Goal: Task Accomplishment & Management: Use online tool/utility

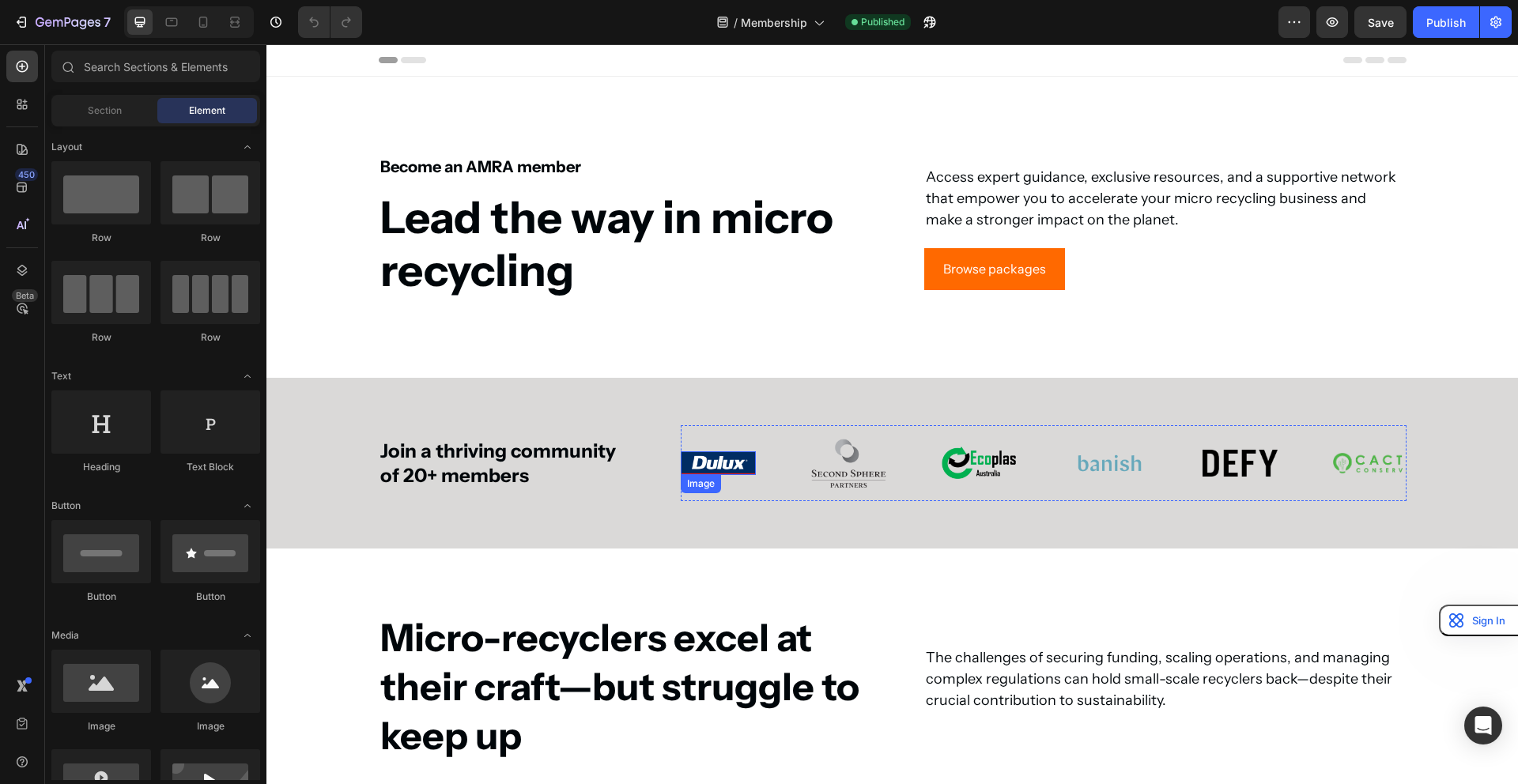
click at [730, 472] on div "Image" at bounding box center [718, 463] width 75 height 23
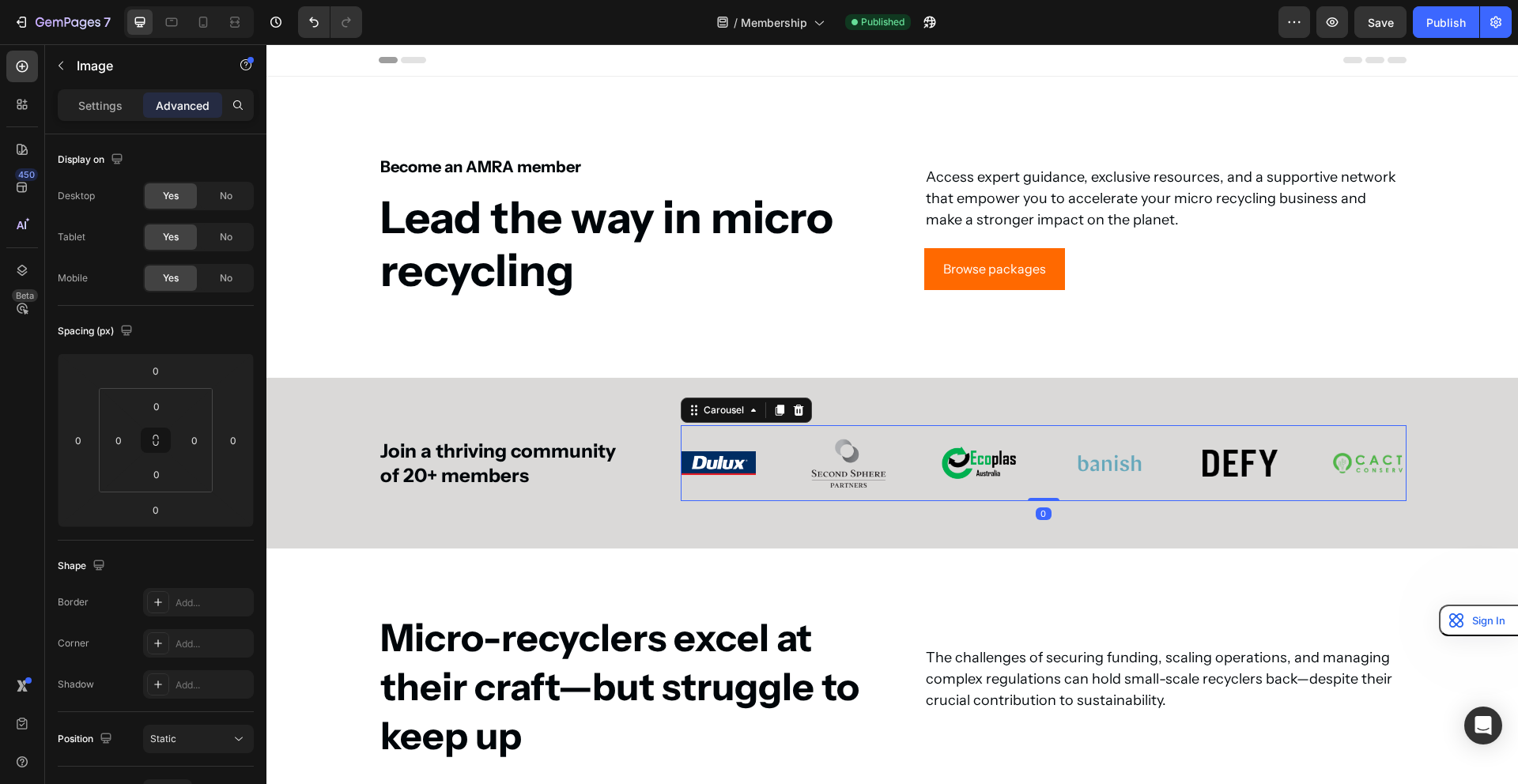
click at [776, 458] on div "Image Image Image Image Image Image Image Image Image Image Image Image Image I…" at bounding box center [1044, 463] width 726 height 75
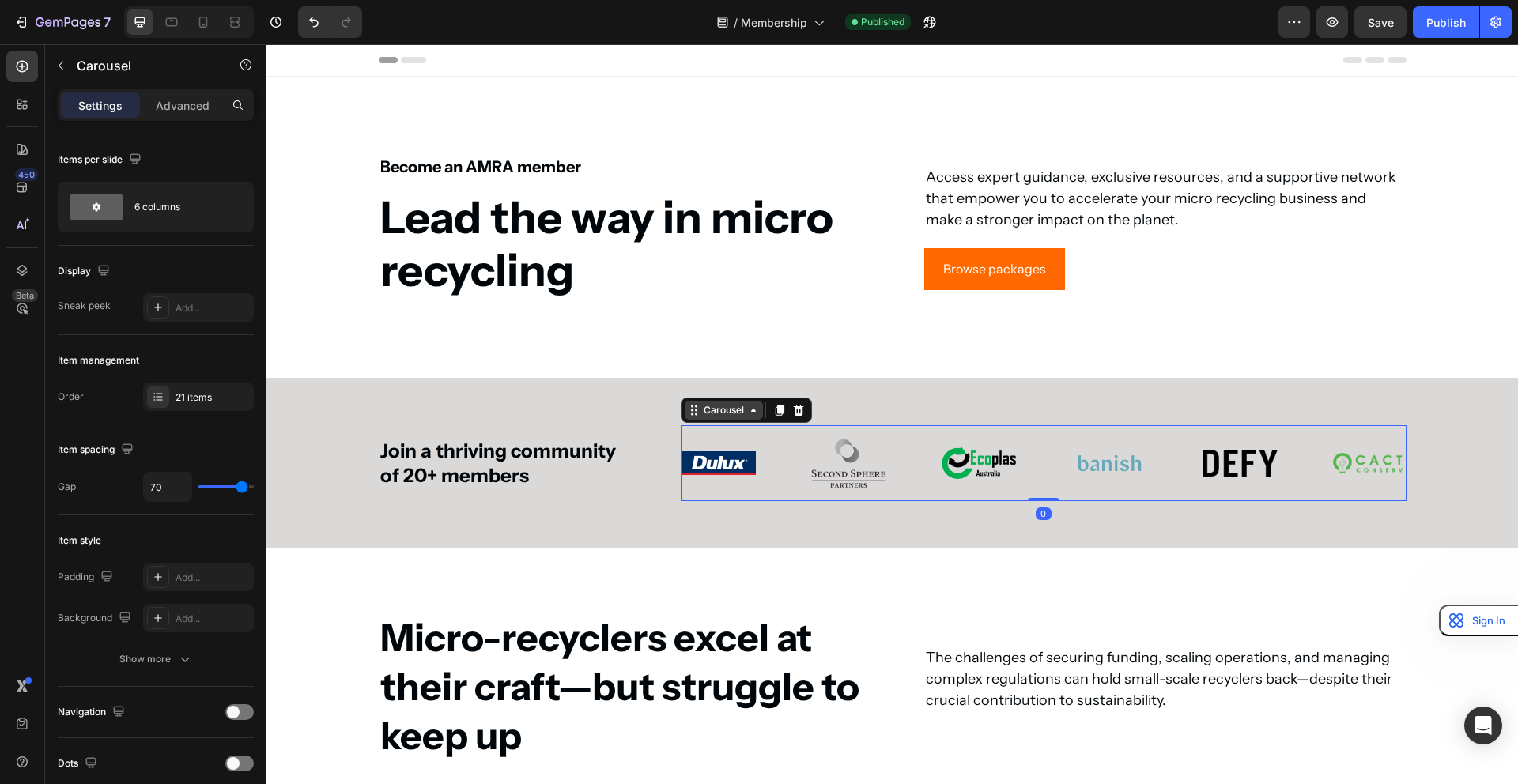
click at [735, 416] on div "Carousel" at bounding box center [724, 410] width 47 height 15
click at [748, 407] on icon at bounding box center [753, 410] width 13 height 13
click at [748, 413] on icon at bounding box center [753, 410] width 13 height 13
click at [542, 416] on div "Join a thriving community of 20+ members Heading Image Image Image Image Image …" at bounding box center [892, 463] width 1251 height 170
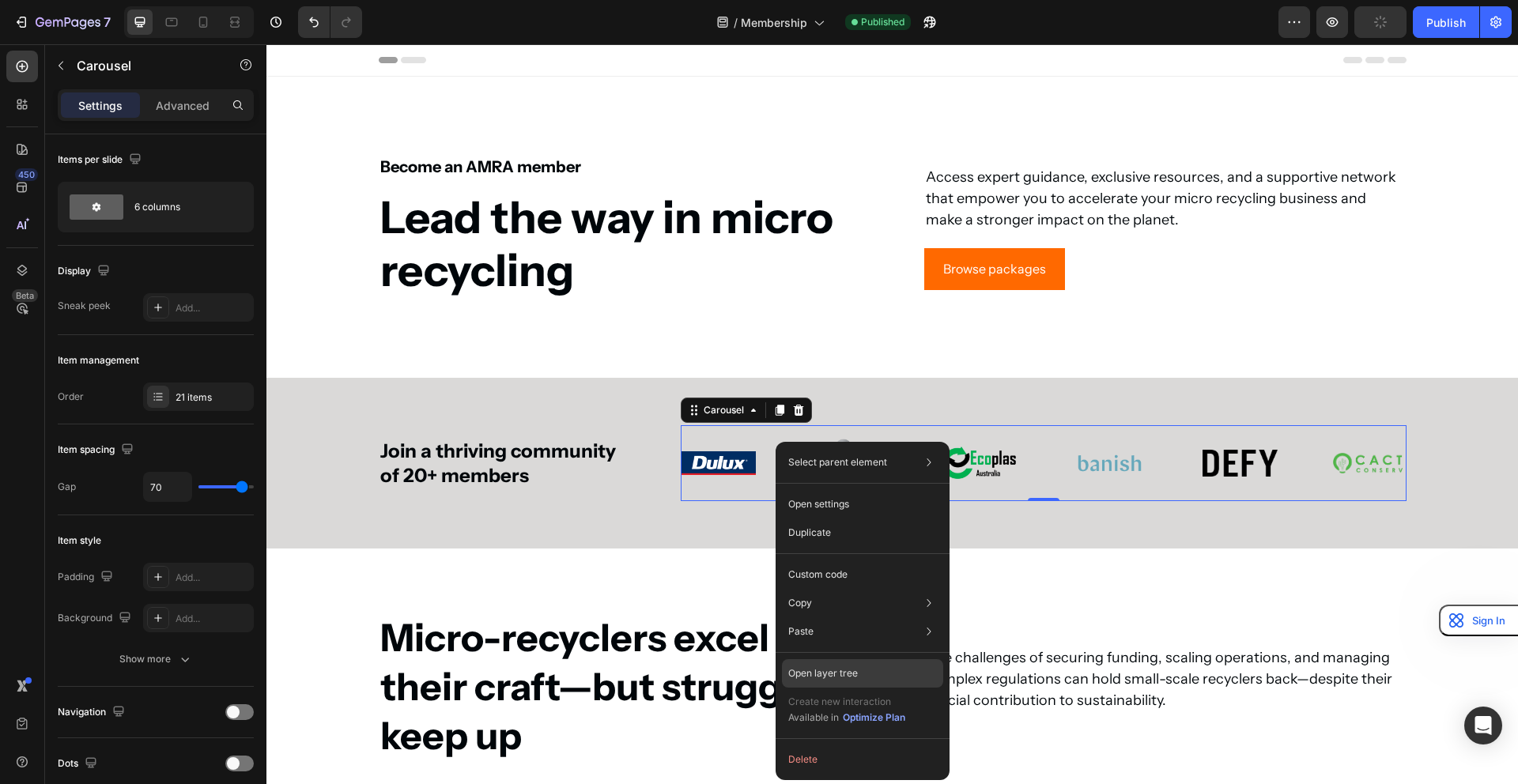
click at [829, 685] on div "Open layer tree" at bounding box center [862, 673] width 162 height 28
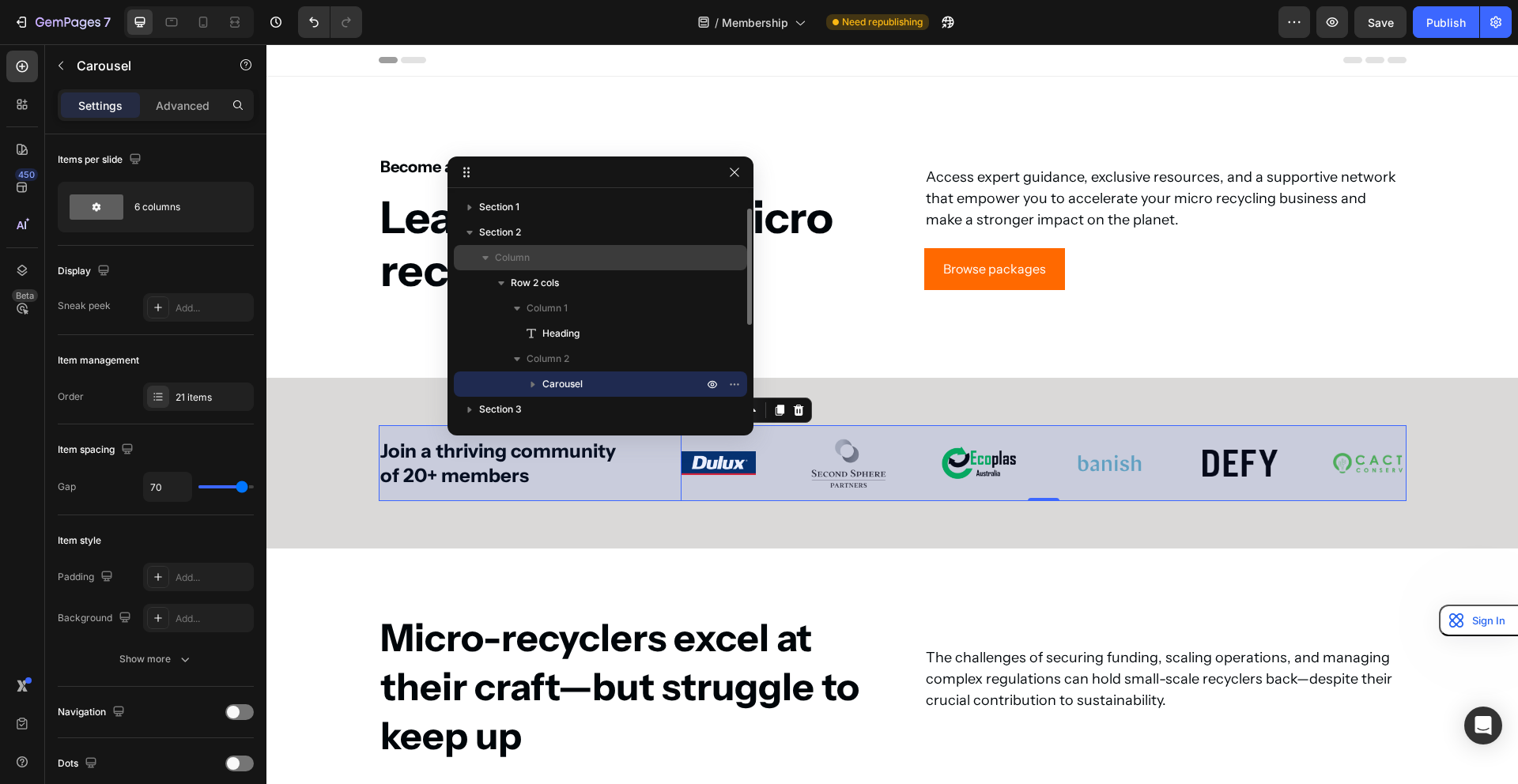
scroll to position [53, 0]
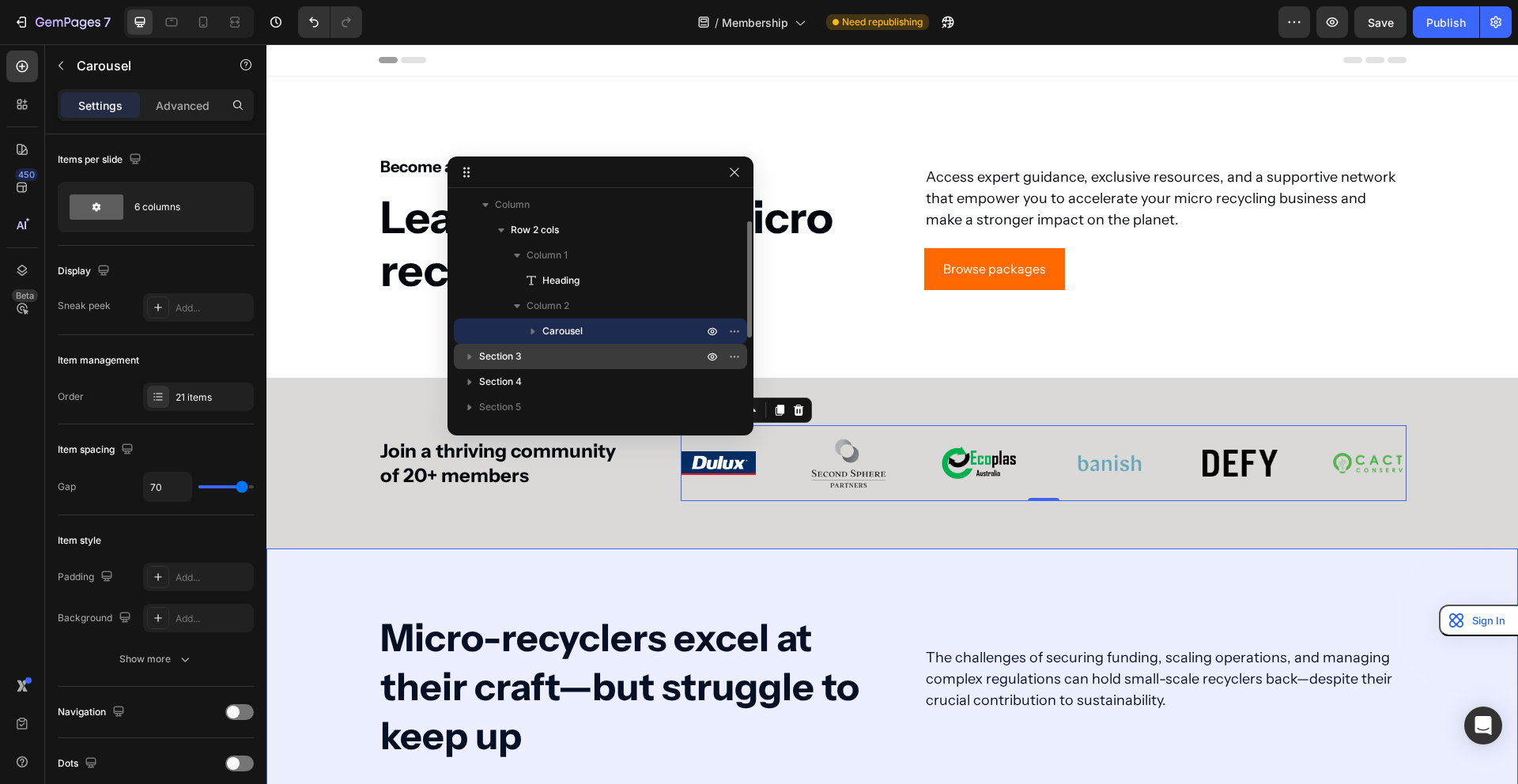
click at [548, 349] on p "Section 3" at bounding box center [593, 357] width 227 height 16
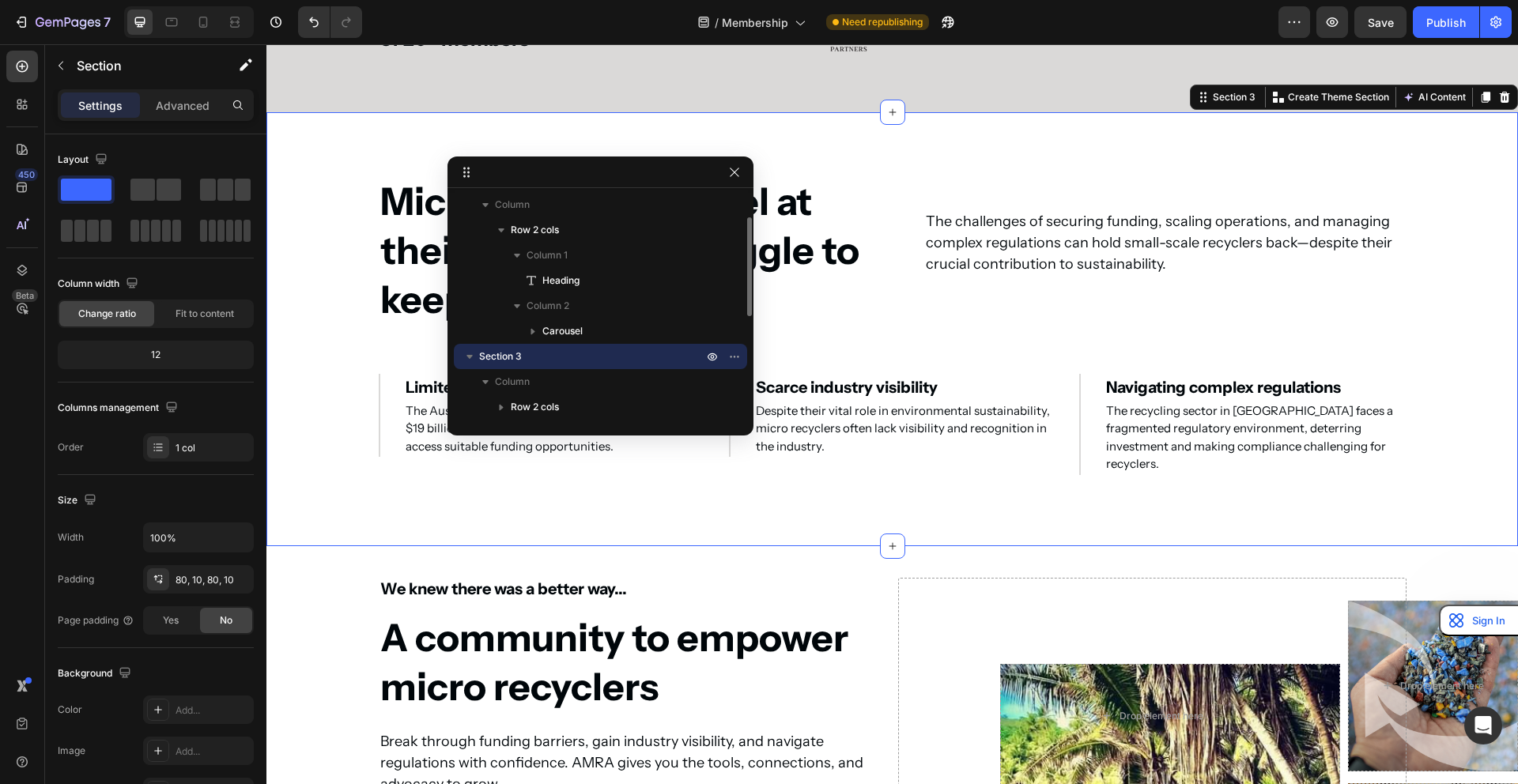
scroll to position [449, 0]
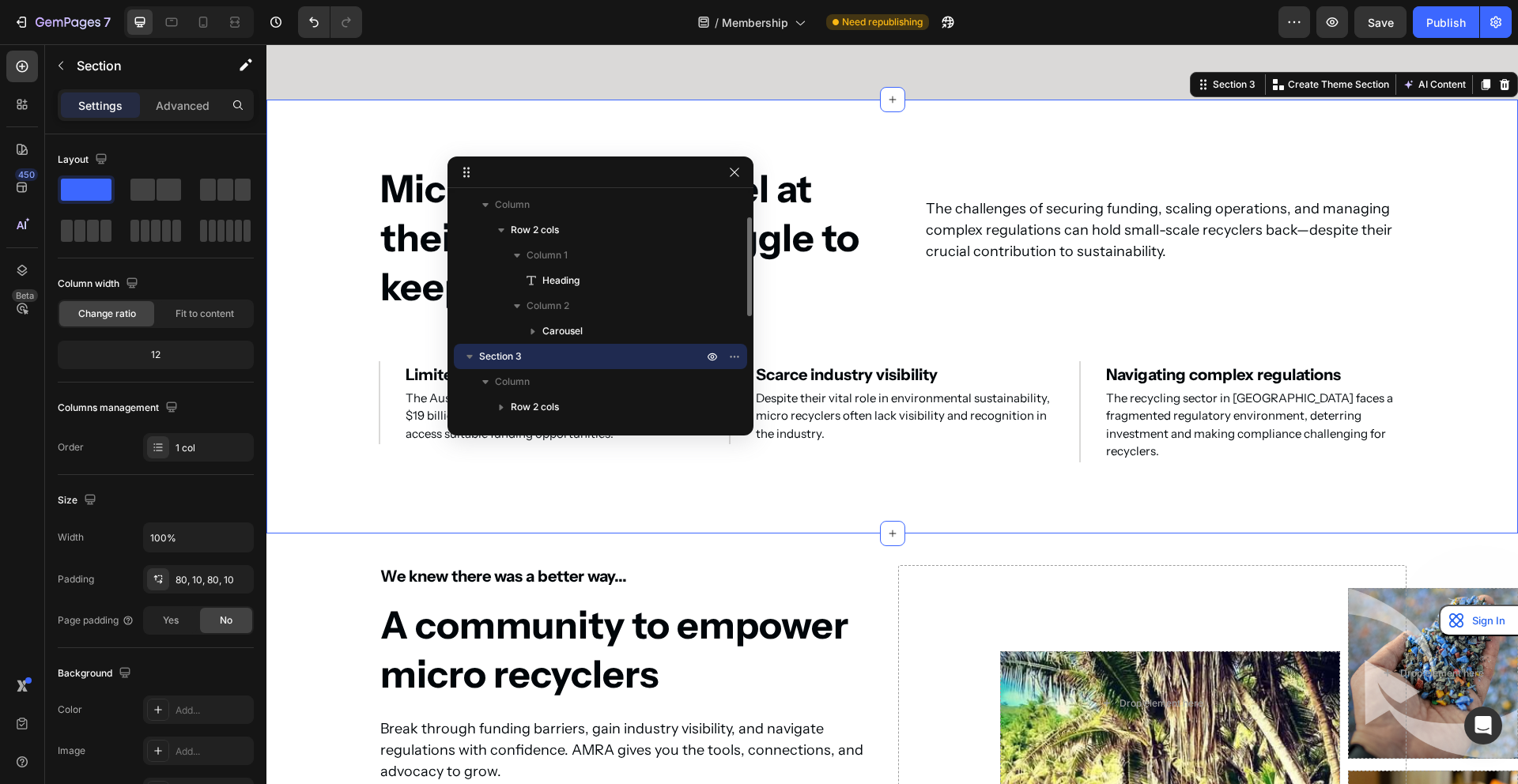
click at [548, 354] on p "Section 3" at bounding box center [593, 357] width 227 height 16
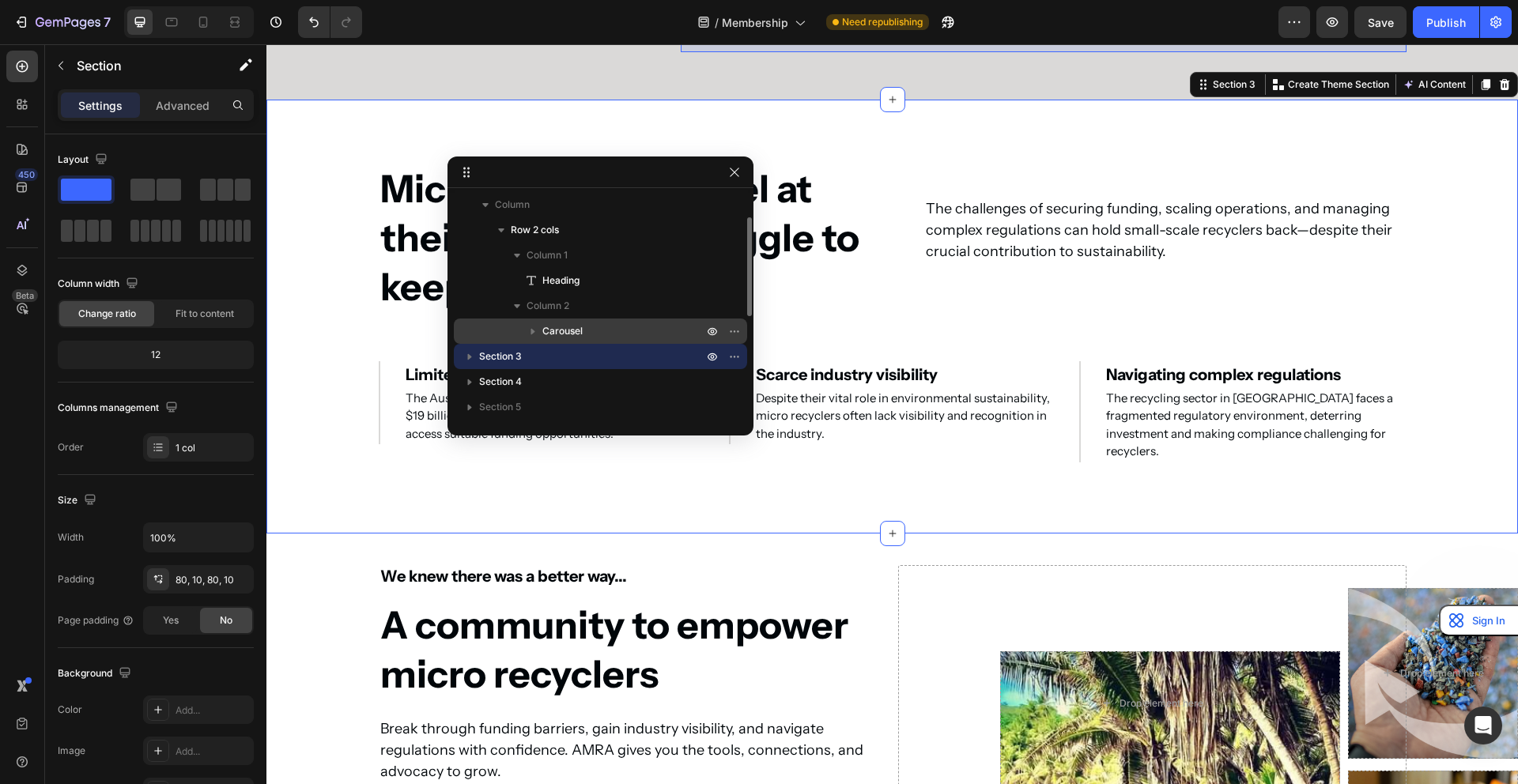
click at [550, 335] on span "Carousel" at bounding box center [562, 331] width 40 height 16
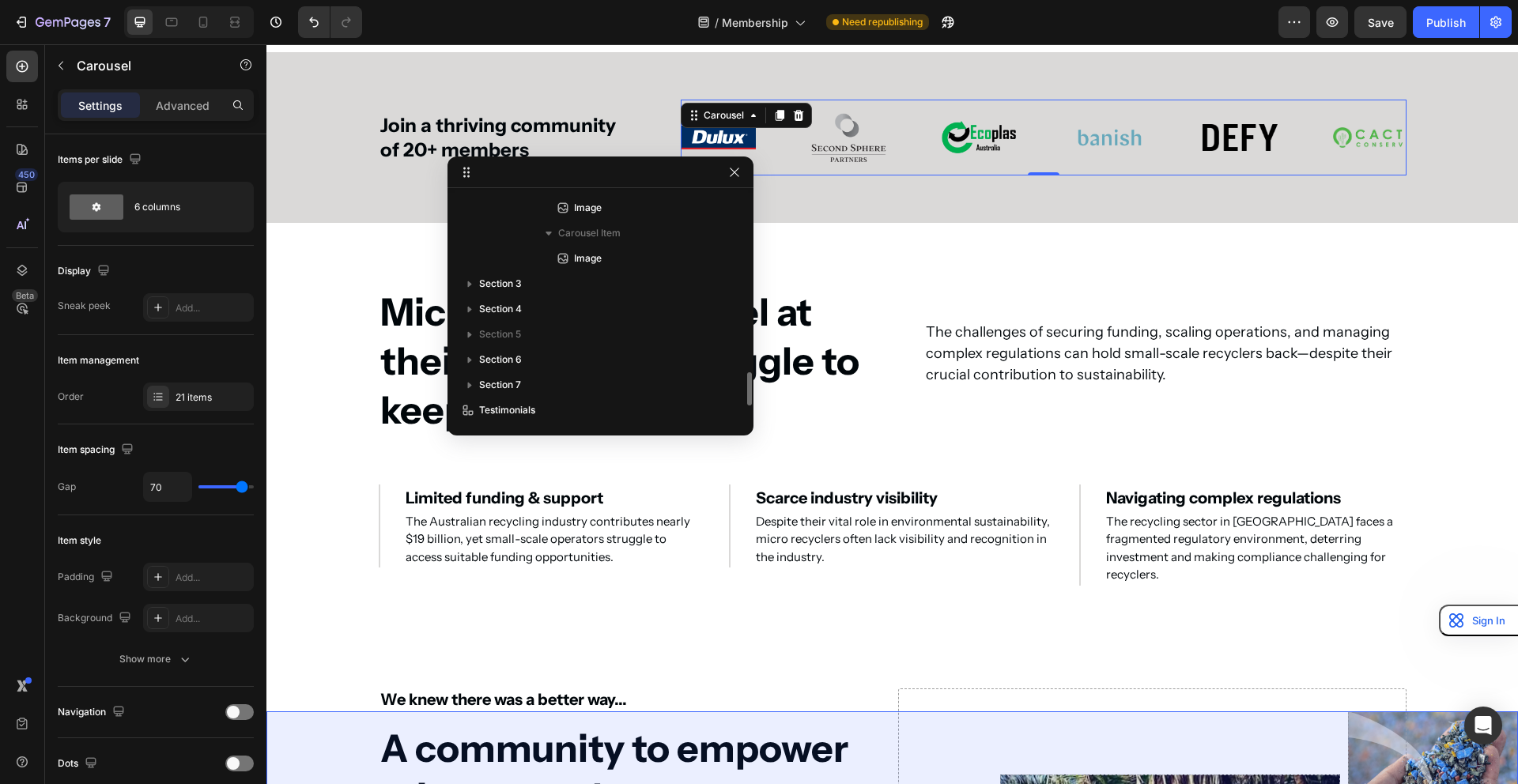
scroll to position [1173, 0]
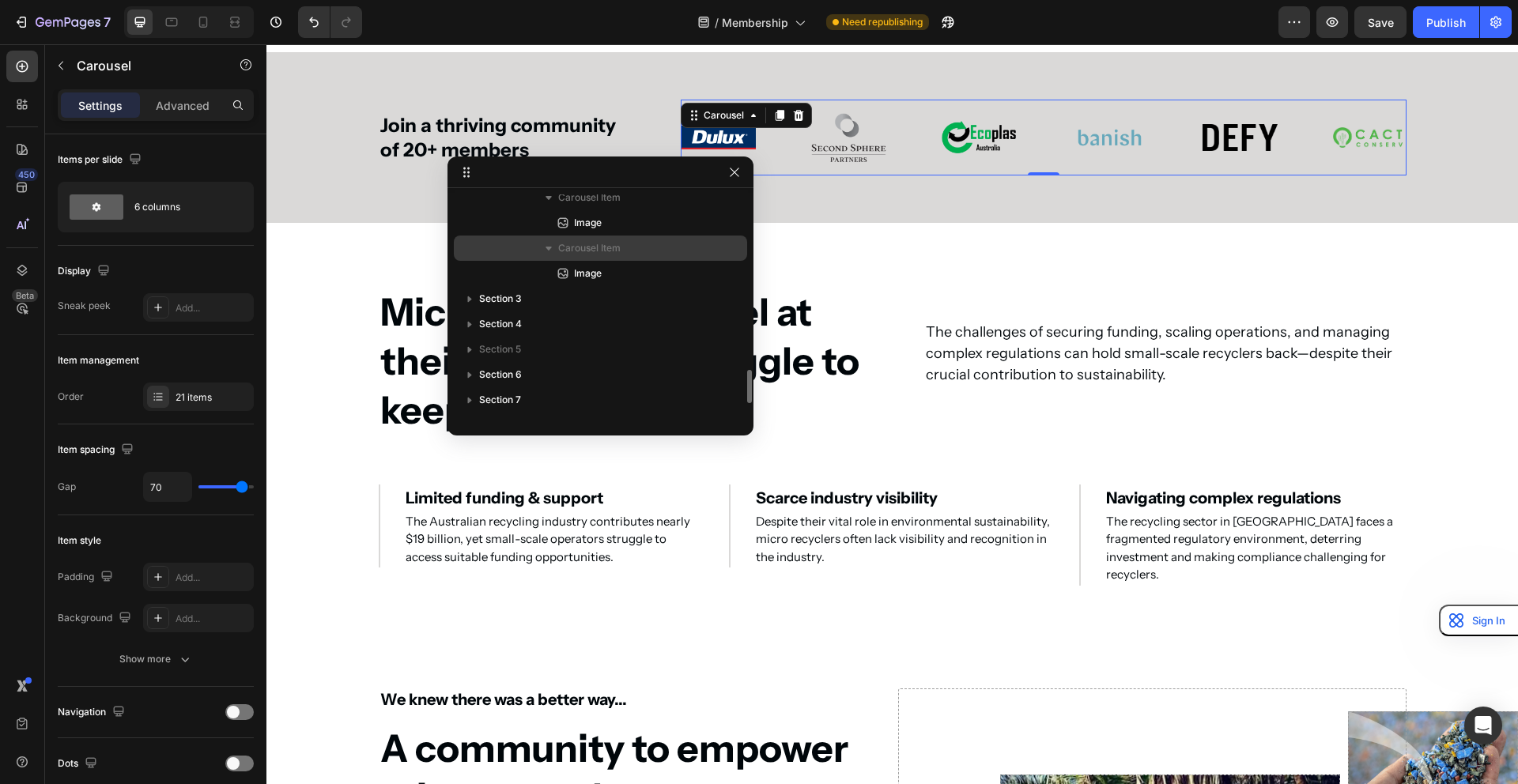
click at [597, 260] on div "Carousel Item" at bounding box center [601, 248] width 280 height 25
click at [595, 251] on span "Carousel Item" at bounding box center [590, 248] width 63 height 16
click at [593, 272] on span "Image" at bounding box center [588, 273] width 27 height 16
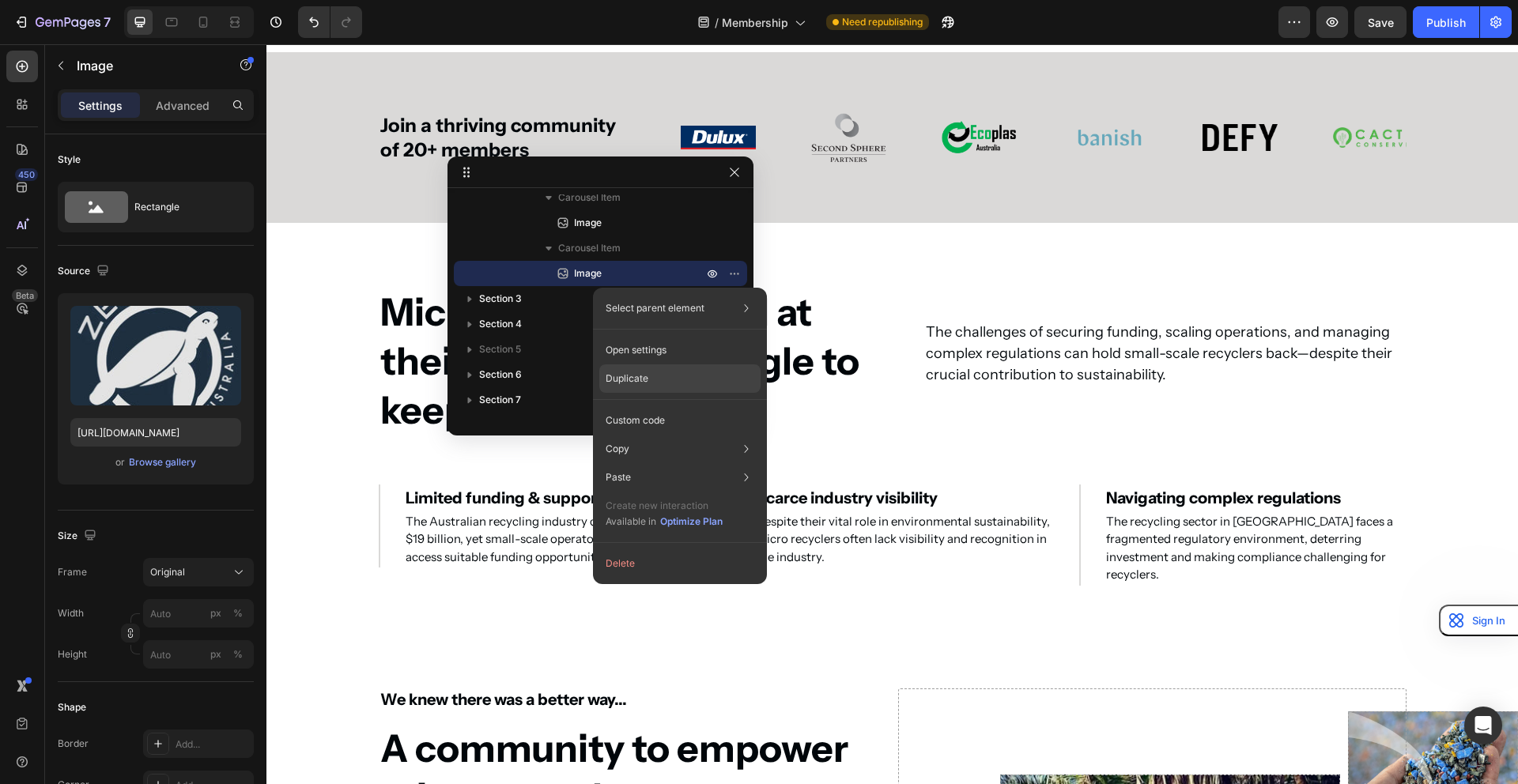
click at [650, 407] on div "Duplicate" at bounding box center [679, 420] width 162 height 28
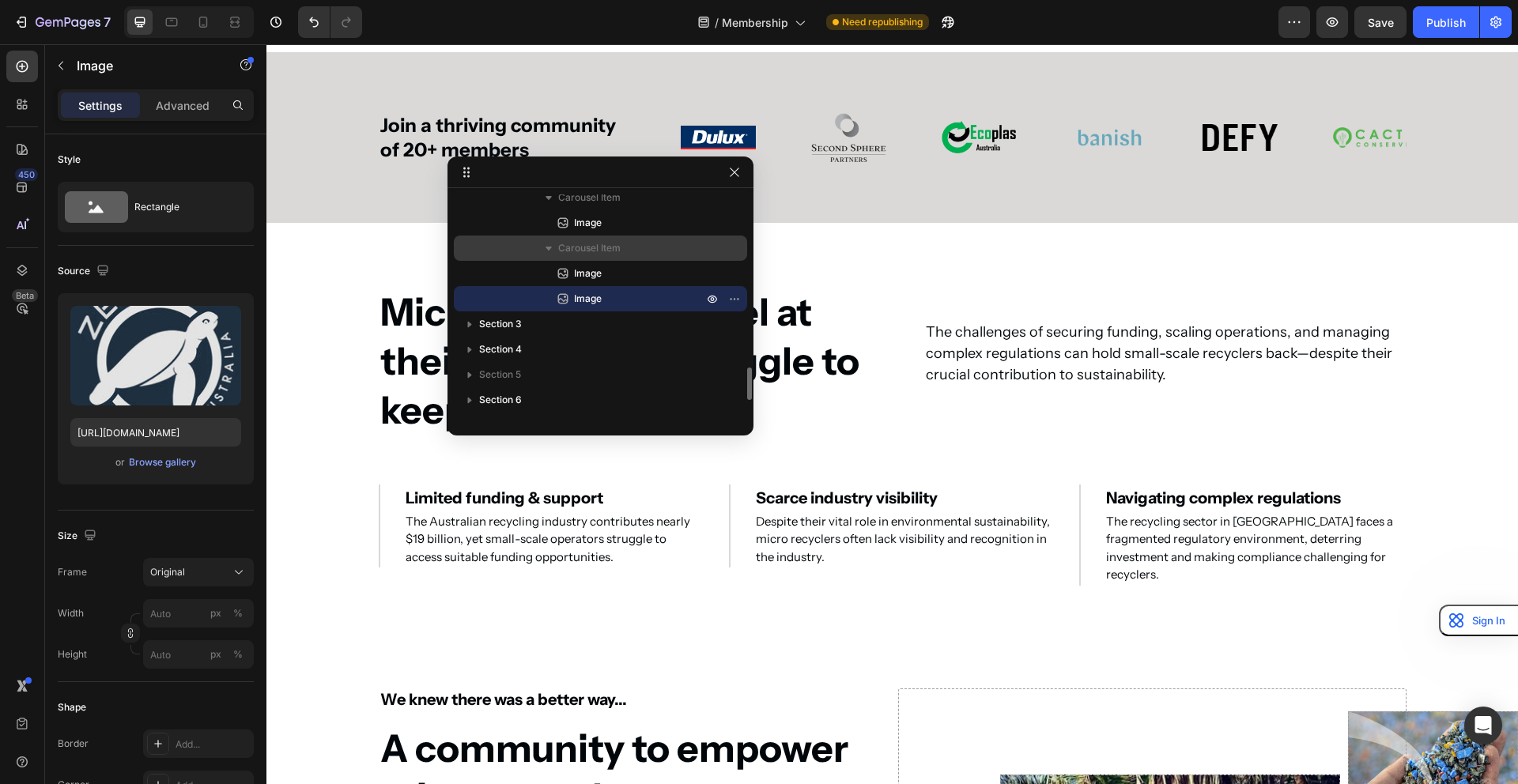
click at [582, 245] on span "Carousel Item" at bounding box center [590, 248] width 63 height 16
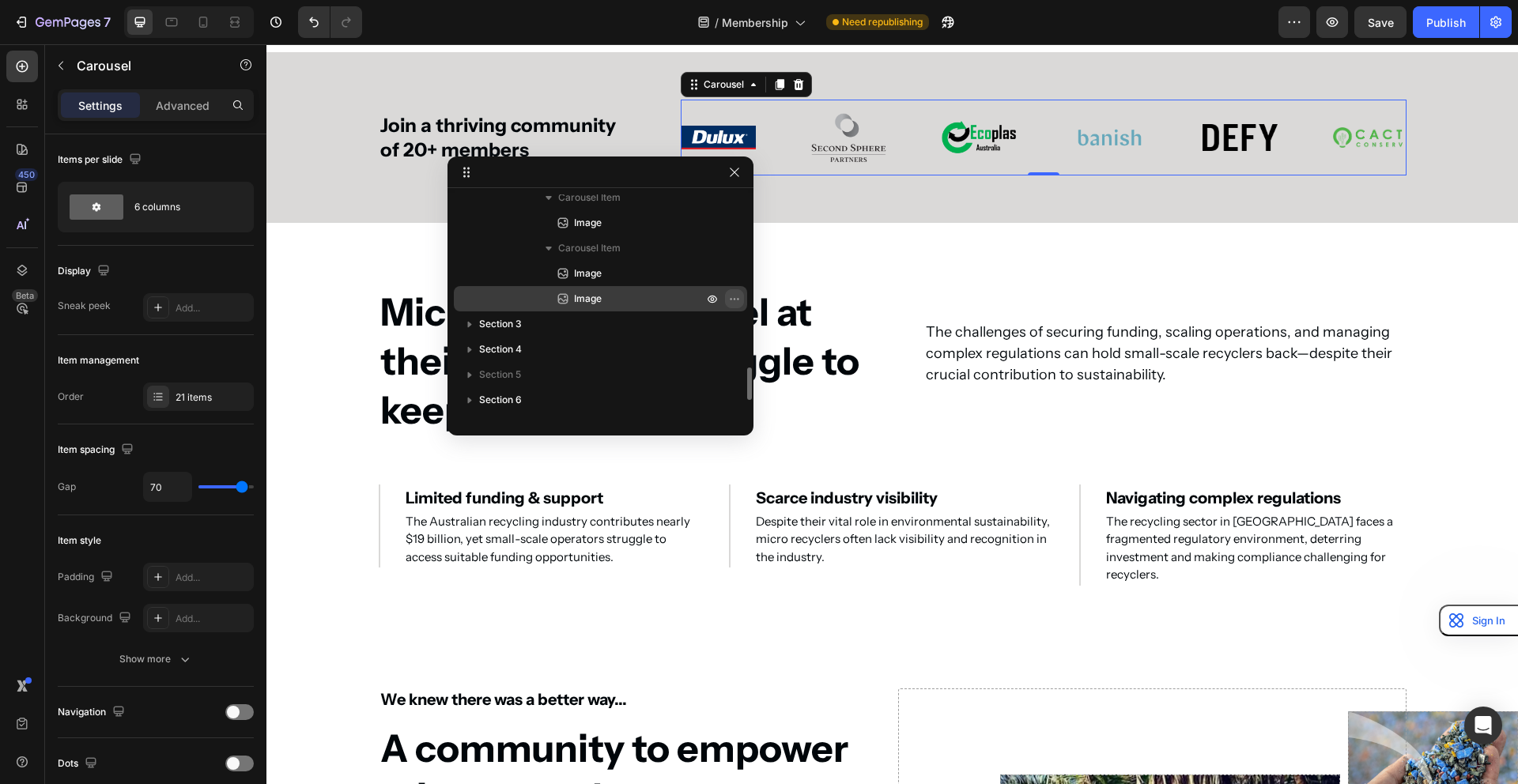
click at [732, 297] on icon "button" at bounding box center [734, 298] width 13 height 13
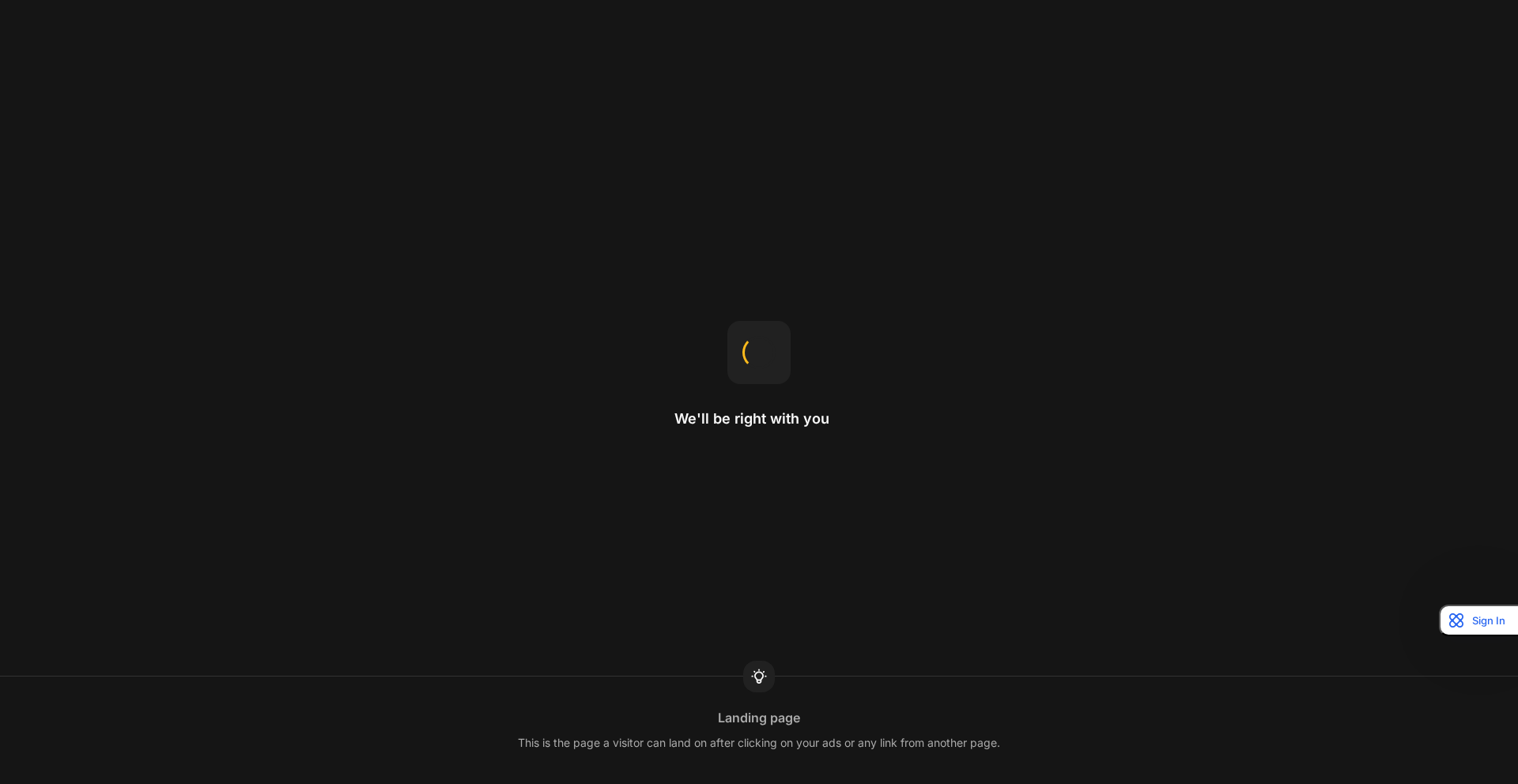
scroll to position [1735, 0]
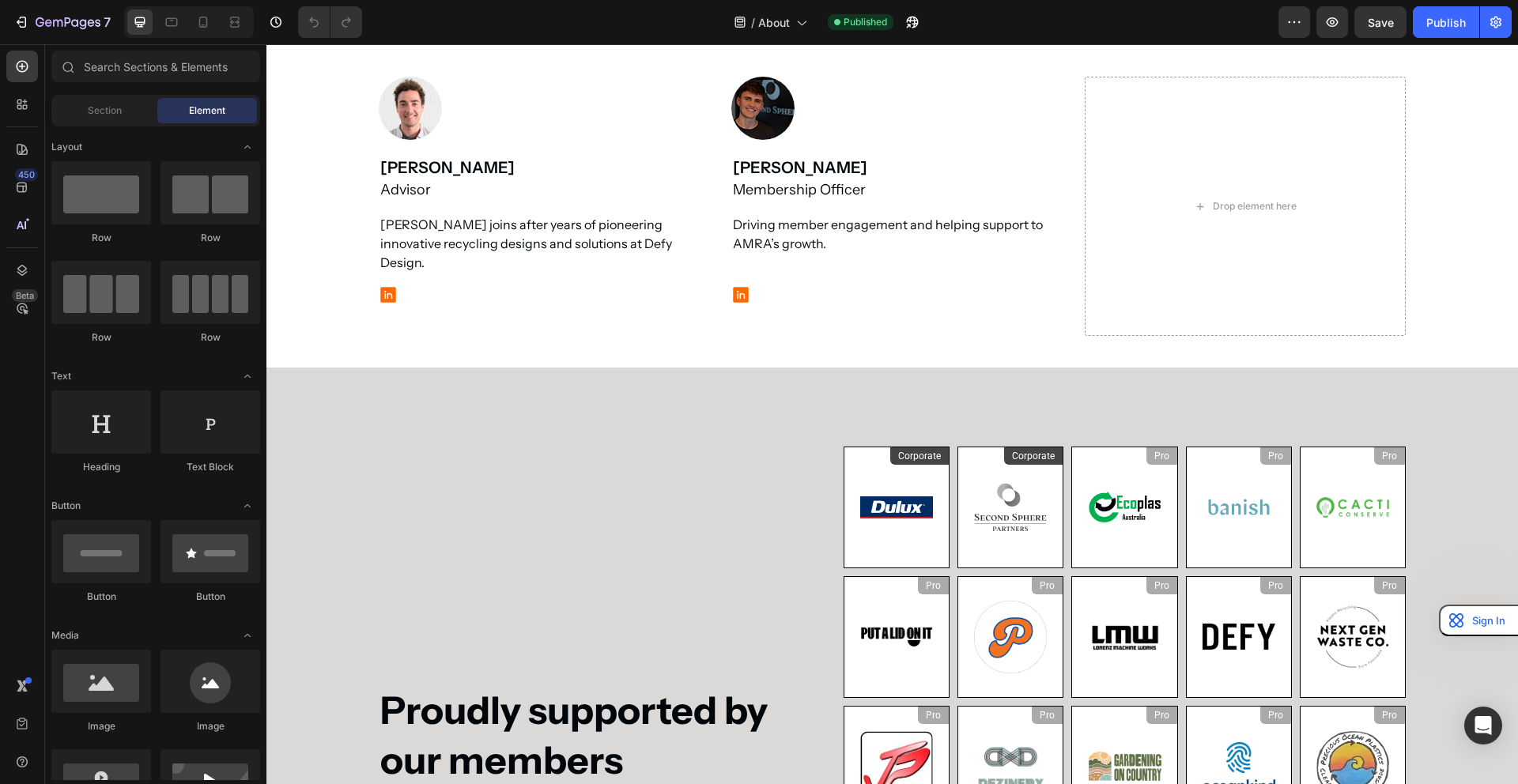
scroll to position [2876, 0]
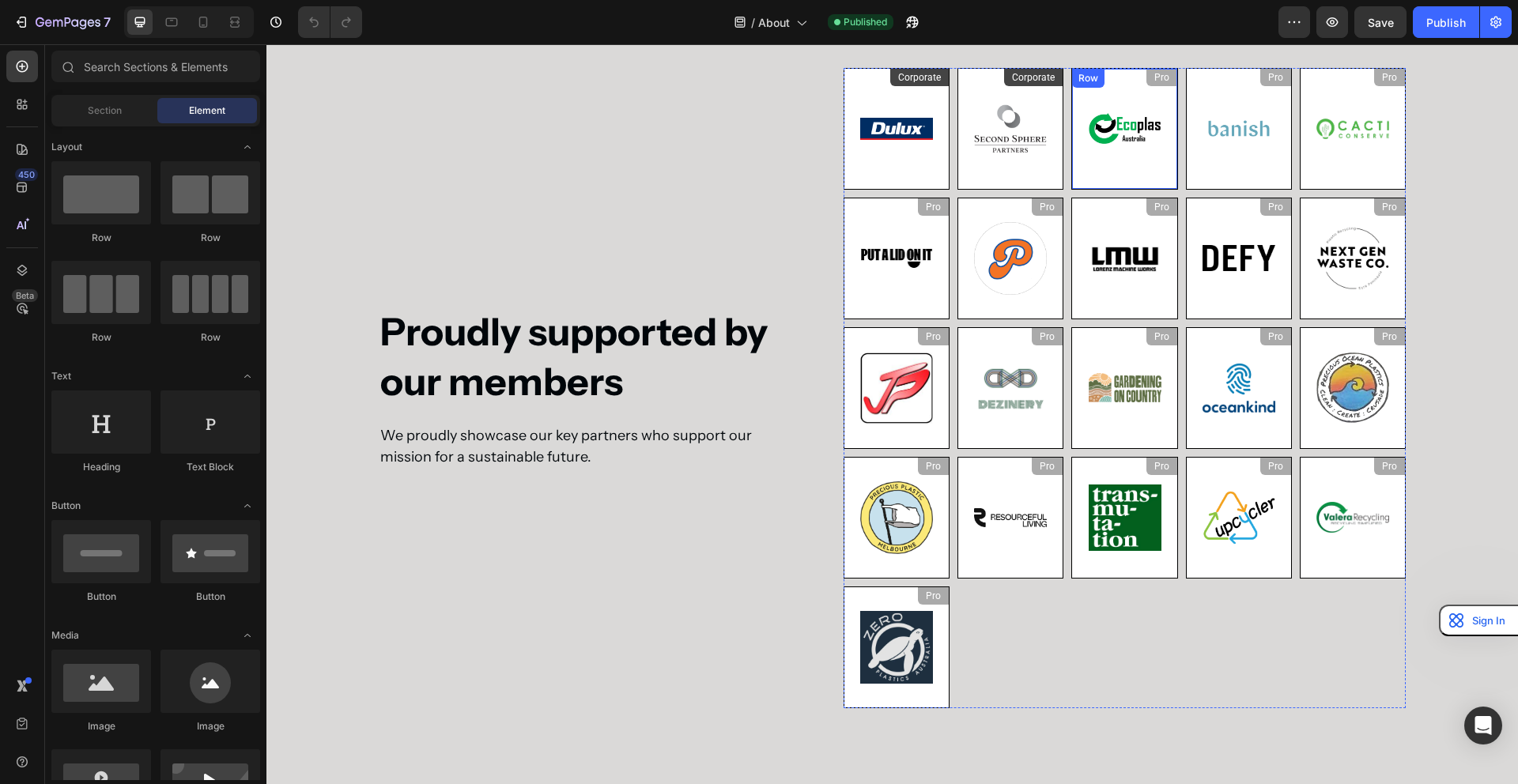
click at [1137, 82] on div "Pro Heading Image Row" at bounding box center [1124, 128] width 106 height 122
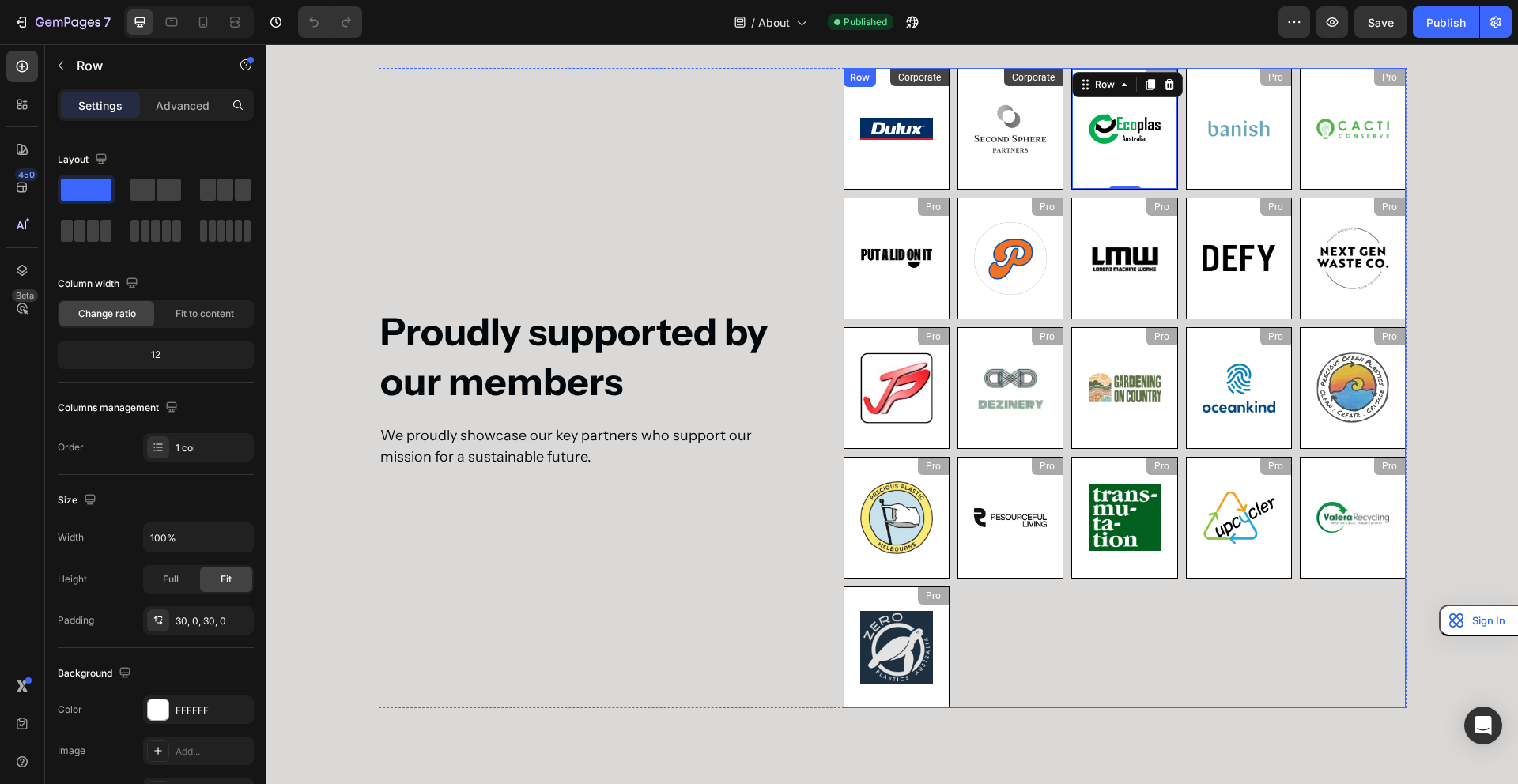
click at [1070, 705] on div "Corporate Heading Image Row Corporate Heading Image Row Pro Heading Image Row 0…" at bounding box center [1125, 387] width 563 height 640
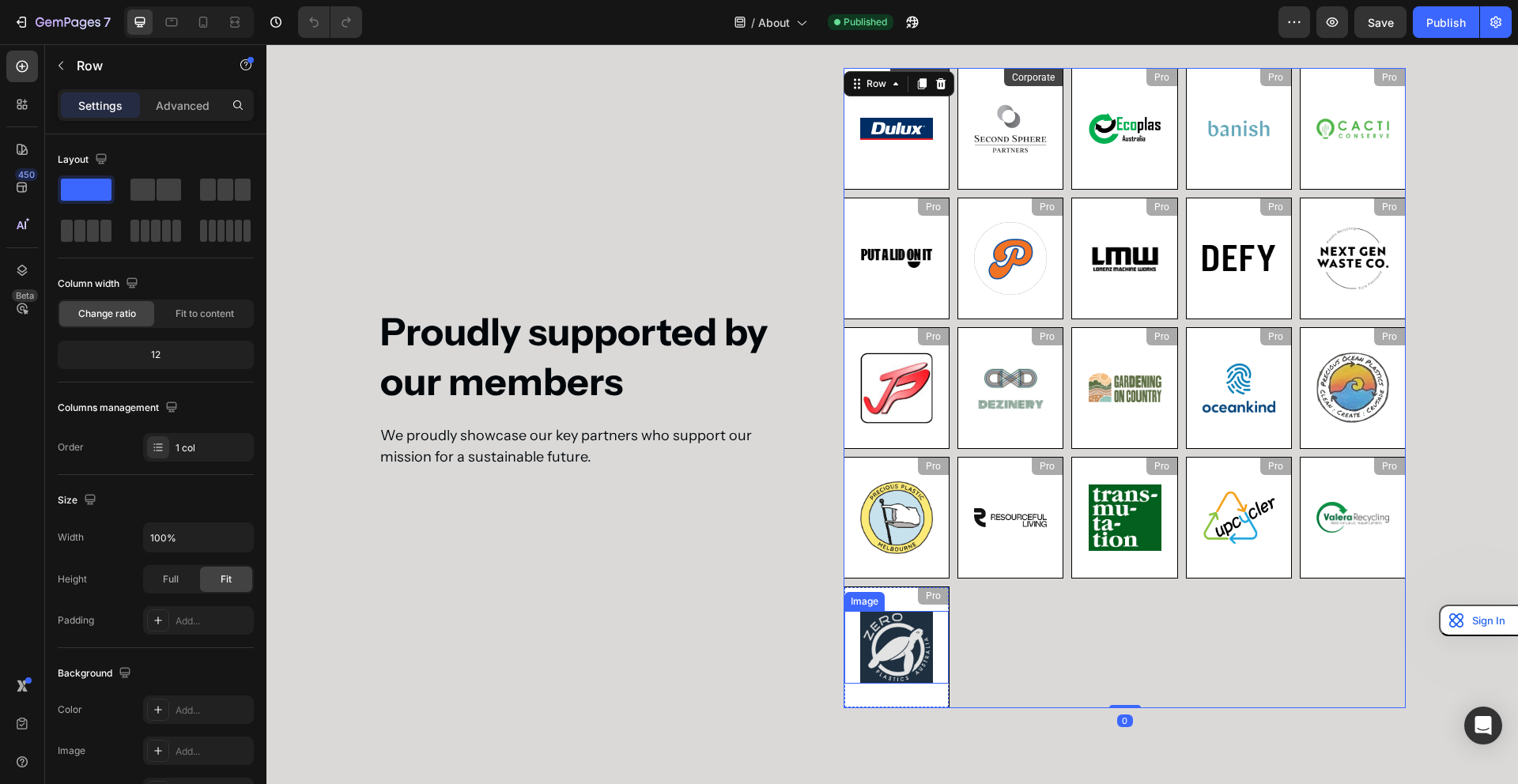
click at [919, 653] on img at bounding box center [897, 648] width 73 height 73
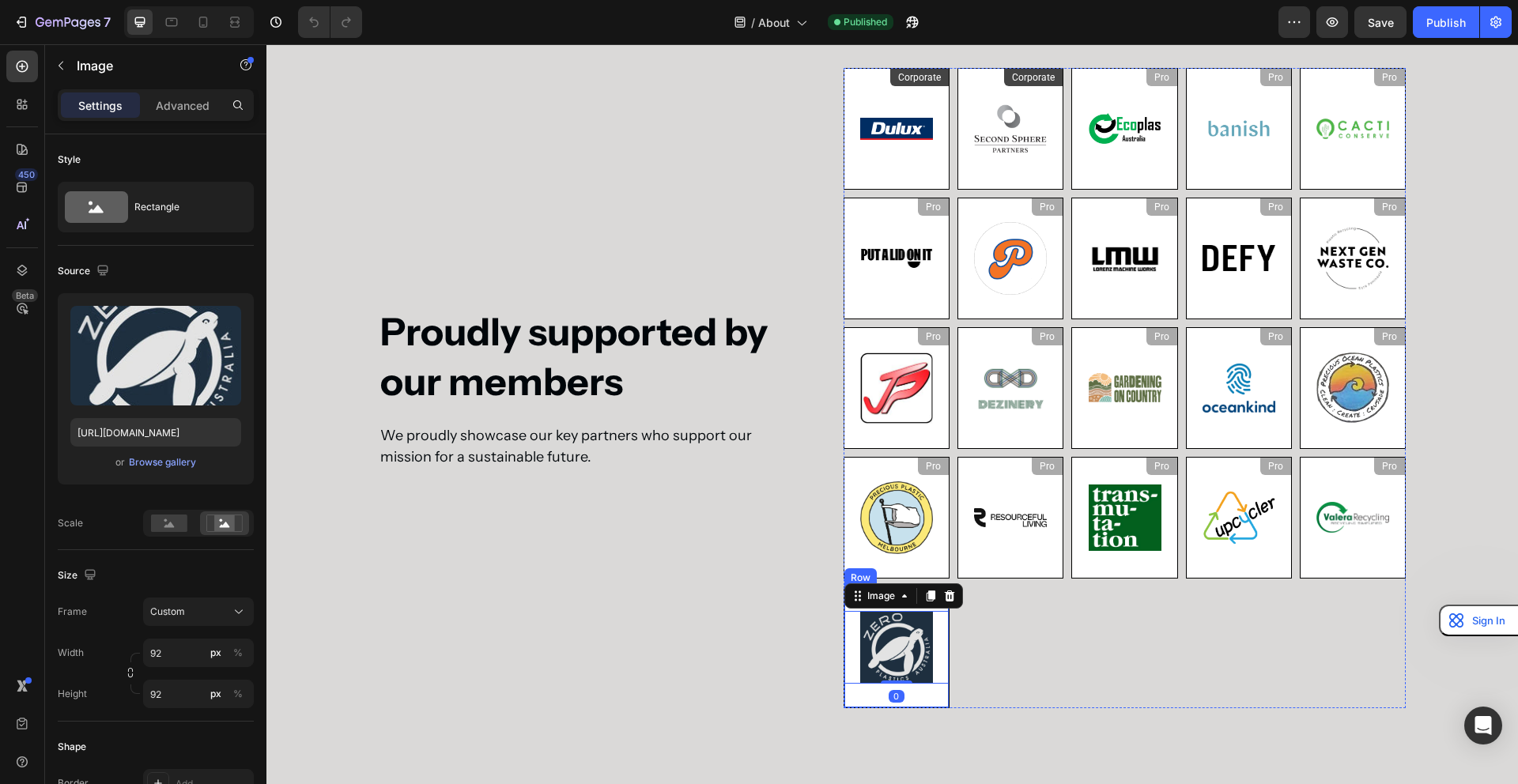
click at [937, 704] on div "Pro Heading Image 0 Row" at bounding box center [897, 648] width 106 height 122
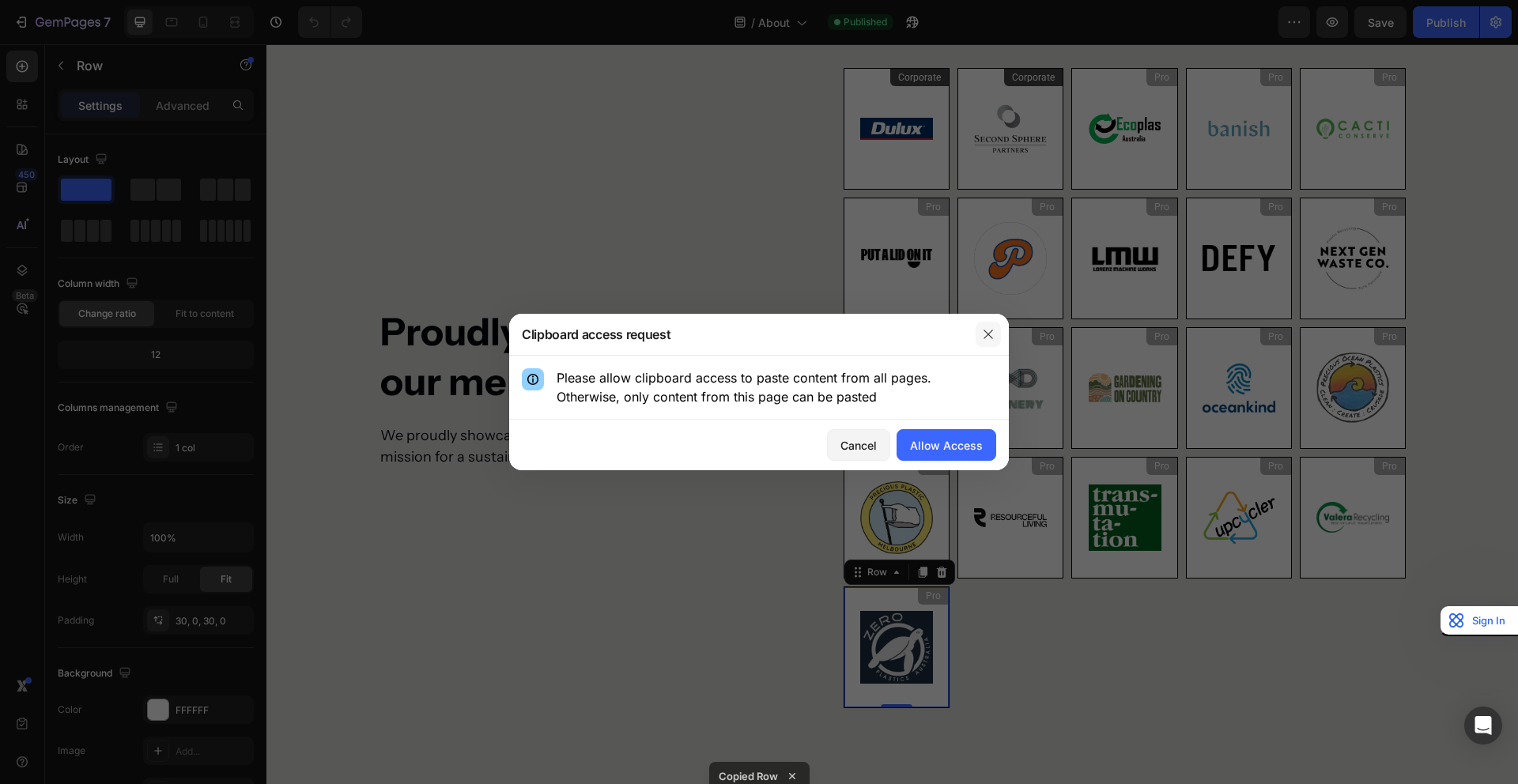
click at [988, 336] on icon "button" at bounding box center [988, 334] width 13 height 13
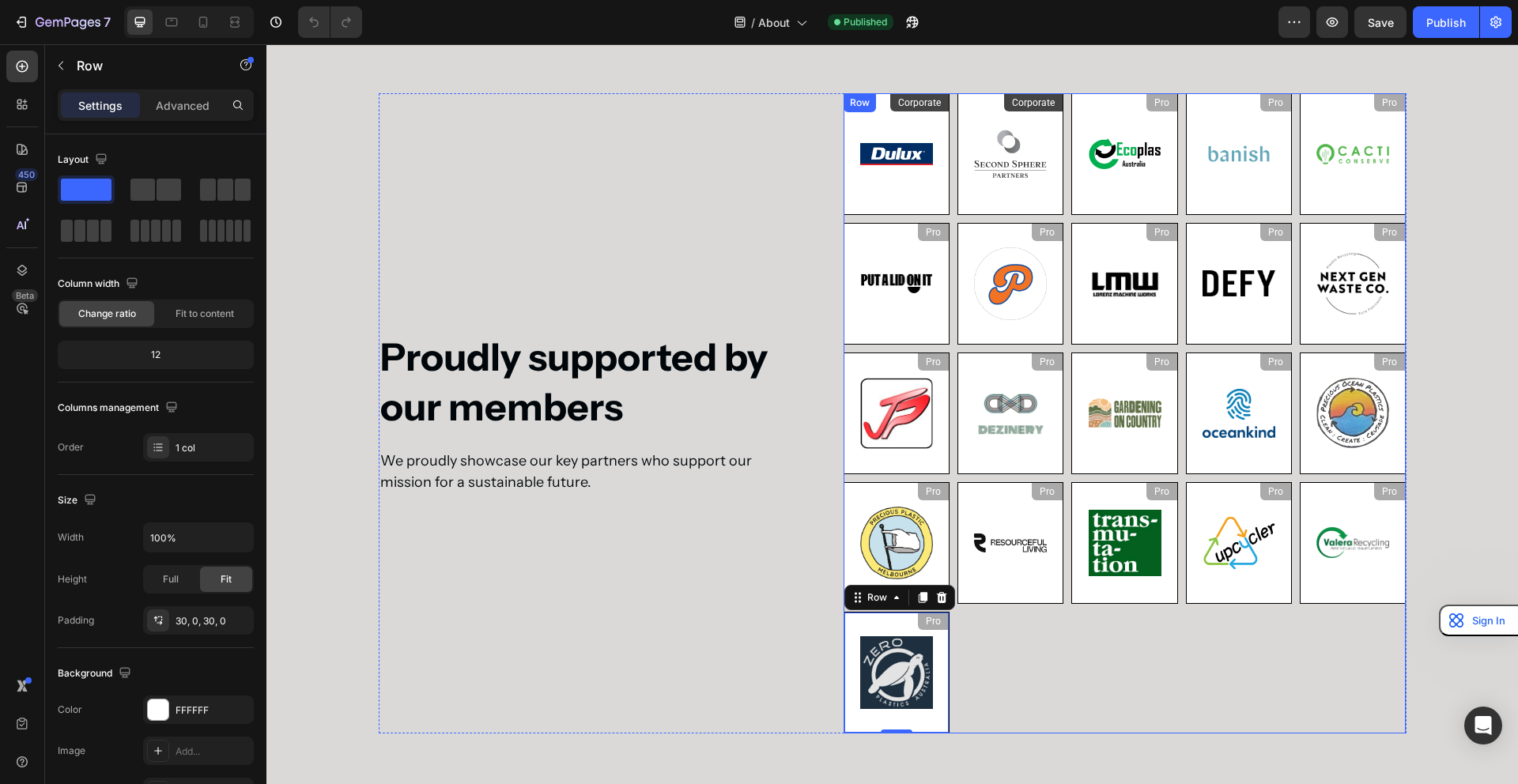
scroll to position [2850, 0]
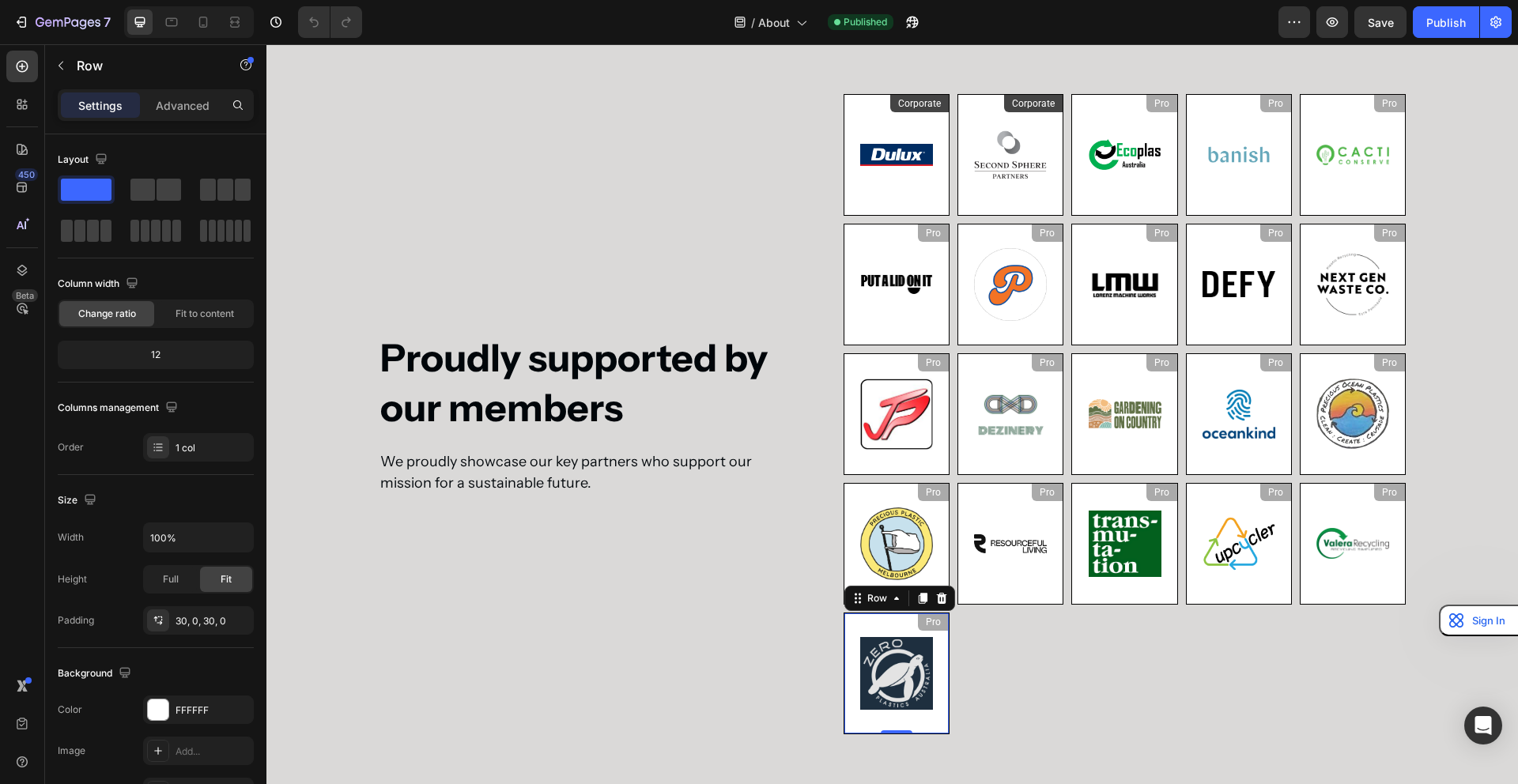
click at [930, 724] on div "Pro Heading Image Row 0" at bounding box center [897, 673] width 106 height 122
click at [890, 623] on div "Pro Heading Image Row 0" at bounding box center [897, 673] width 106 height 122
click at [929, 620] on div "Pro" at bounding box center [933, 622] width 30 height 18
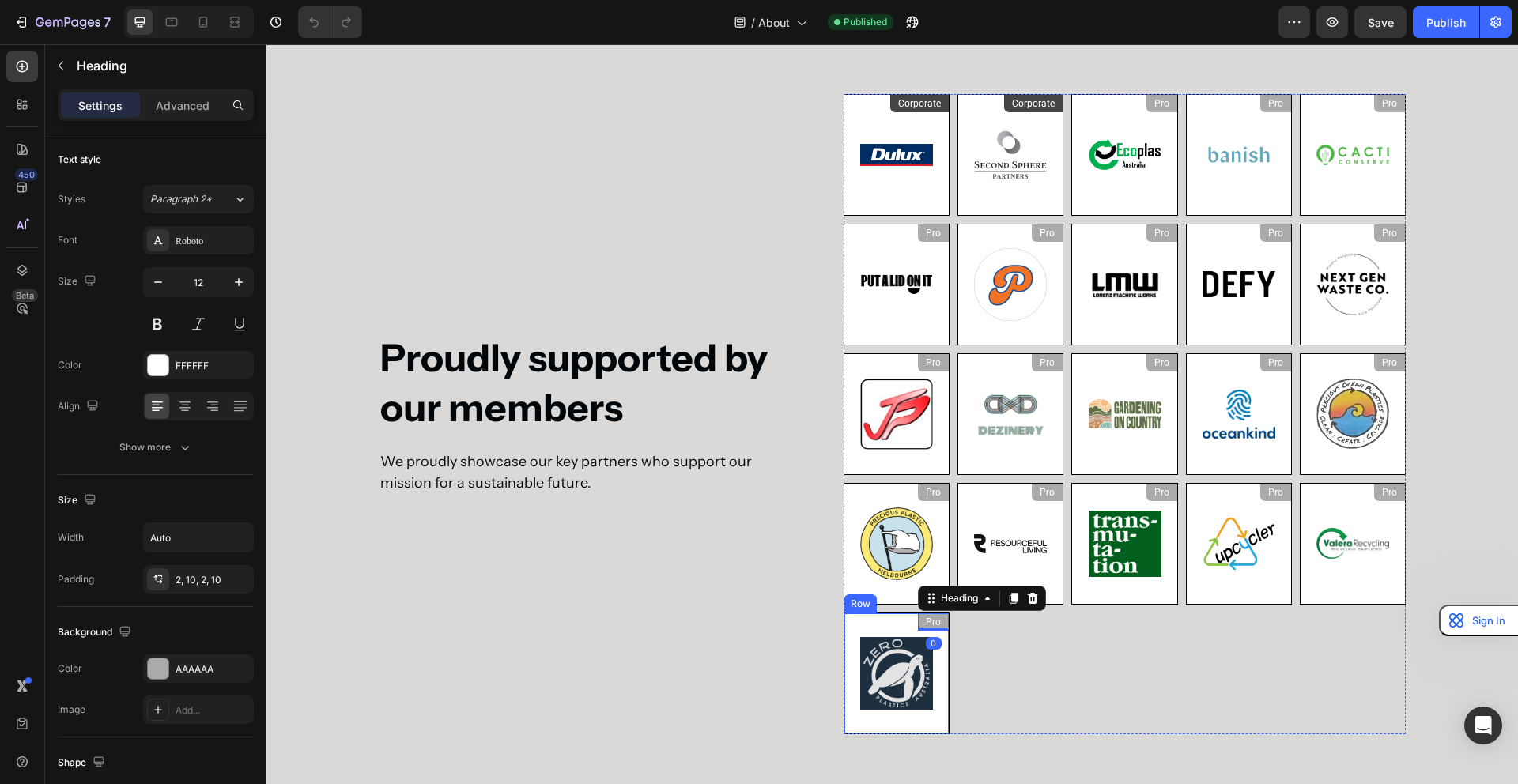
click at [893, 624] on div "Pro Heading 0 Image Row" at bounding box center [897, 673] width 106 height 122
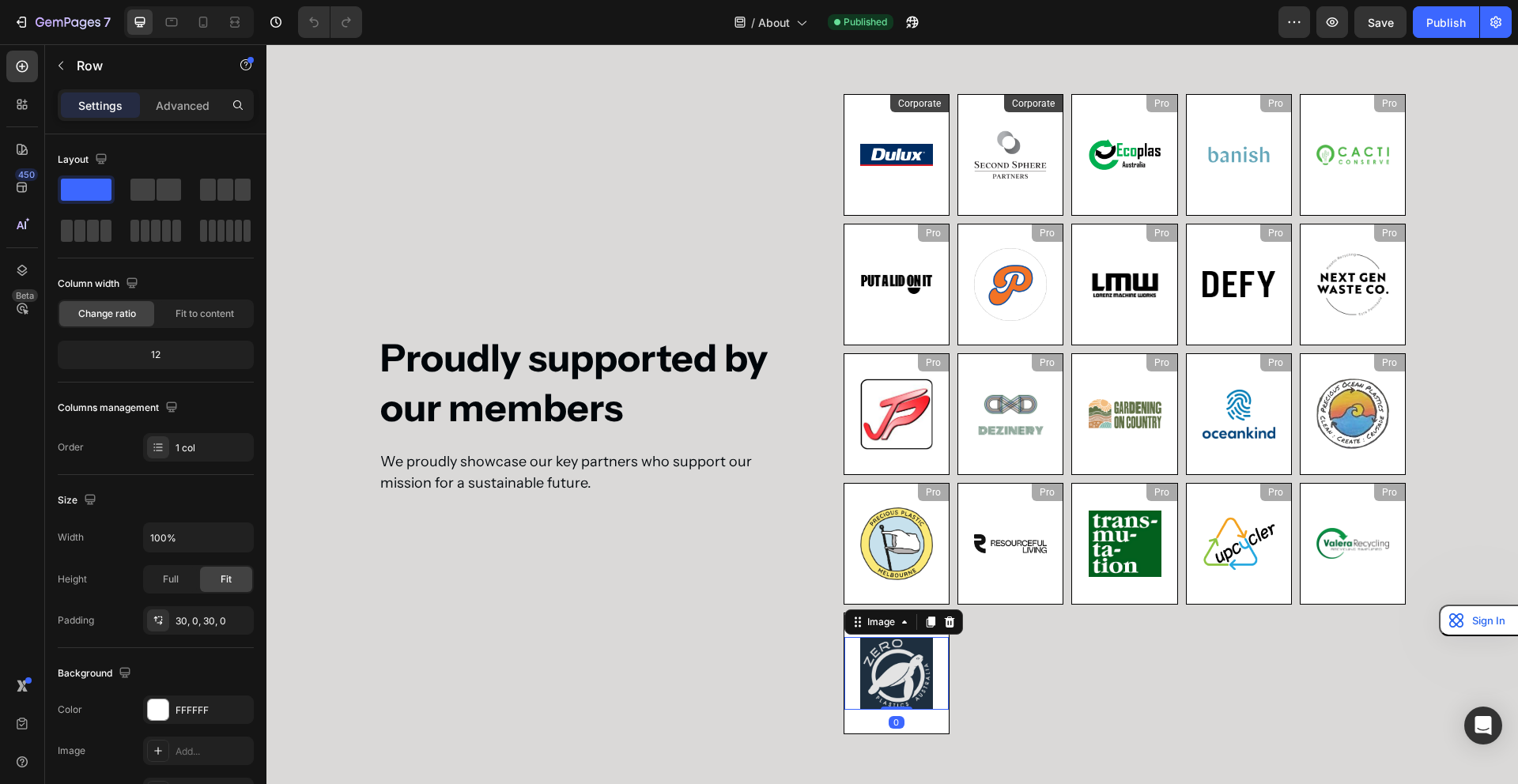
click at [892, 661] on img at bounding box center [897, 673] width 73 height 73
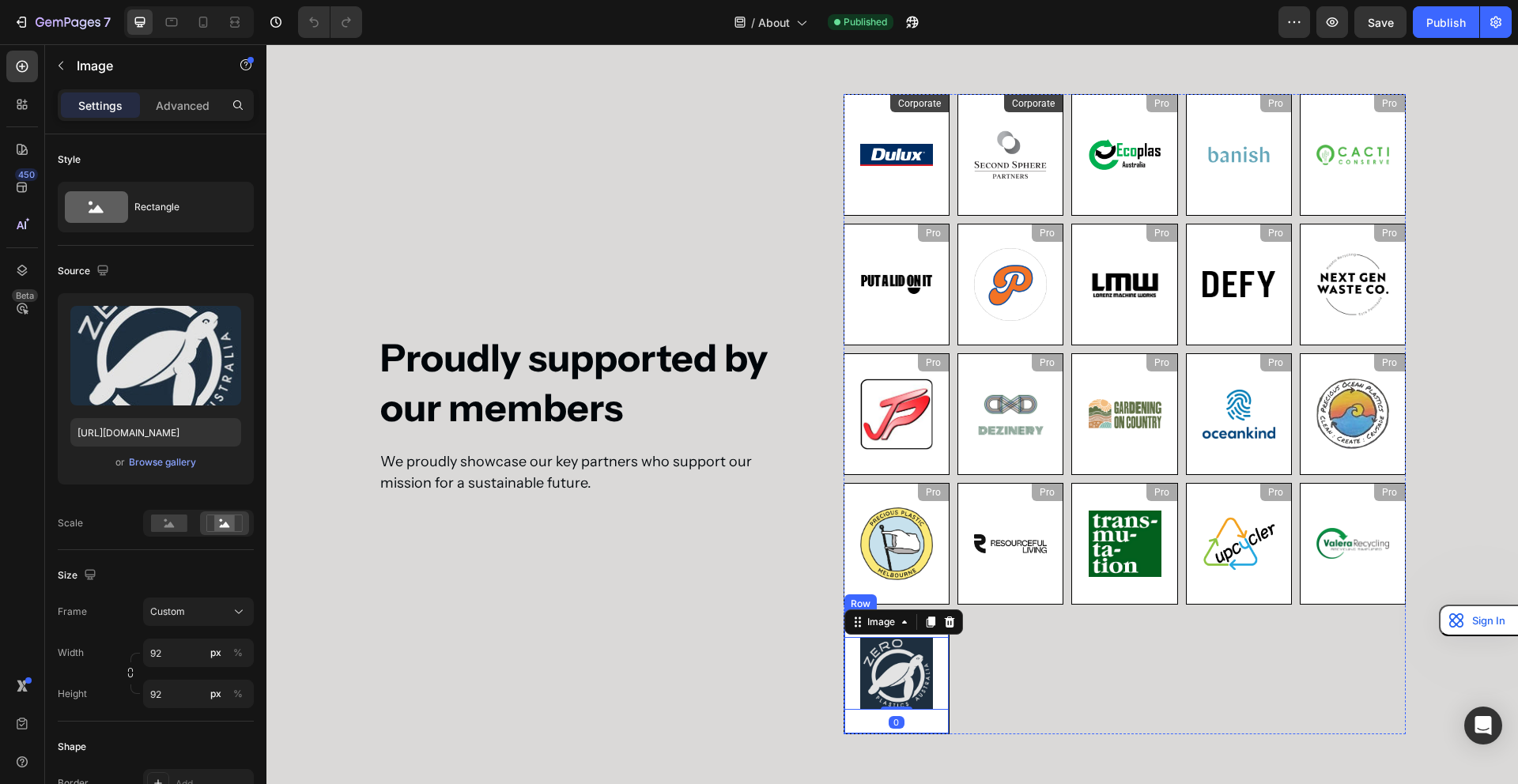
click at [940, 726] on div "Pro Heading Image 0 Row" at bounding box center [897, 673] width 106 height 122
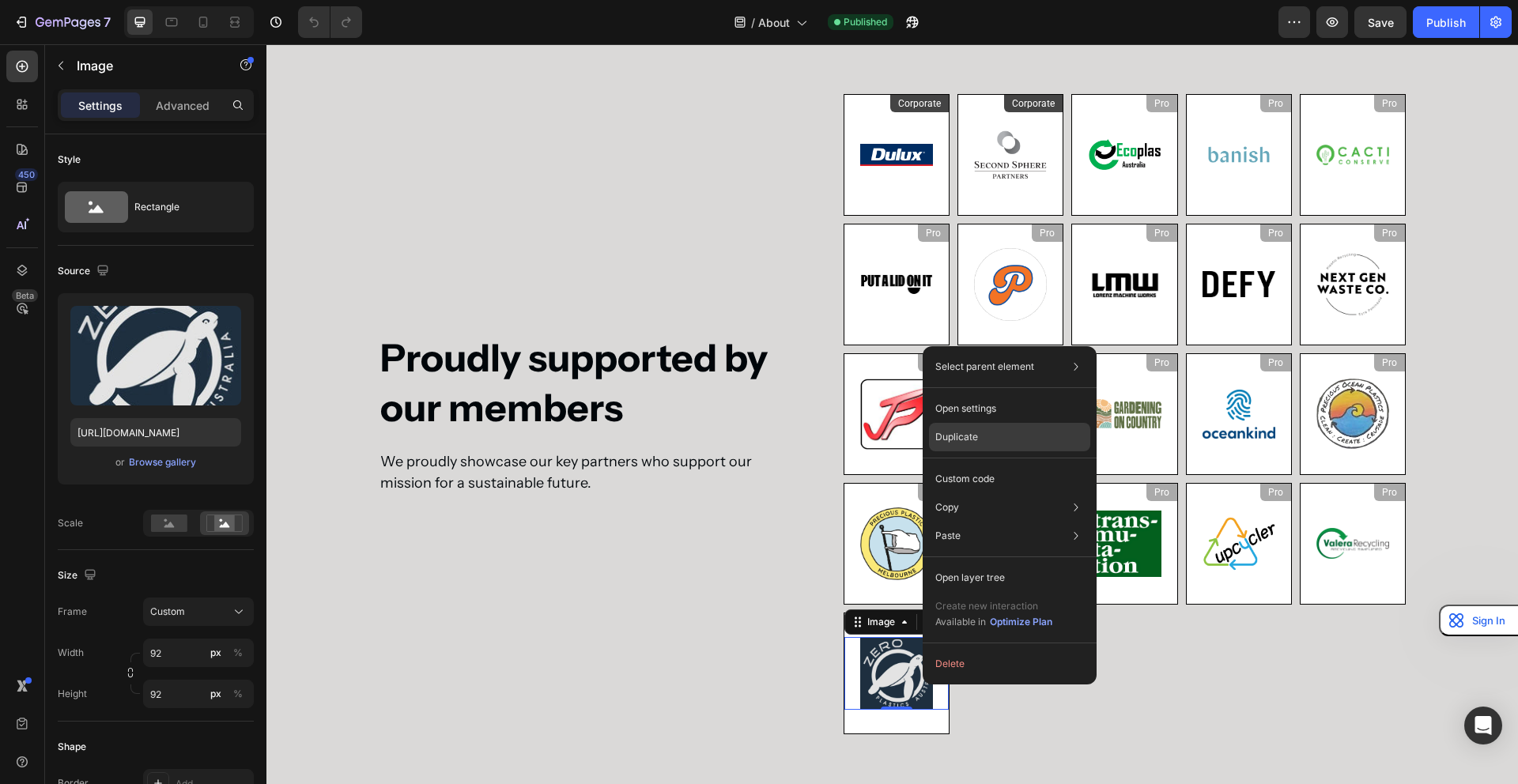
click at [975, 431] on p "Duplicate" at bounding box center [956, 437] width 43 height 15
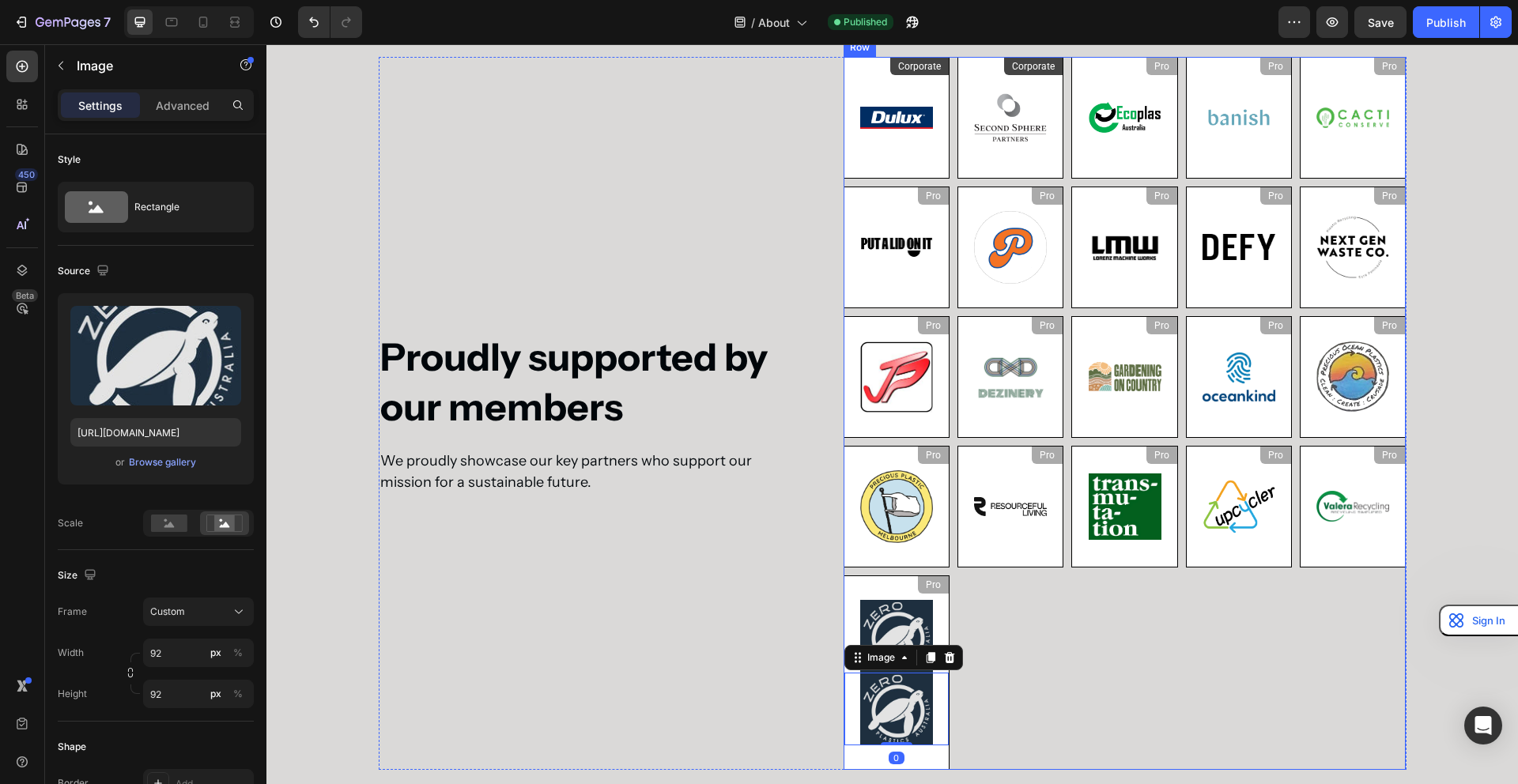
scroll to position [2897, 0]
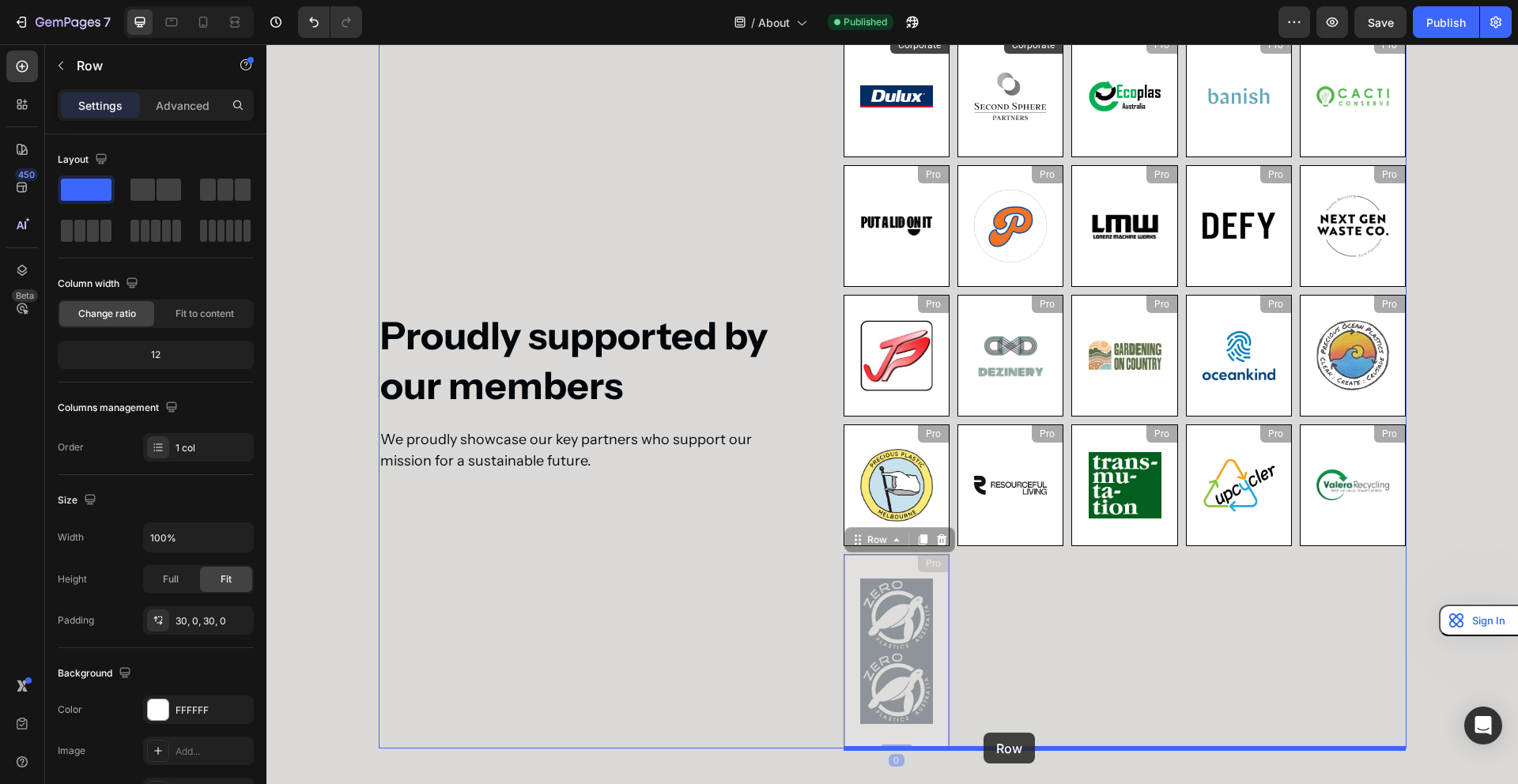
drag, startPoint x: 932, startPoint y: 751, endPoint x: 984, endPoint y: 733, distance: 55.0
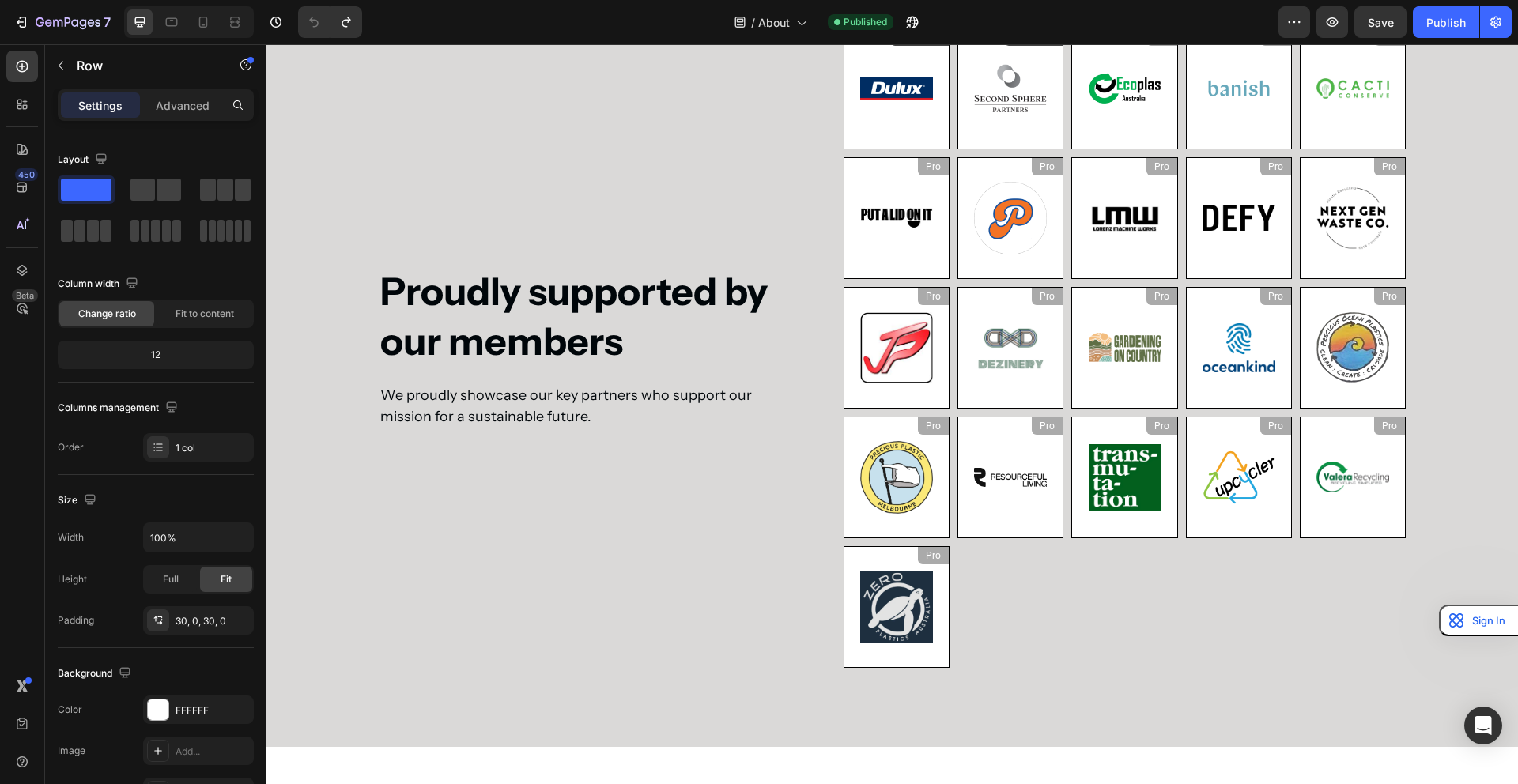
scroll to position [2880, 0]
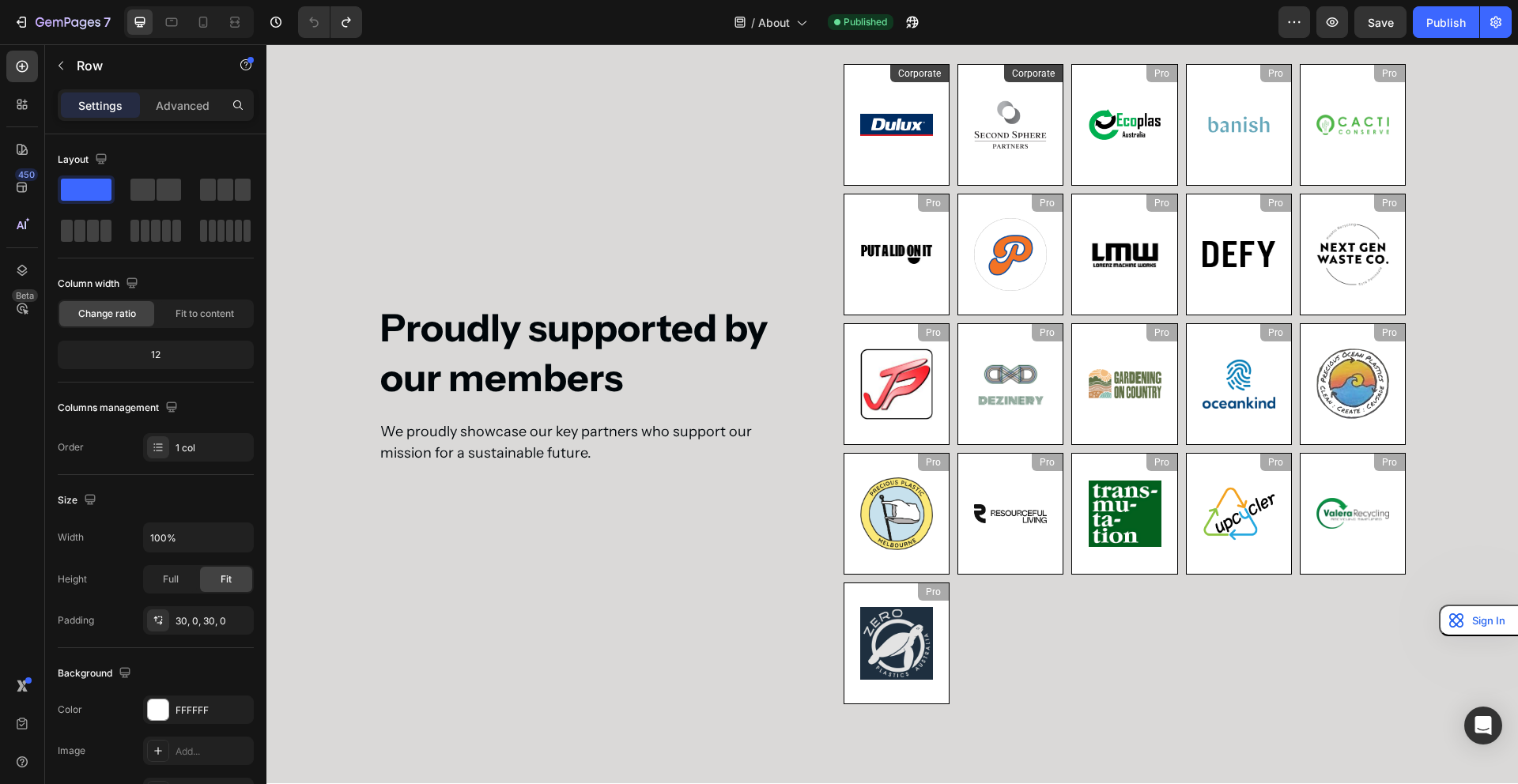
click at [902, 596] on div "Pro Heading Image Row" at bounding box center [897, 644] width 106 height 122
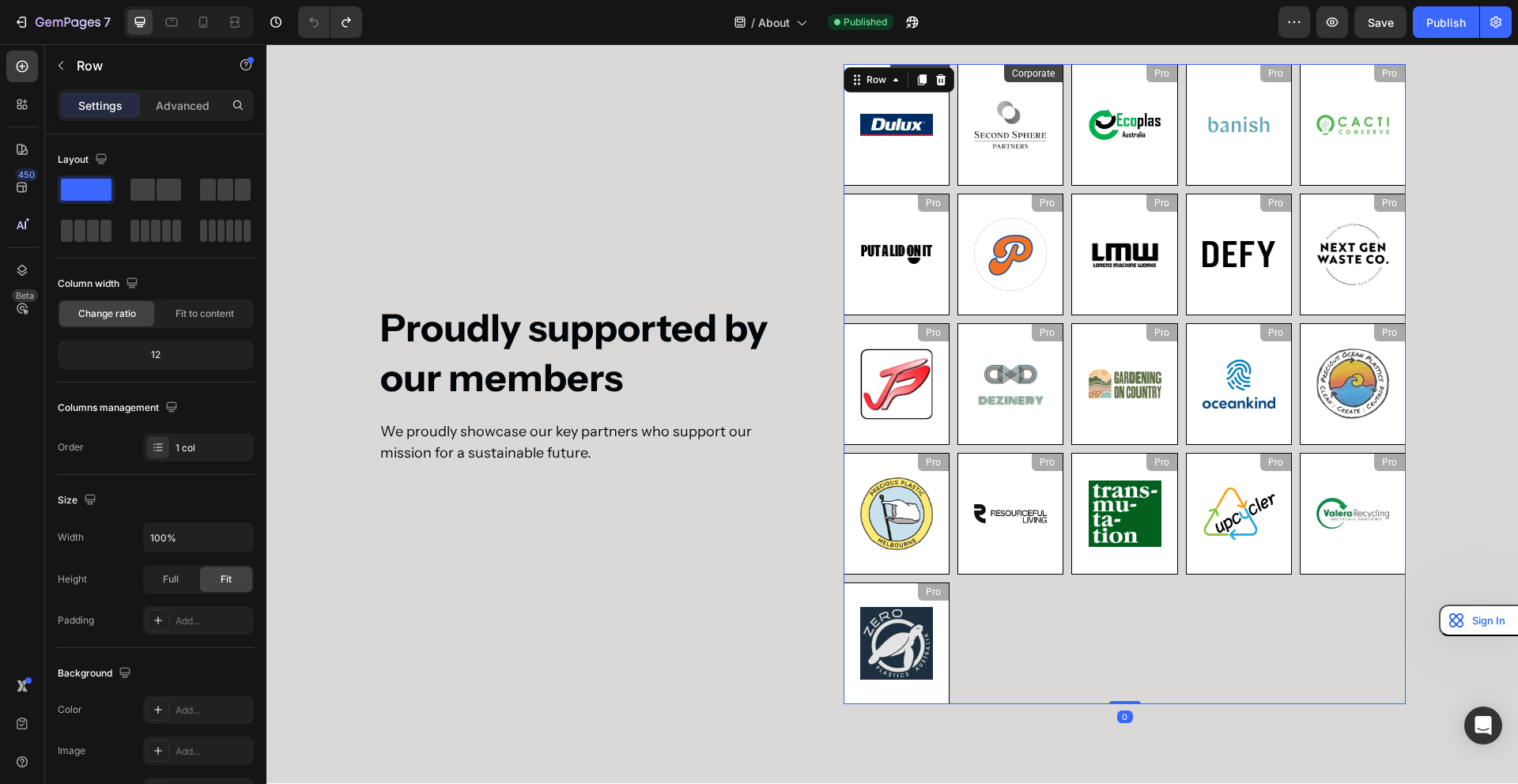
click at [973, 634] on div "Corporate Heading Image Row Corporate Heading Image Row Pro Heading Image Row P…" at bounding box center [1125, 383] width 563 height 640
click at [1000, 606] on div "Corporate Heading Image Row Corporate Heading Image Row Pro Heading Image Row P…" at bounding box center [1125, 383] width 563 height 640
click at [1004, 695] on div "Corporate Heading Image Row Corporate Heading Image Row Pro Heading Image Row P…" at bounding box center [1125, 383] width 563 height 640
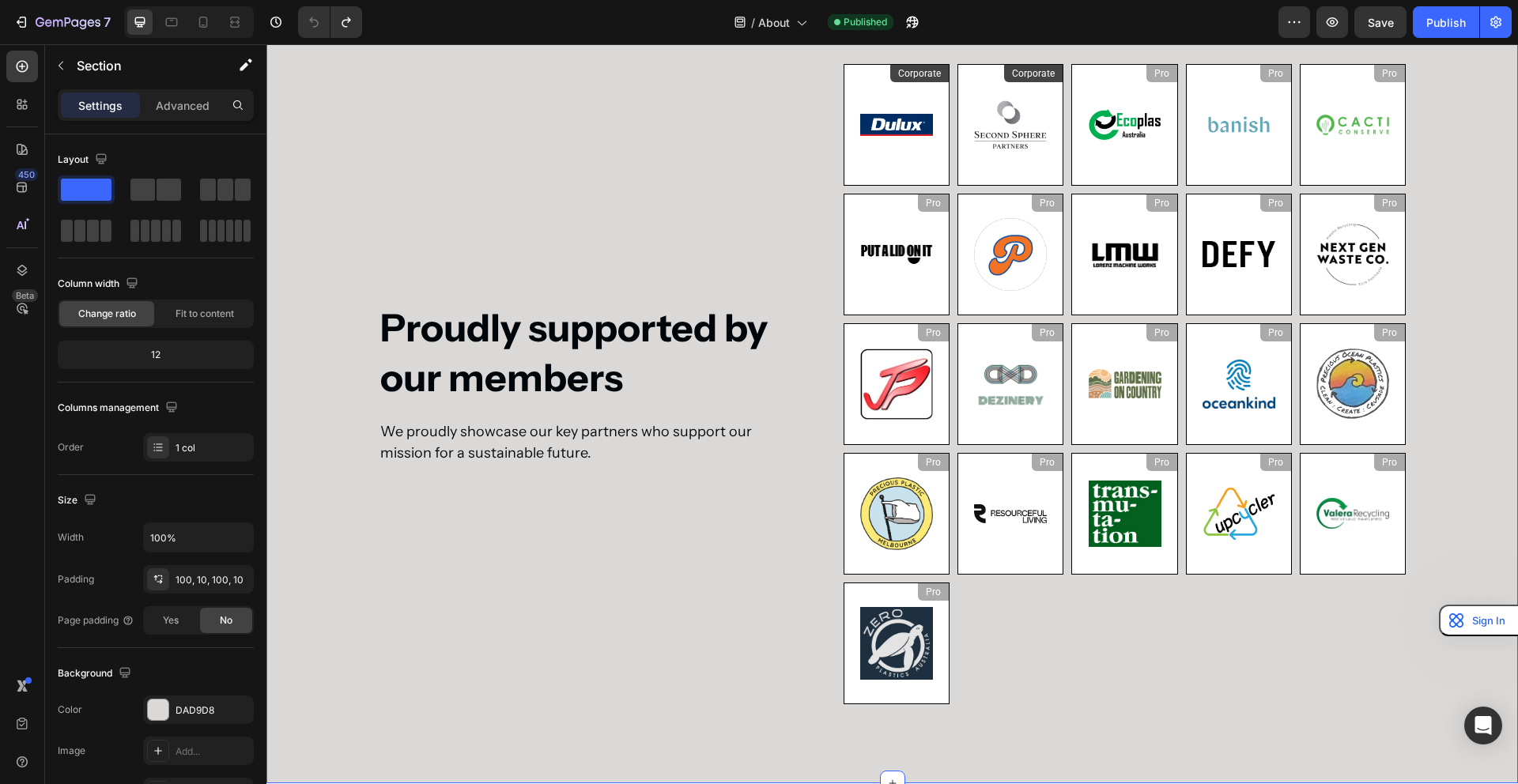
click at [989, 724] on div "Proudly supported by our members Heading We proudly showcase our key partners w…" at bounding box center [892, 384] width 1251 height 799
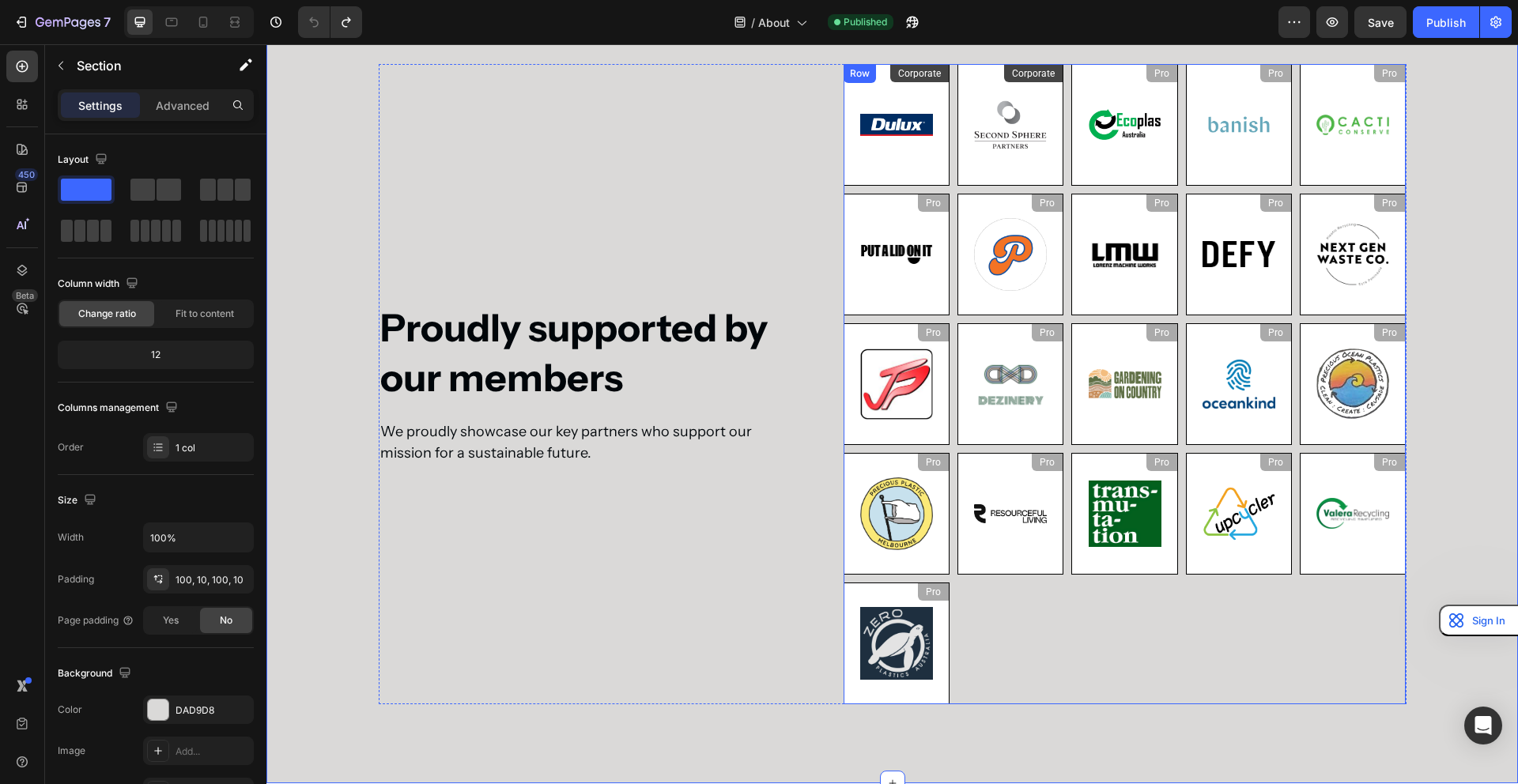
click at [985, 684] on div "Corporate Heading Image Row Corporate Heading Image Row Pro Heading Image Row P…" at bounding box center [1125, 383] width 563 height 640
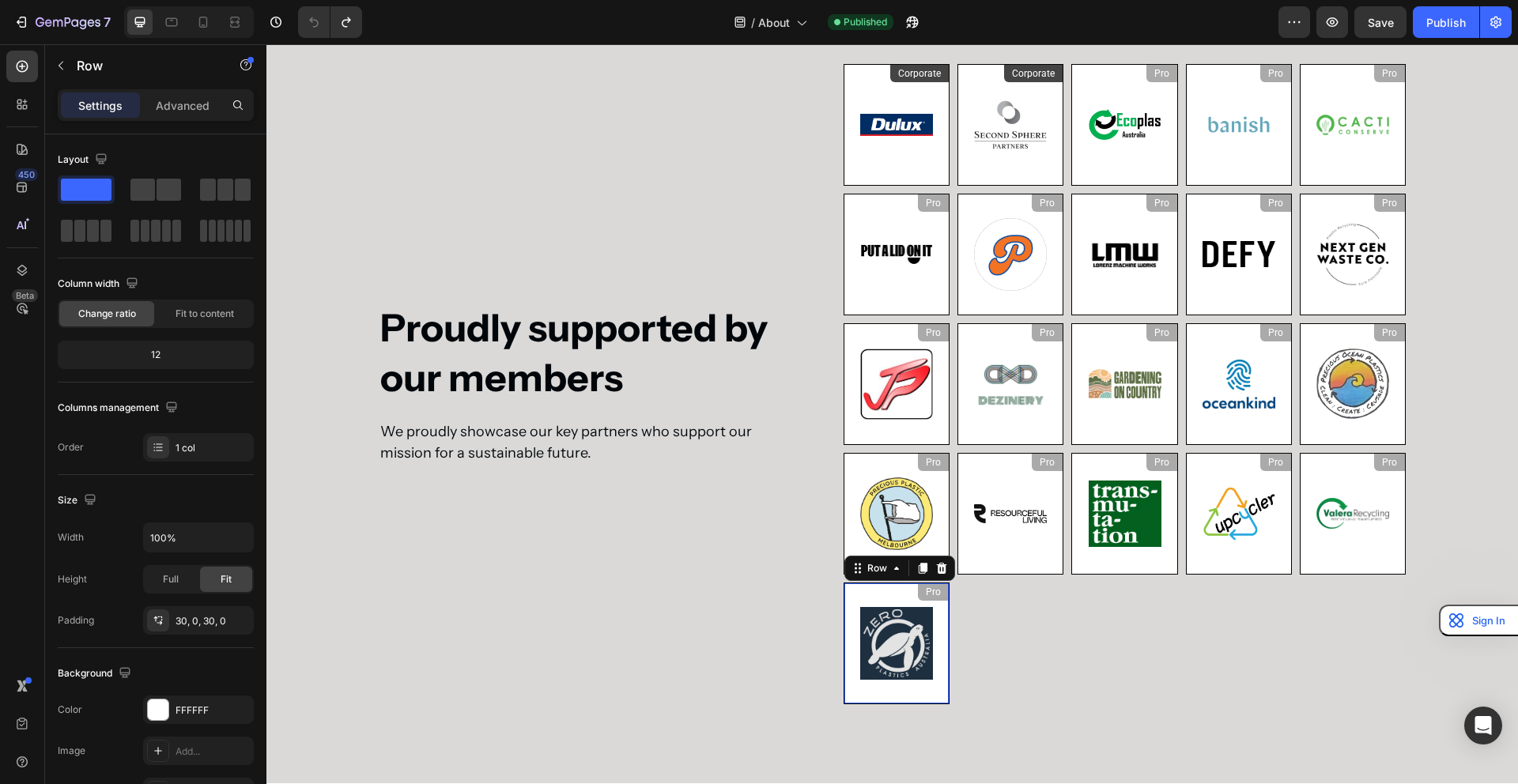
click at [938, 689] on div "Pro Heading Image Row 0" at bounding box center [897, 644] width 106 height 122
click at [905, 641] on img at bounding box center [897, 644] width 73 height 73
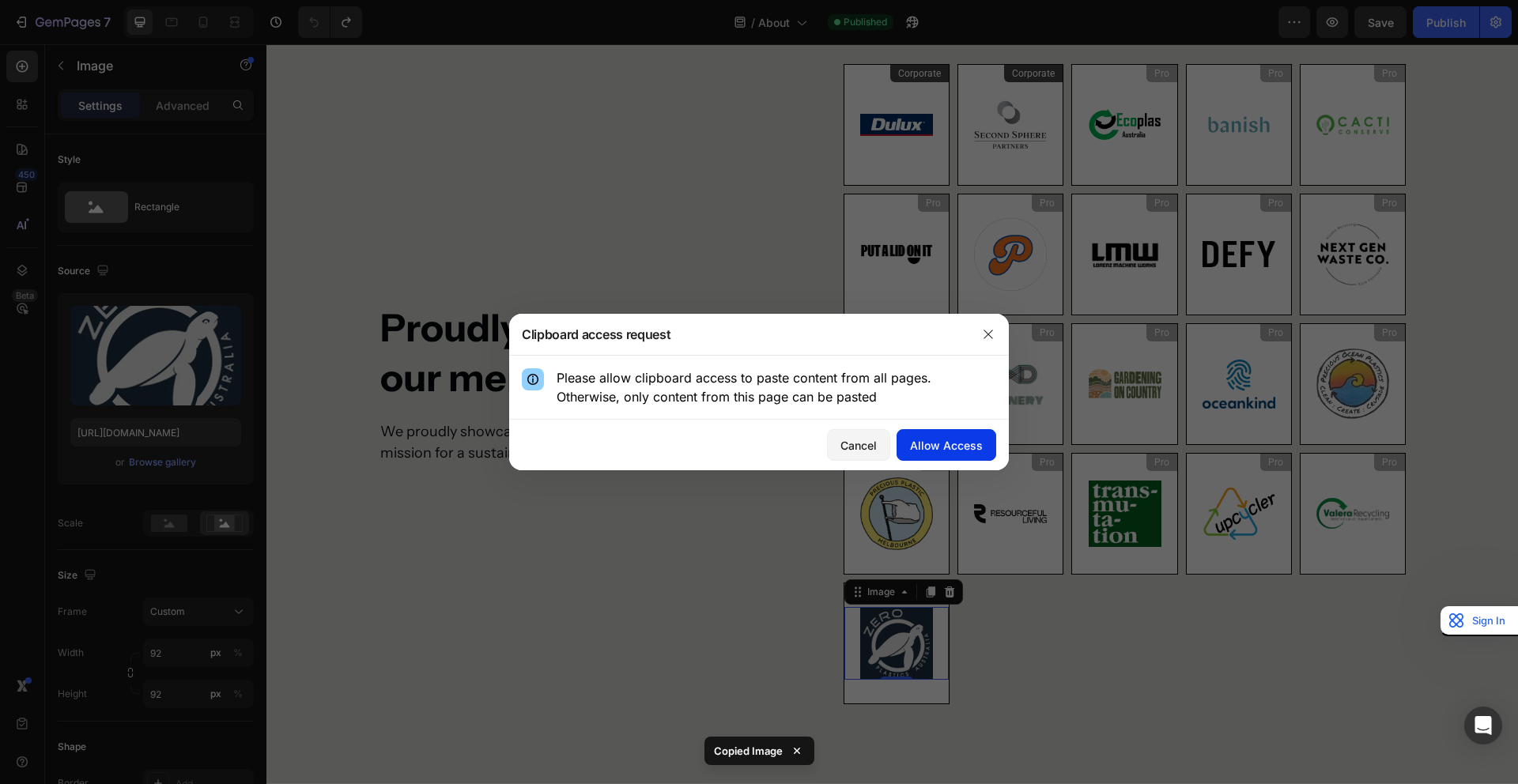
click at [938, 447] on div "Allow Access" at bounding box center [947, 445] width 73 height 17
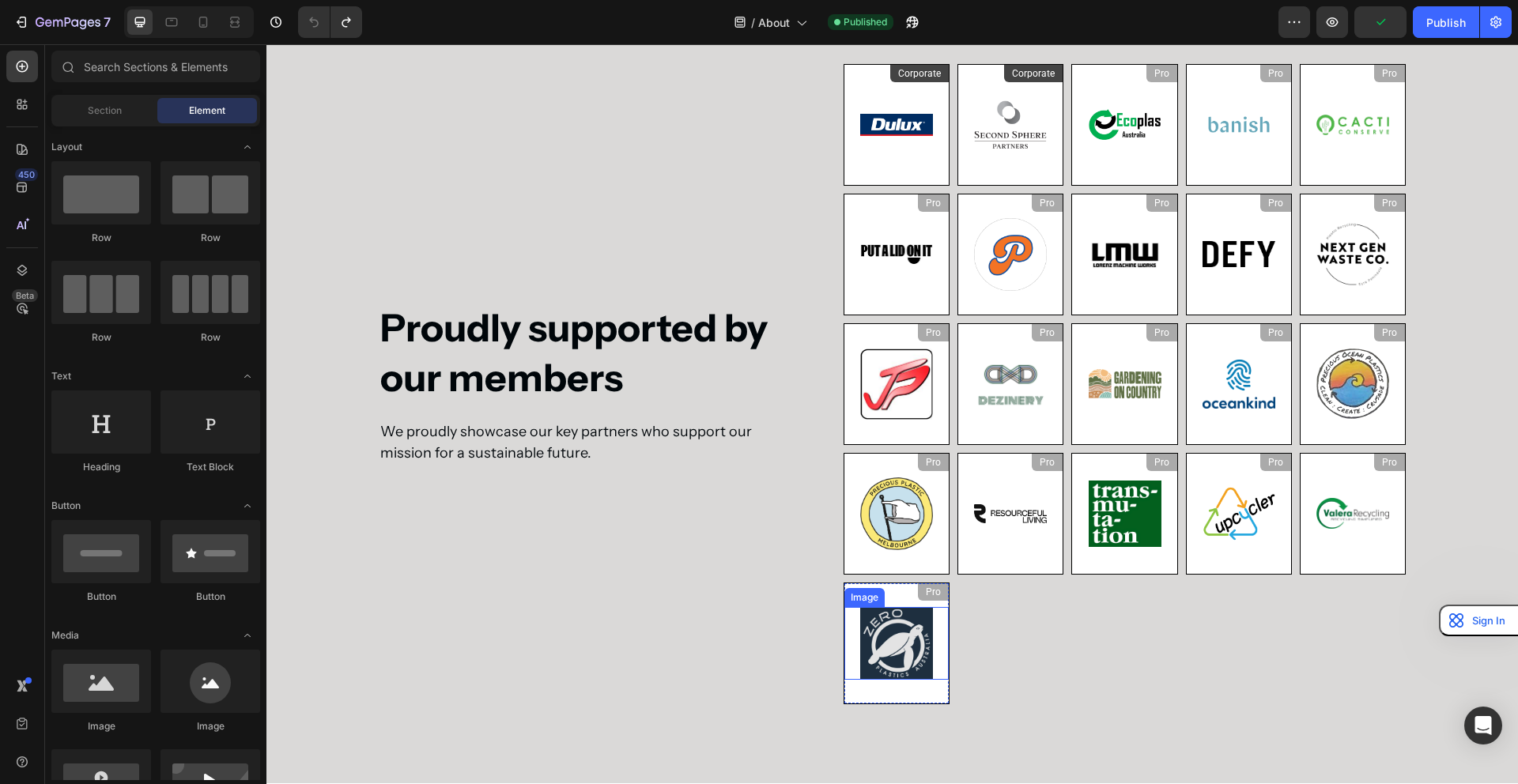
click at [917, 619] on img at bounding box center [897, 644] width 73 height 73
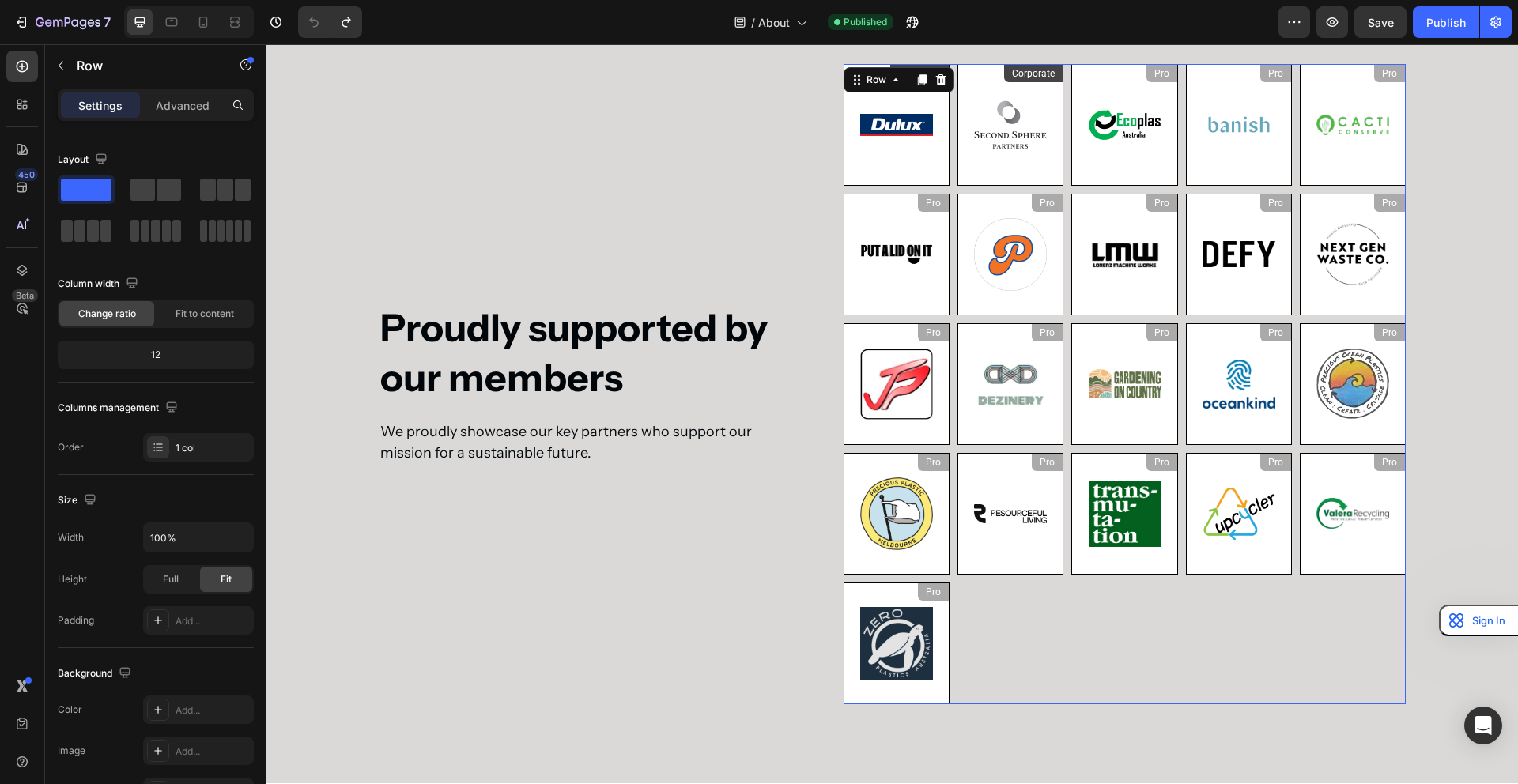
click at [1002, 617] on div "Corporate Heading Image Row Corporate Heading Image Row Pro Heading Image Row P…" at bounding box center [1125, 383] width 563 height 640
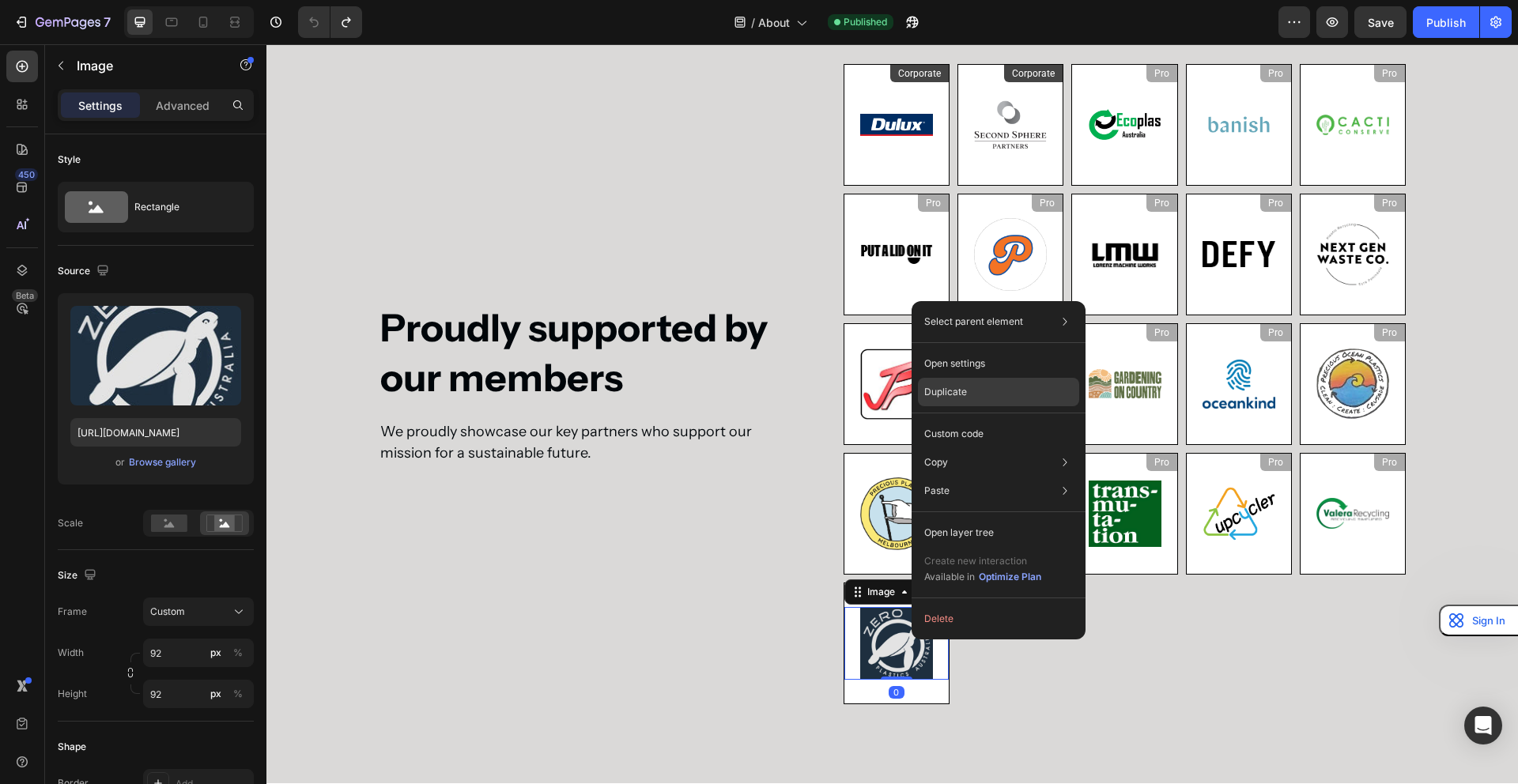
click at [963, 395] on p "Duplicate" at bounding box center [946, 392] width 43 height 15
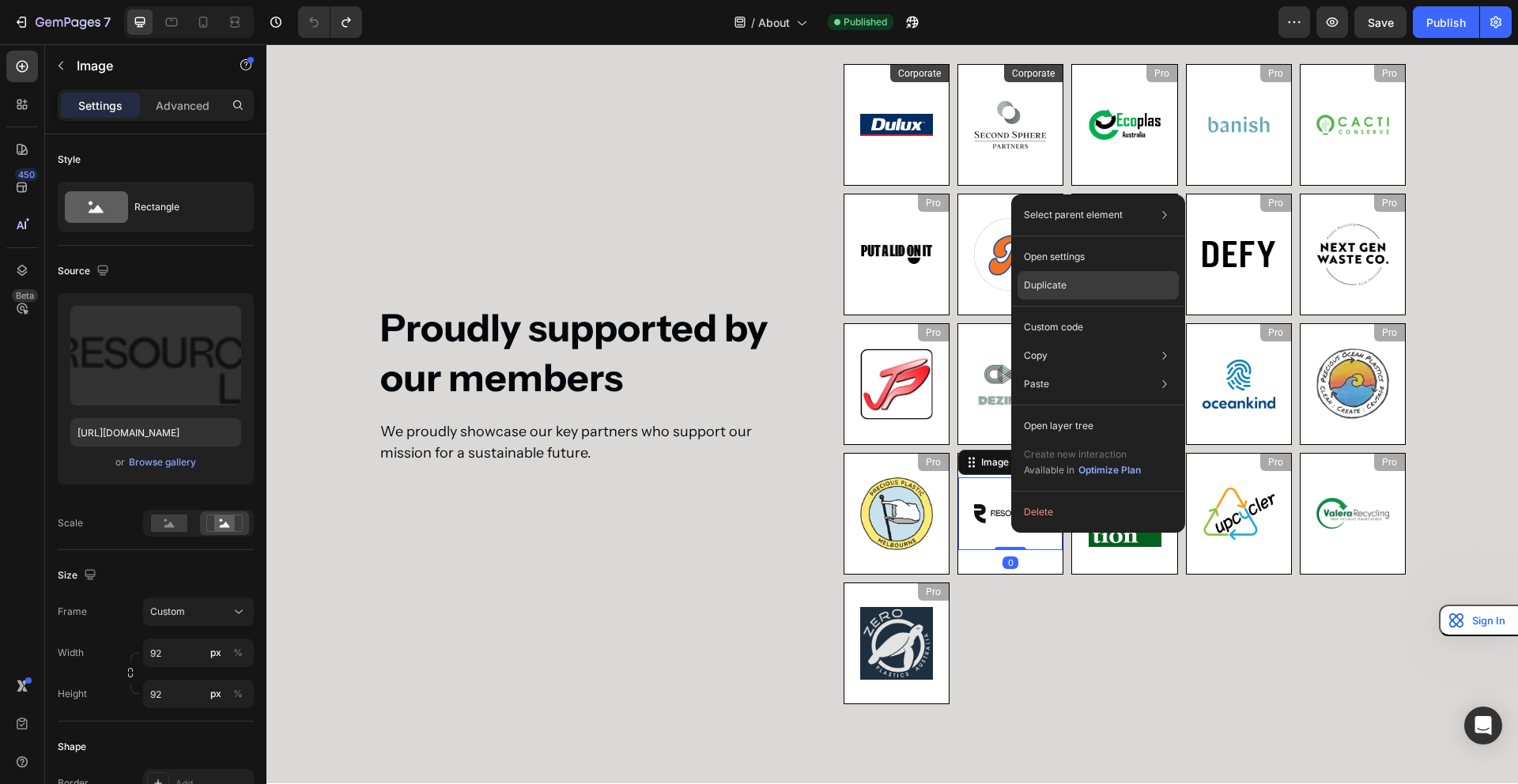
click at [1072, 313] on div "Duplicate" at bounding box center [1098, 326] width 162 height 28
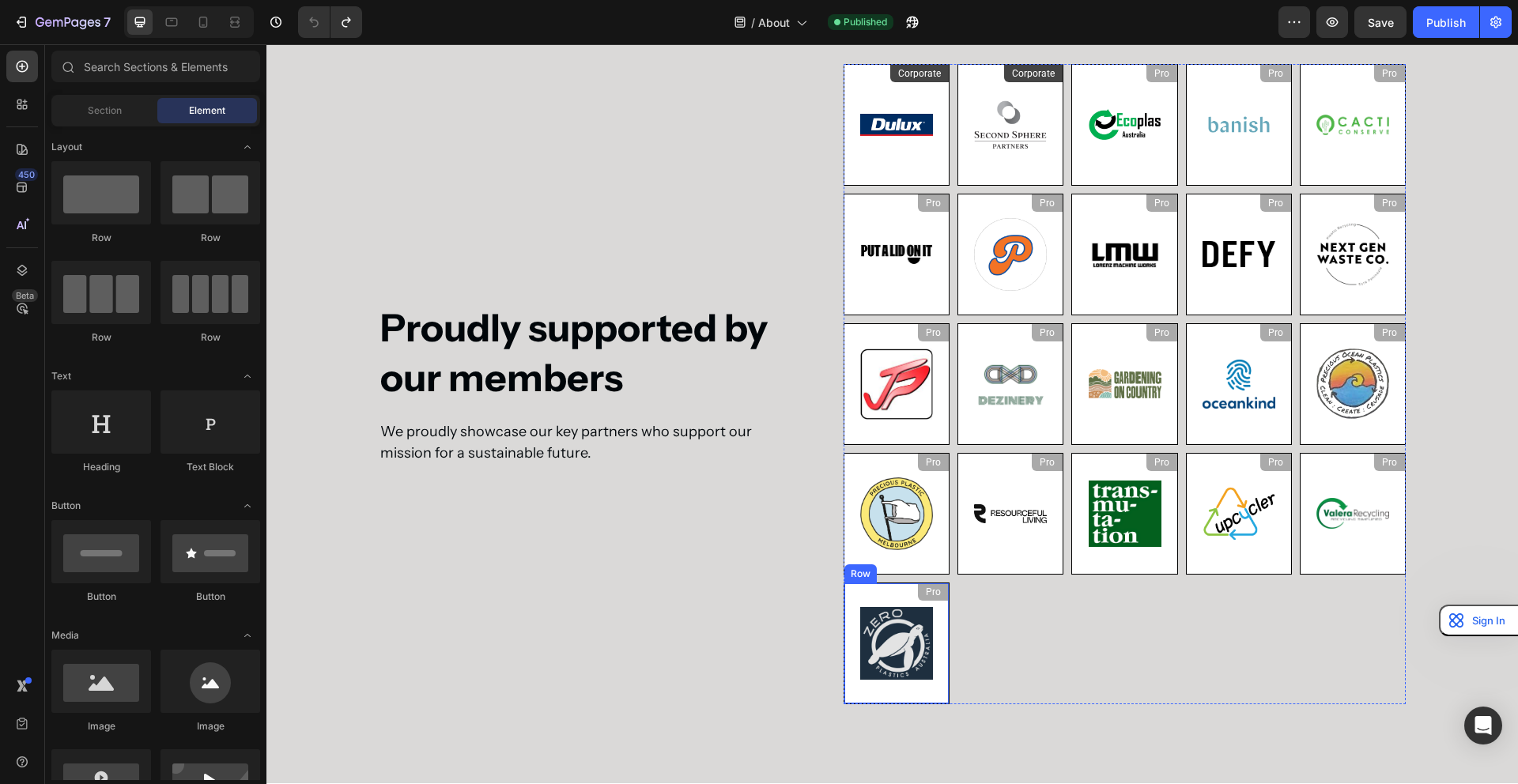
click at [936, 698] on div "Pro Heading Image Row" at bounding box center [897, 644] width 106 height 122
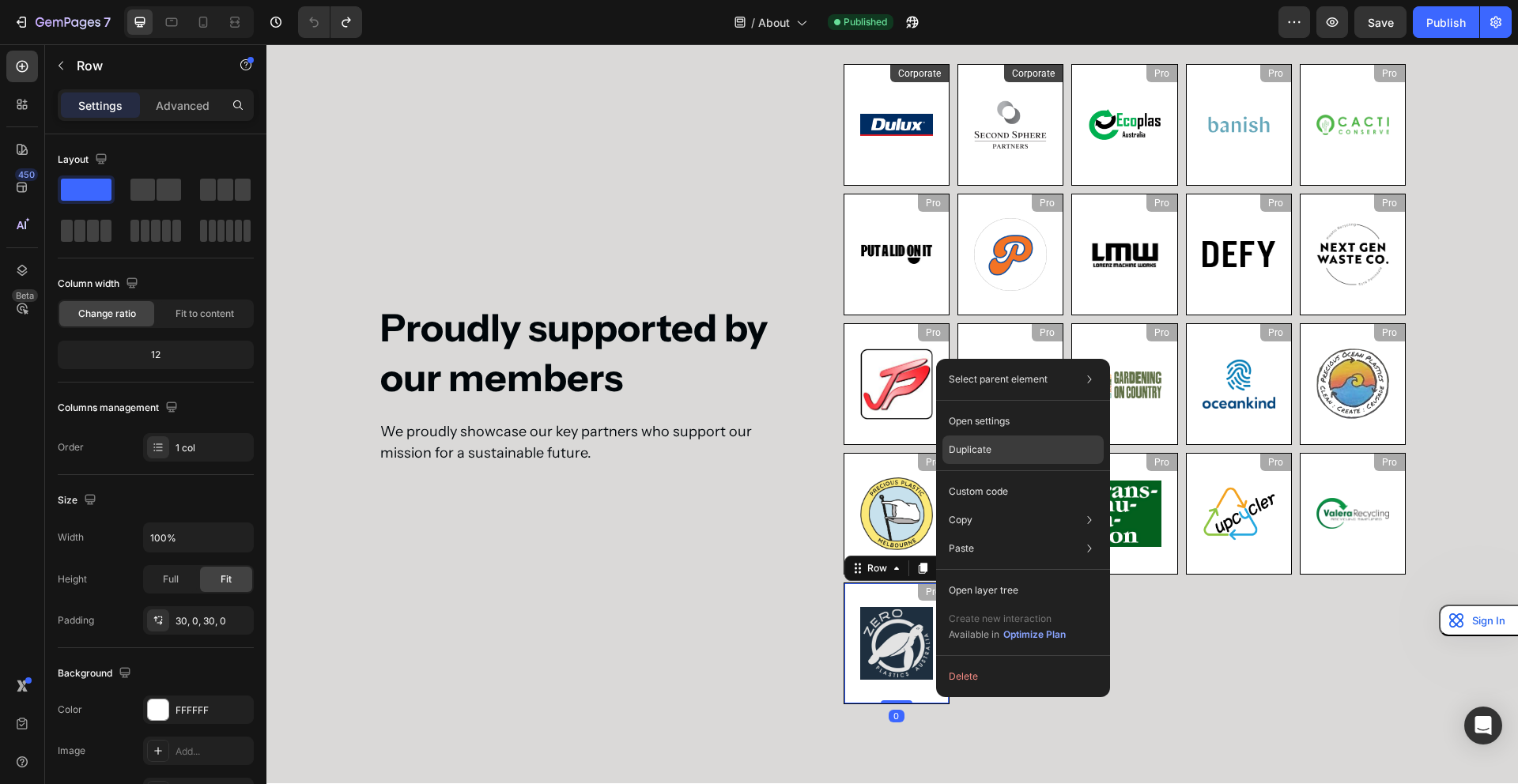
click at [997, 477] on div "Duplicate" at bounding box center [1023, 491] width 162 height 28
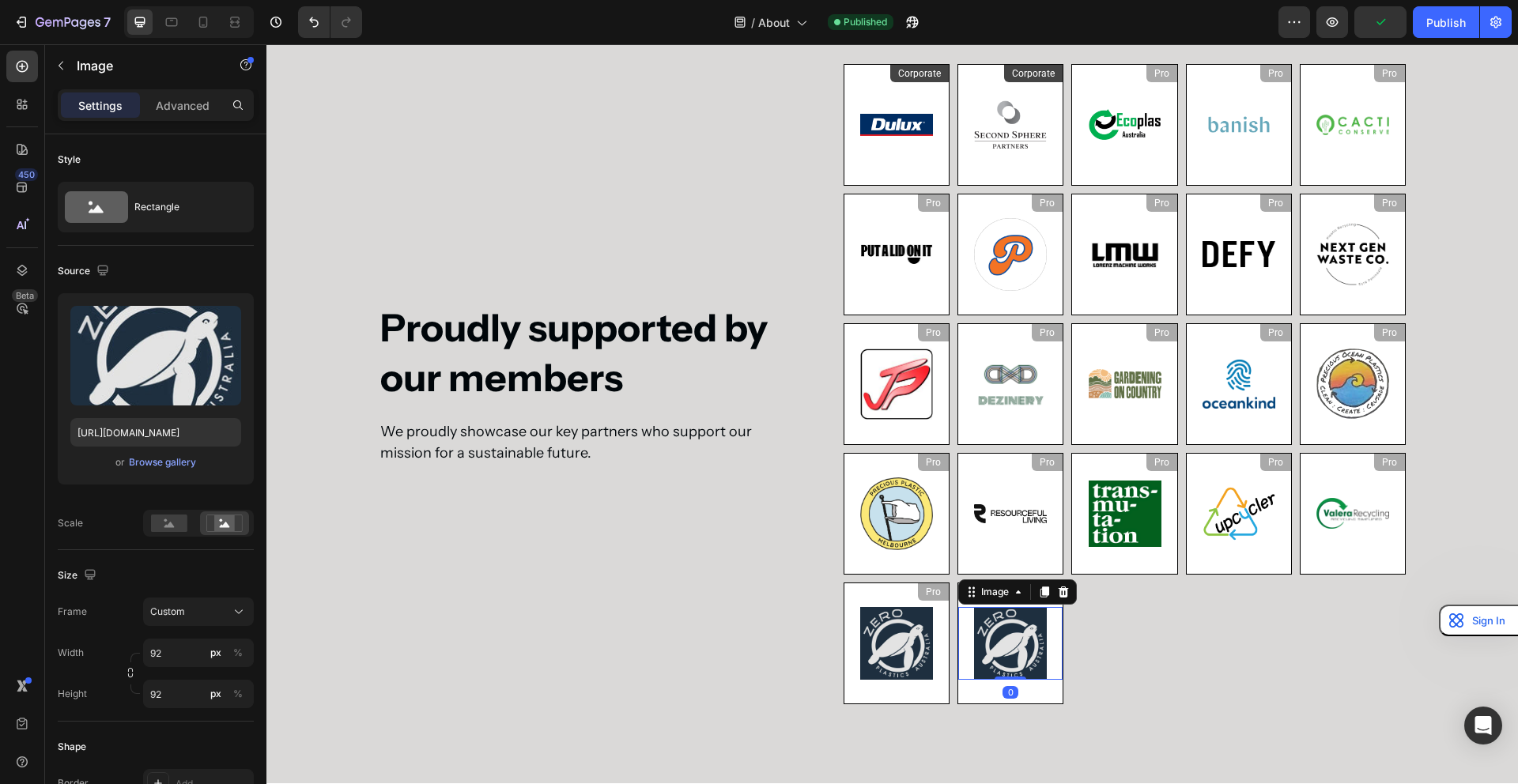
click at [1045, 642] on img at bounding box center [1010, 644] width 73 height 73
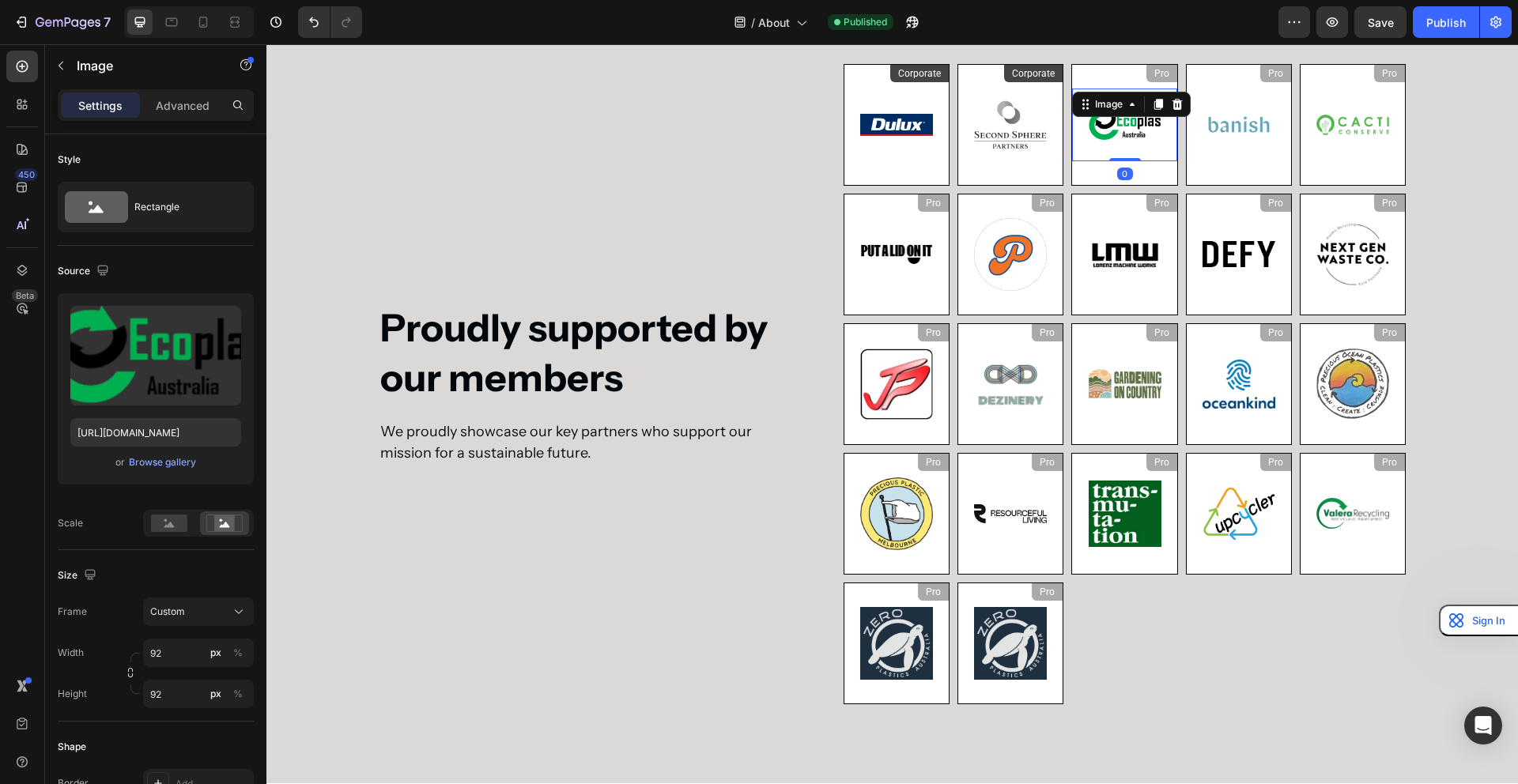
click at [1134, 138] on img at bounding box center [1125, 124] width 73 height 73
click at [1021, 640] on img at bounding box center [1010, 644] width 73 height 73
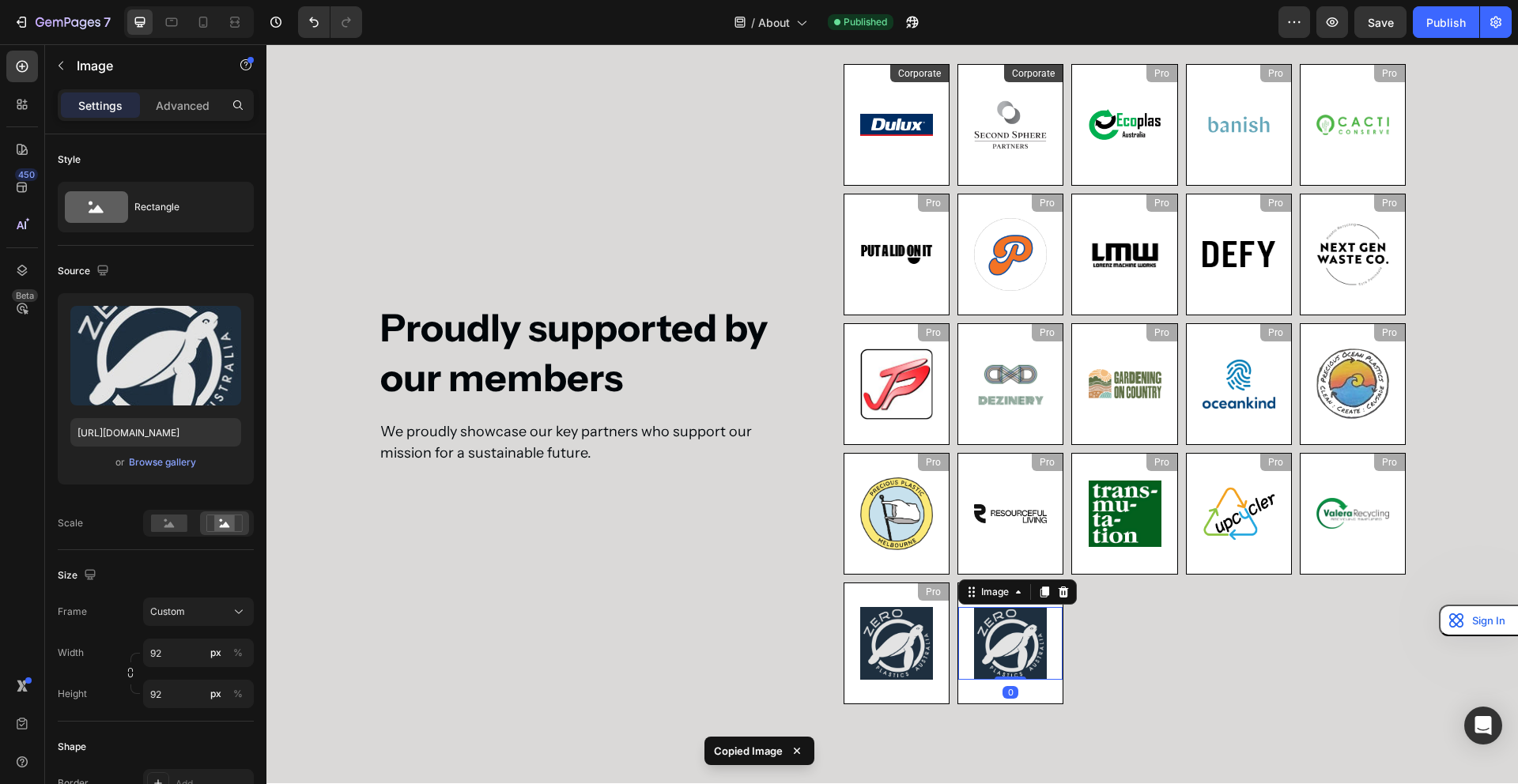
scroll to position [2916, 0]
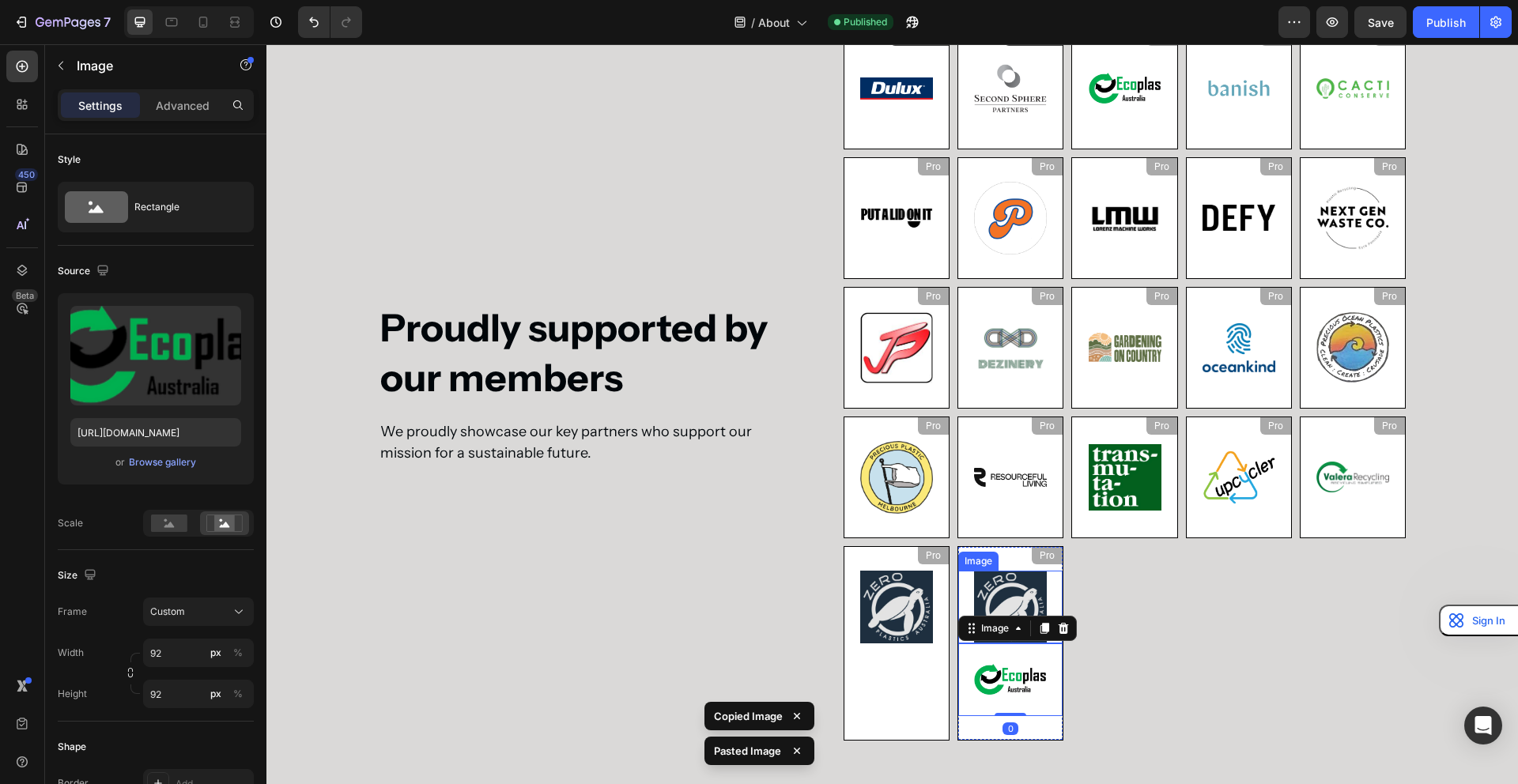
click at [1012, 579] on img at bounding box center [1010, 607] width 73 height 73
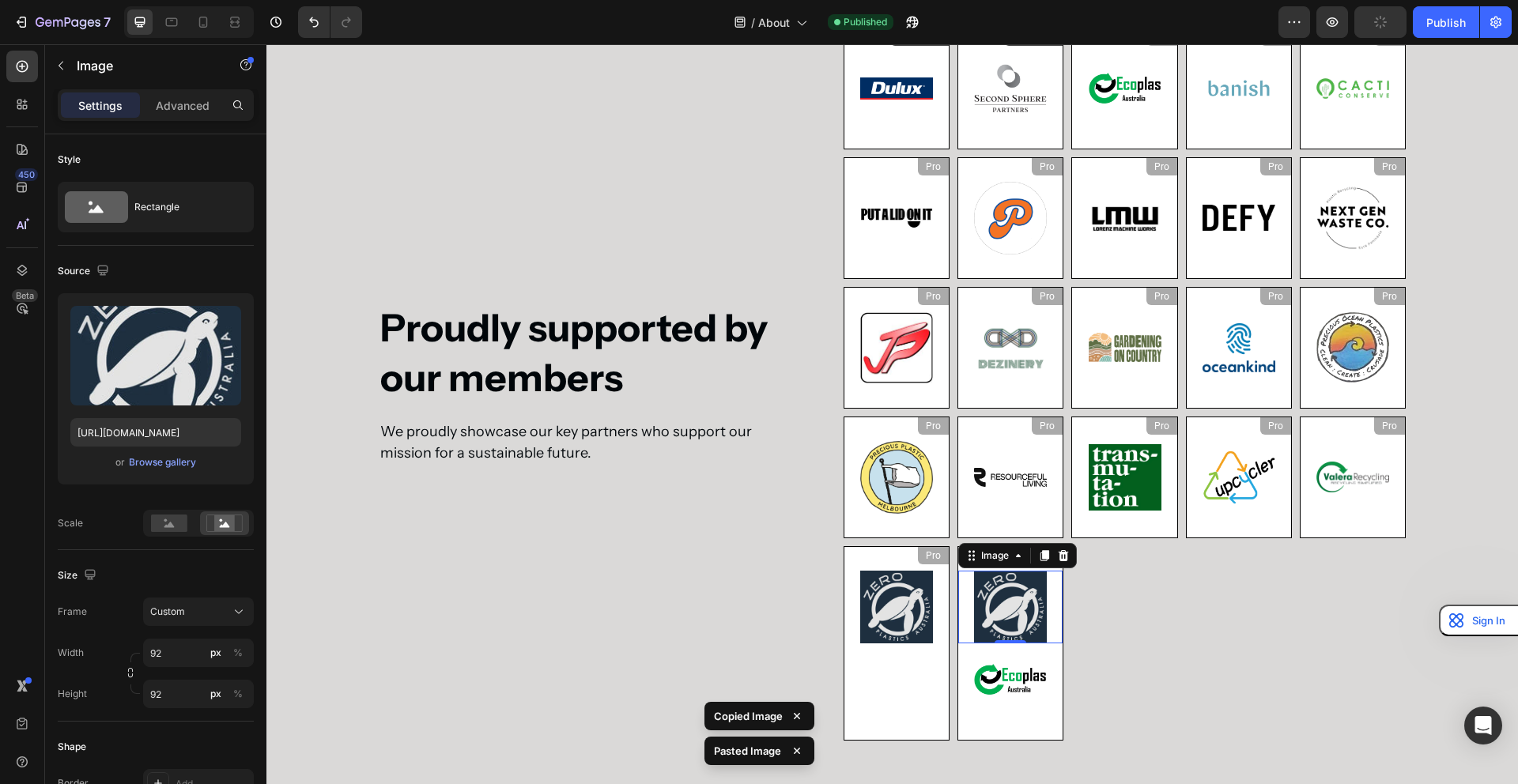
click at [1014, 612] on img at bounding box center [1010, 607] width 73 height 73
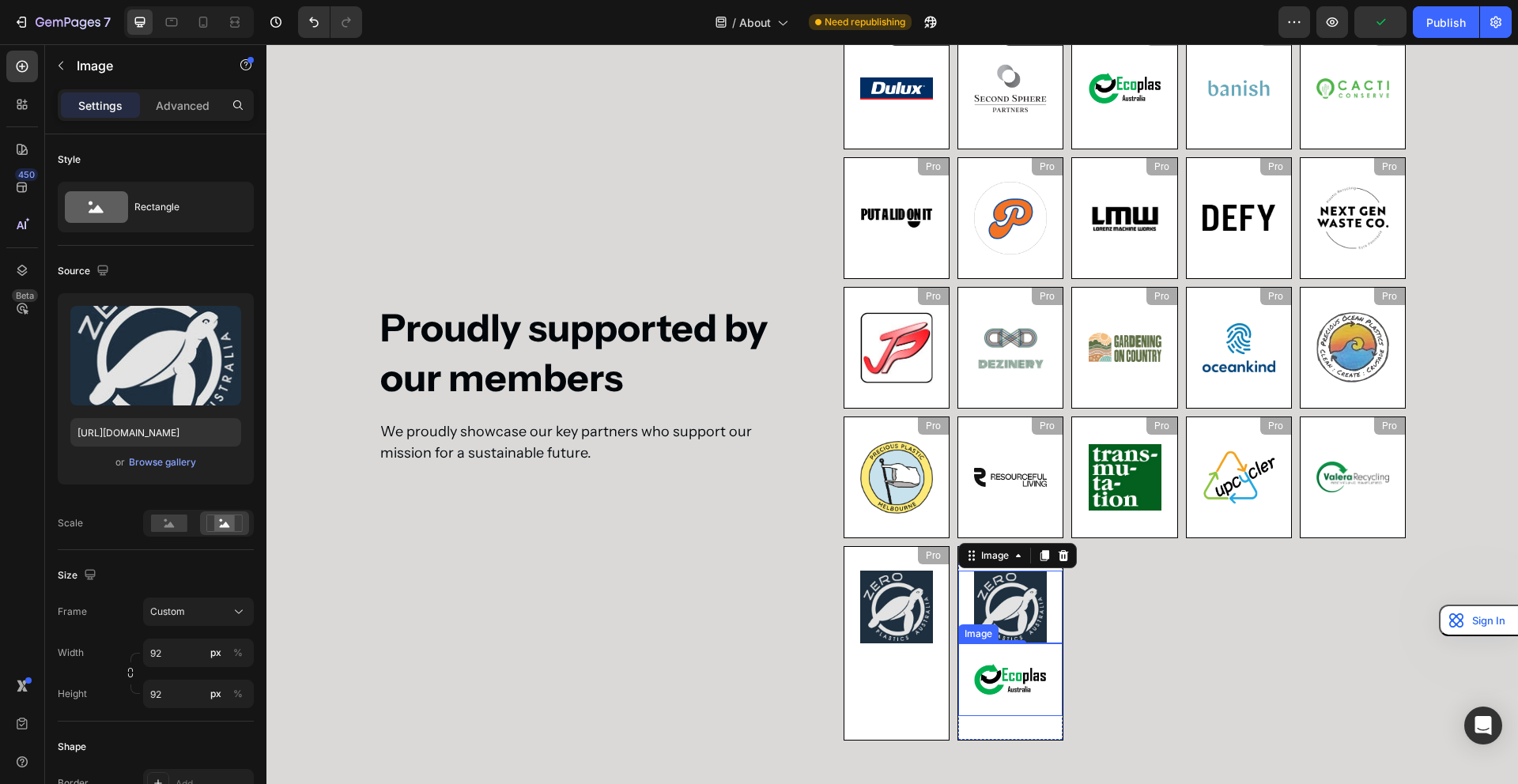
click at [1004, 685] on img at bounding box center [1010, 680] width 73 height 73
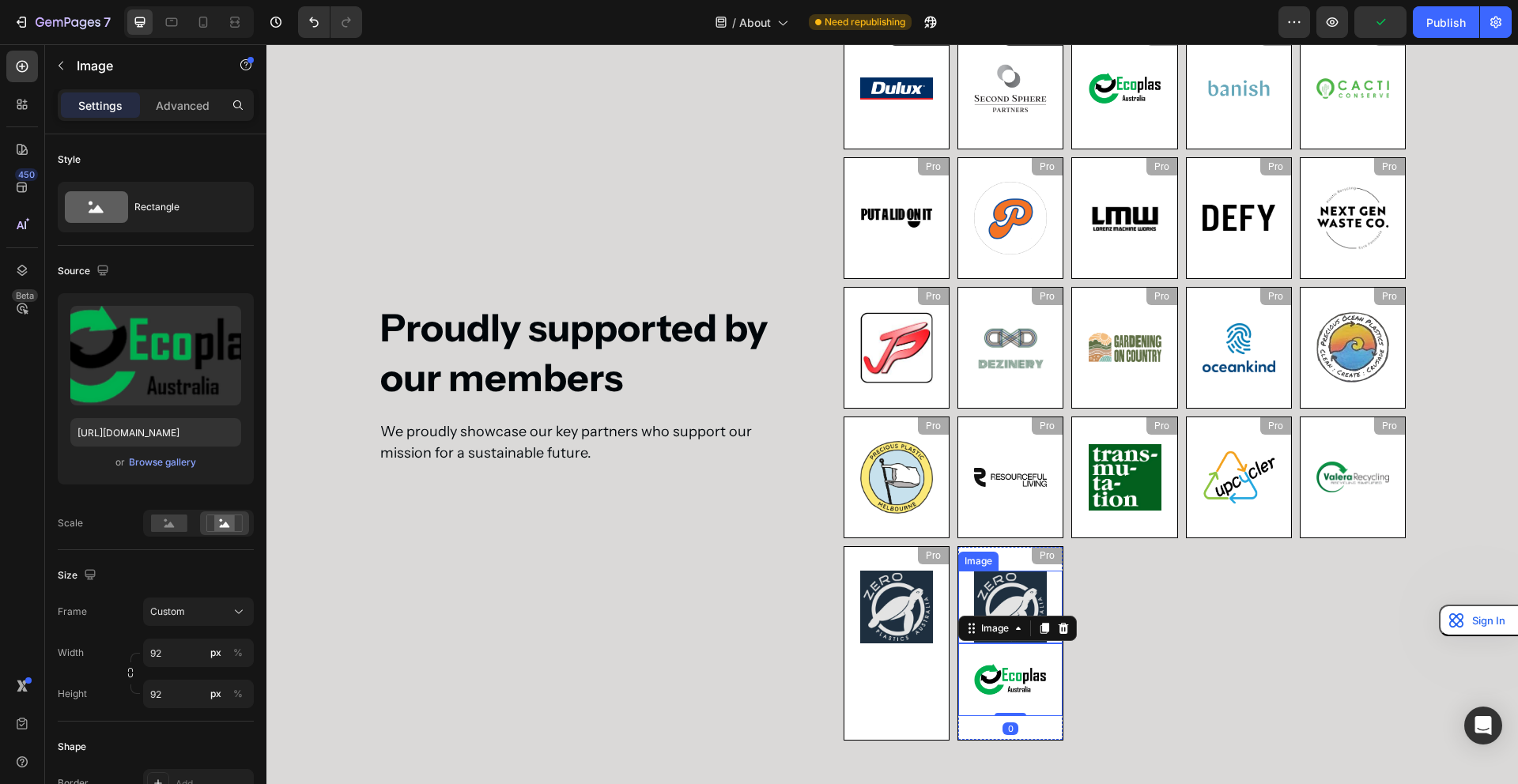
click at [1015, 599] on img at bounding box center [1010, 607] width 73 height 73
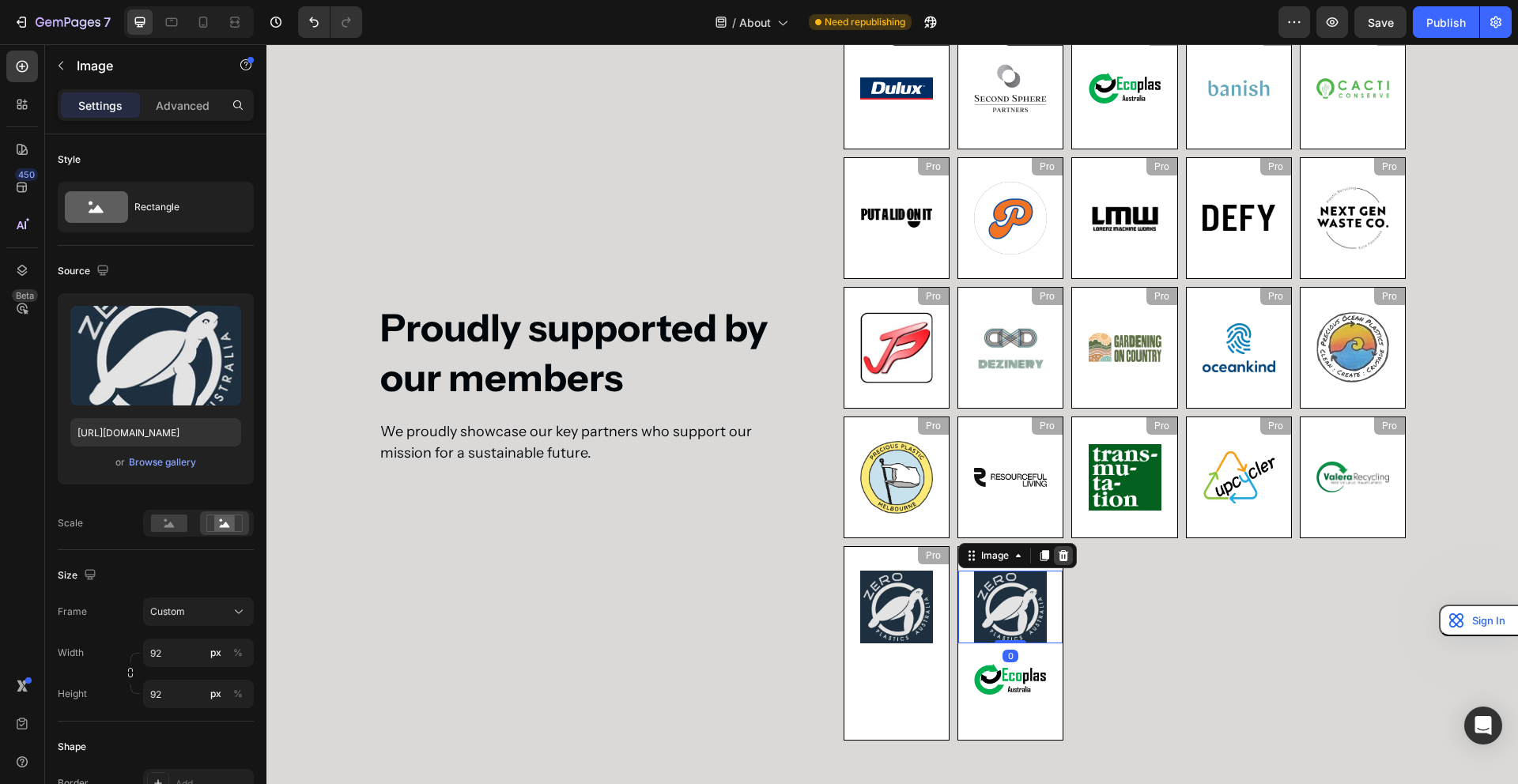
click at [1066, 552] on icon at bounding box center [1063, 555] width 10 height 11
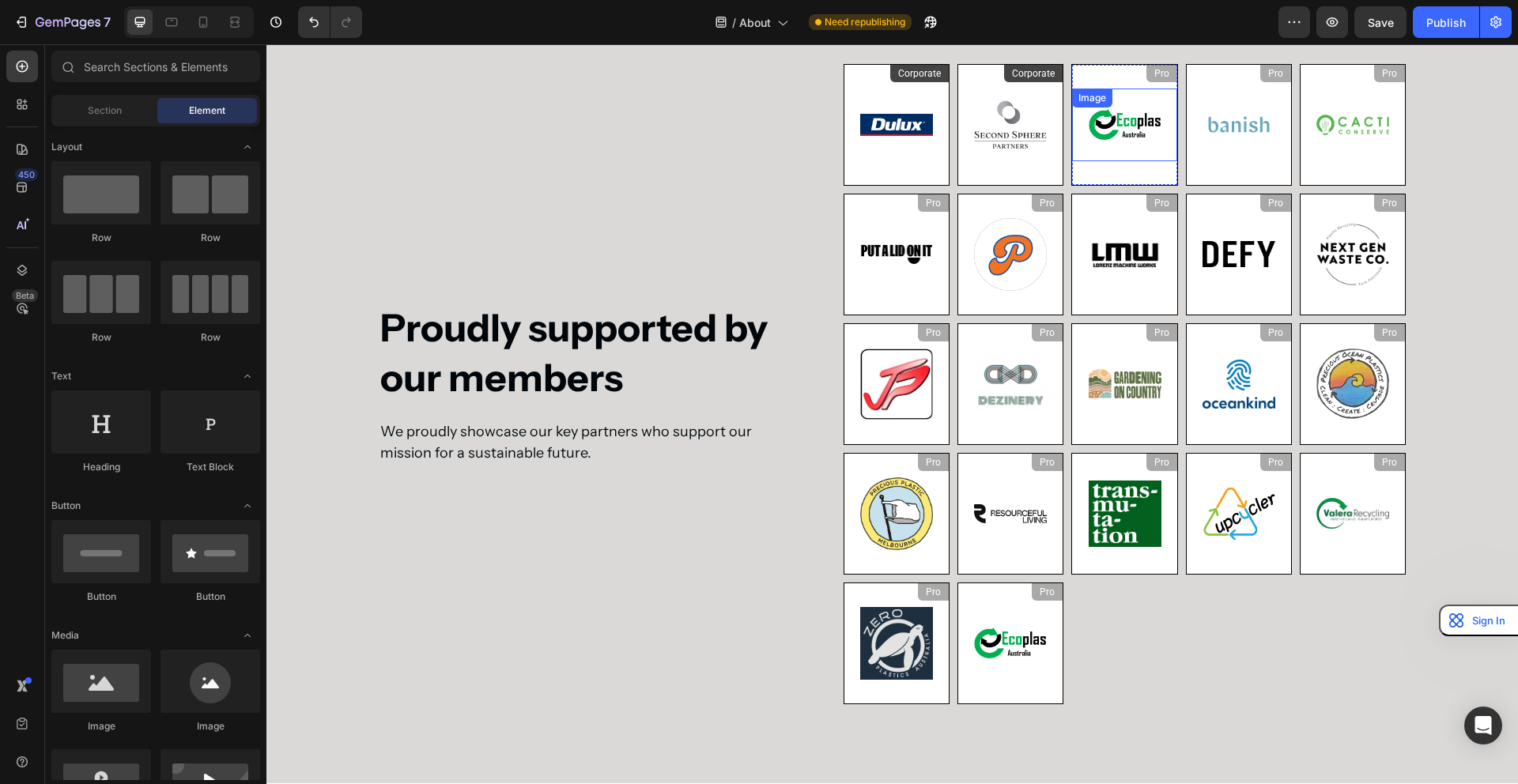
click at [1130, 120] on img at bounding box center [1125, 124] width 73 height 73
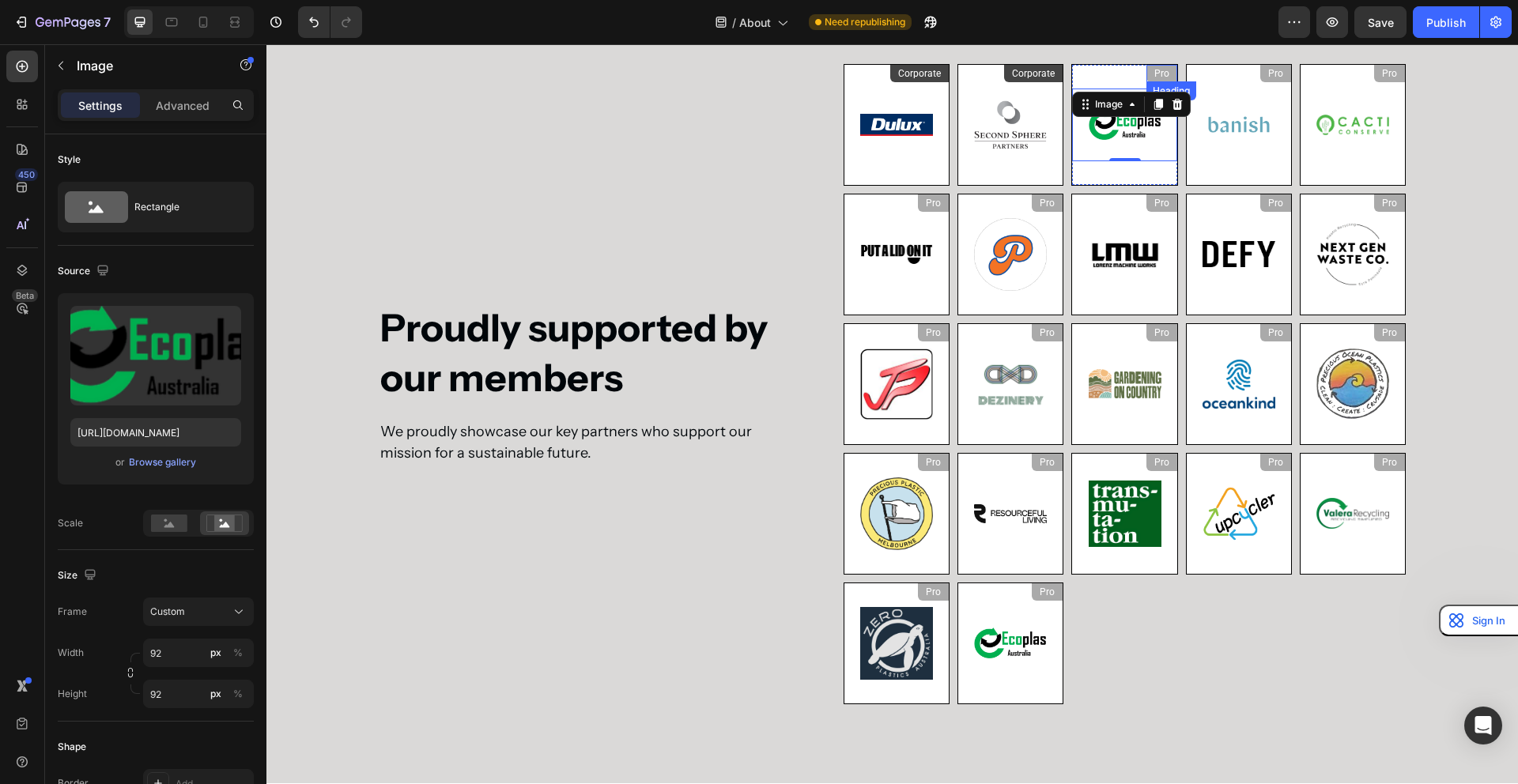
click at [1161, 74] on div "Pro" at bounding box center [1161, 74] width 30 height 18
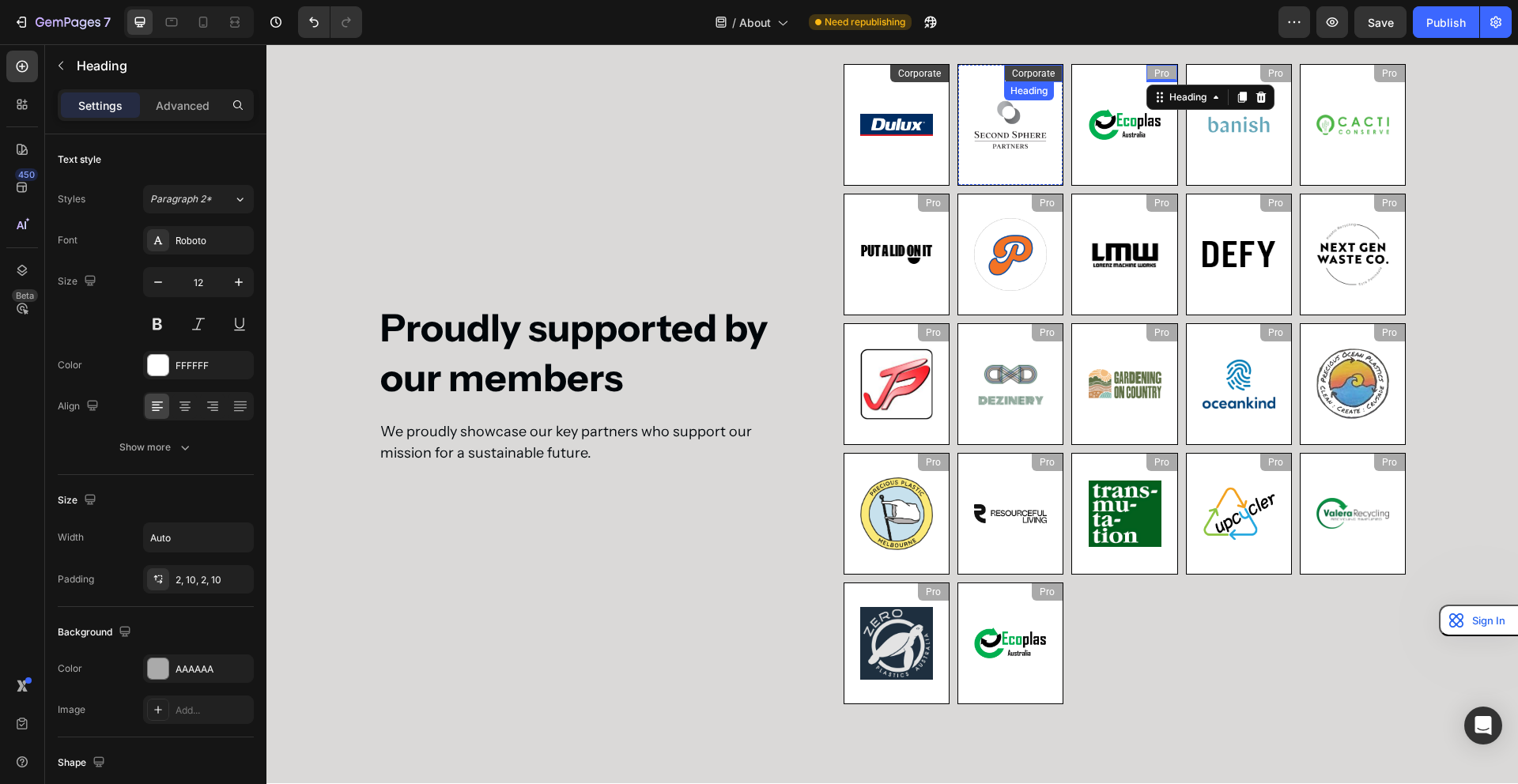
click at [1042, 74] on div "Corporate" at bounding box center [1034, 74] width 59 height 18
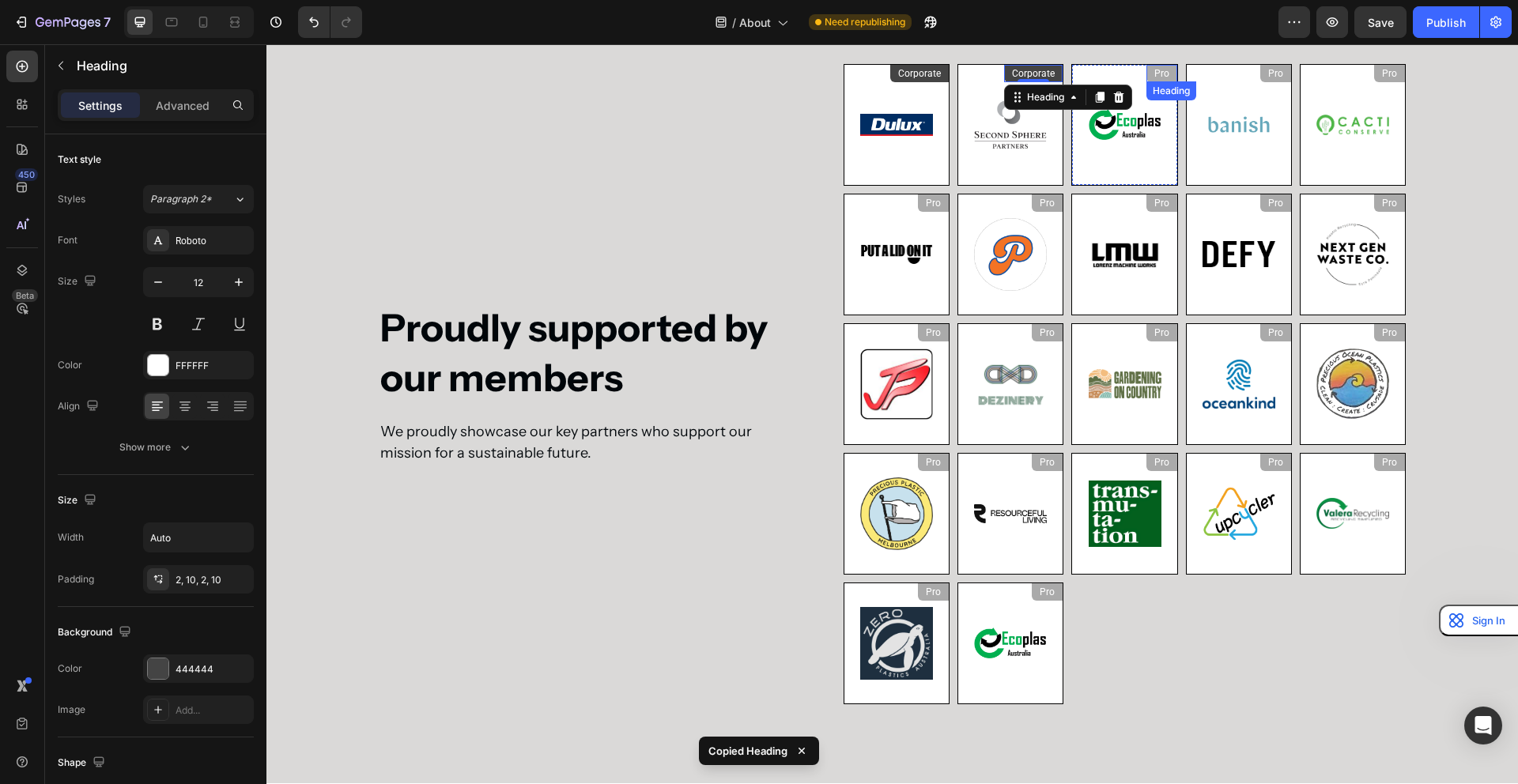
click at [1161, 68] on div "Pro" at bounding box center [1161, 74] width 30 height 18
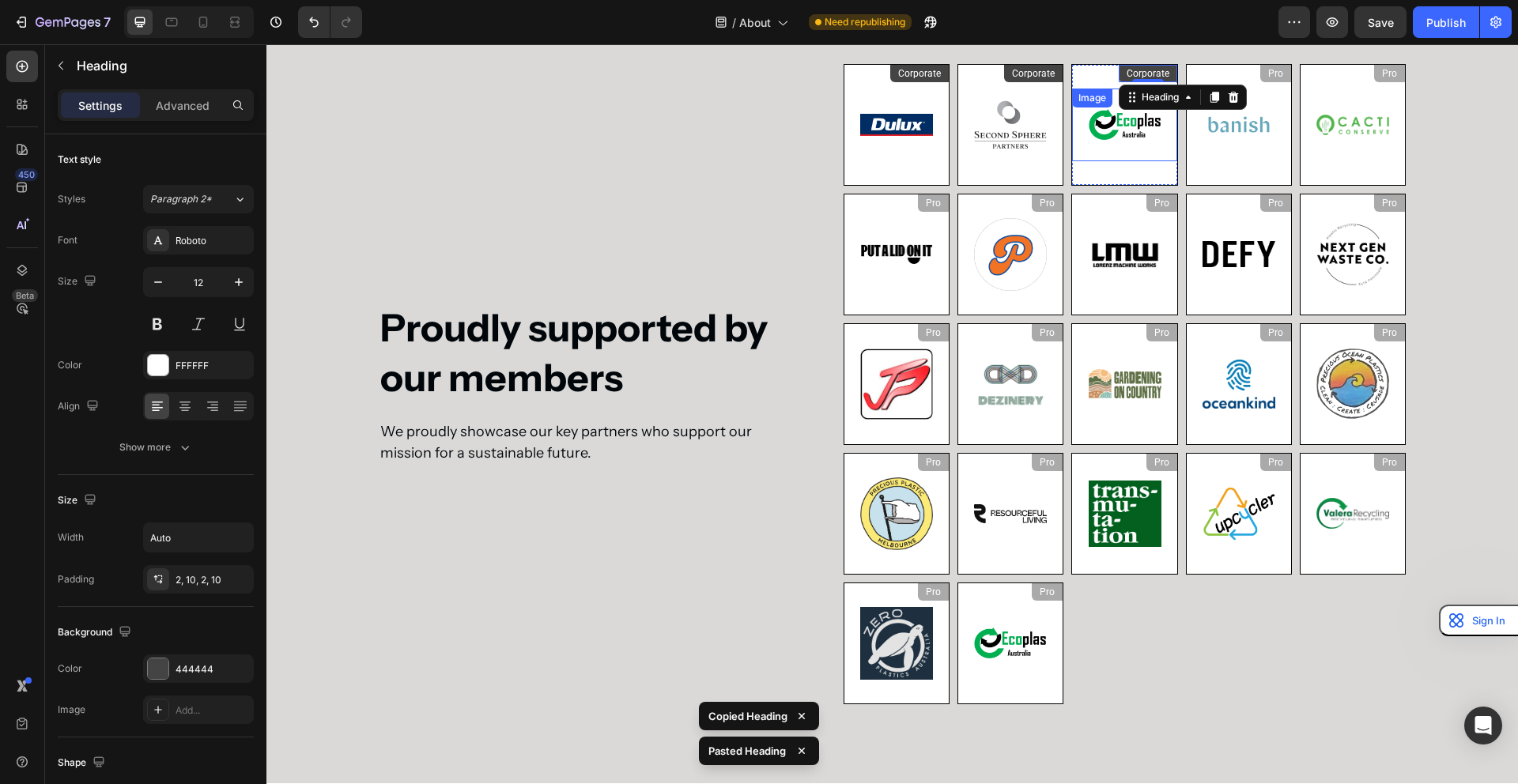
click at [1105, 144] on img at bounding box center [1125, 124] width 73 height 73
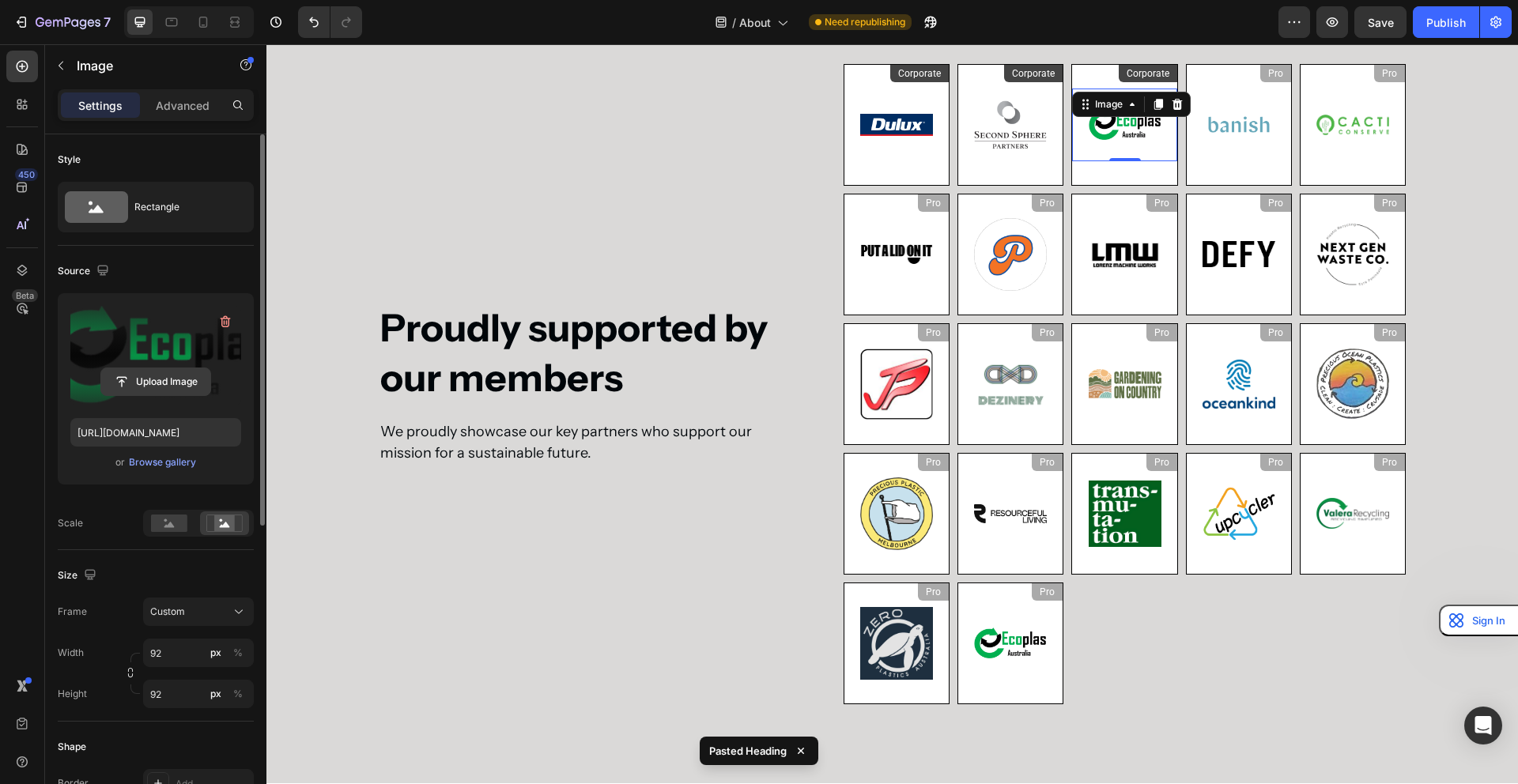
click at [161, 391] on input "file" at bounding box center [155, 381] width 109 height 26
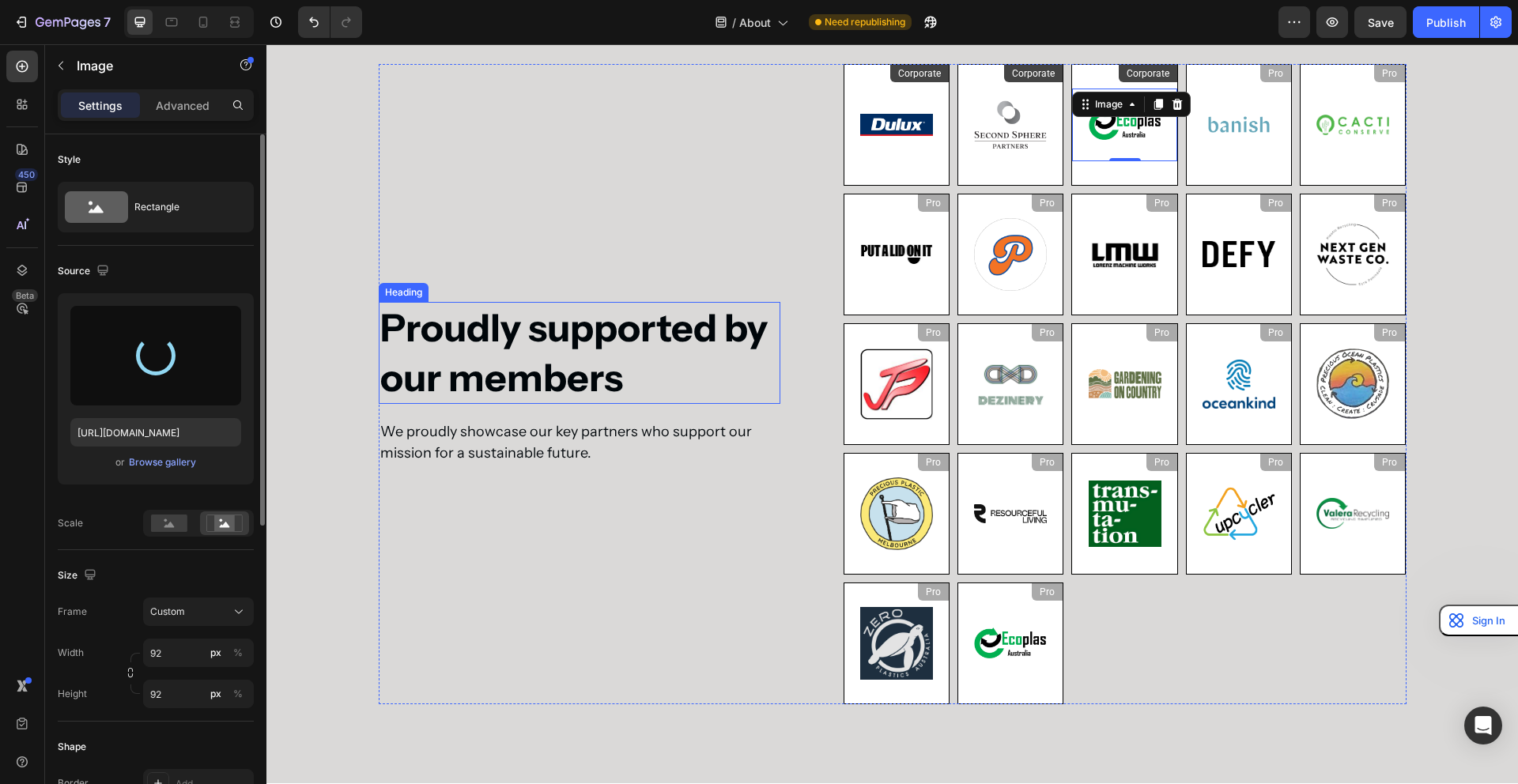
type input "https://cdn.shopify.com/s/files/1/0805/6379/8295/files/gempages_562162957253870…"
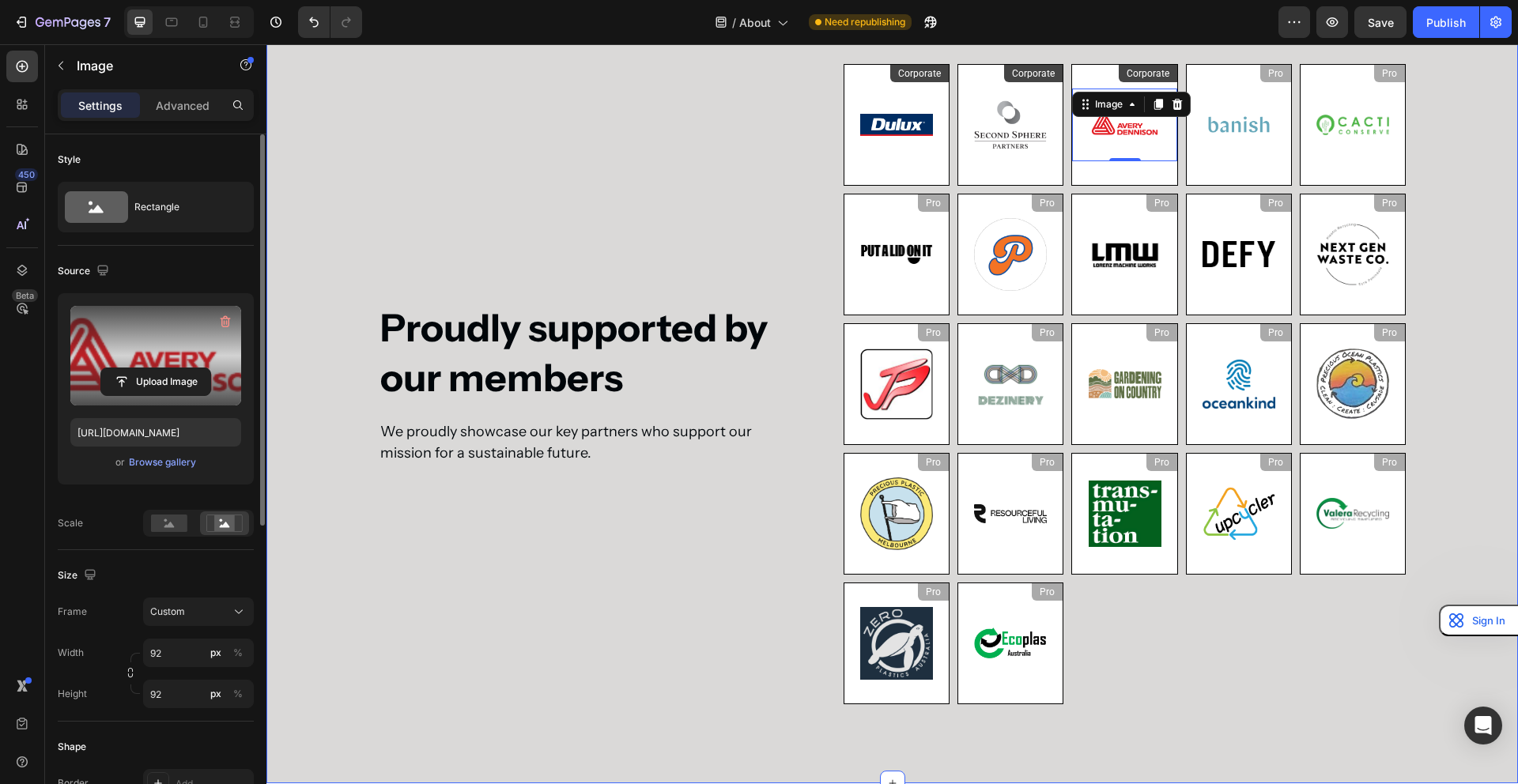
click at [1483, 370] on div "Proudly supported by our members Heading We proudly showcase our key partners w…" at bounding box center [892, 383] width 1236 height 640
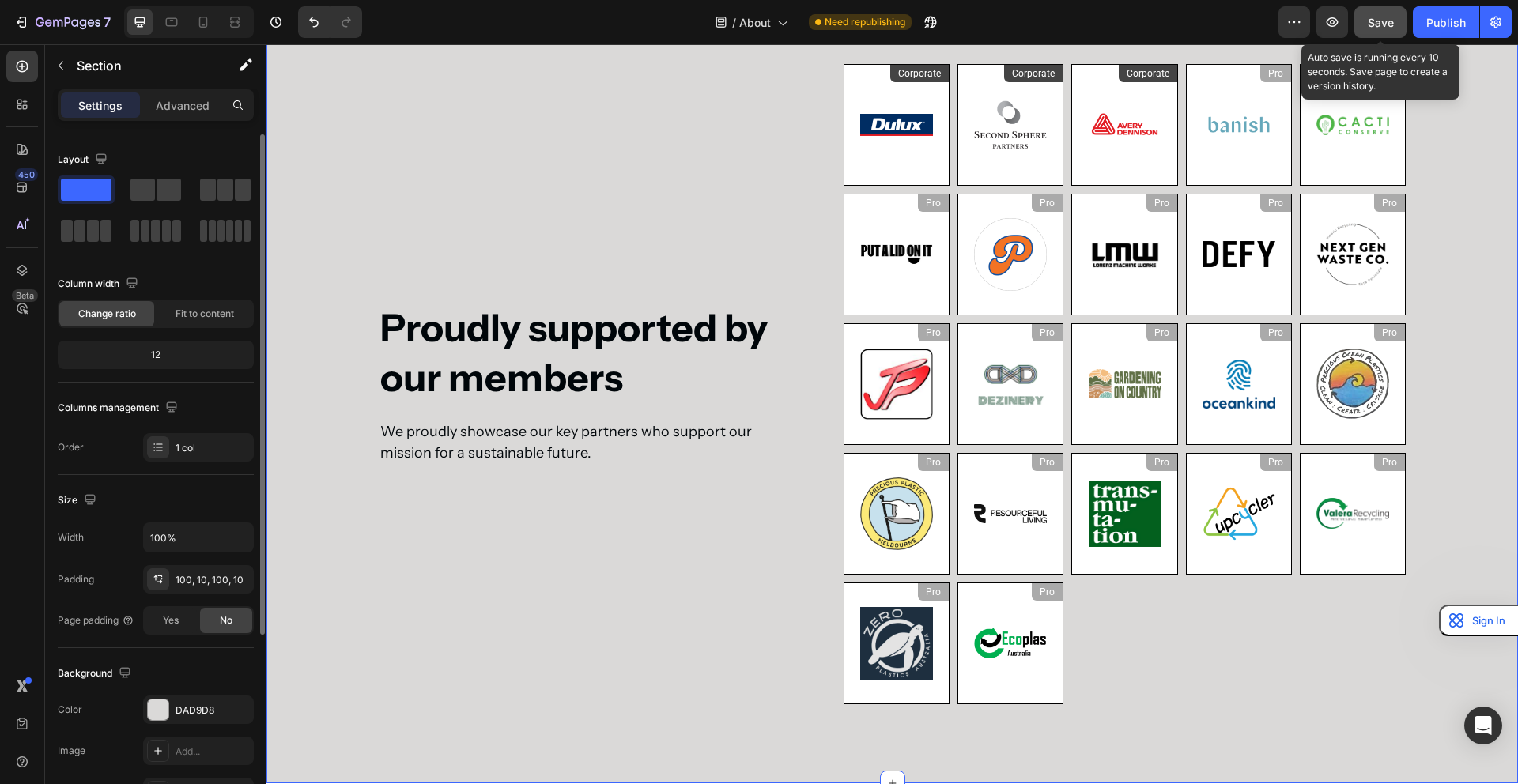
click at [1388, 22] on span "Save" at bounding box center [1381, 23] width 26 height 14
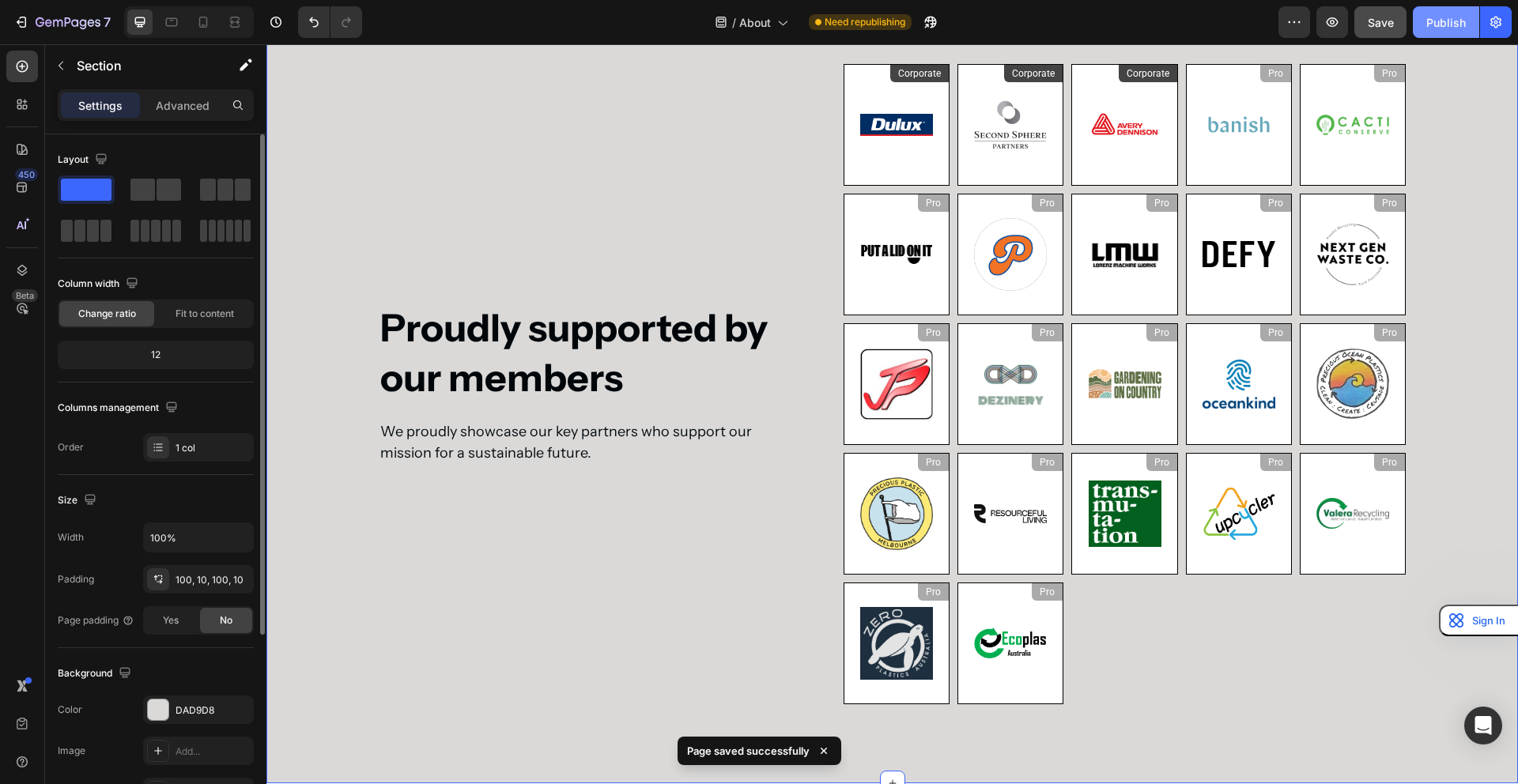
click at [1442, 19] on div "Publish" at bounding box center [1445, 23] width 39 height 17
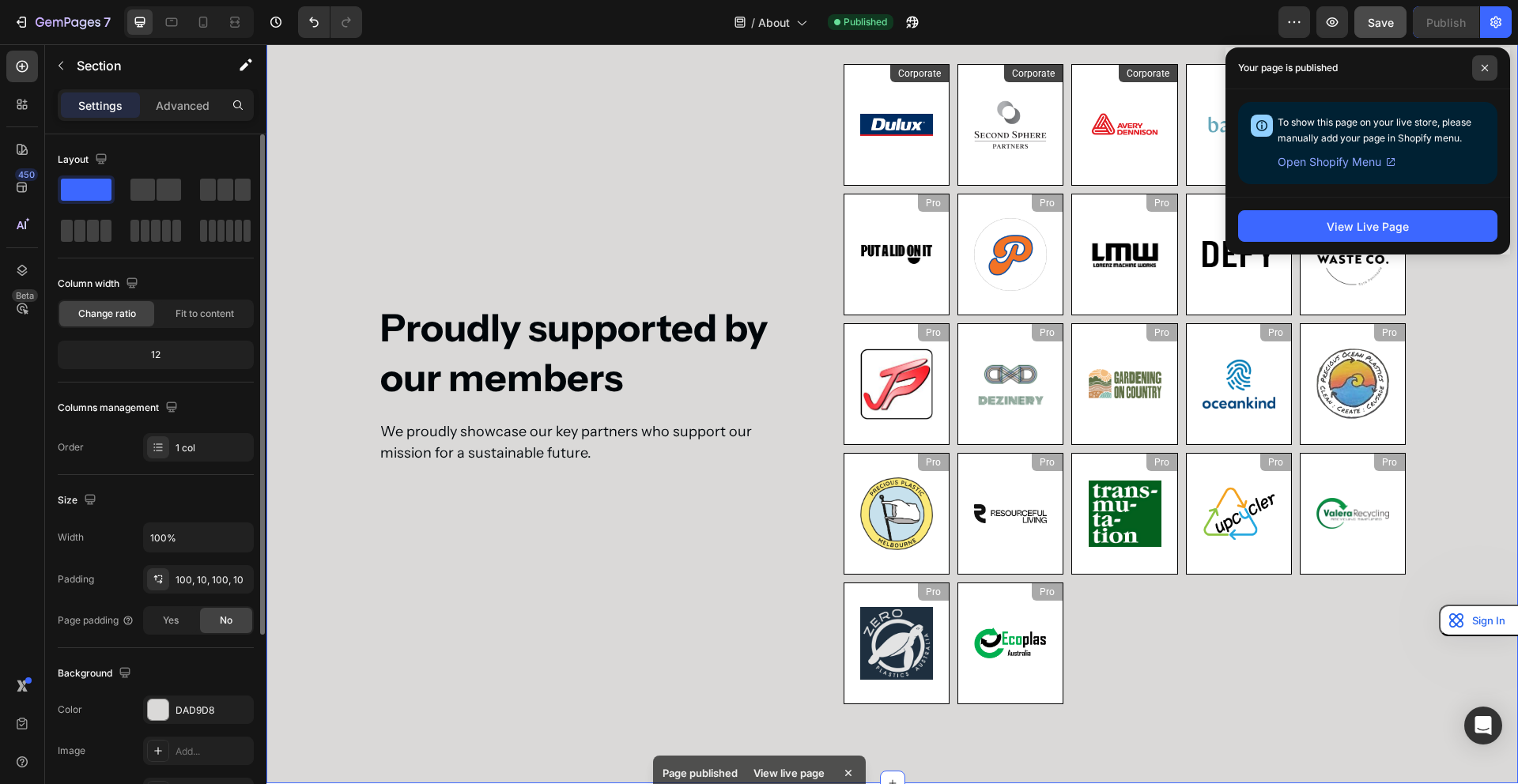
click at [1482, 69] on icon at bounding box center [1485, 68] width 8 height 8
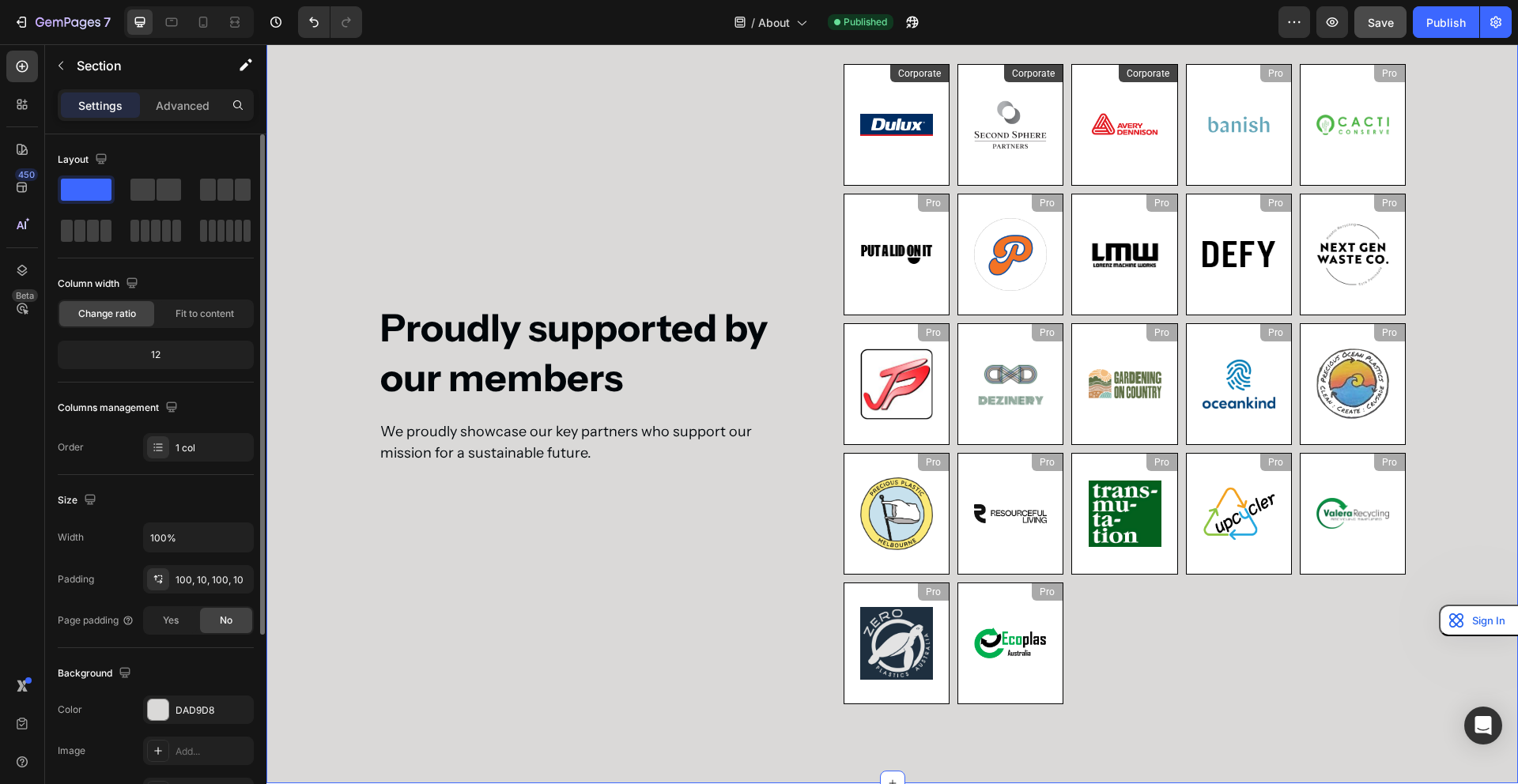
scroll to position [1720, 0]
click at [60, 71] on icon "button" at bounding box center [61, 66] width 13 height 13
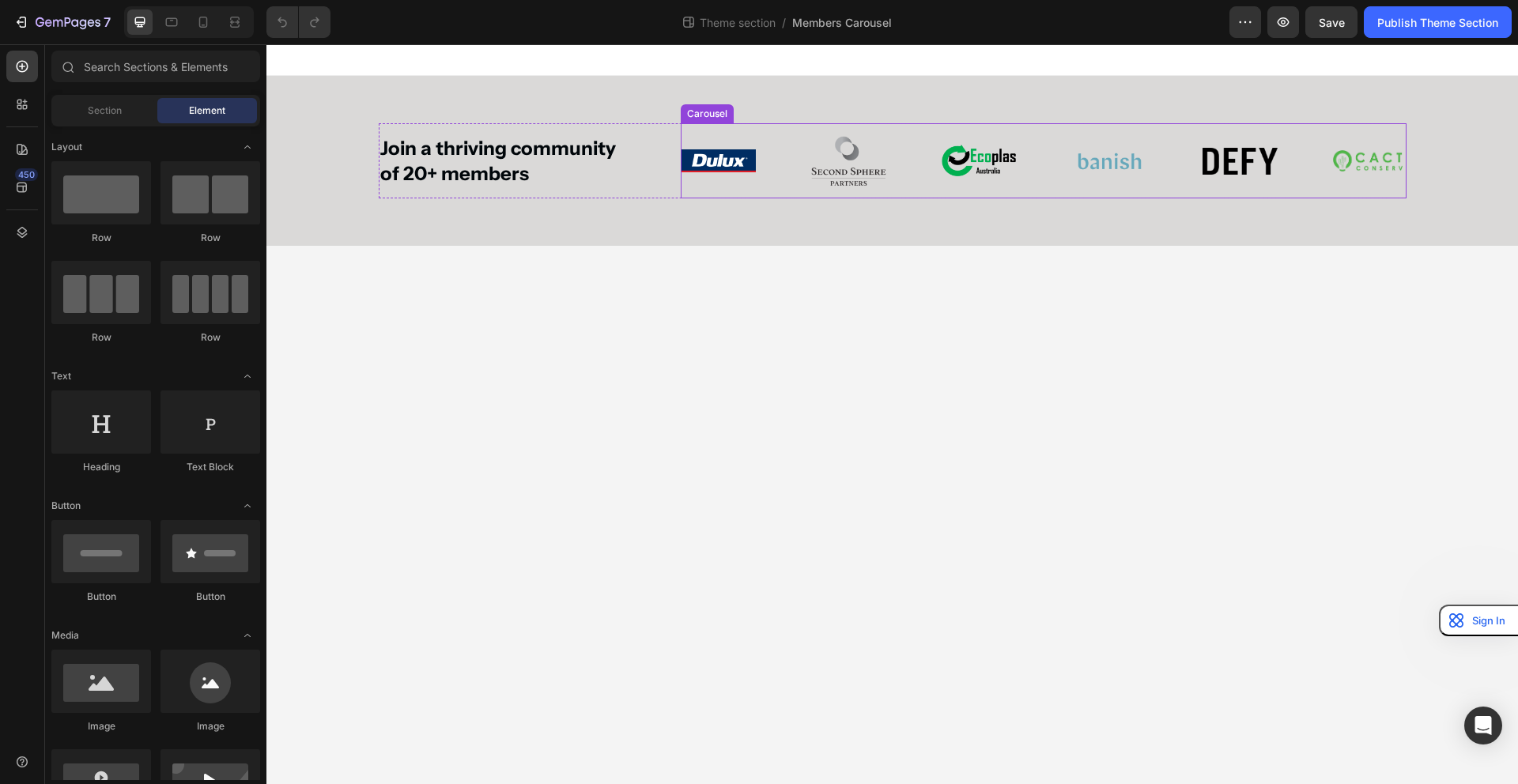
click at [769, 171] on div "Image Image Image Image Image Image Image Image Image Image Image Image Image I…" at bounding box center [1044, 161] width 726 height 75
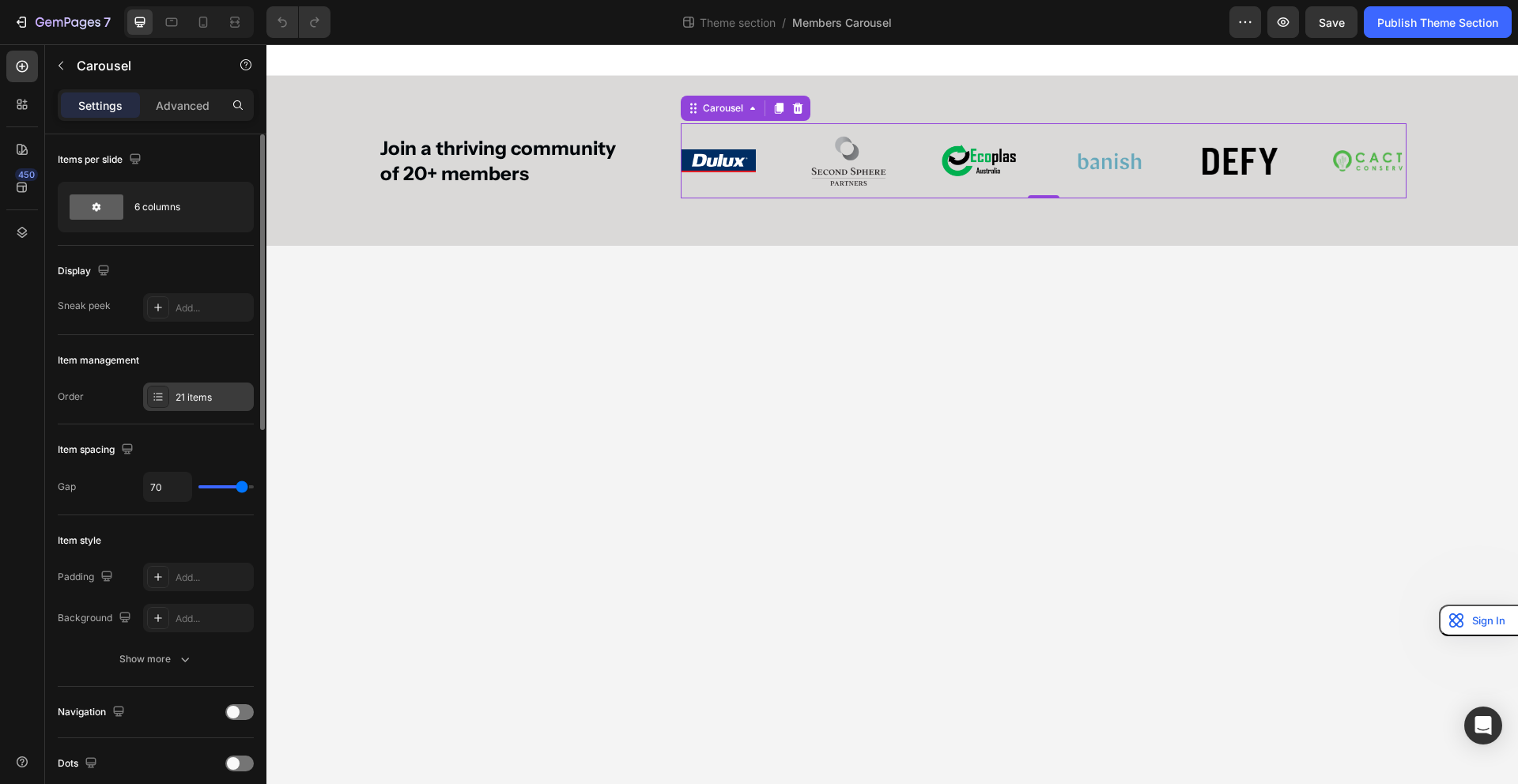
click at [158, 395] on icon at bounding box center [158, 397] width 13 height 13
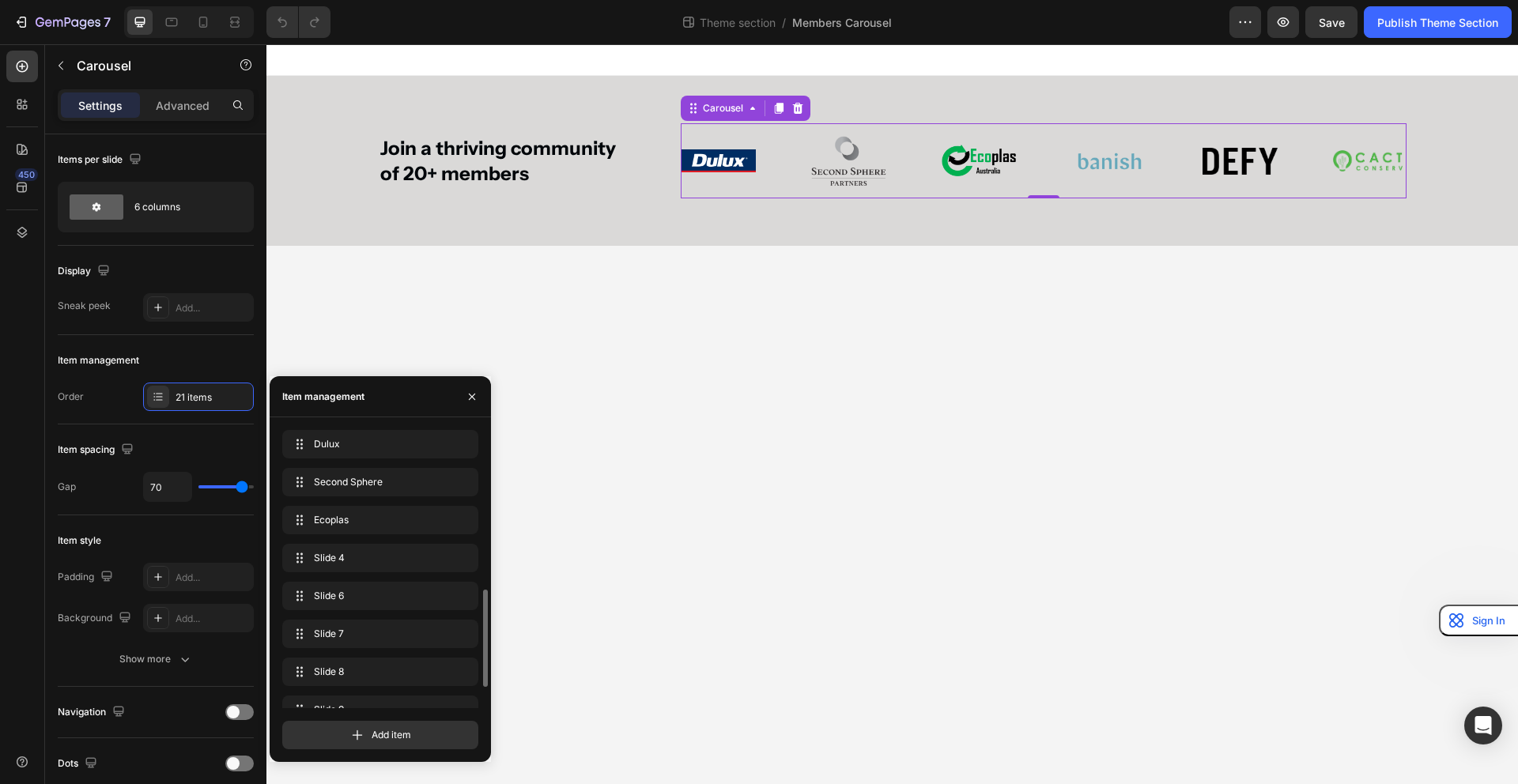
scroll to position [515, 0]
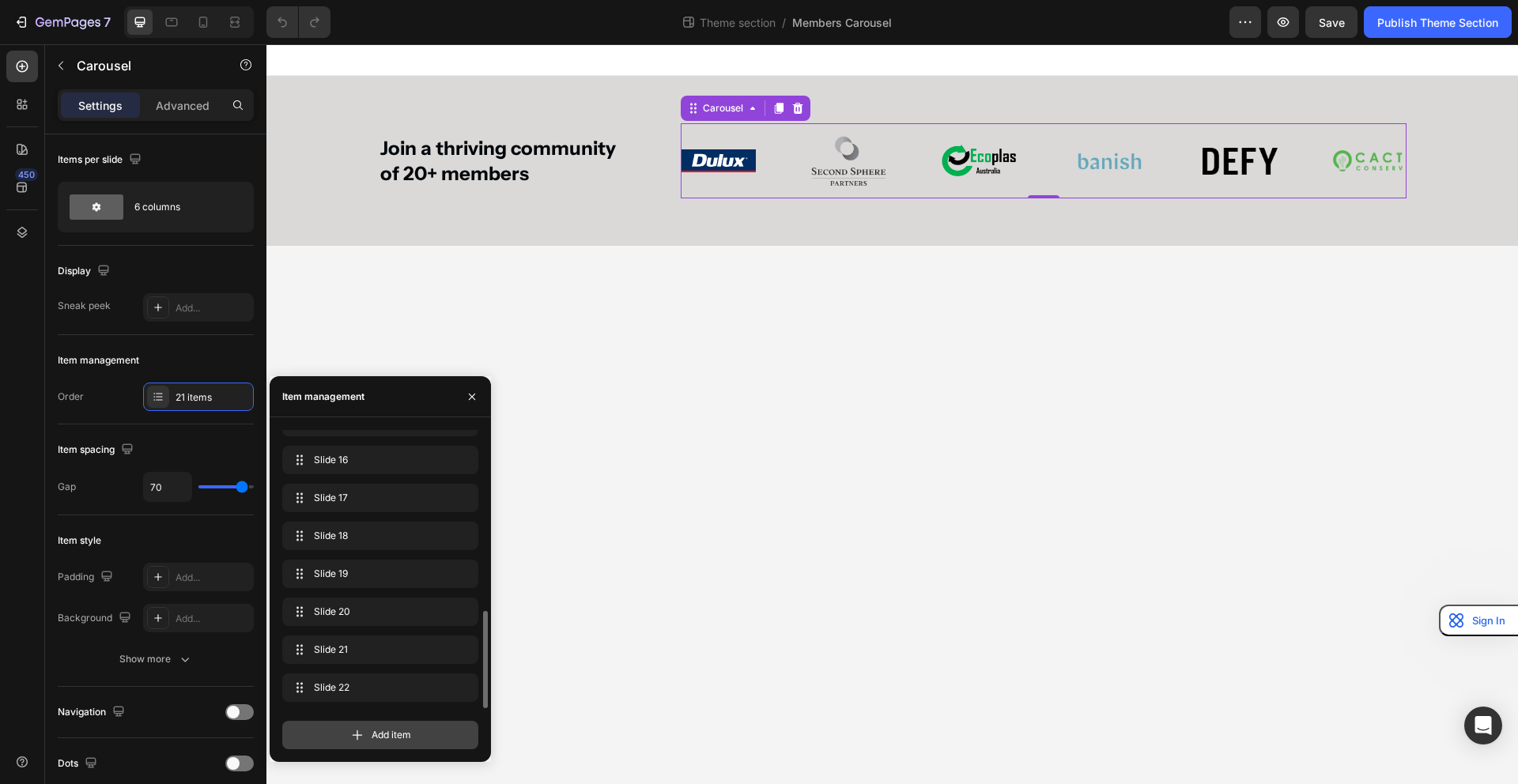
drag, startPoint x: 362, startPoint y: 736, endPoint x: 130, endPoint y: 726, distance: 232.2
click at [362, 736] on icon at bounding box center [358, 735] width 16 height 16
click at [363, 692] on span "Item 22" at bounding box center [358, 688] width 89 height 15
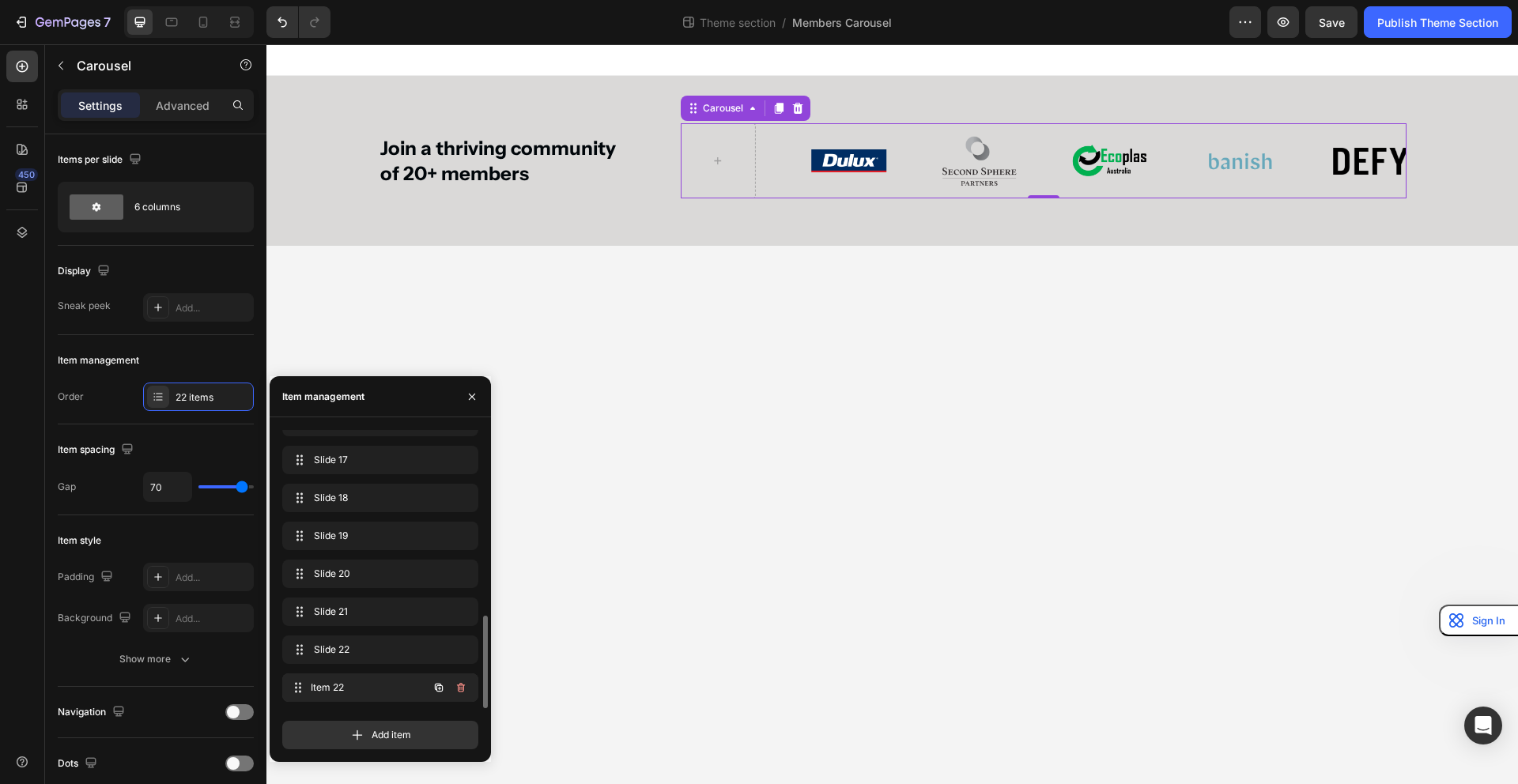
click at [340, 696] on div "Item 22 Item 22" at bounding box center [358, 688] width 139 height 23
click at [436, 688] on icon "button" at bounding box center [439, 688] width 8 height 8
click at [378, 691] on span "Item 23" at bounding box center [358, 688] width 89 height 15
click at [333, 689] on span "Item 23" at bounding box center [358, 688] width 89 height 15
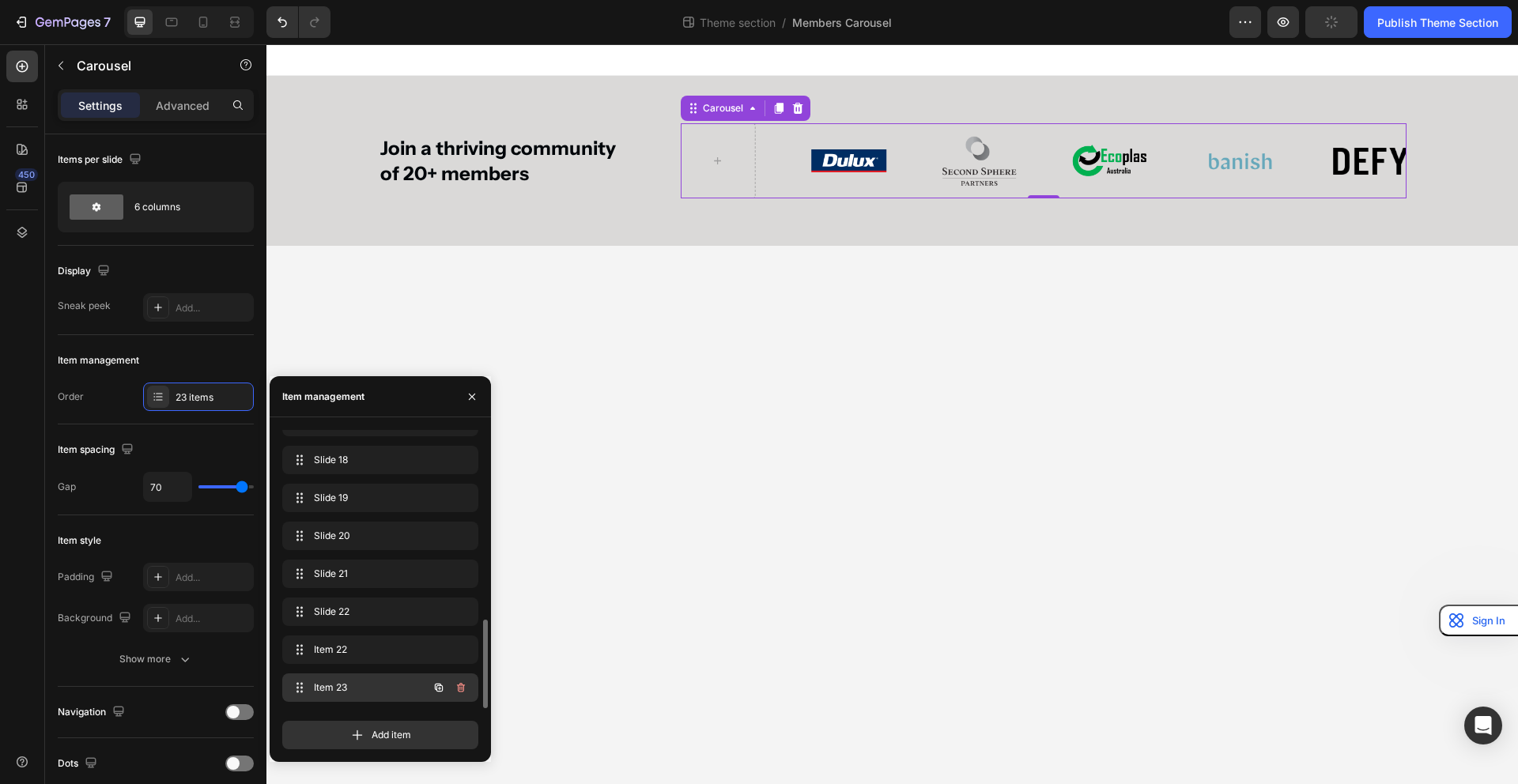
click at [333, 689] on span "Item 23" at bounding box center [358, 688] width 89 height 15
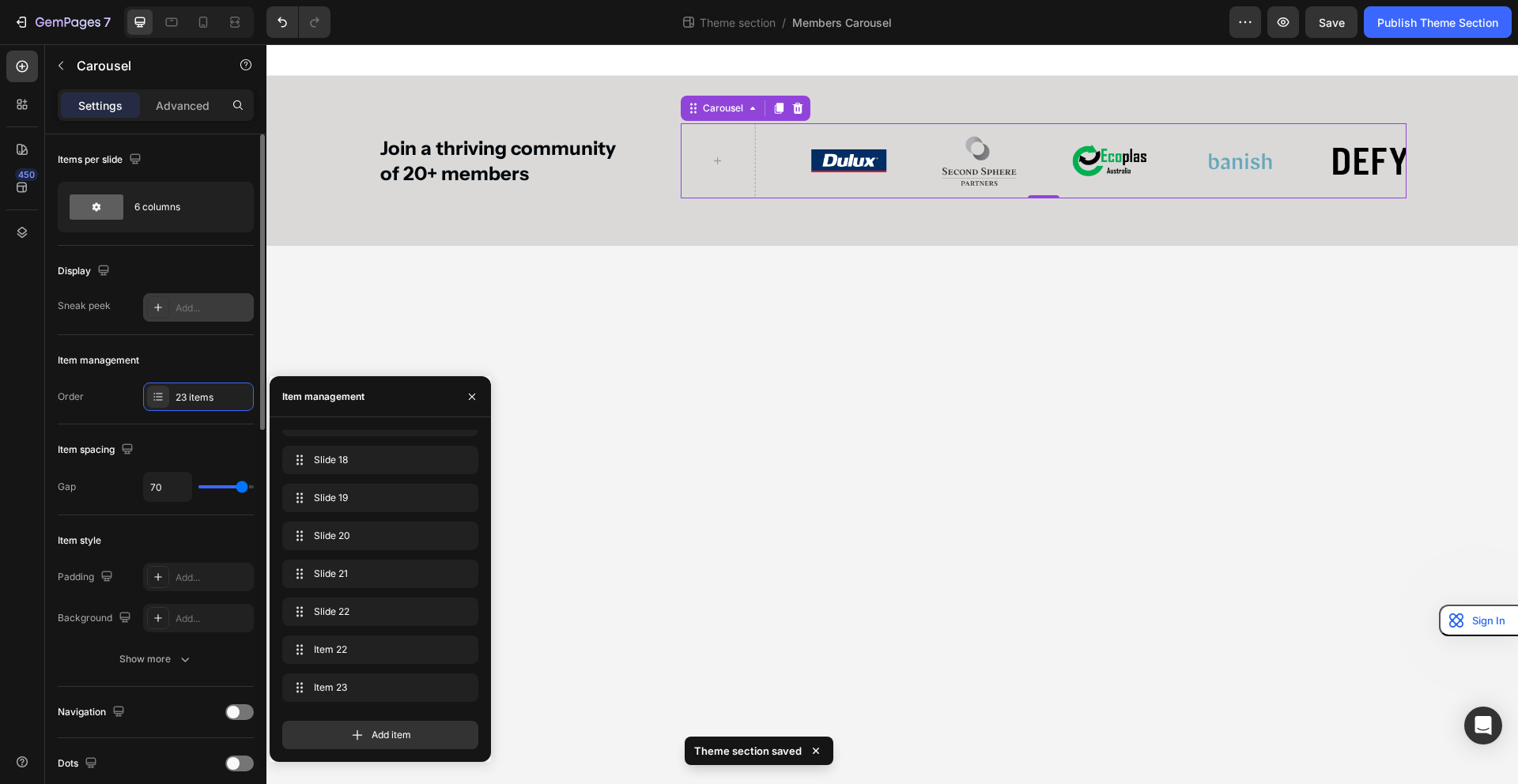
click at [187, 306] on div "Add..." at bounding box center [213, 308] width 74 height 15
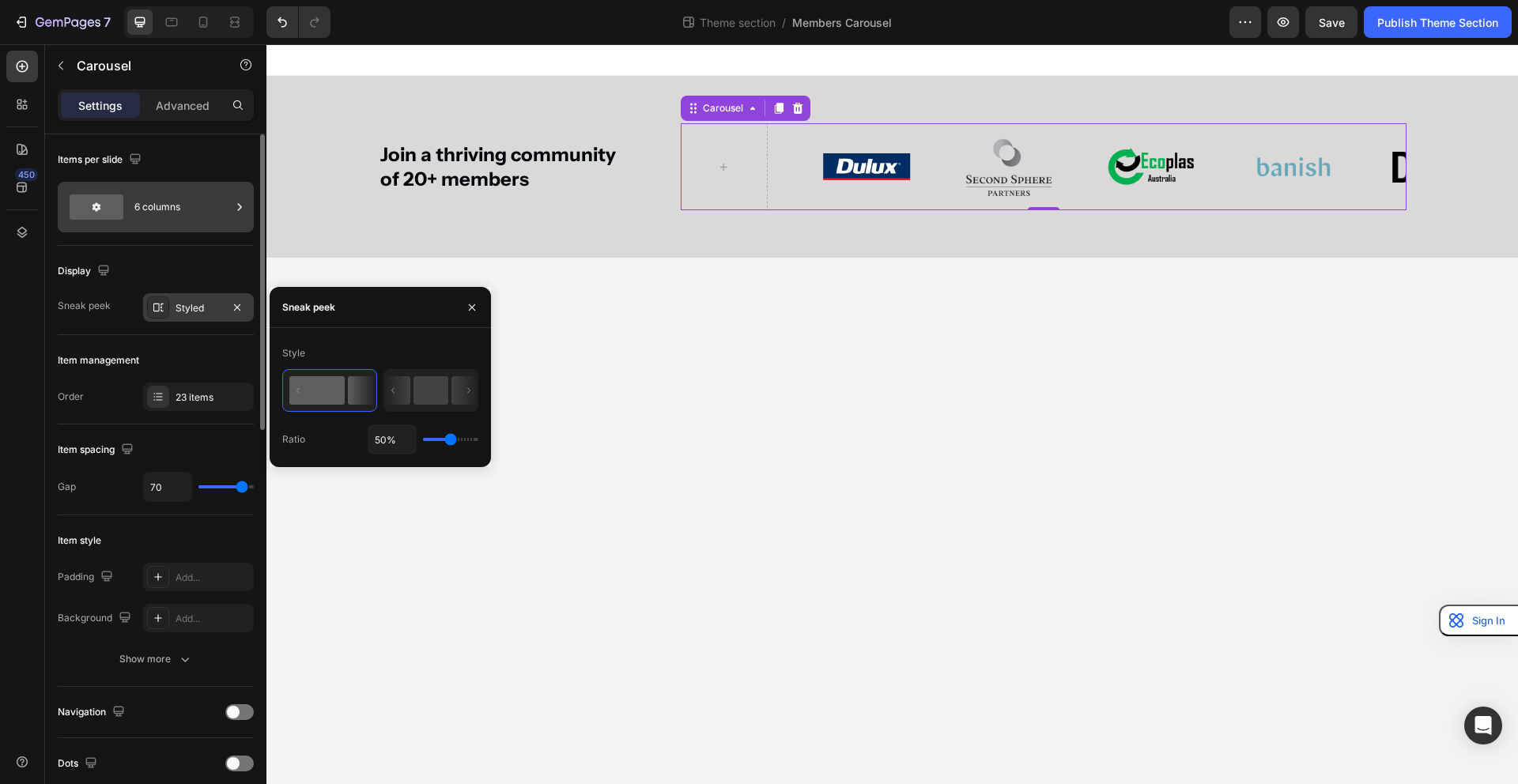
click at [209, 214] on div "6 columns" at bounding box center [182, 207] width 96 height 36
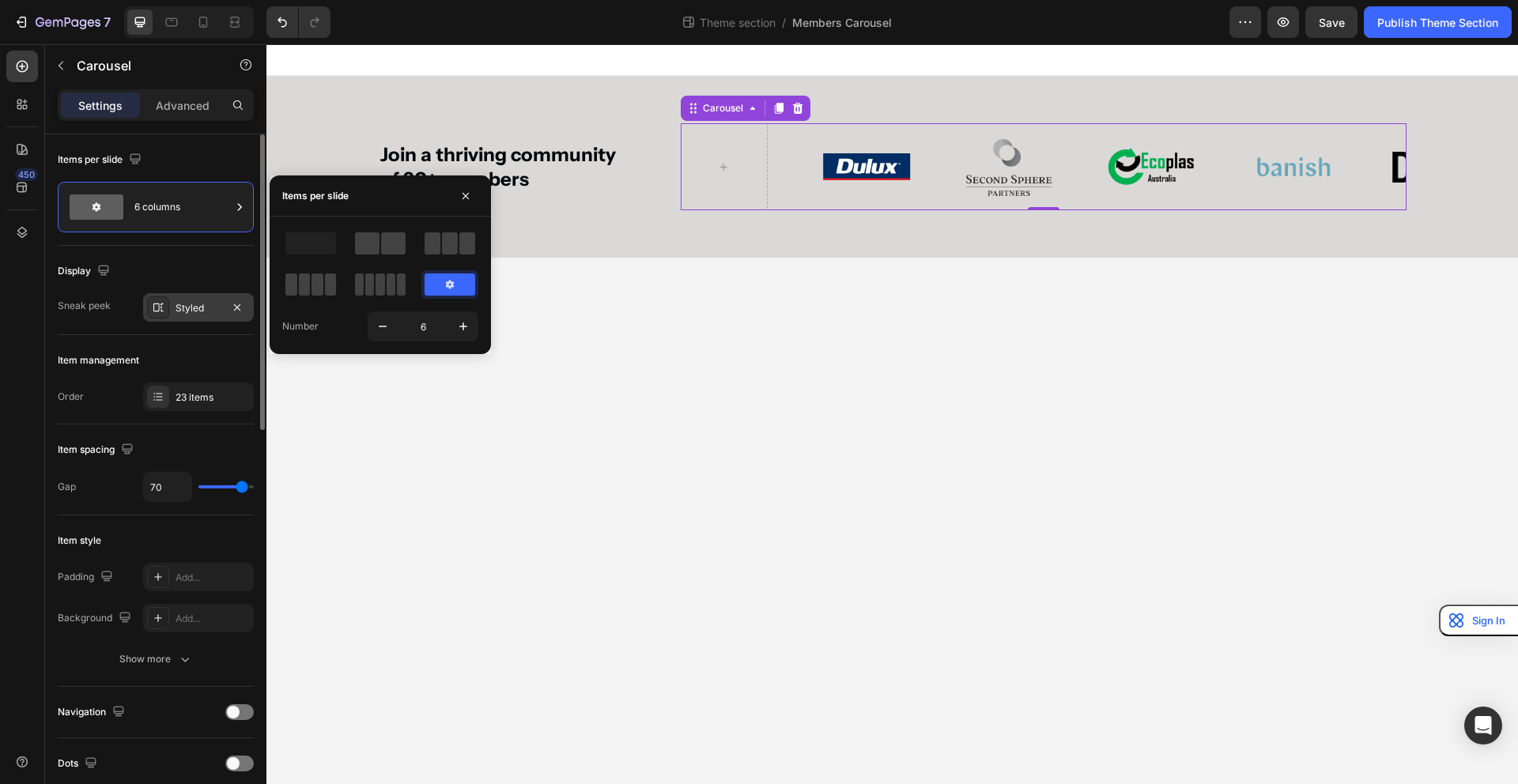
click at [123, 395] on div "Order 23 items" at bounding box center [156, 396] width 196 height 28
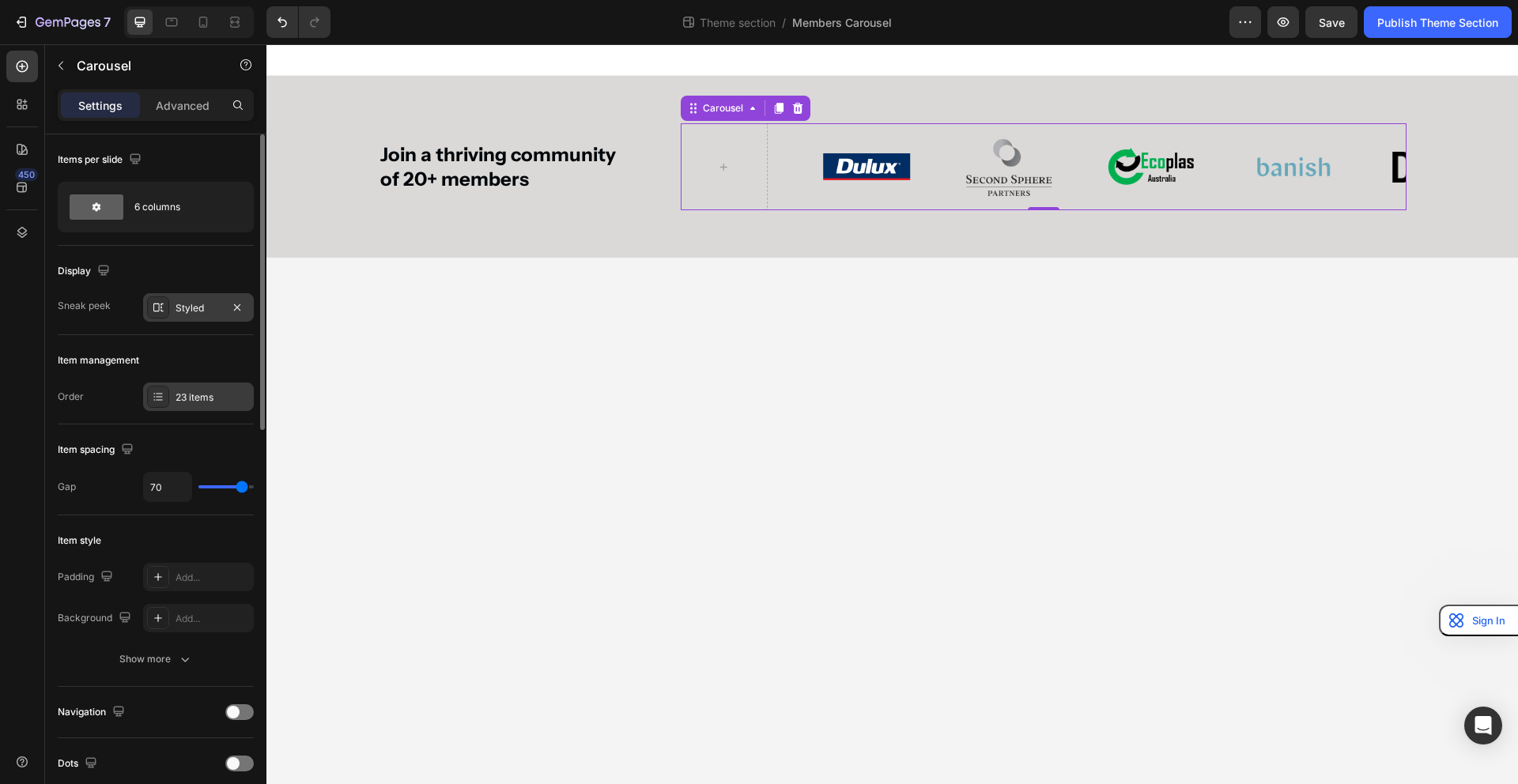
click at [191, 405] on div "23 items" at bounding box center [198, 396] width 111 height 28
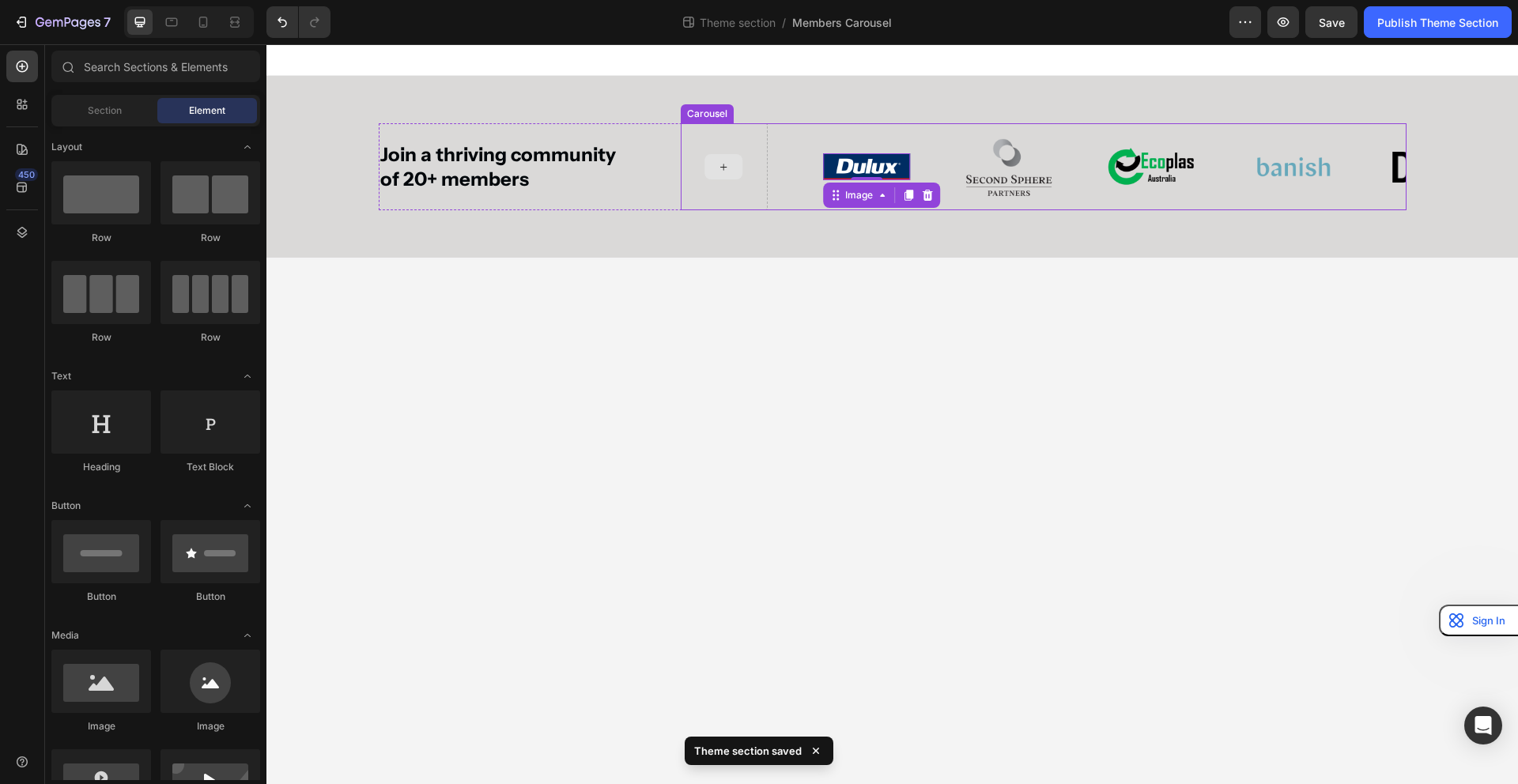
click at [739, 158] on div at bounding box center [724, 167] width 38 height 25
click at [739, 157] on div at bounding box center [724, 167] width 87 height 87
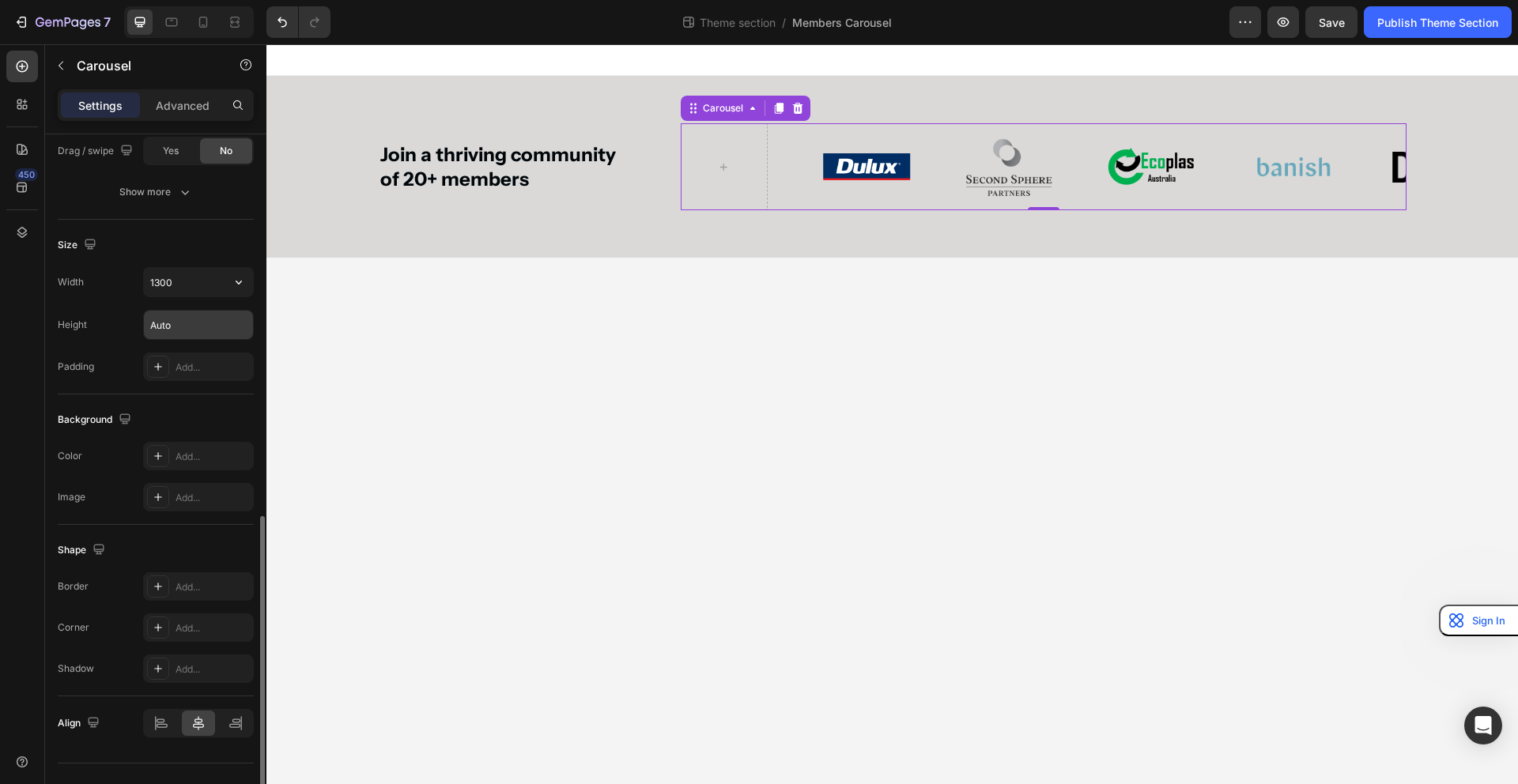
scroll to position [904, 0]
click at [189, 209] on button "Show more" at bounding box center [156, 196] width 196 height 28
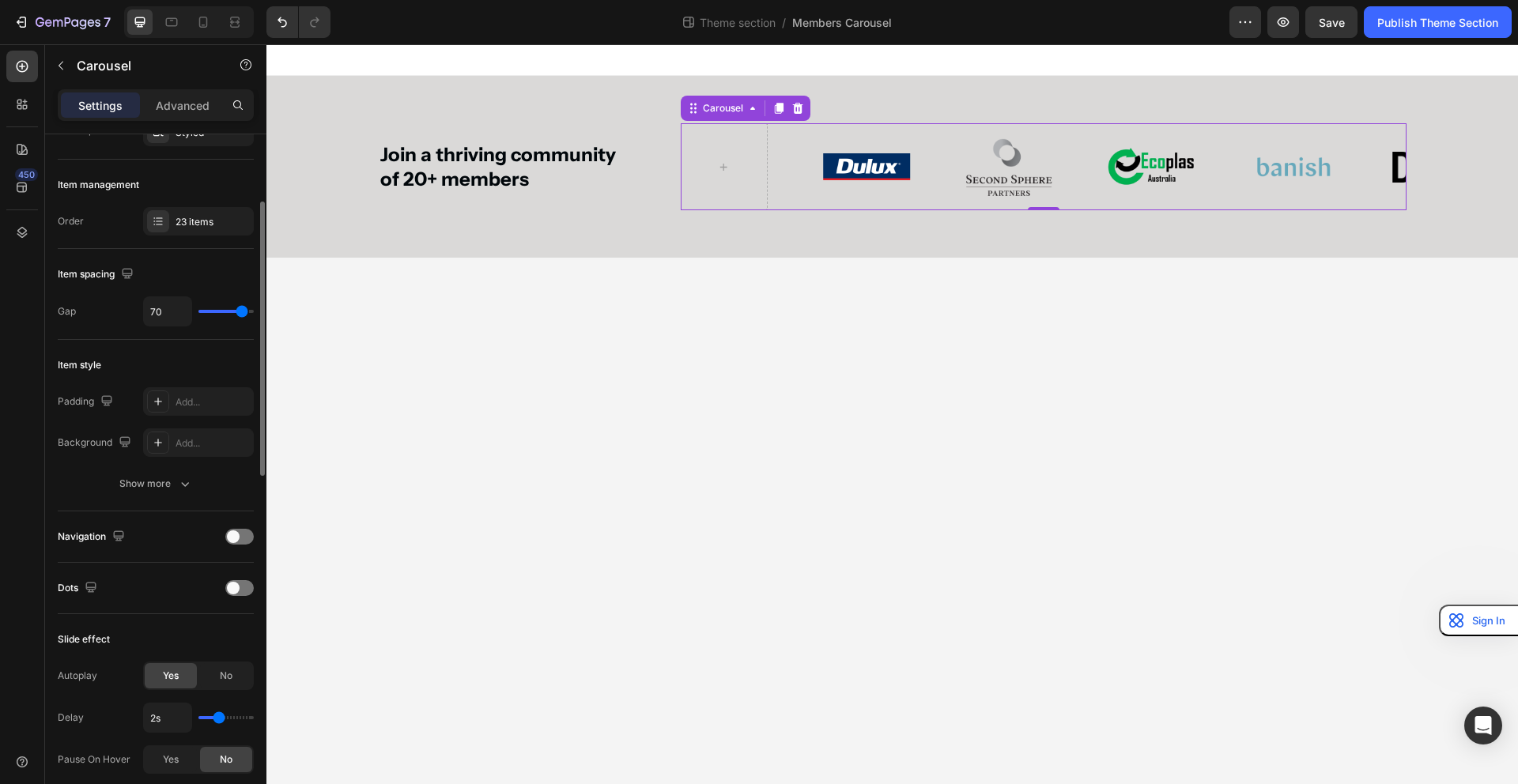
scroll to position [173, 0]
click at [160, 405] on icon at bounding box center [158, 403] width 13 height 13
type textarea "16"
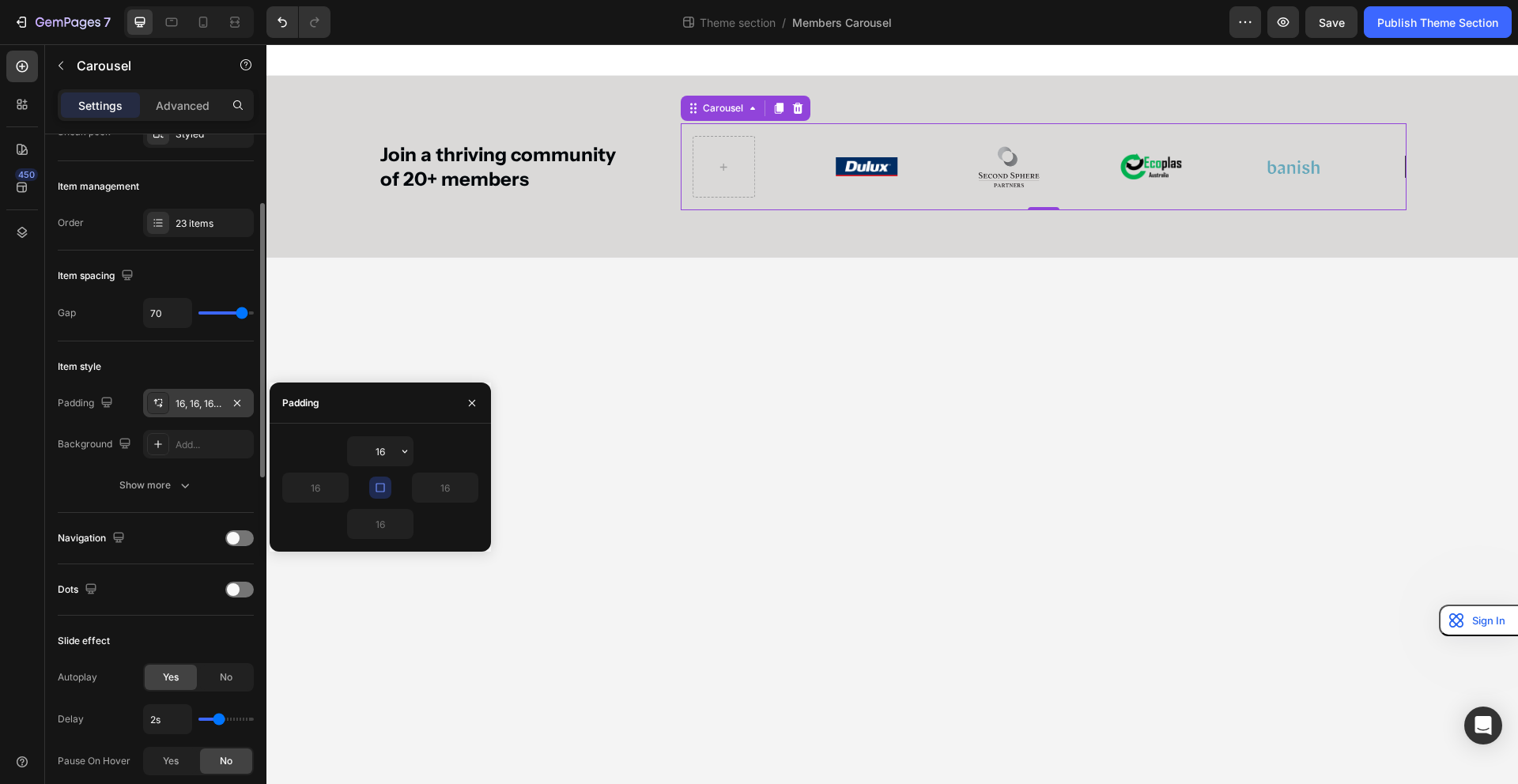
click at [165, 467] on div "Padding 16, 16, 16, 16 Background Add... Show more" at bounding box center [156, 444] width 196 height 111
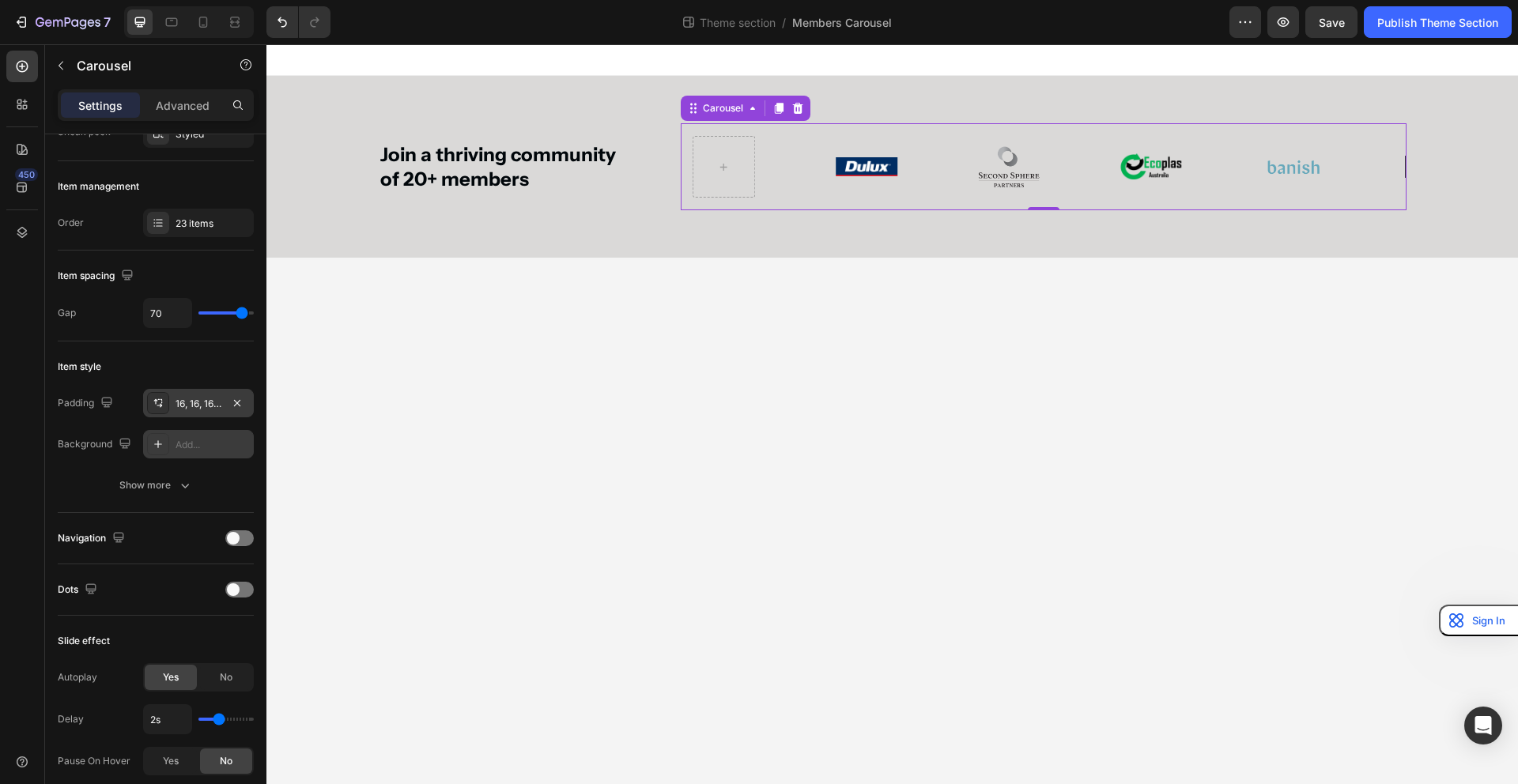
click at [161, 438] on icon at bounding box center [158, 444] width 13 height 13
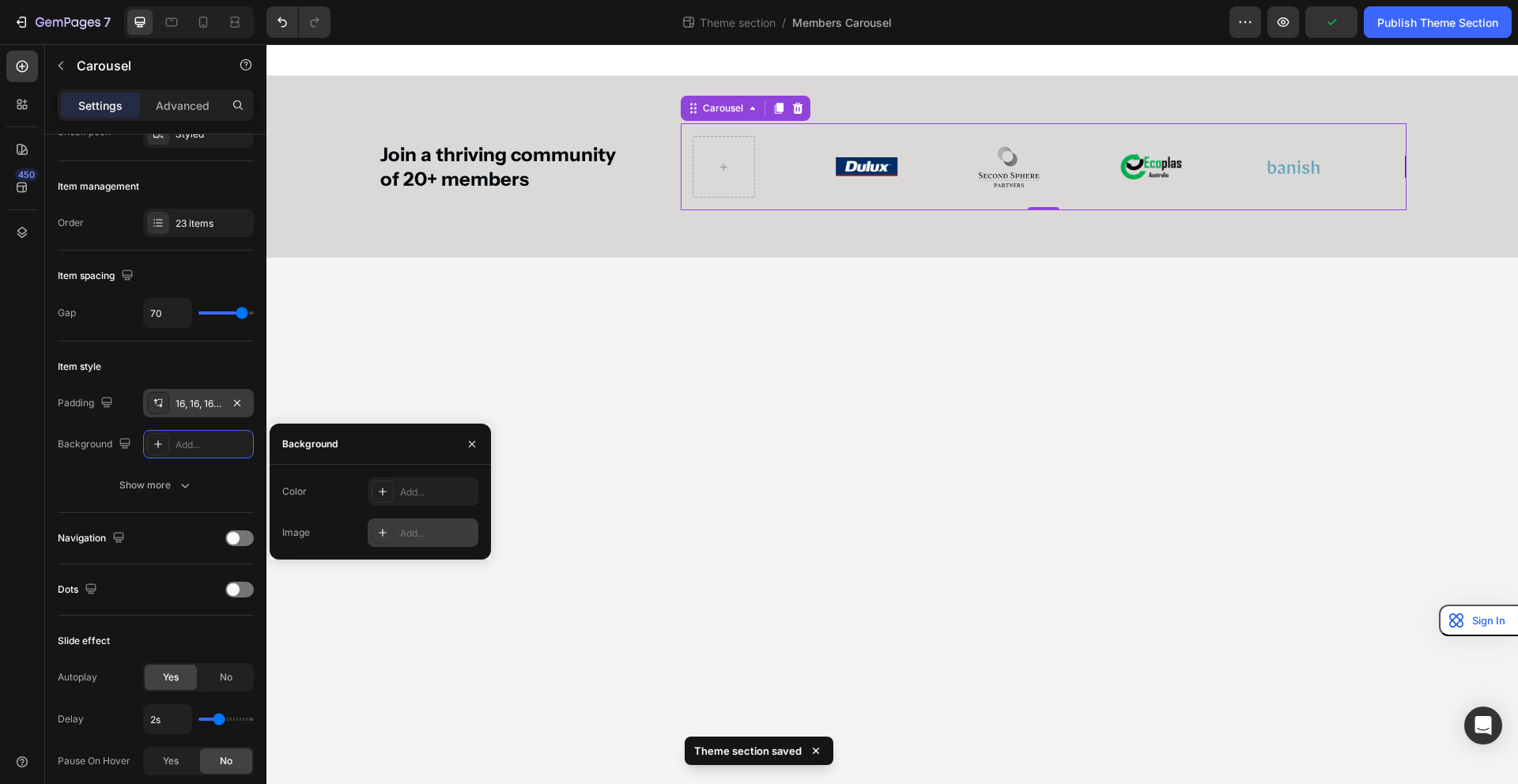
click at [391, 525] on div at bounding box center [382, 532] width 23 height 23
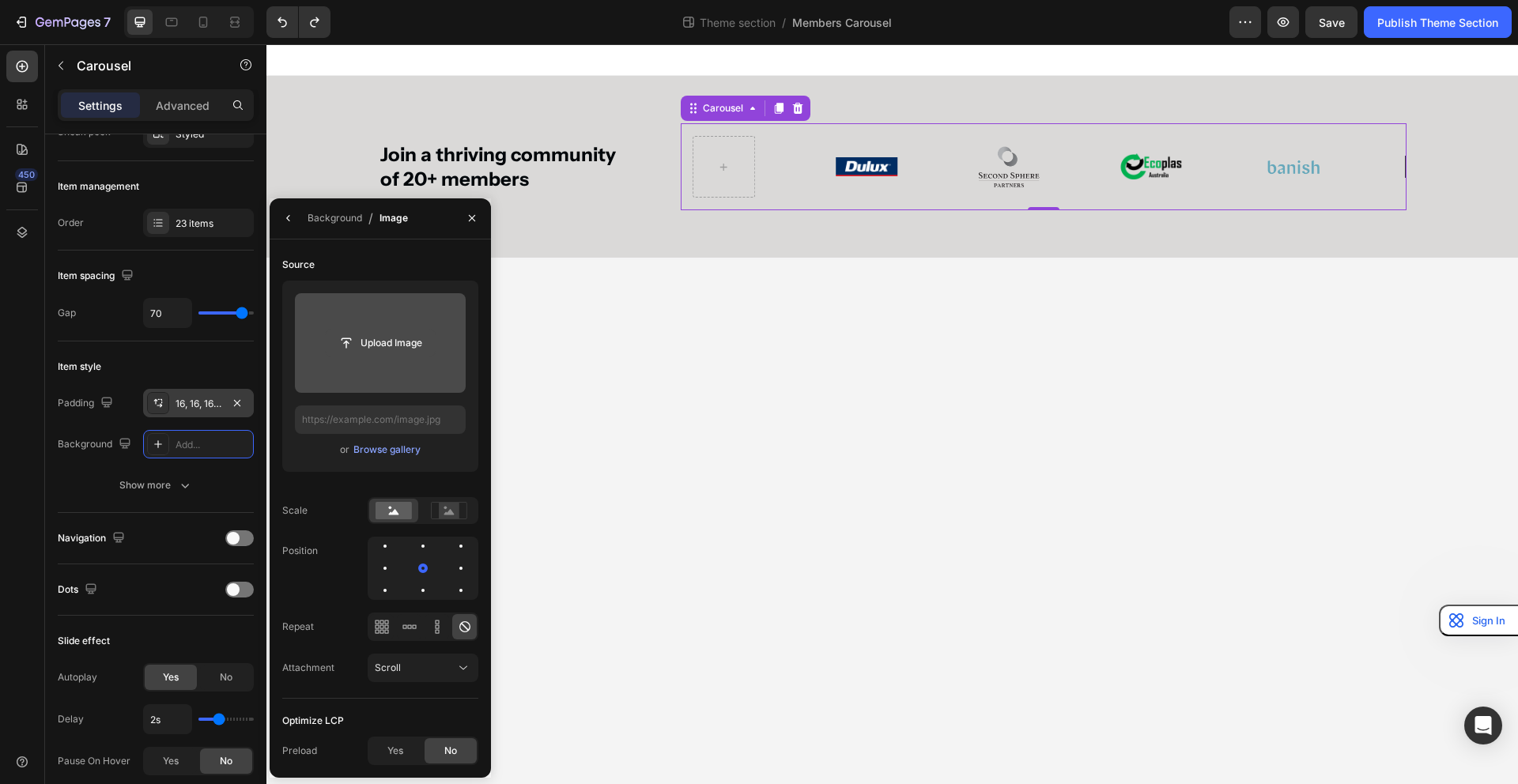
click at [382, 346] on input "file" at bounding box center [379, 342] width 109 height 26
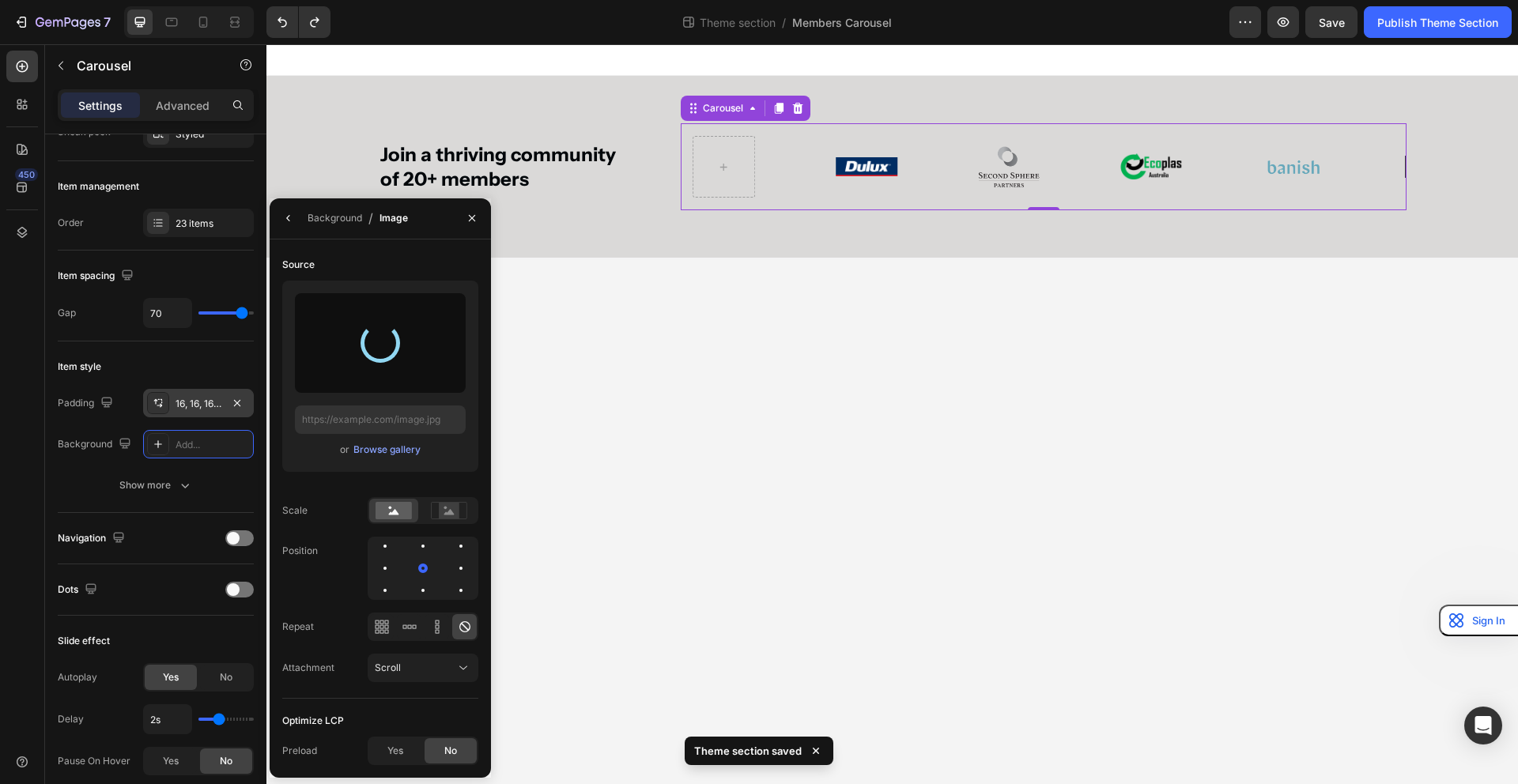
type input "https://cdn.shopify.com/s/files/1/0805/6379/8295/files/gempages_562162957253870…"
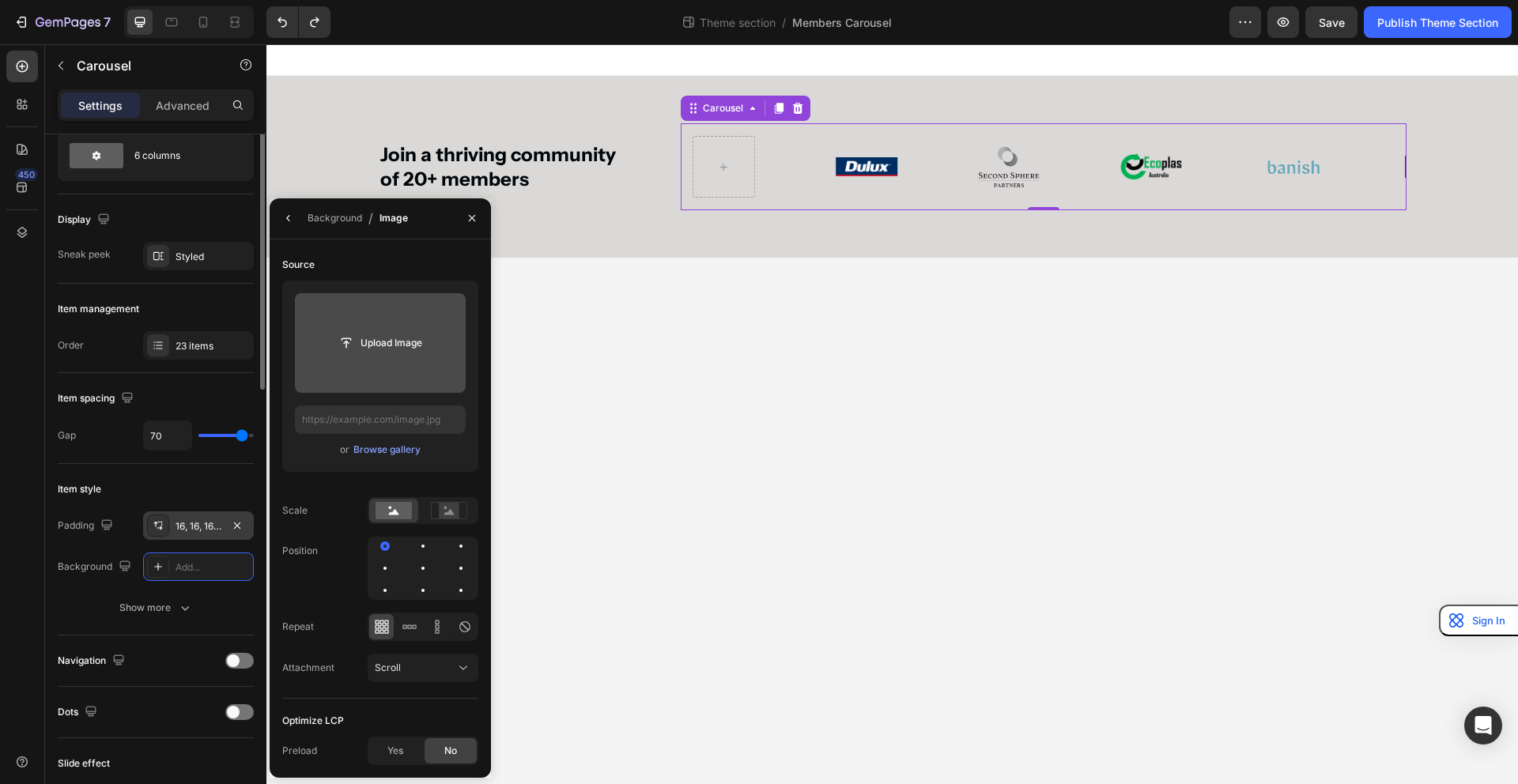
scroll to position [0, 0]
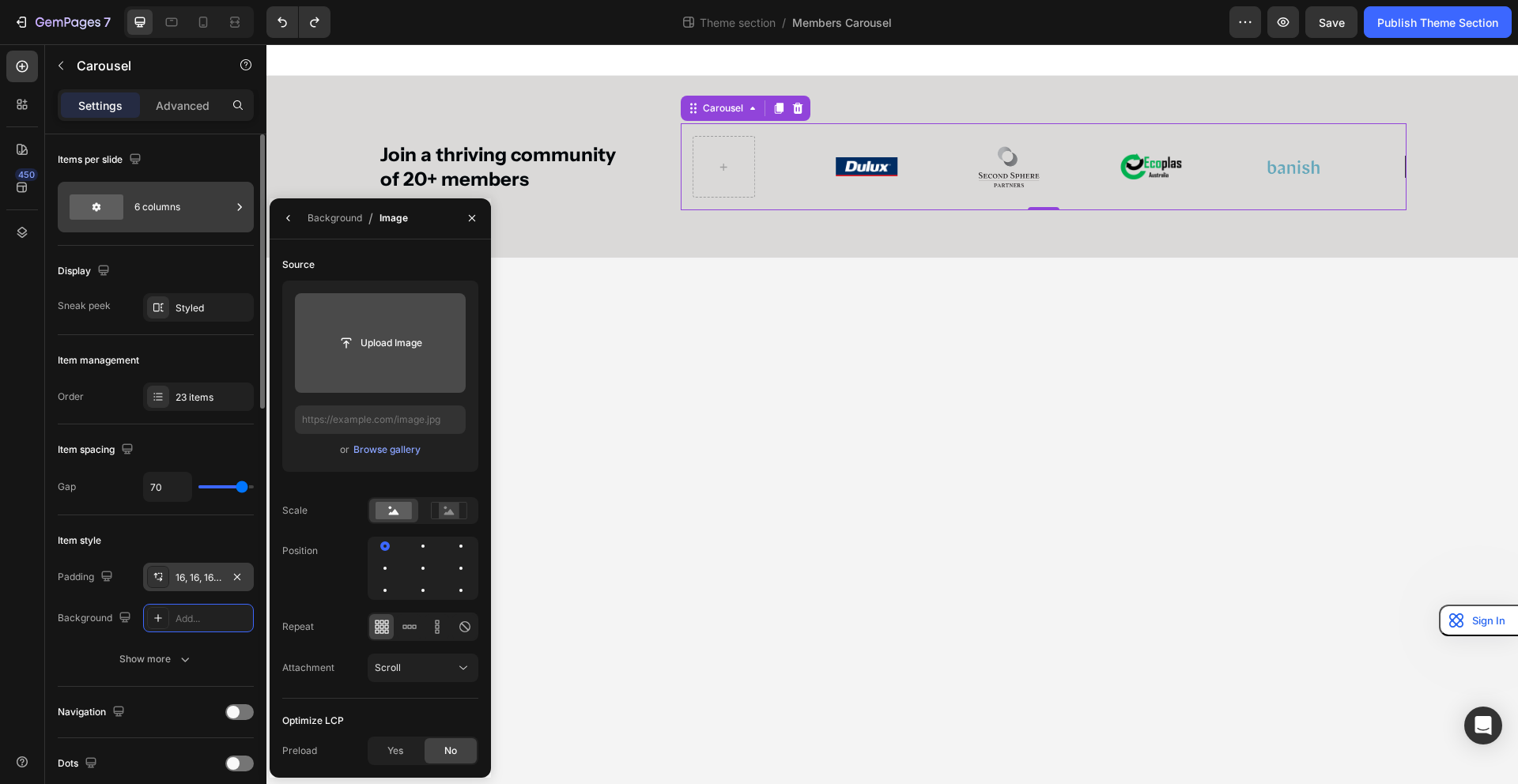
click at [162, 204] on div "6 columns" at bounding box center [182, 207] width 96 height 36
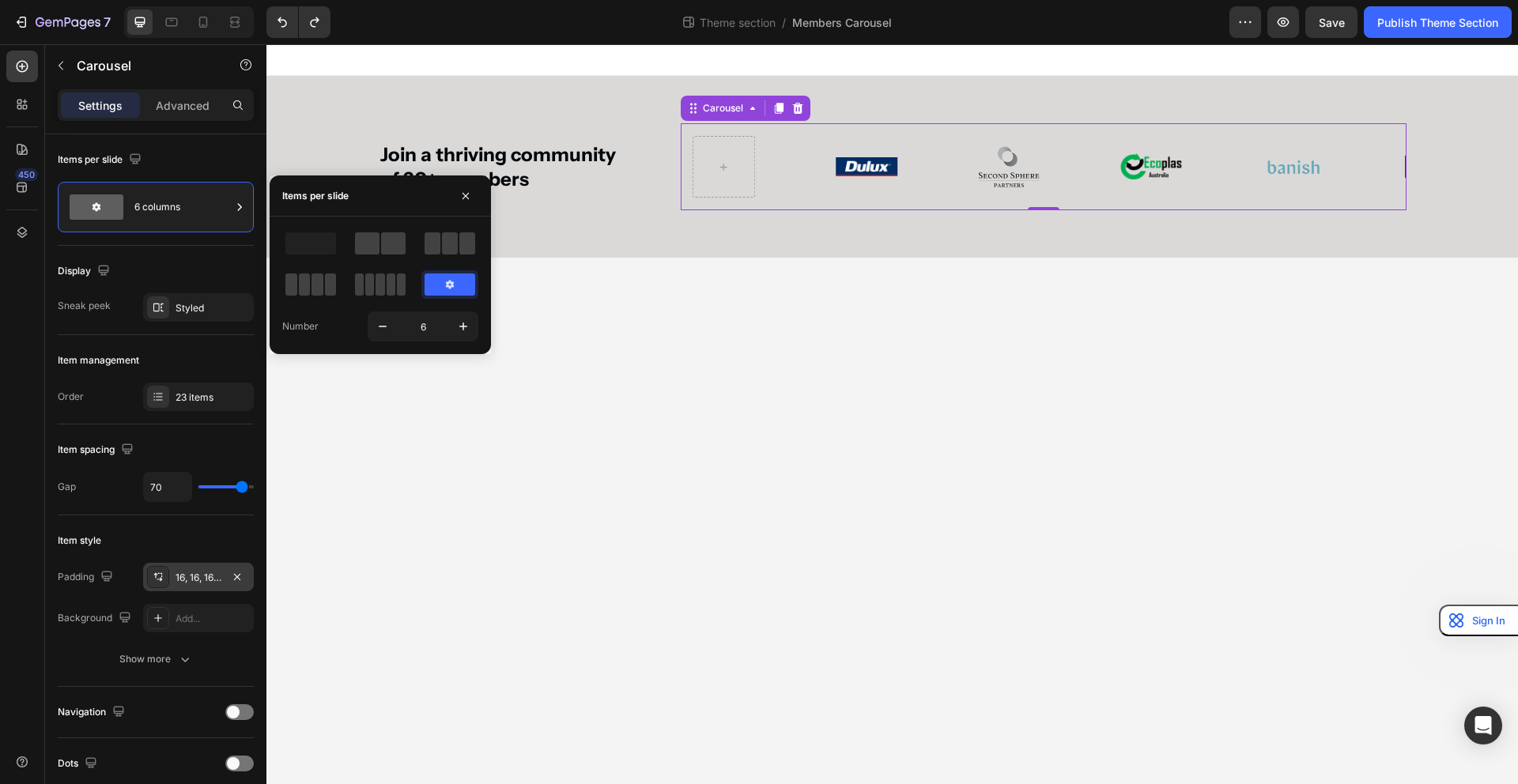
click at [456, 291] on div at bounding box center [450, 284] width 51 height 23
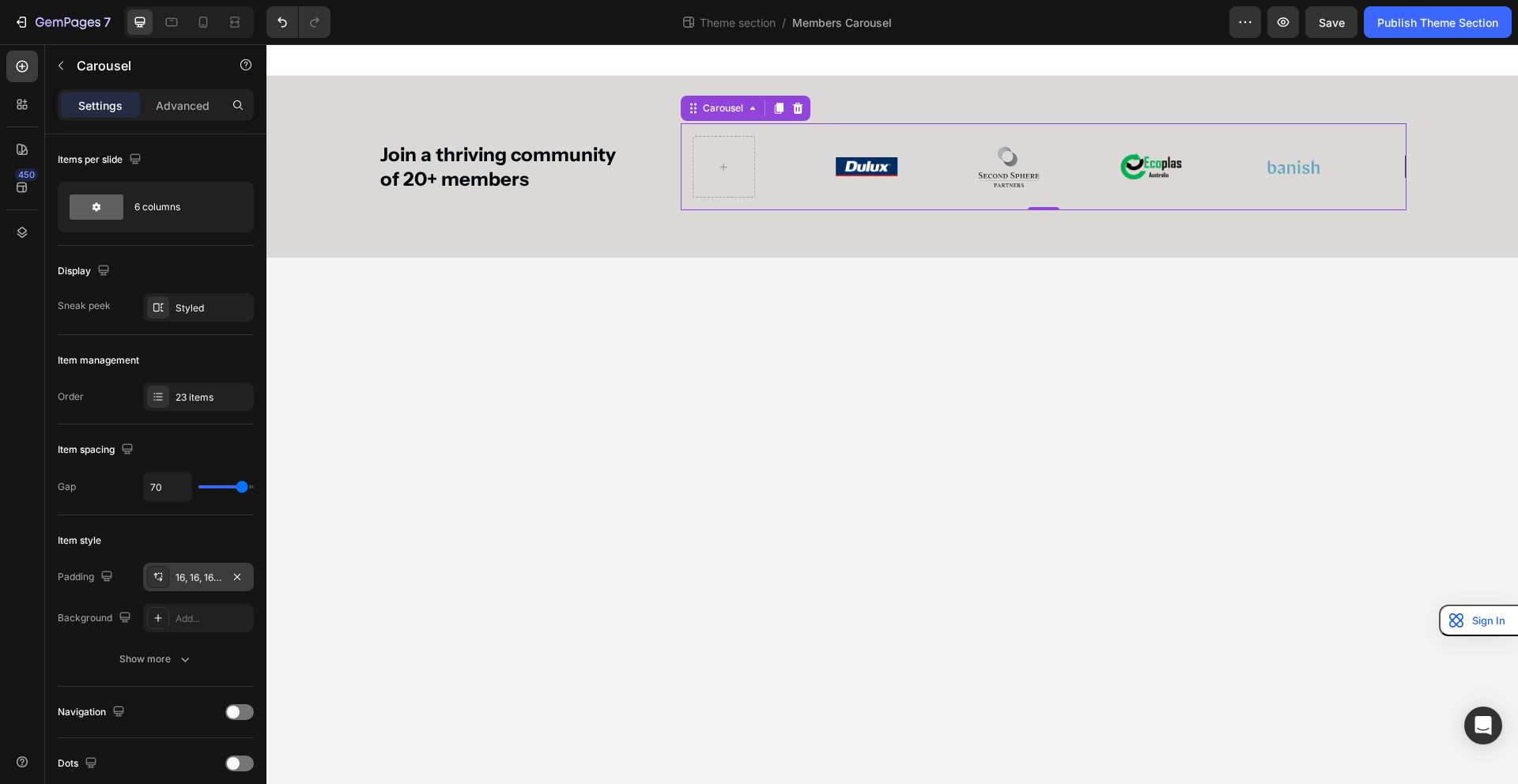
click at [182, 127] on div "Settings Advanced" at bounding box center [156, 112] width 221 height 45
click at [193, 113] on p "Advanced" at bounding box center [182, 105] width 54 height 17
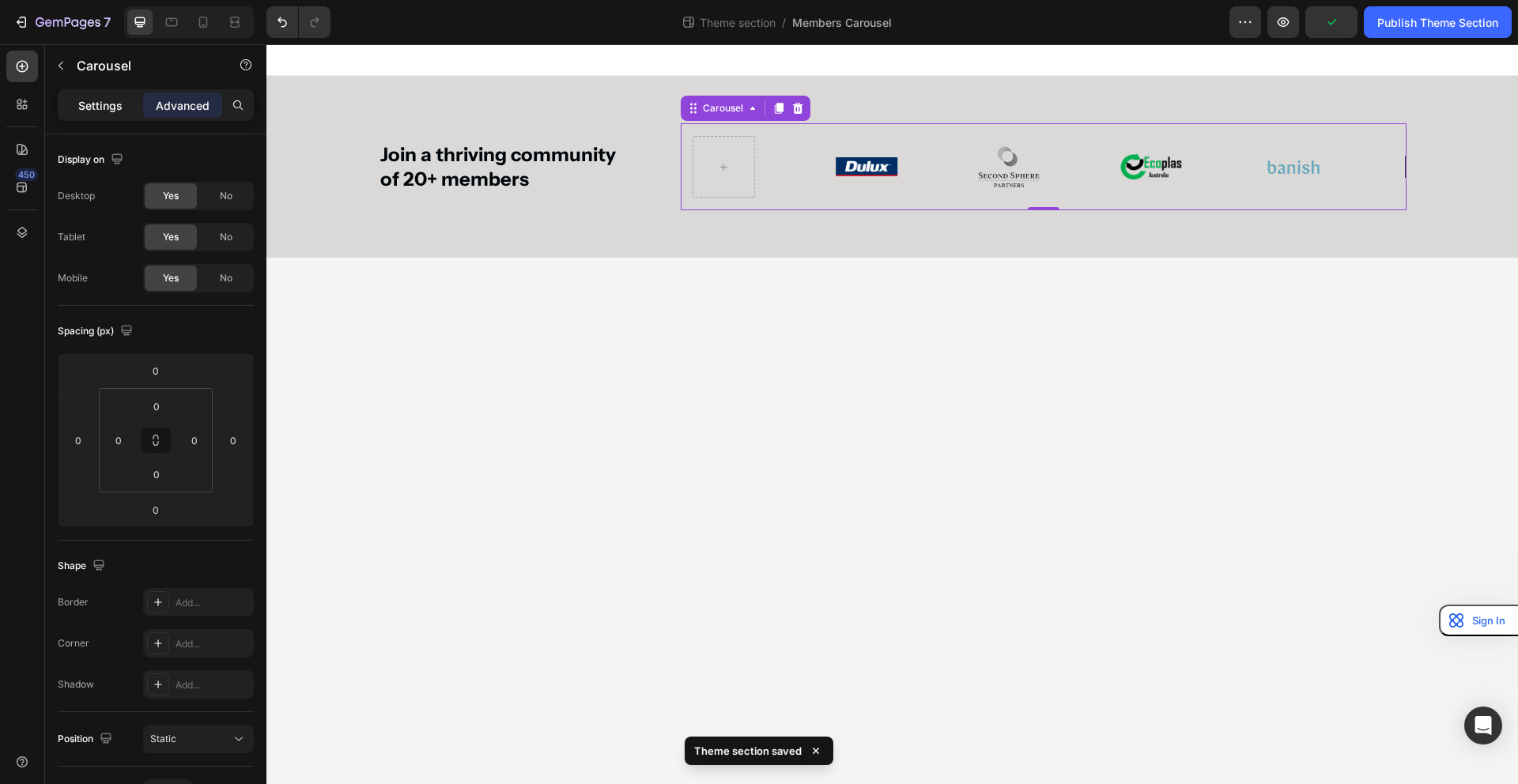
click at [99, 112] on p "Settings" at bounding box center [100, 105] width 44 height 17
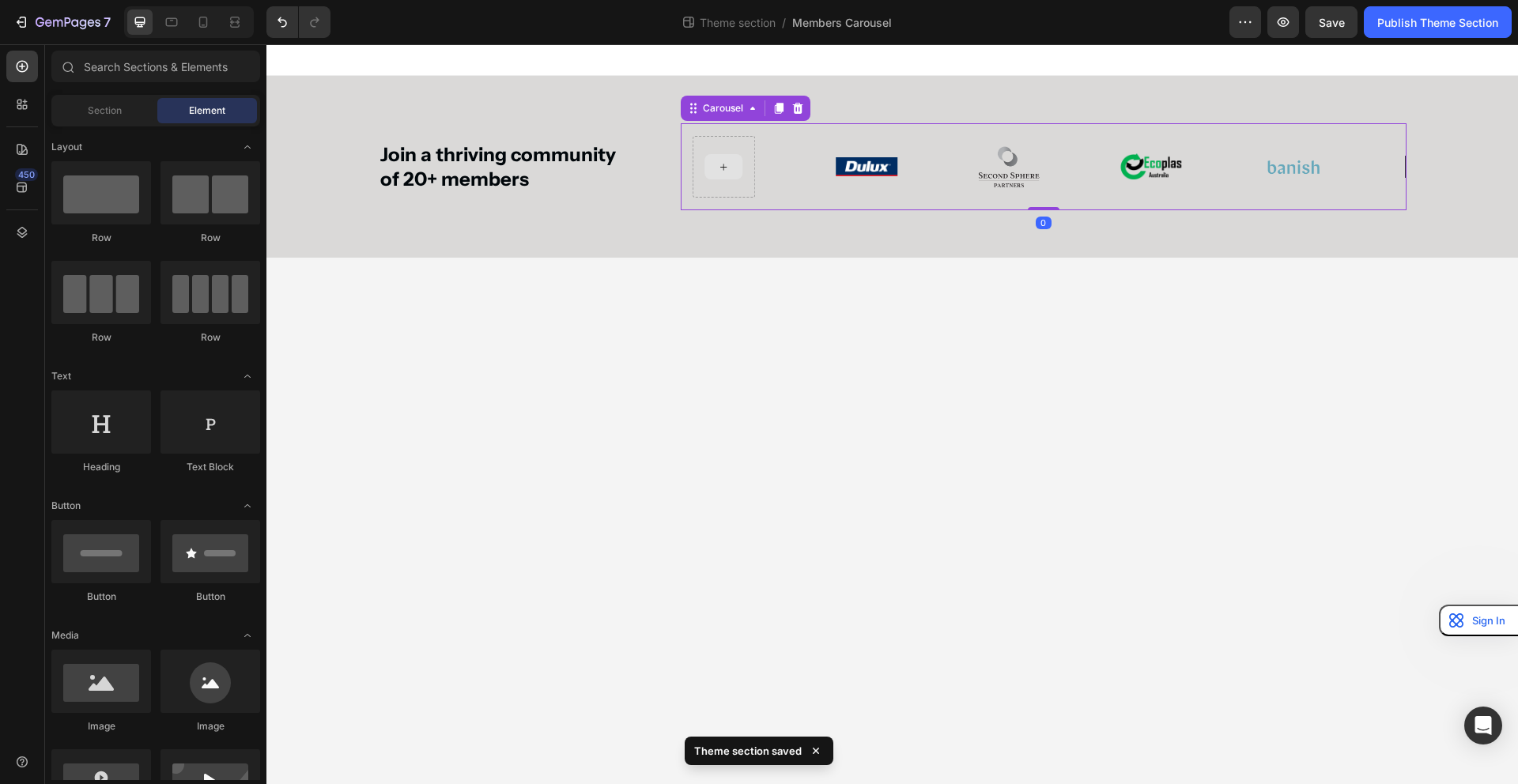
click at [717, 171] on icon at bounding box center [723, 168] width 13 height 14
click at [724, 170] on icon at bounding box center [723, 168] width 13 height 14
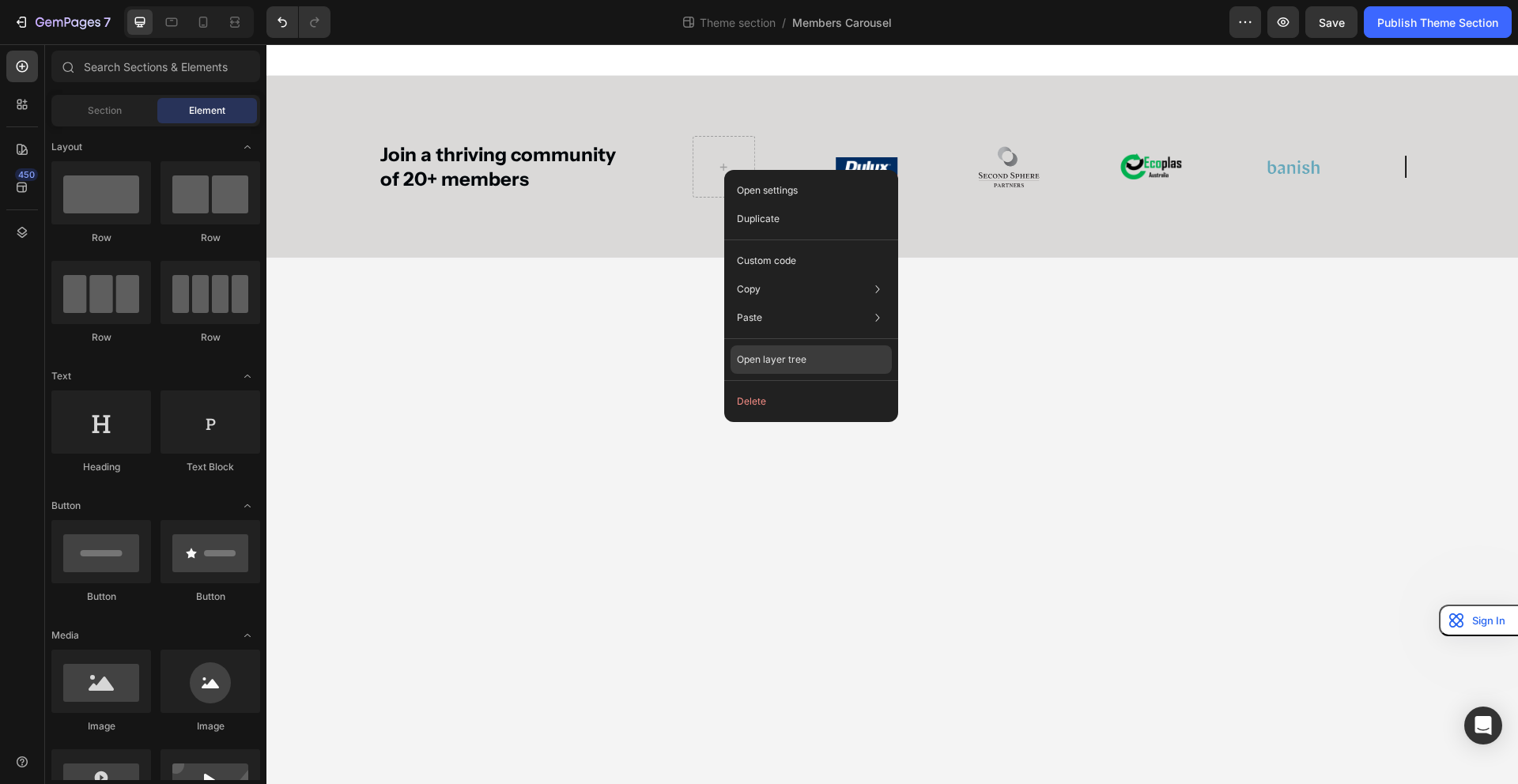
click at [775, 366] on p "Open layer tree" at bounding box center [771, 360] width 70 height 15
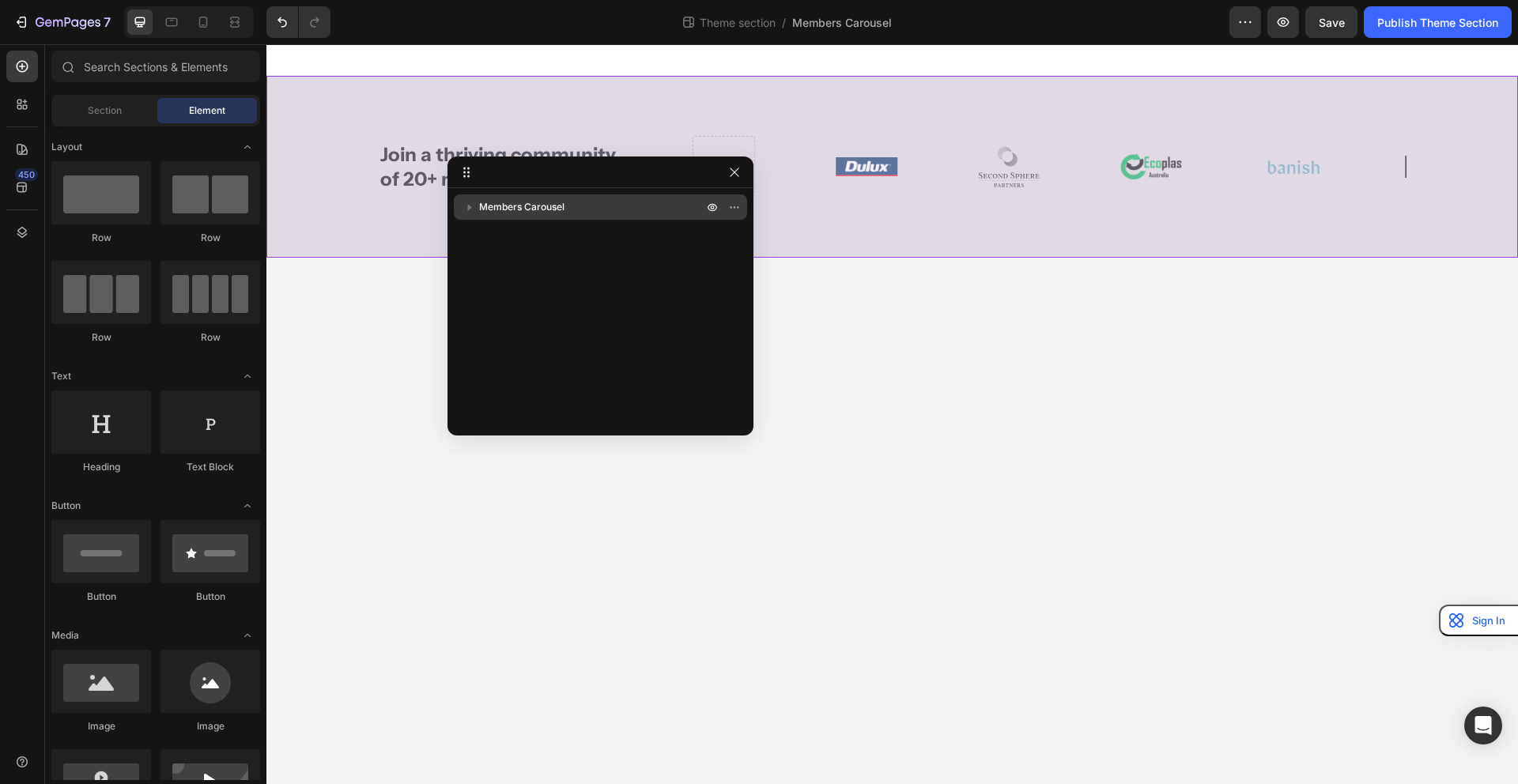
click at [593, 203] on p "Members Carousel" at bounding box center [593, 207] width 227 height 16
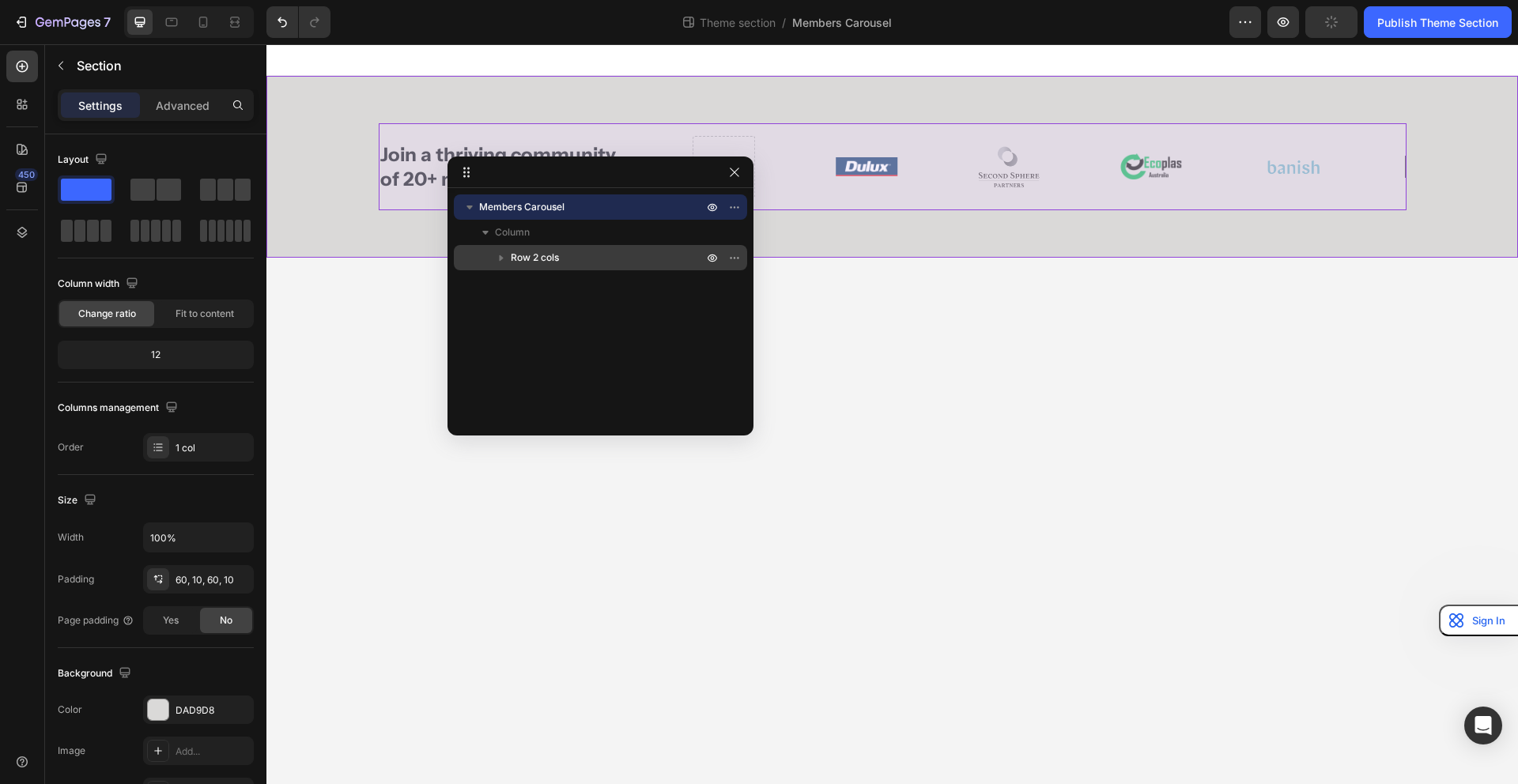
click at [573, 250] on p "Row 2 cols" at bounding box center [608, 258] width 195 height 16
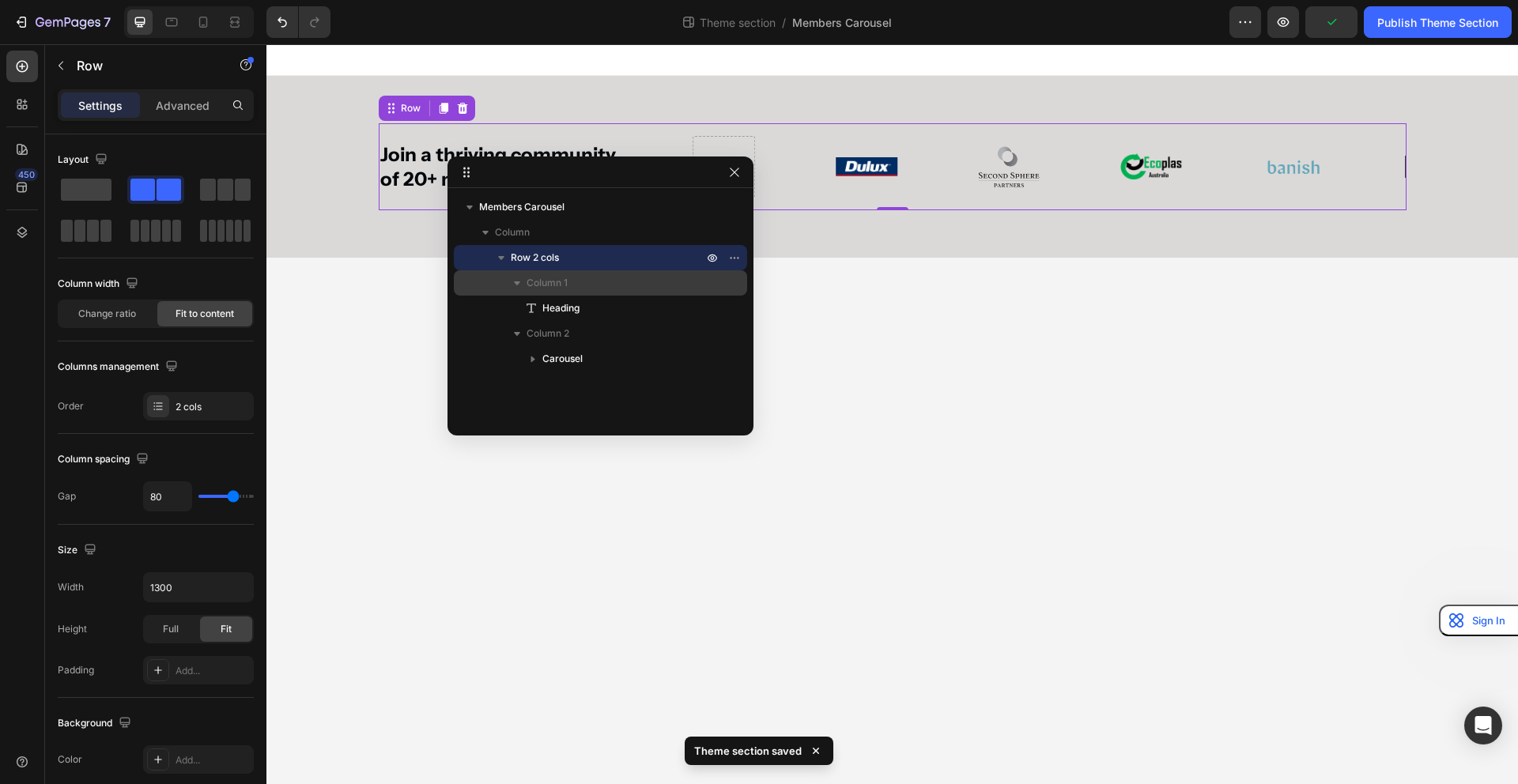
click at [591, 285] on p "Column 1" at bounding box center [615, 283] width 179 height 16
click at [734, 178] on icon "button" at bounding box center [734, 172] width 13 height 13
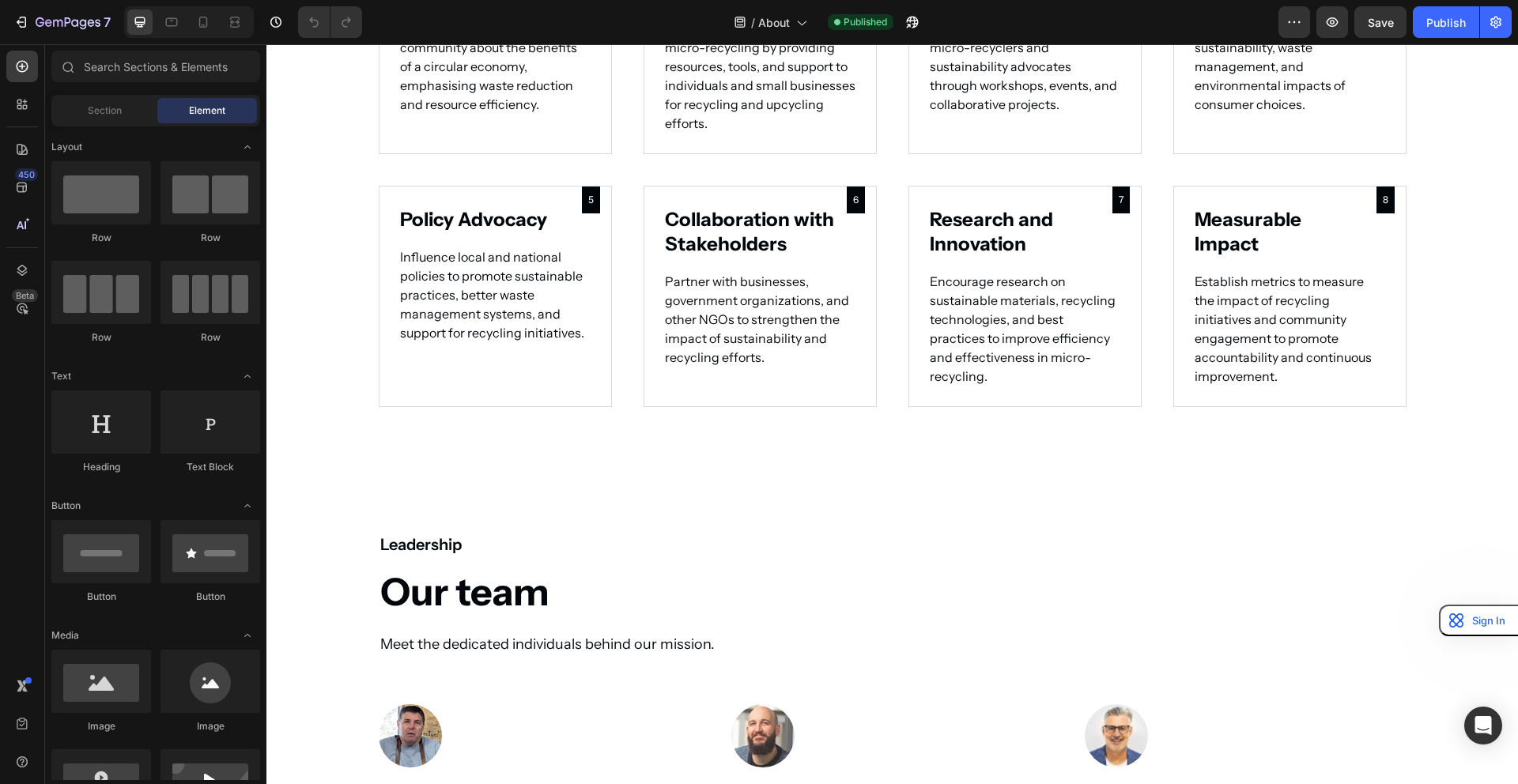
scroll to position [1212, 0]
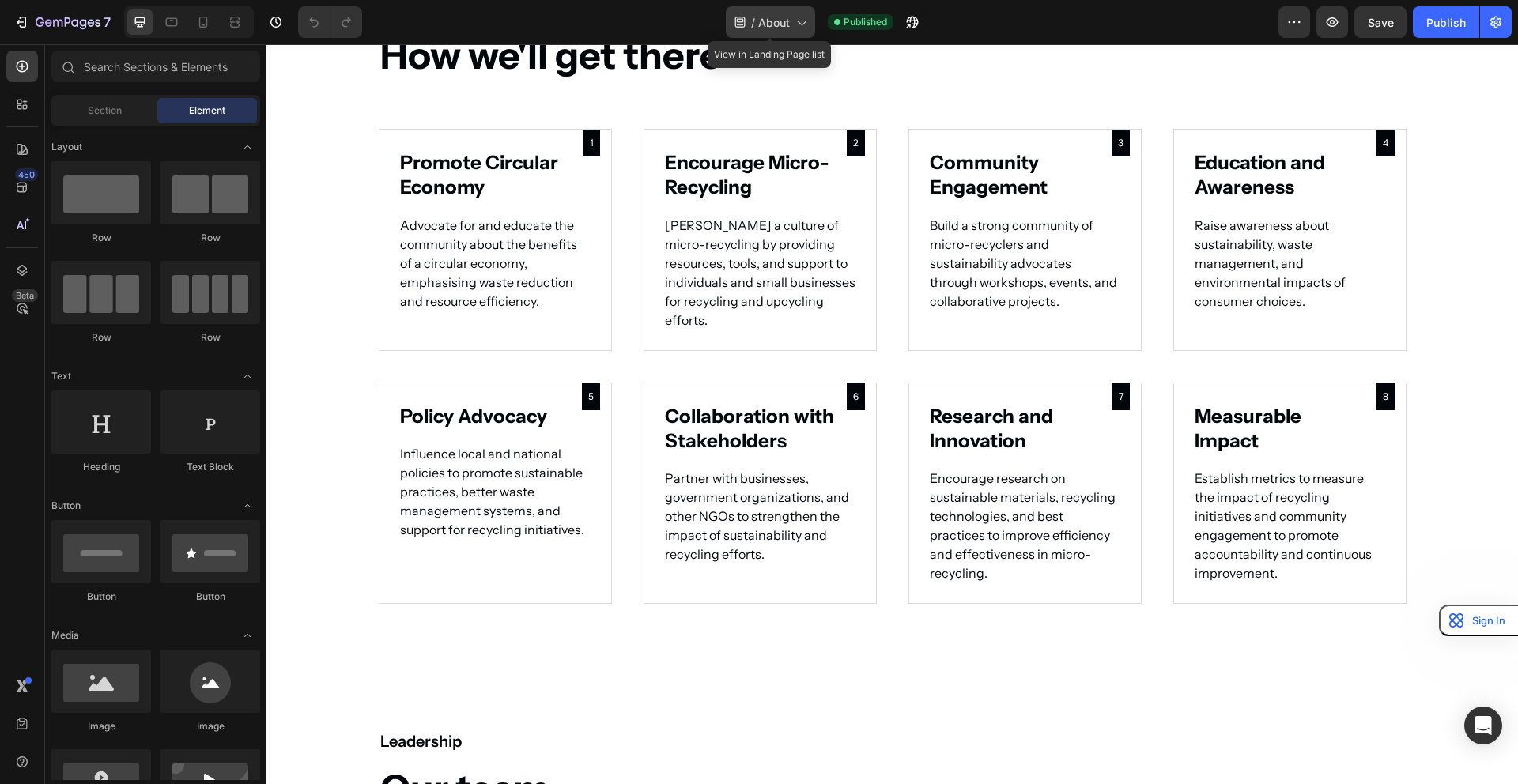
click at [796, 23] on icon at bounding box center [801, 23] width 16 height 16
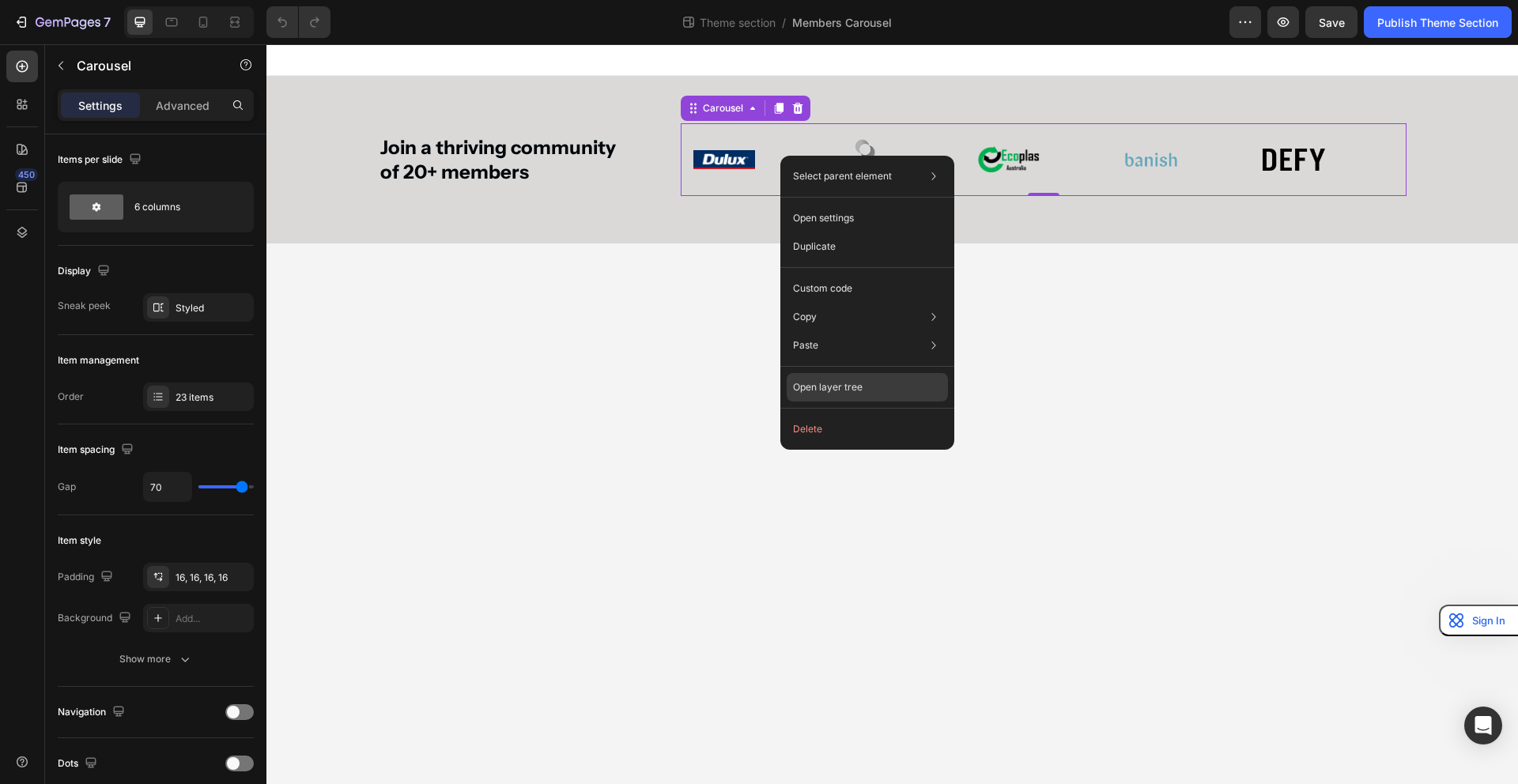
click at [813, 383] on p "Open layer tree" at bounding box center [827, 387] width 70 height 15
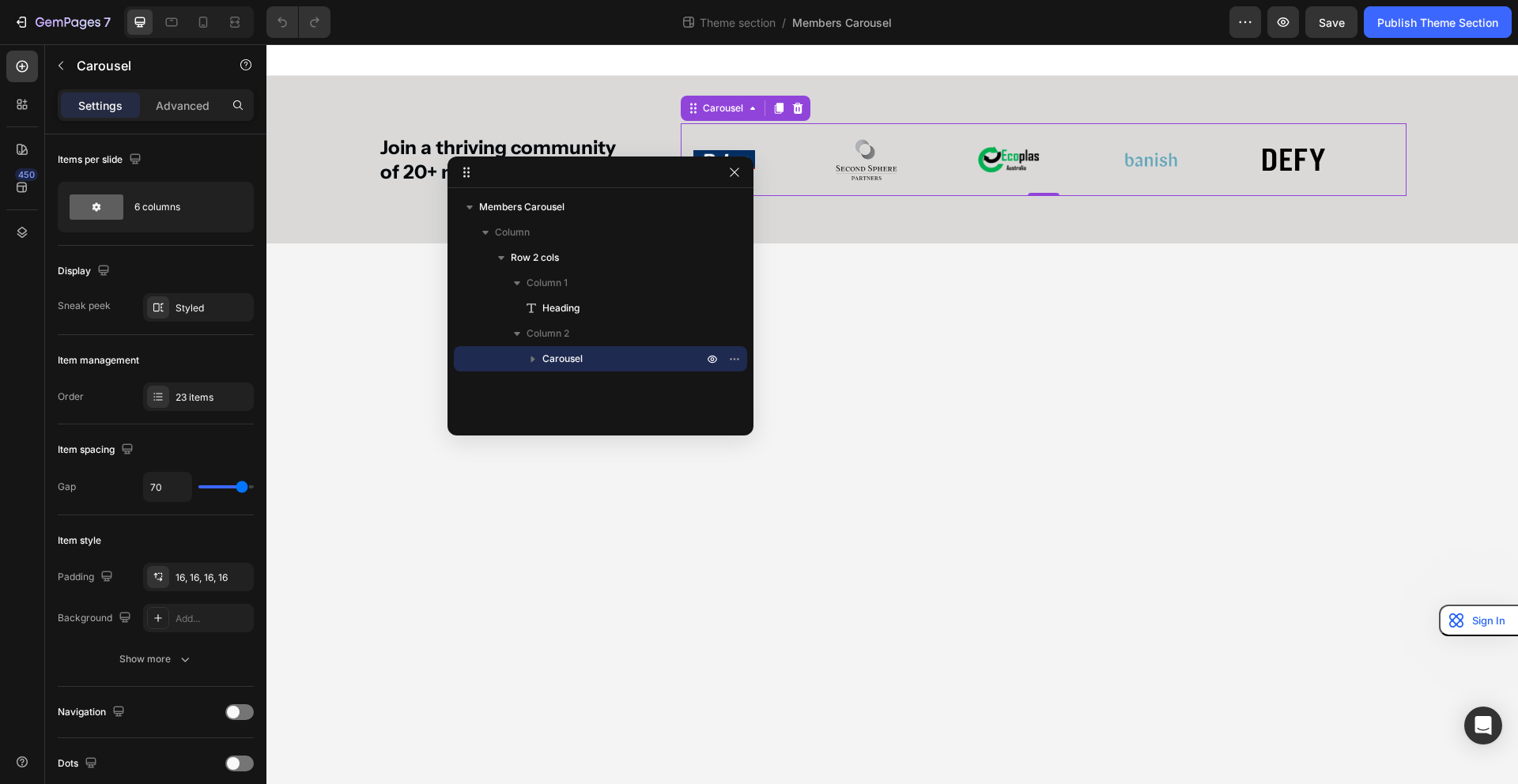
click at [605, 356] on p "Carousel" at bounding box center [623, 359] width 164 height 16
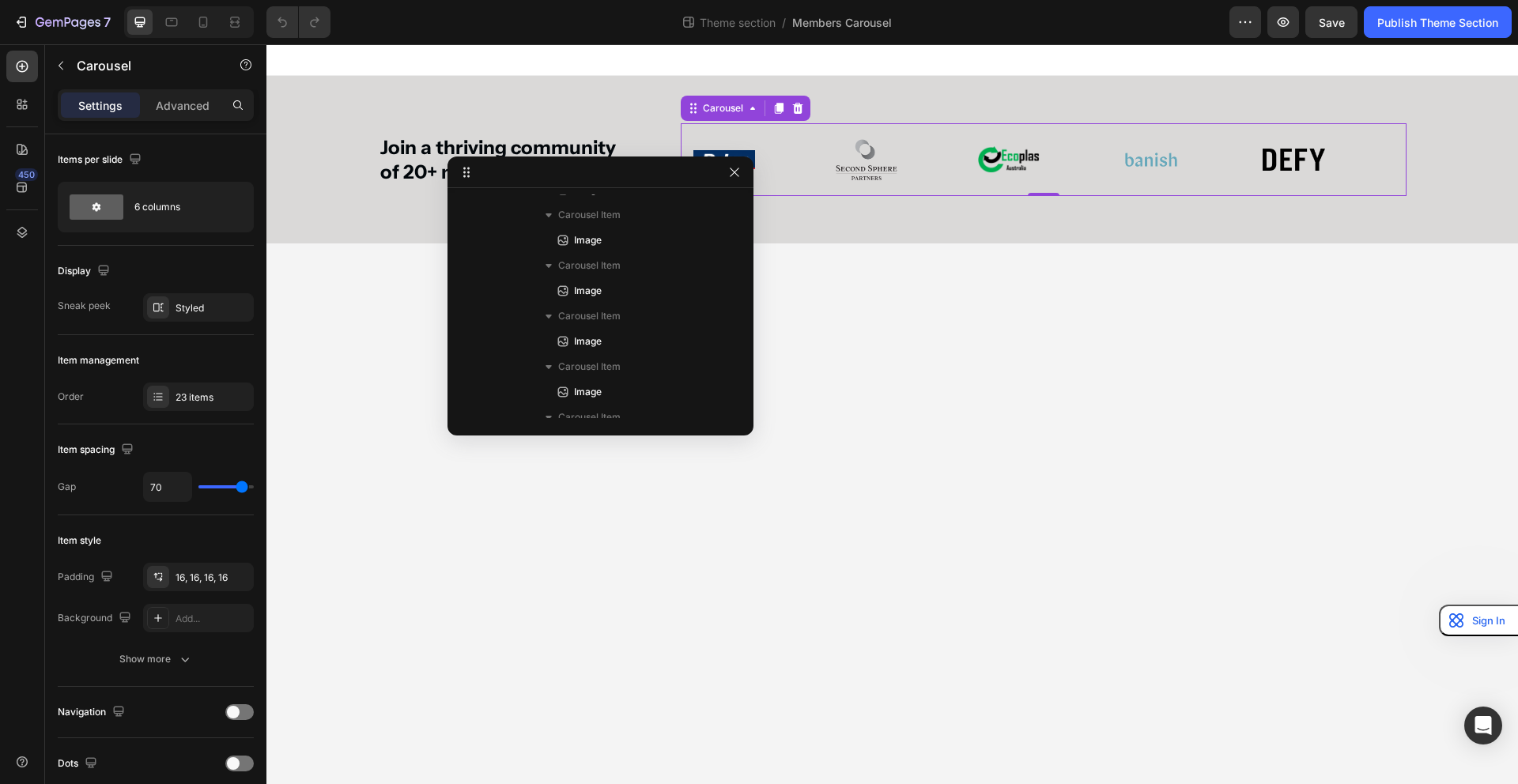
scroll to position [1066, 0]
click at [597, 330] on span "Carousel Item" at bounding box center [590, 329] width 63 height 16
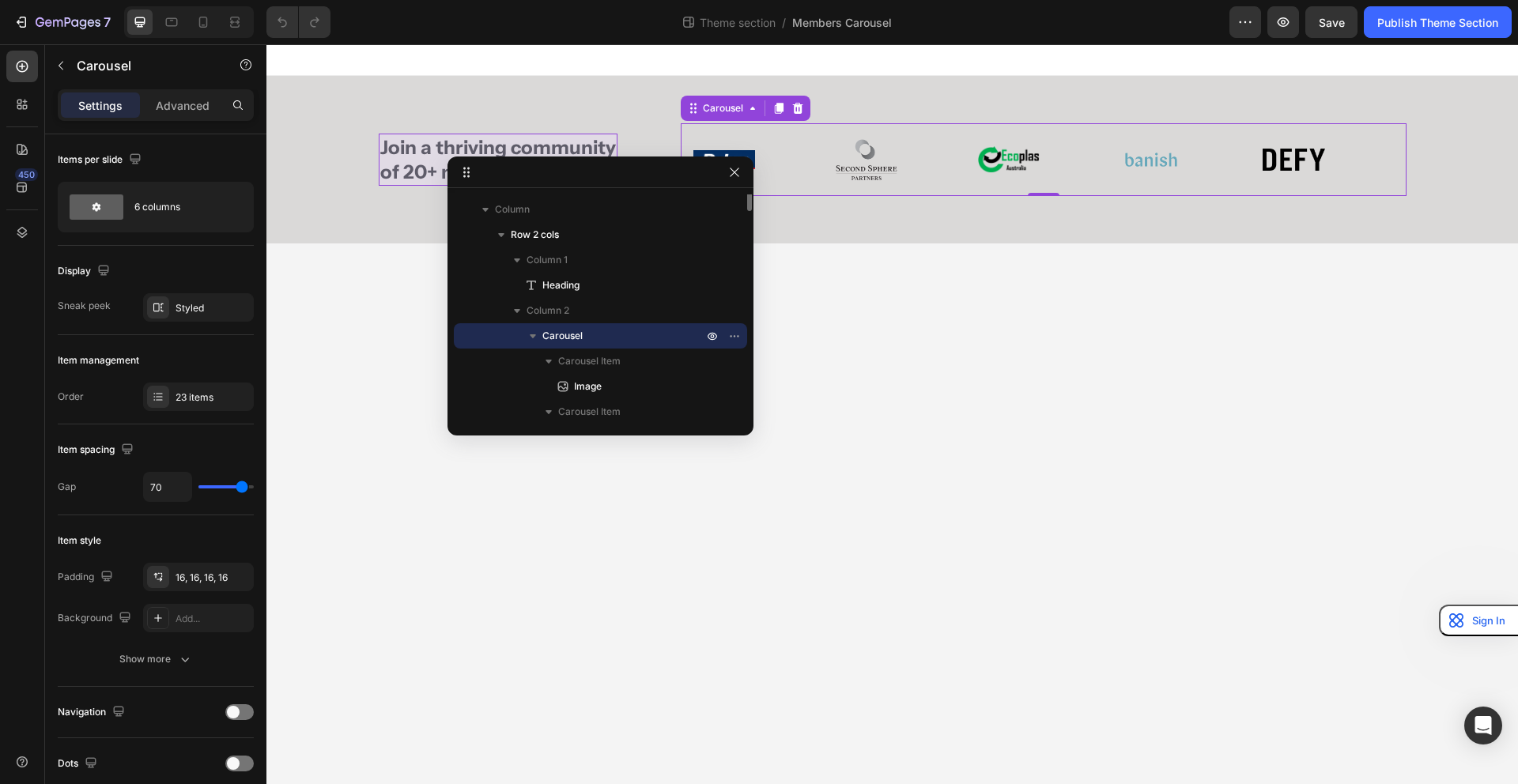
scroll to position [0, 0]
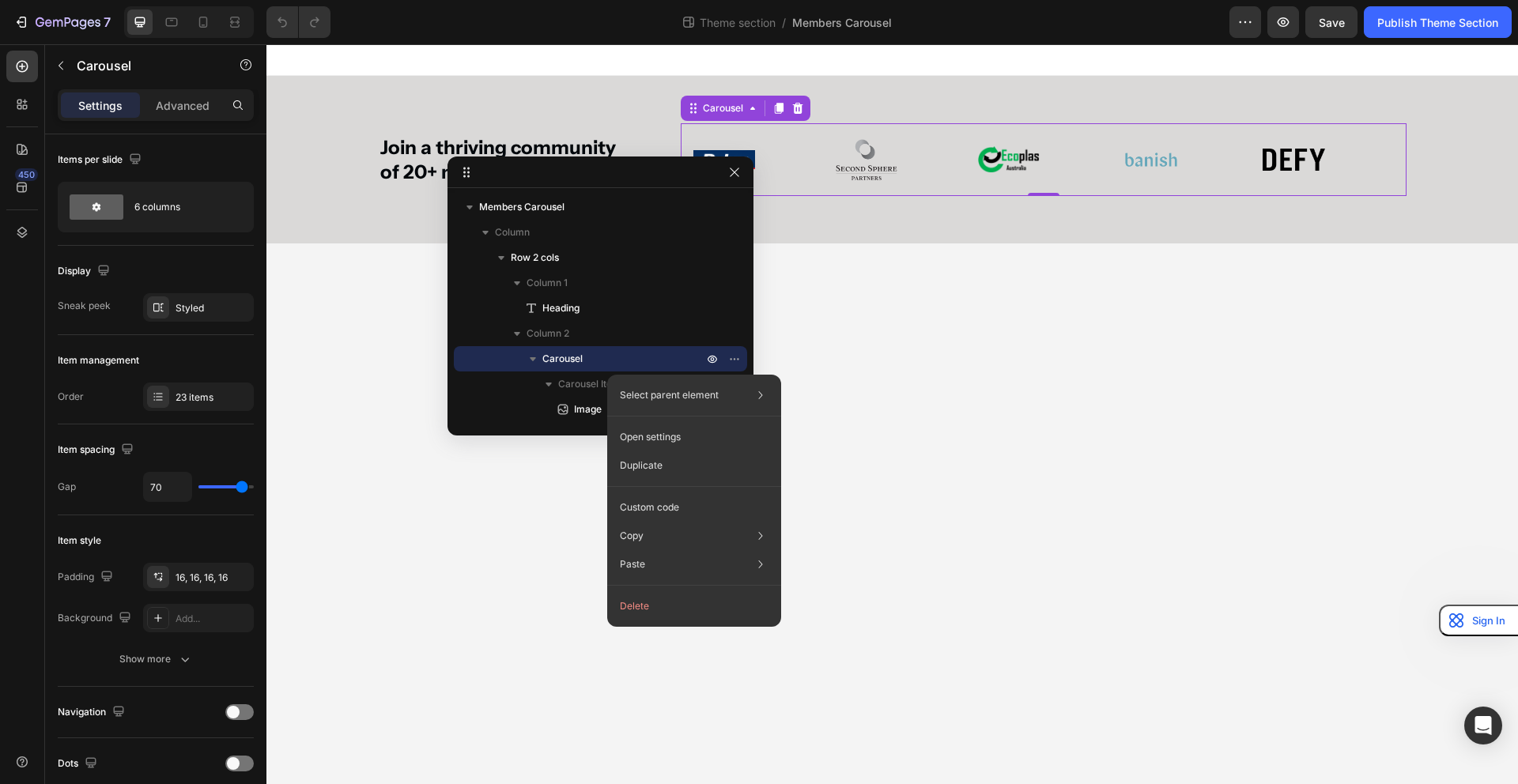
click at [855, 469] on body "Join a thriving community of 20+ members Heading Image Image Image Image Image …" at bounding box center [892, 414] width 1251 height 740
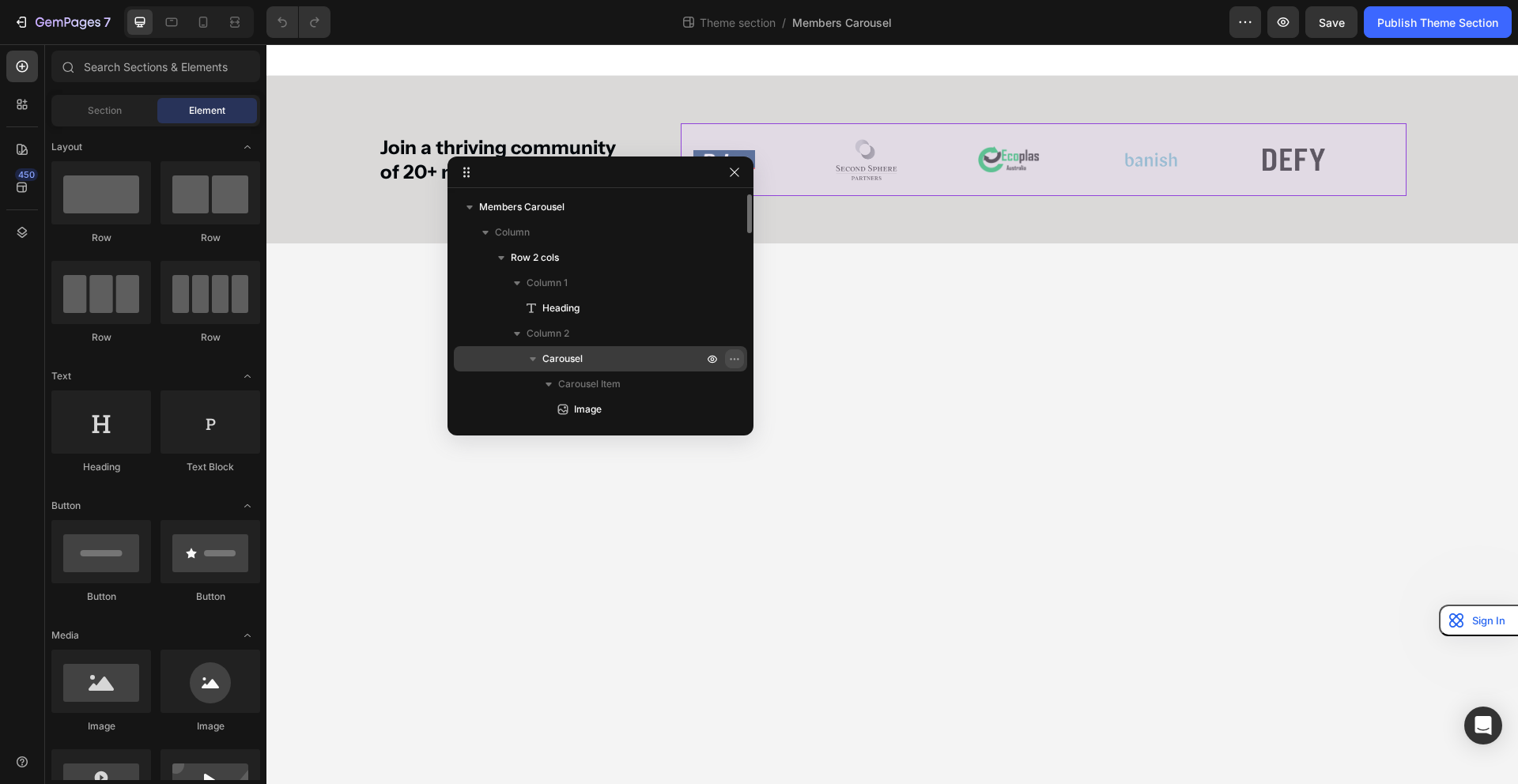
click at [730, 361] on icon "button" at bounding box center [734, 359] width 13 height 13
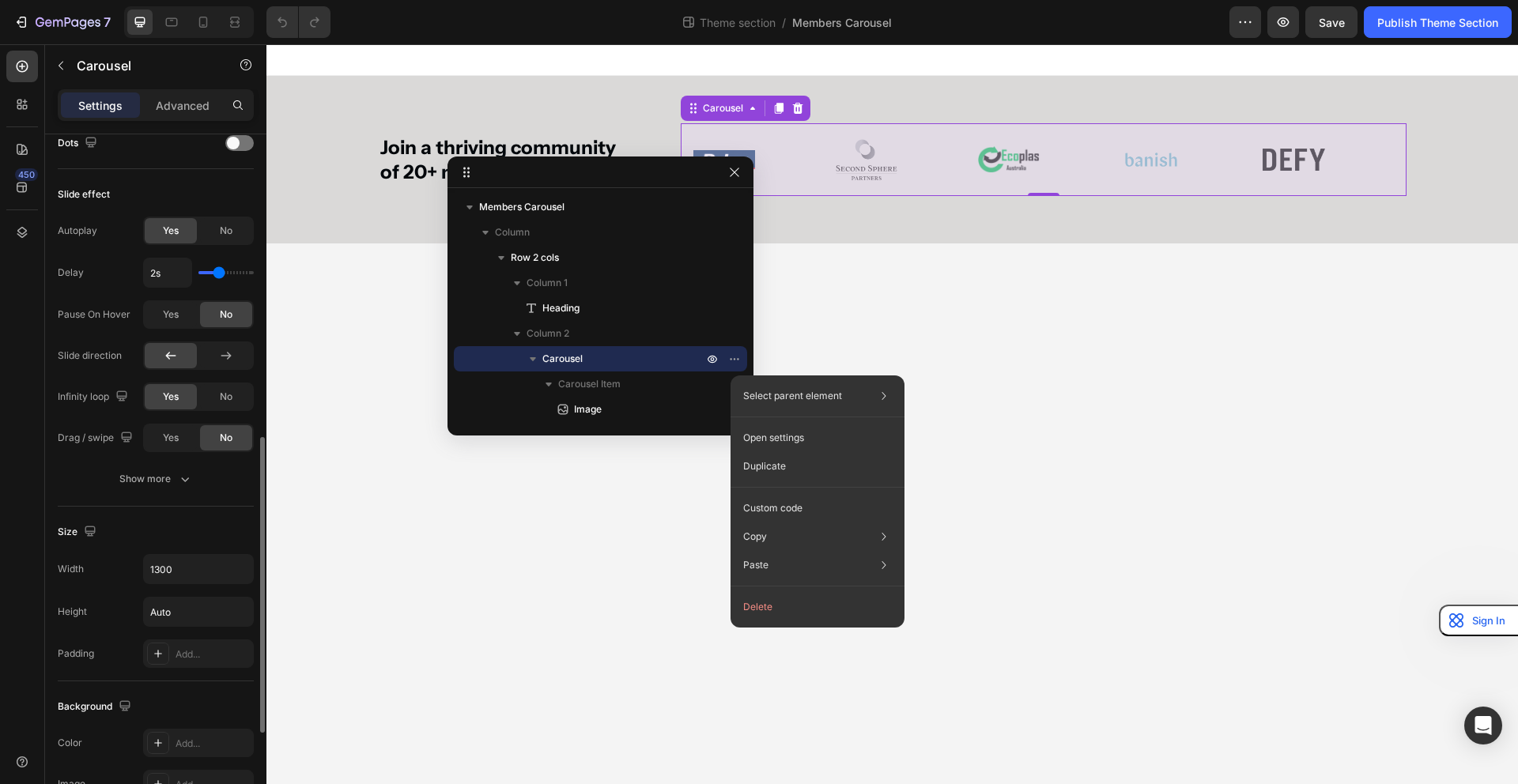
scroll to position [648, 0]
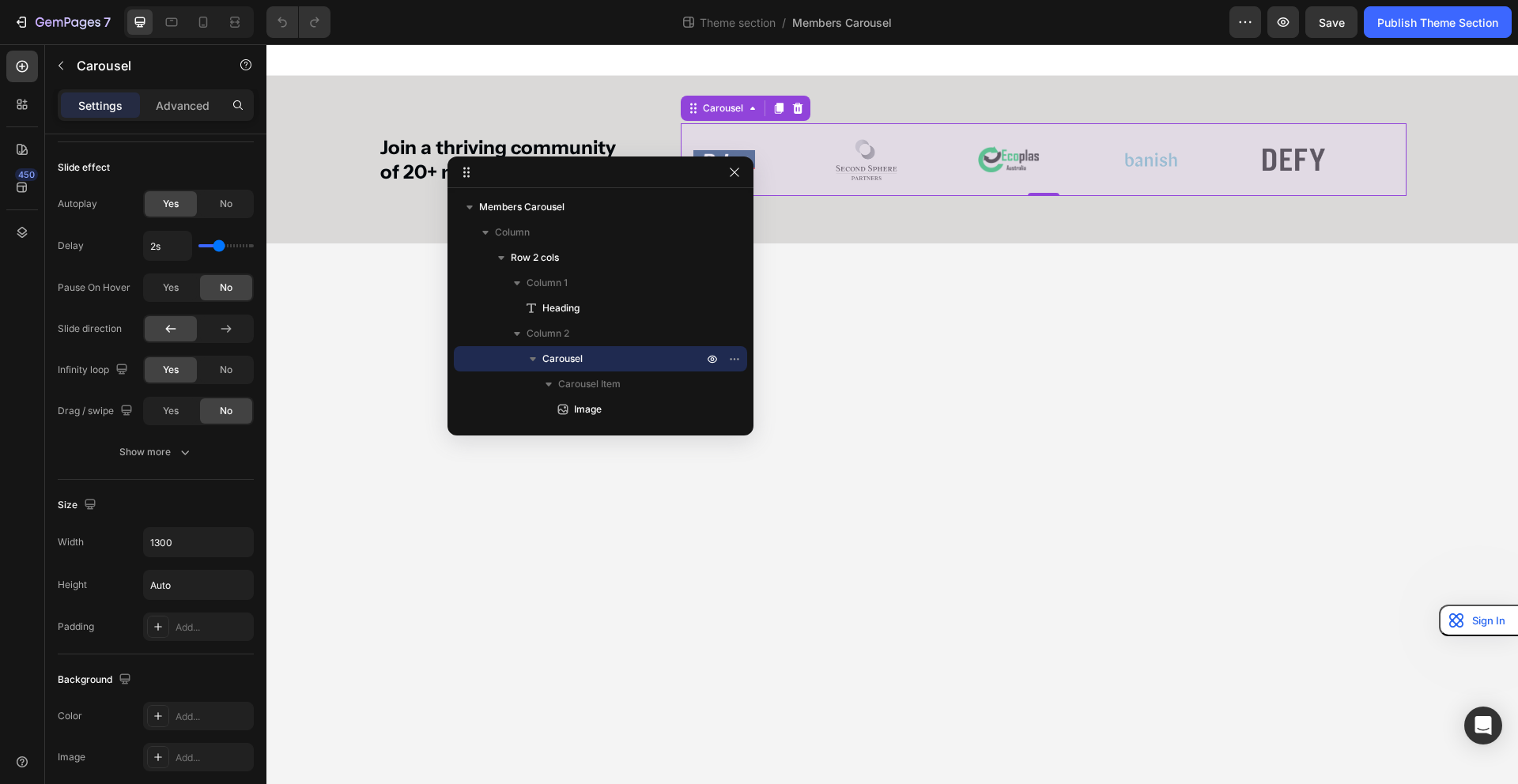
click at [899, 125] on div "Image" at bounding box center [866, 160] width 87 height 73
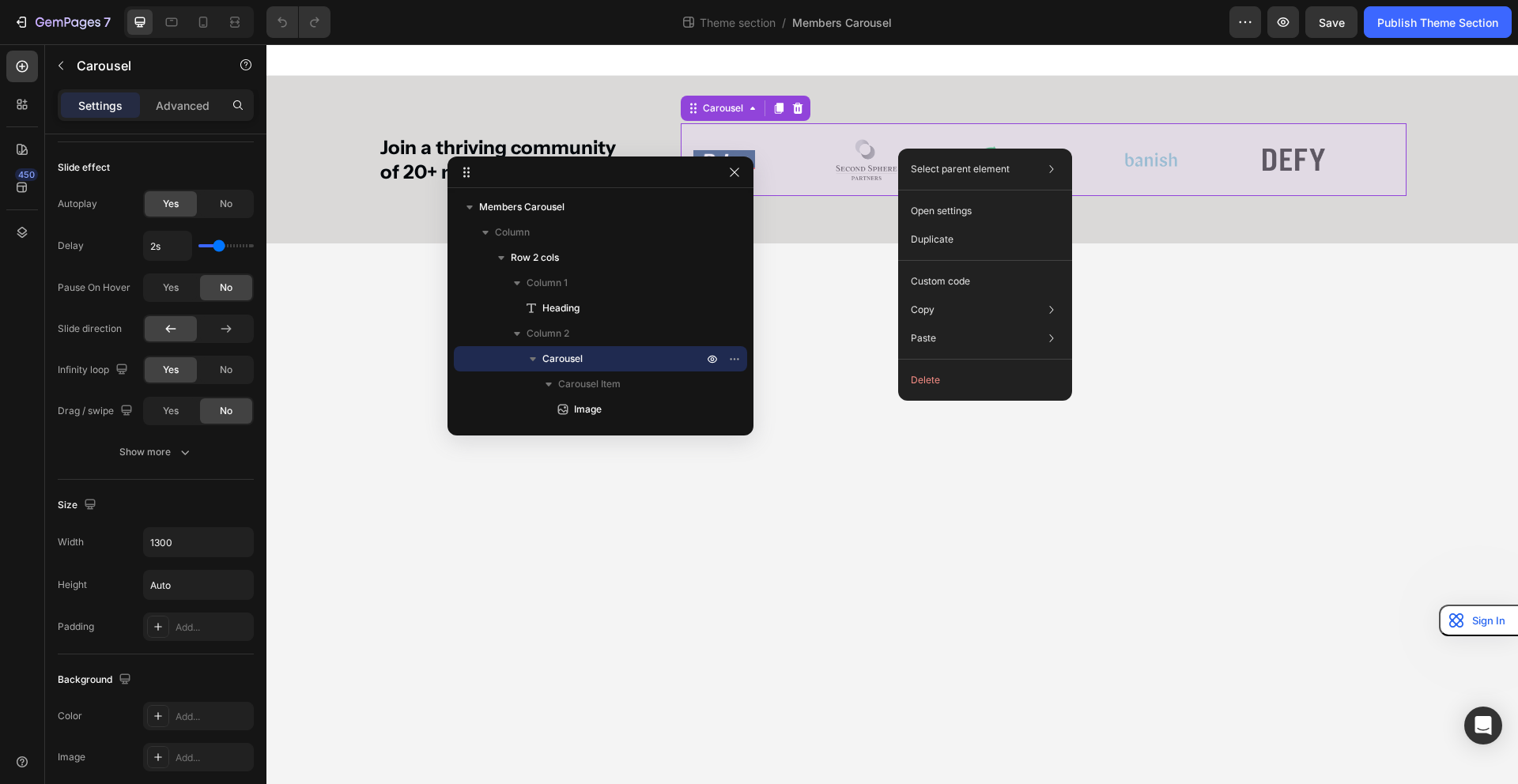
click at [853, 336] on body "Join a thriving community of 20+ members Heading Image Image Image Image Image …" at bounding box center [892, 414] width 1251 height 740
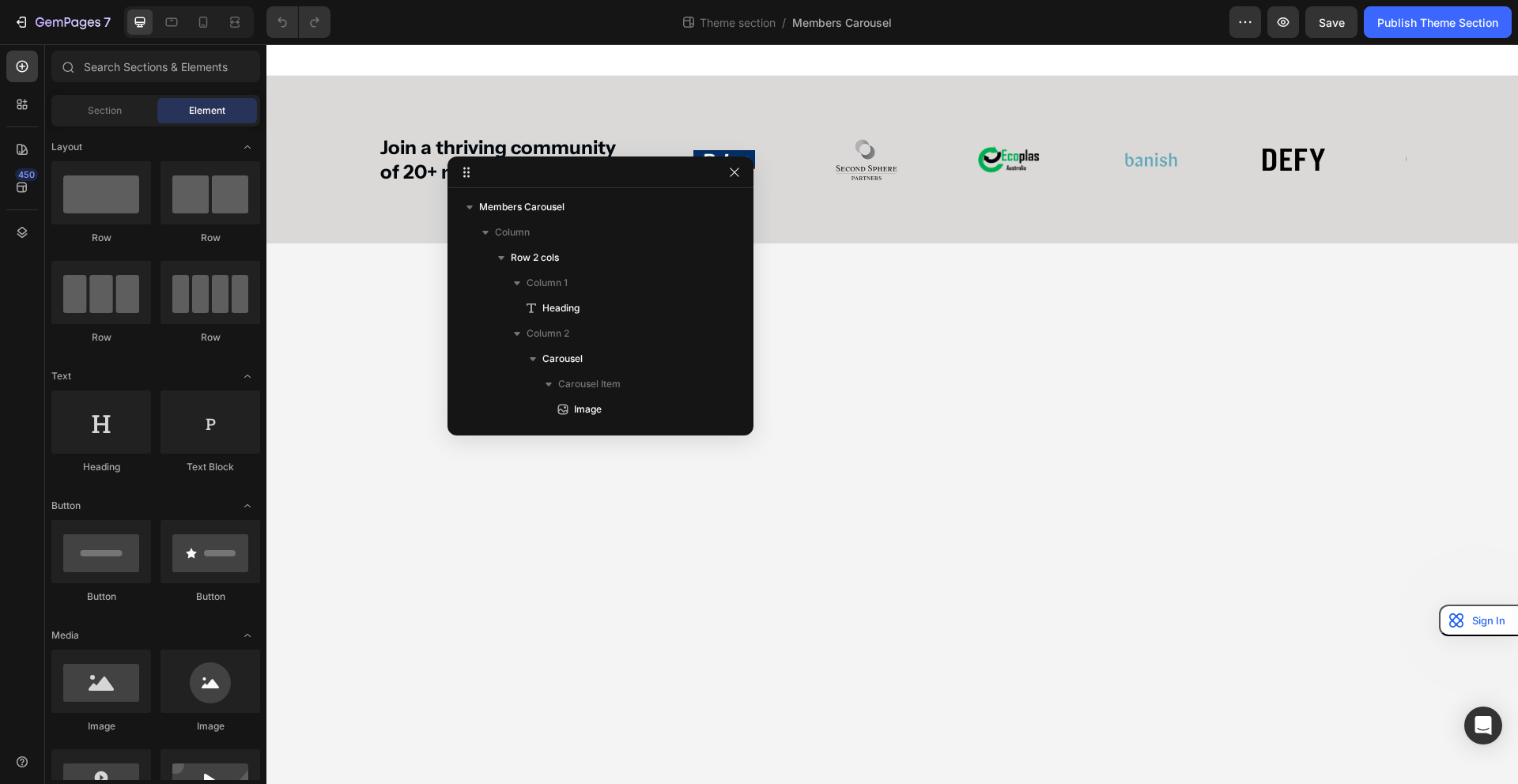
click at [835, 336] on body "Join a thriving community of 20+ members Heading Image Image Image Image Image …" at bounding box center [892, 414] width 1251 height 740
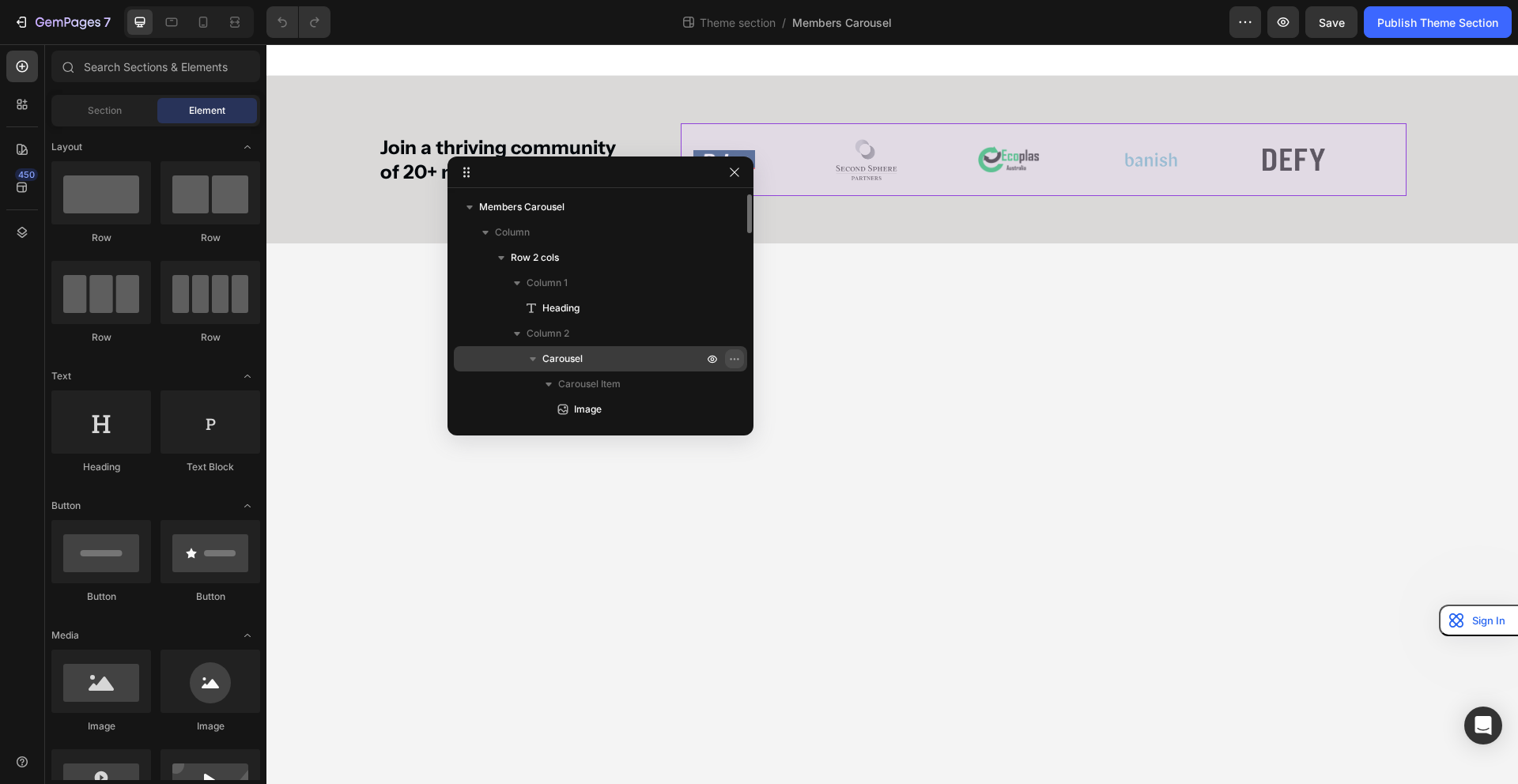
click at [734, 358] on icon "button" at bounding box center [734, 359] width 13 height 13
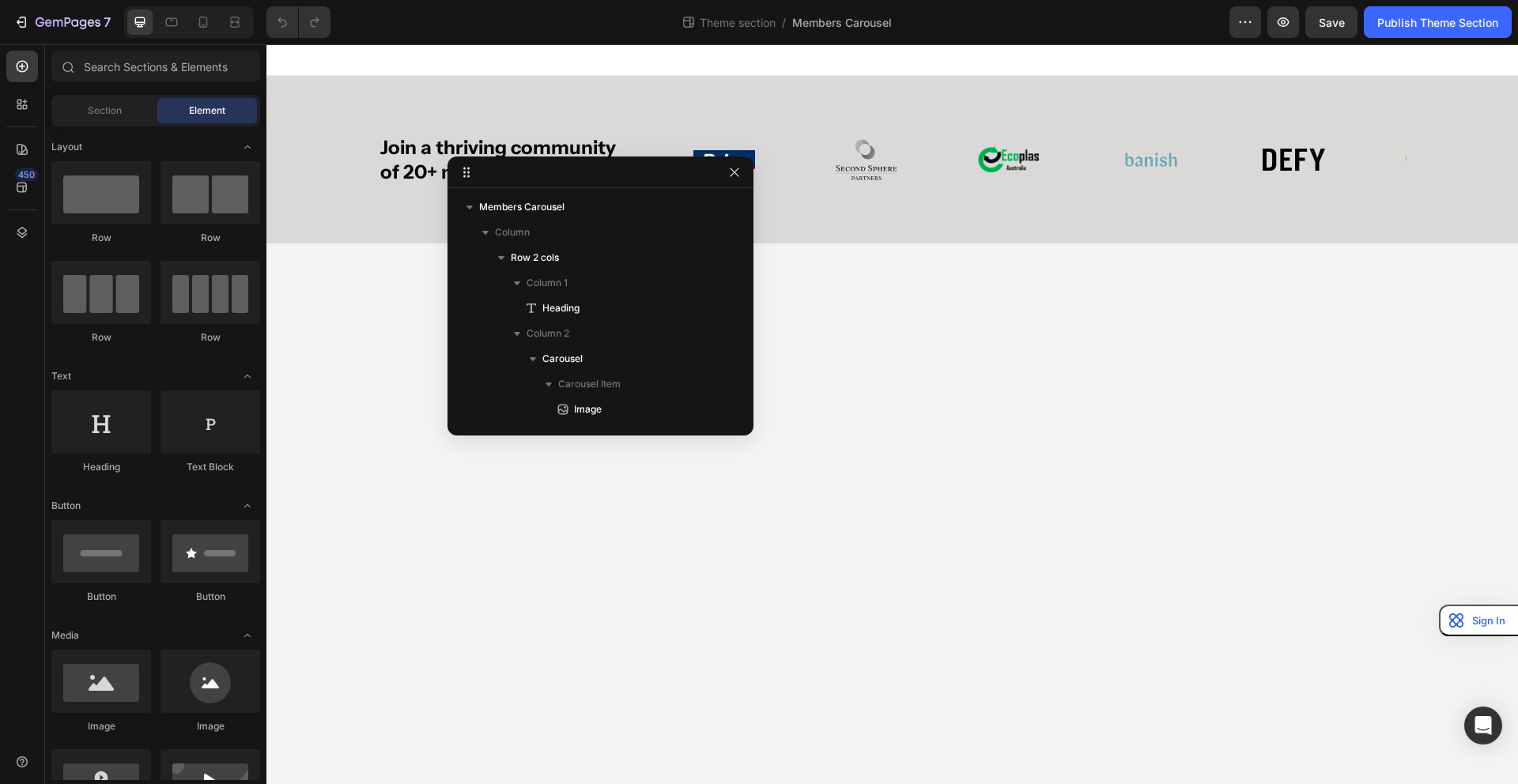
click at [649, 456] on body "Join a thriving community of 20+ members Heading Image Image Image Image Image …" at bounding box center [892, 414] width 1251 height 740
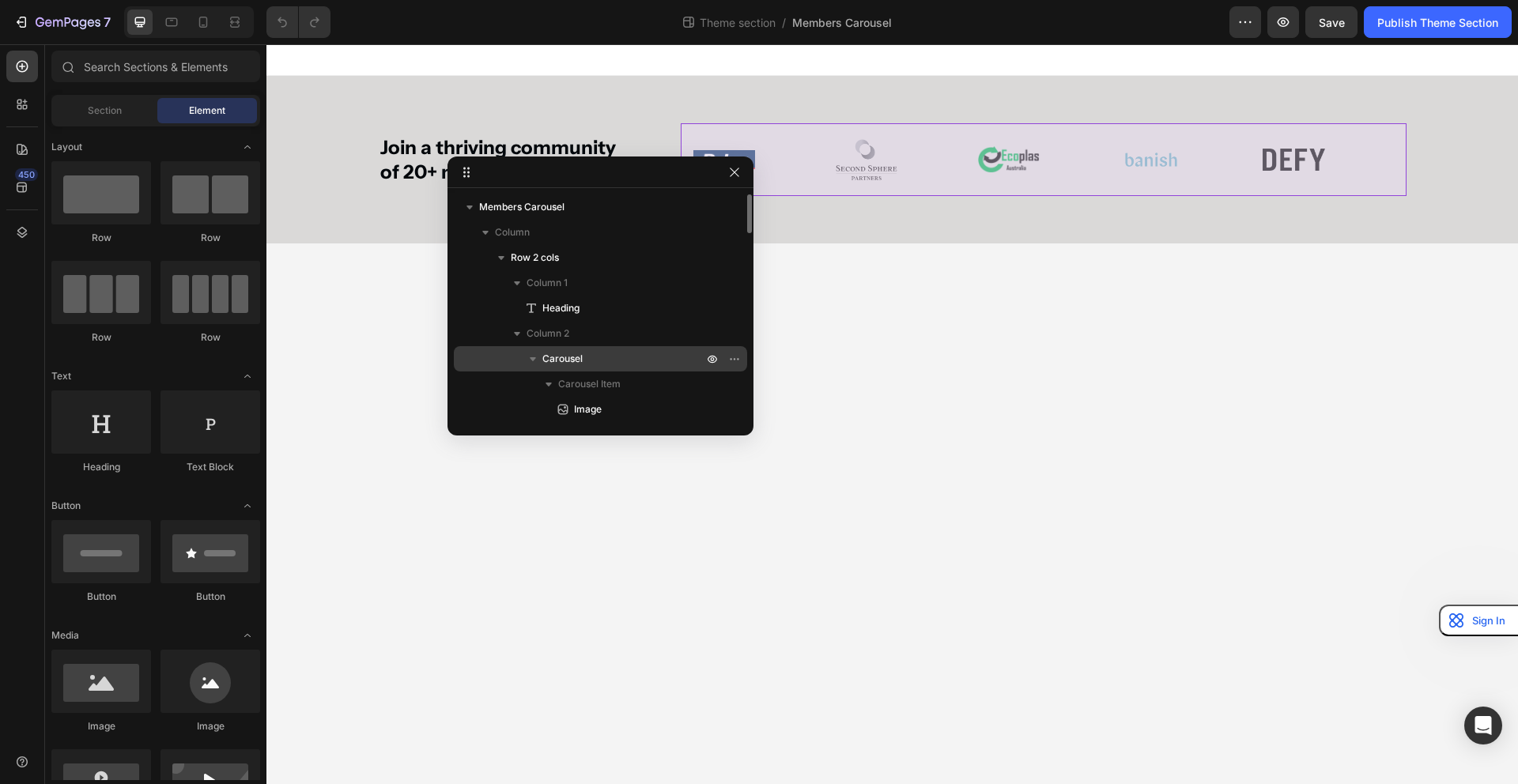
click at [612, 363] on p "Carousel" at bounding box center [623, 359] width 164 height 16
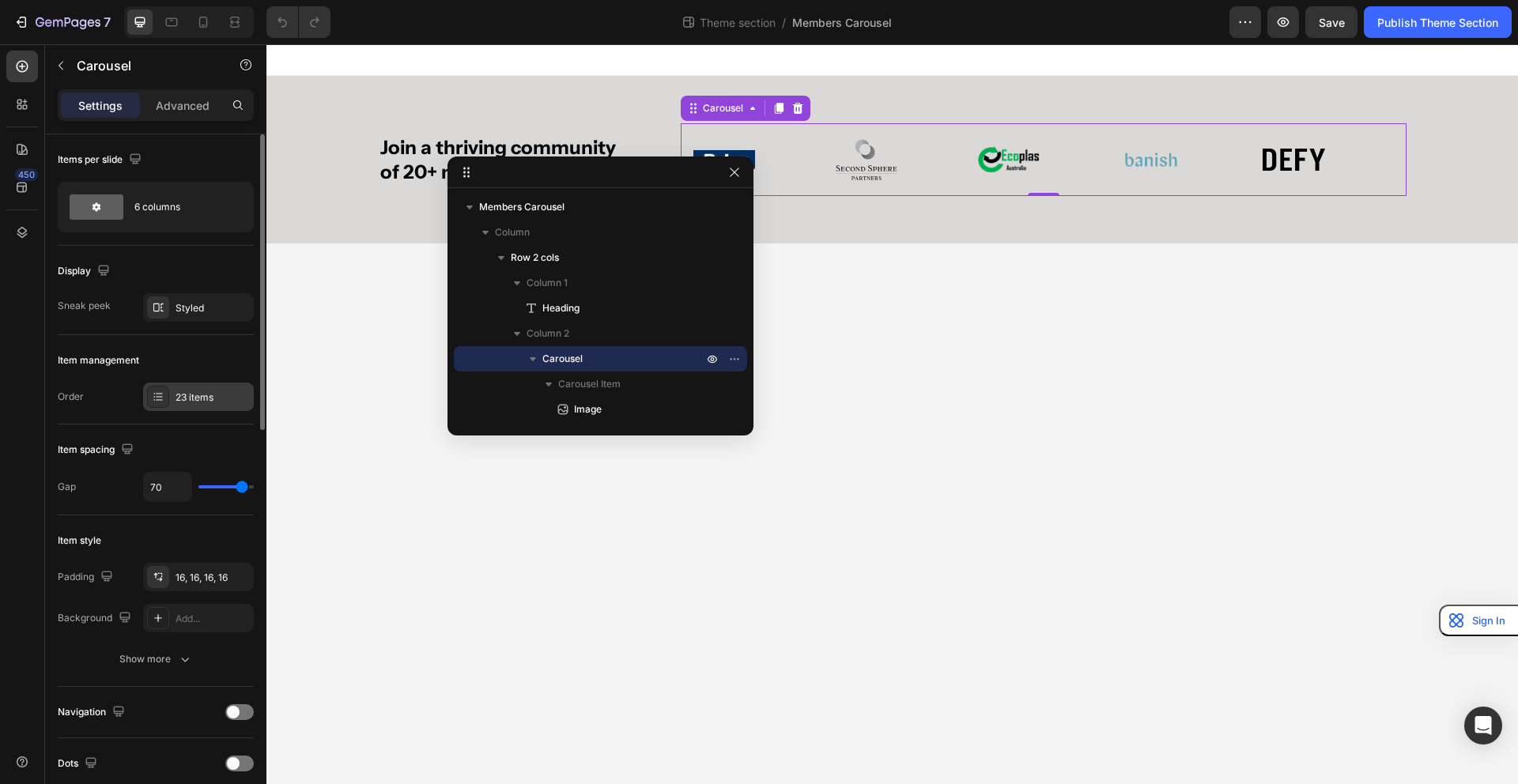
click at [186, 398] on div "23 items" at bounding box center [213, 398] width 74 height 15
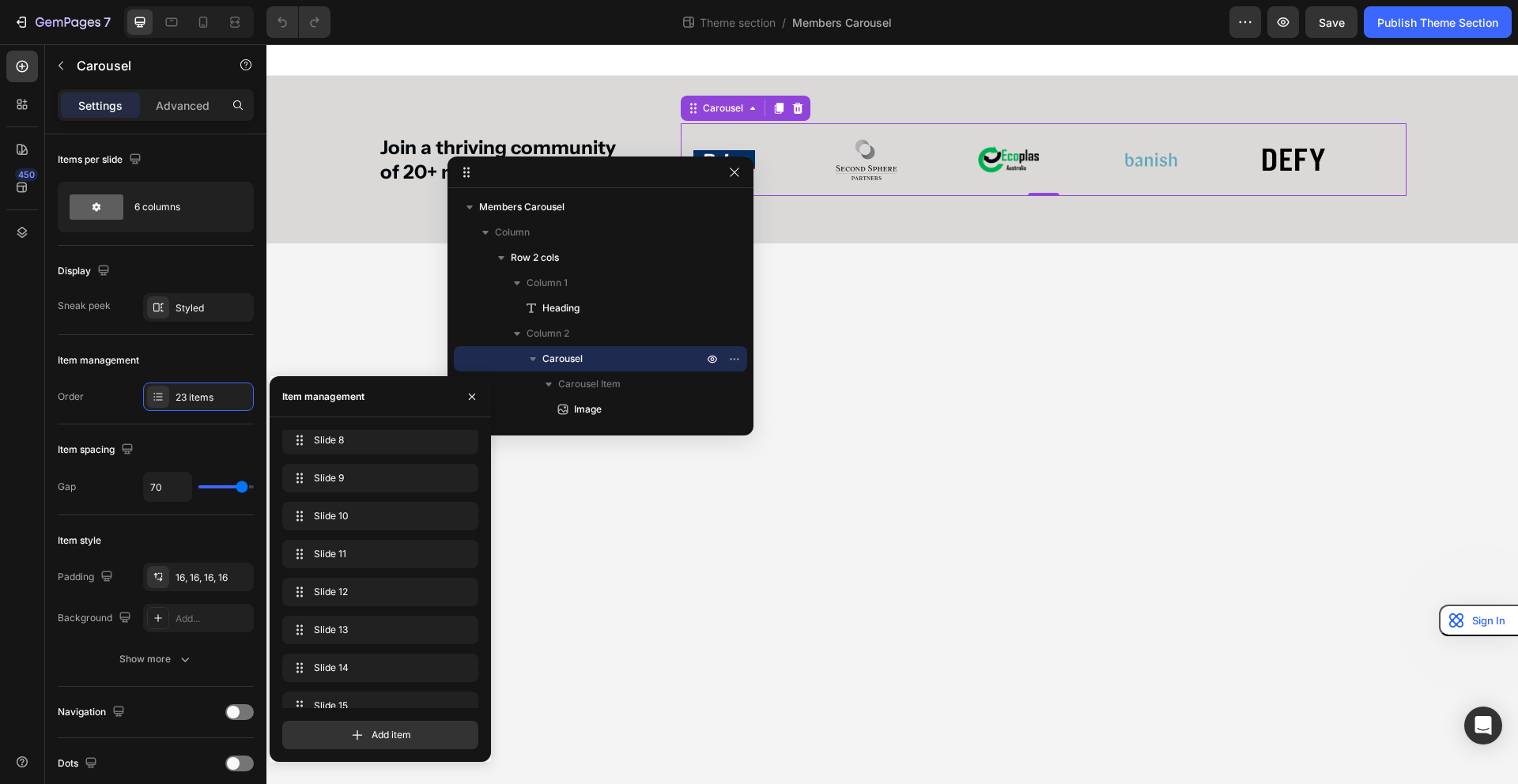
scroll to position [591, 0]
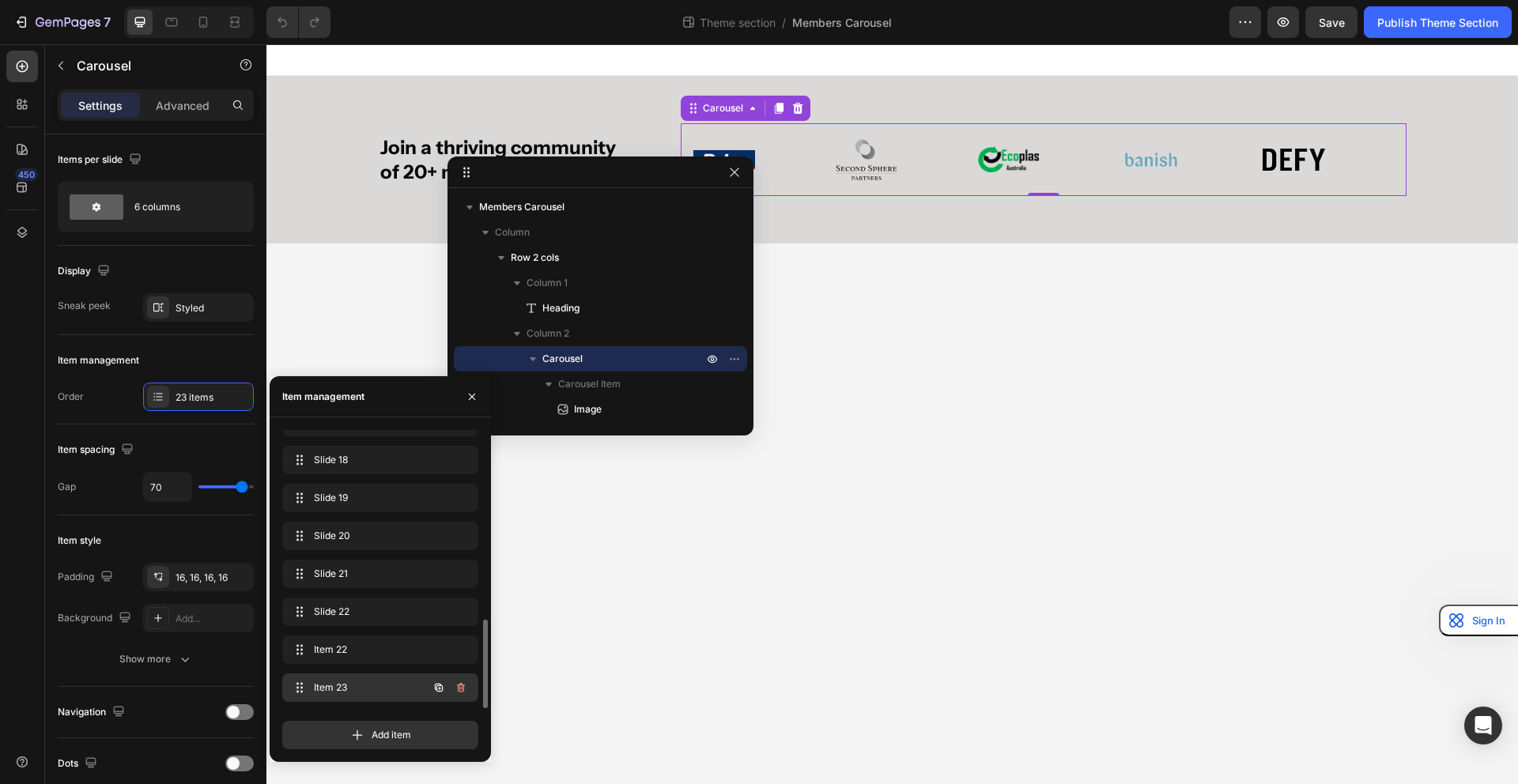
click at [351, 686] on span "Item 23" at bounding box center [358, 688] width 89 height 15
click at [733, 170] on icon "button" at bounding box center [734, 172] width 13 height 13
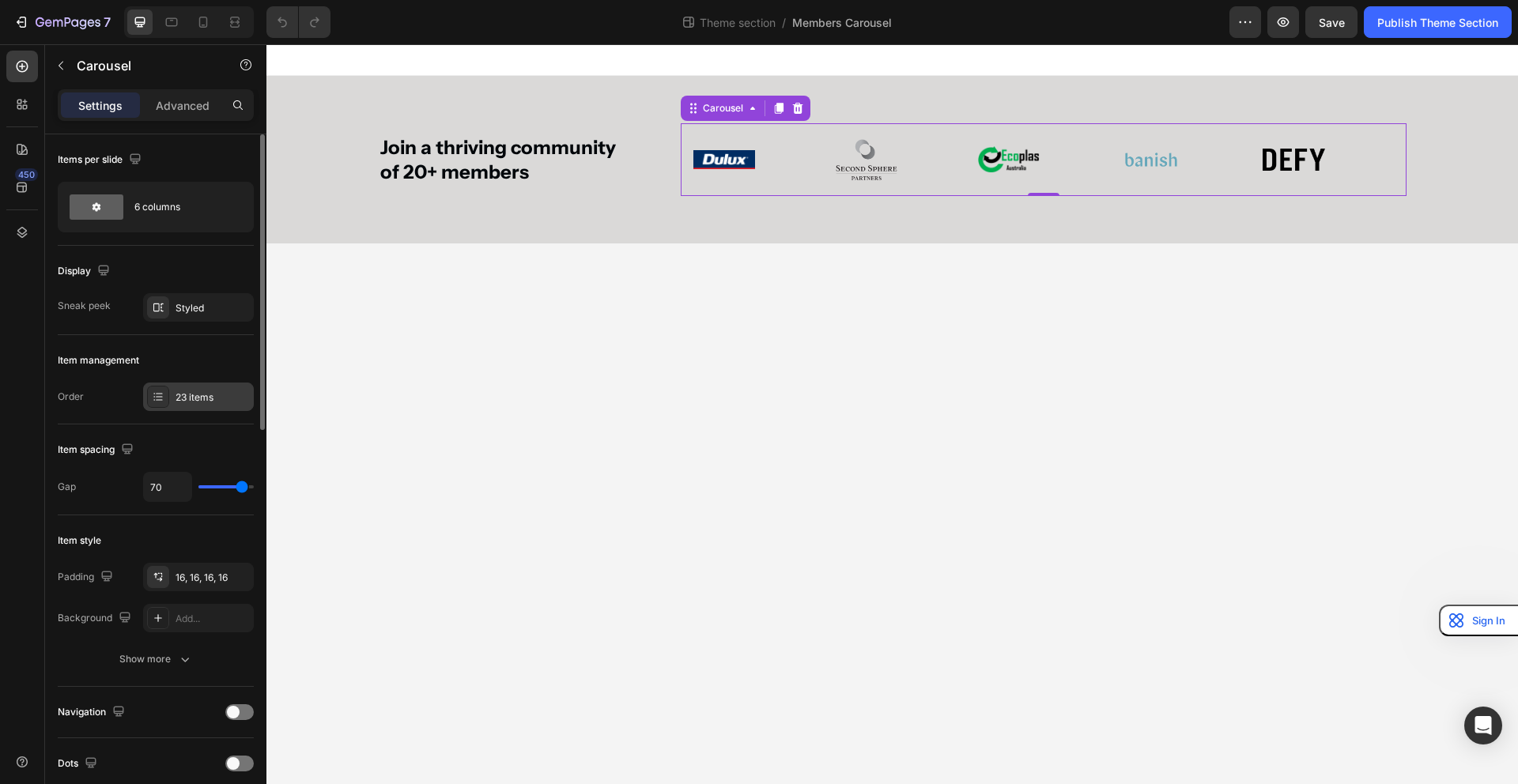
click at [183, 399] on div "23 items" at bounding box center [213, 398] width 74 height 15
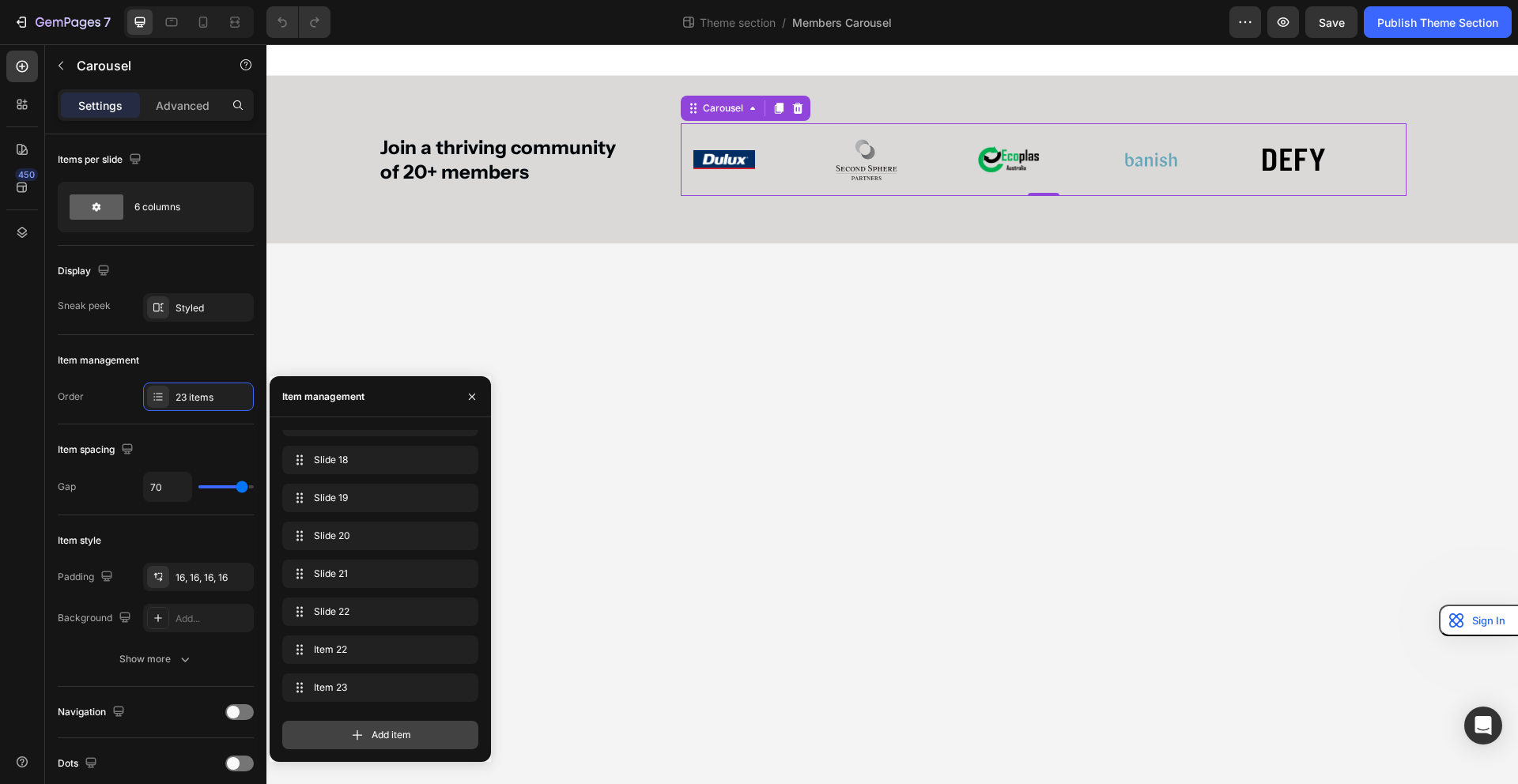
click at [362, 734] on icon at bounding box center [358, 735] width 16 height 16
click at [354, 697] on div "Item 24 Item 24" at bounding box center [358, 688] width 139 height 23
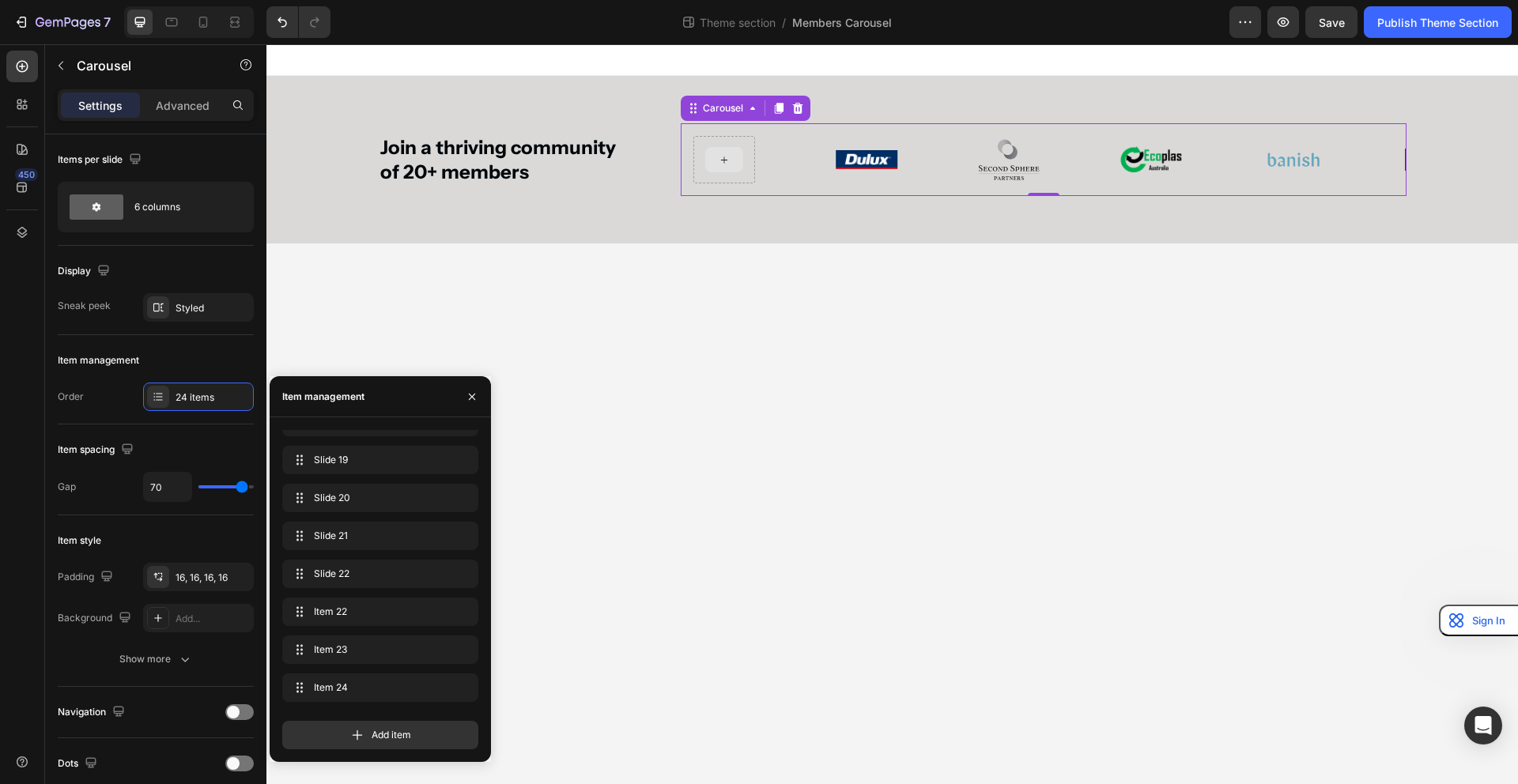
click at [720, 161] on icon at bounding box center [723, 161] width 13 height 14
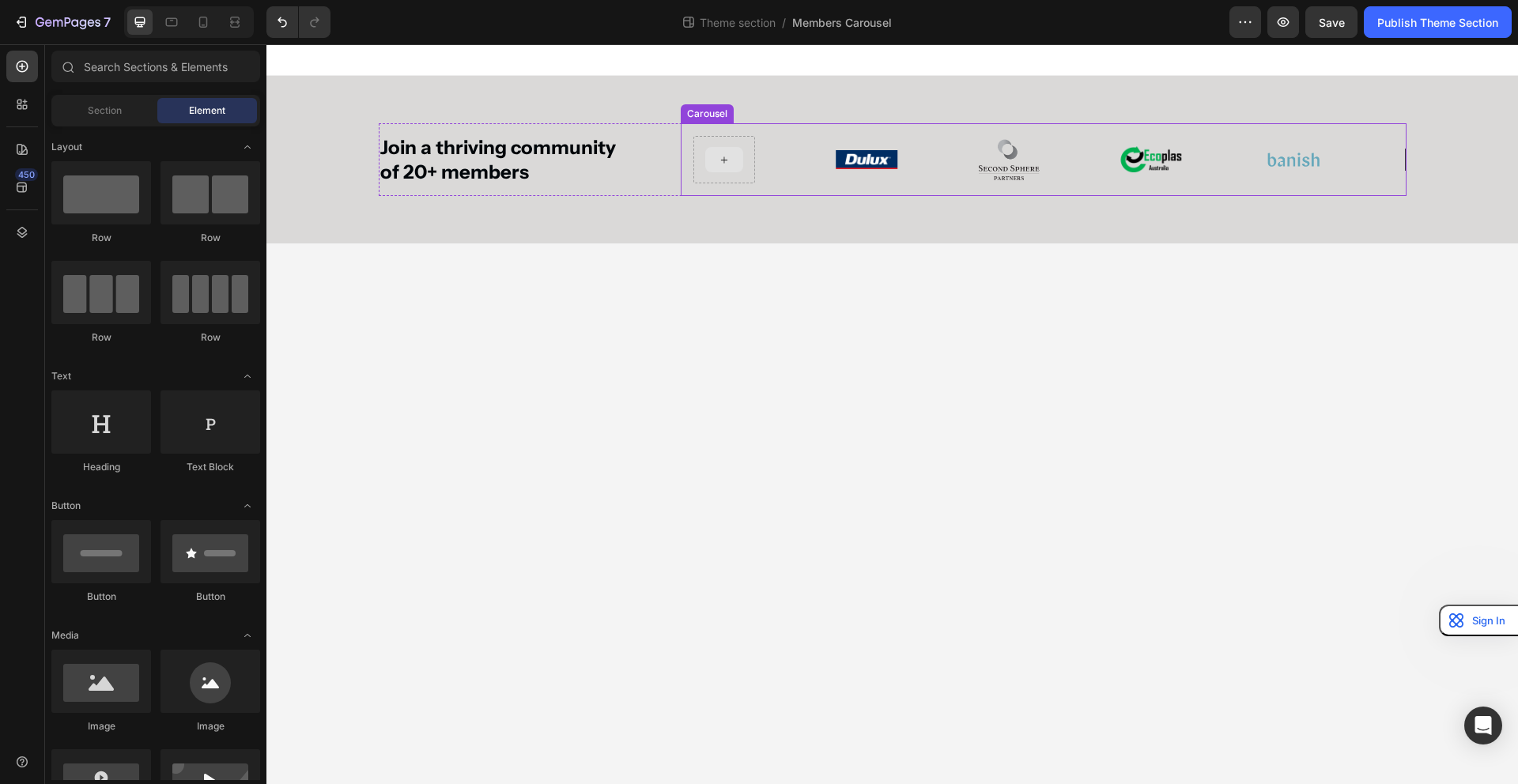
click at [719, 164] on icon at bounding box center [723, 161] width 13 height 14
click at [719, 166] on icon at bounding box center [723, 161] width 13 height 14
click at [730, 163] on div at bounding box center [724, 160] width 38 height 25
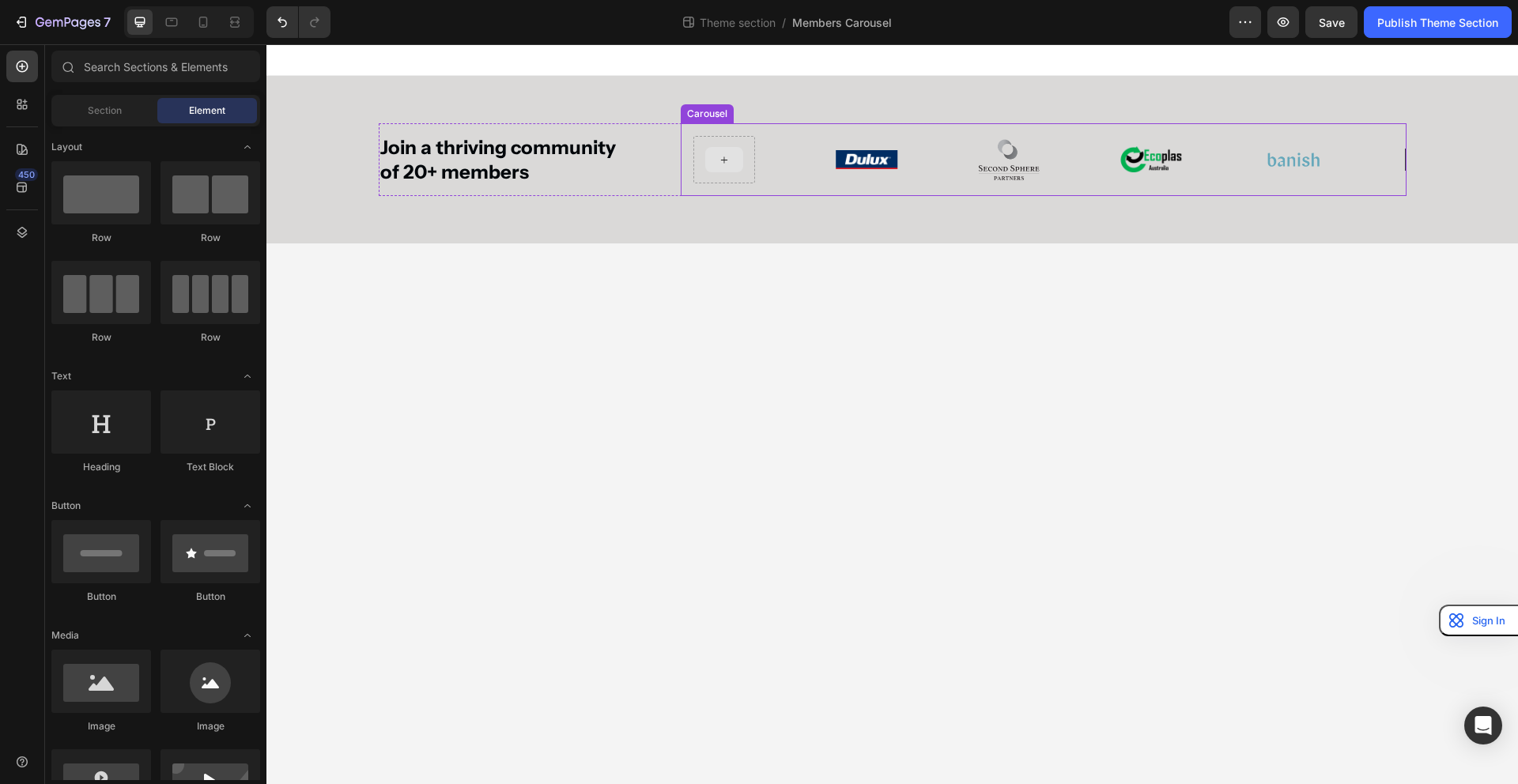
click at [730, 163] on div at bounding box center [724, 160] width 38 height 25
click at [109, 681] on div at bounding box center [101, 681] width 100 height 64
click at [813, 751] on icon at bounding box center [815, 751] width 16 height 16
click at [727, 154] on div at bounding box center [724, 160] width 38 height 25
click at [563, 396] on body "Join a thriving community of 20+ members Heading Image Image Image Image Image …" at bounding box center [892, 414] width 1251 height 740
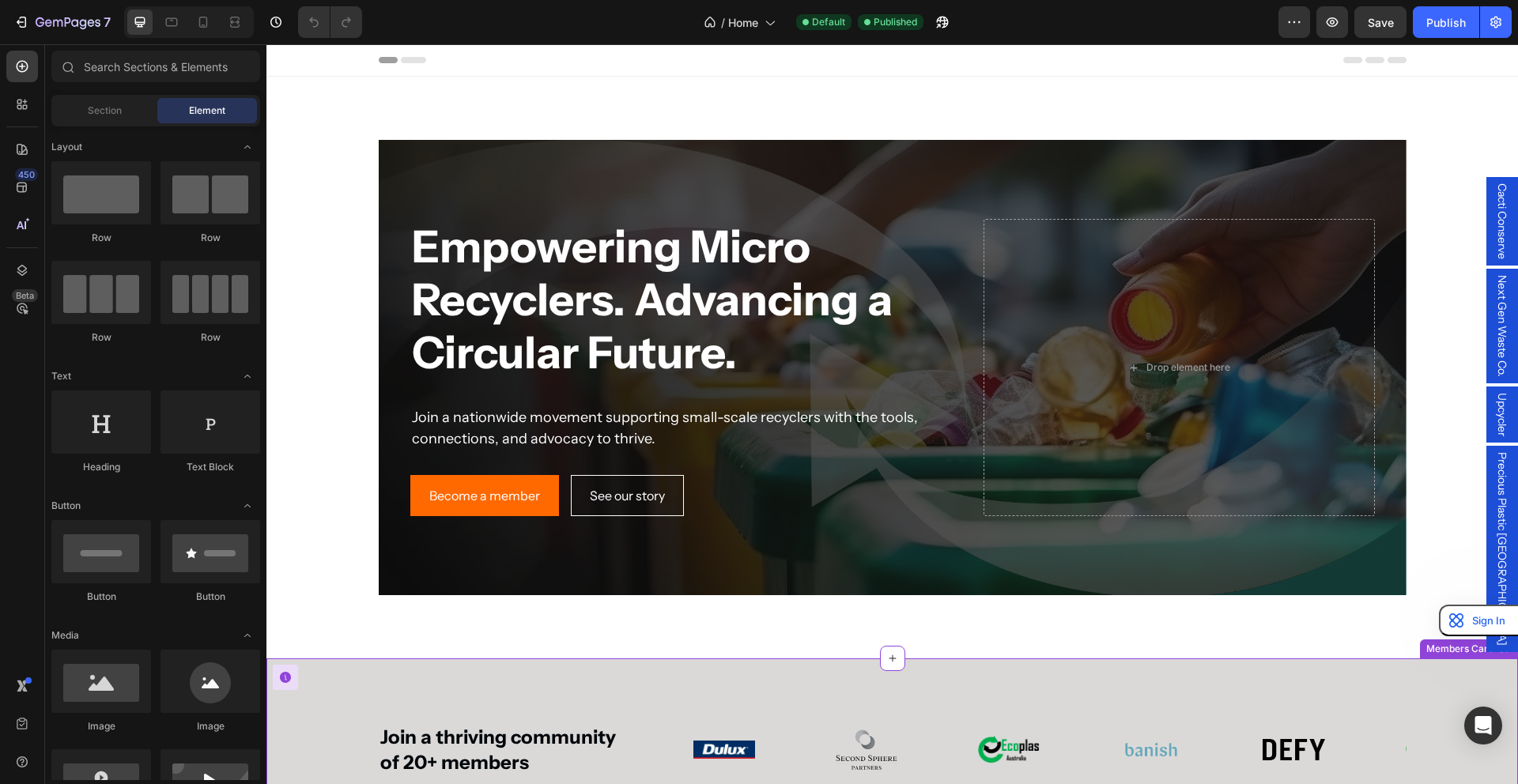
click at [1120, 743] on img at bounding box center [1151, 750] width 62 height 24
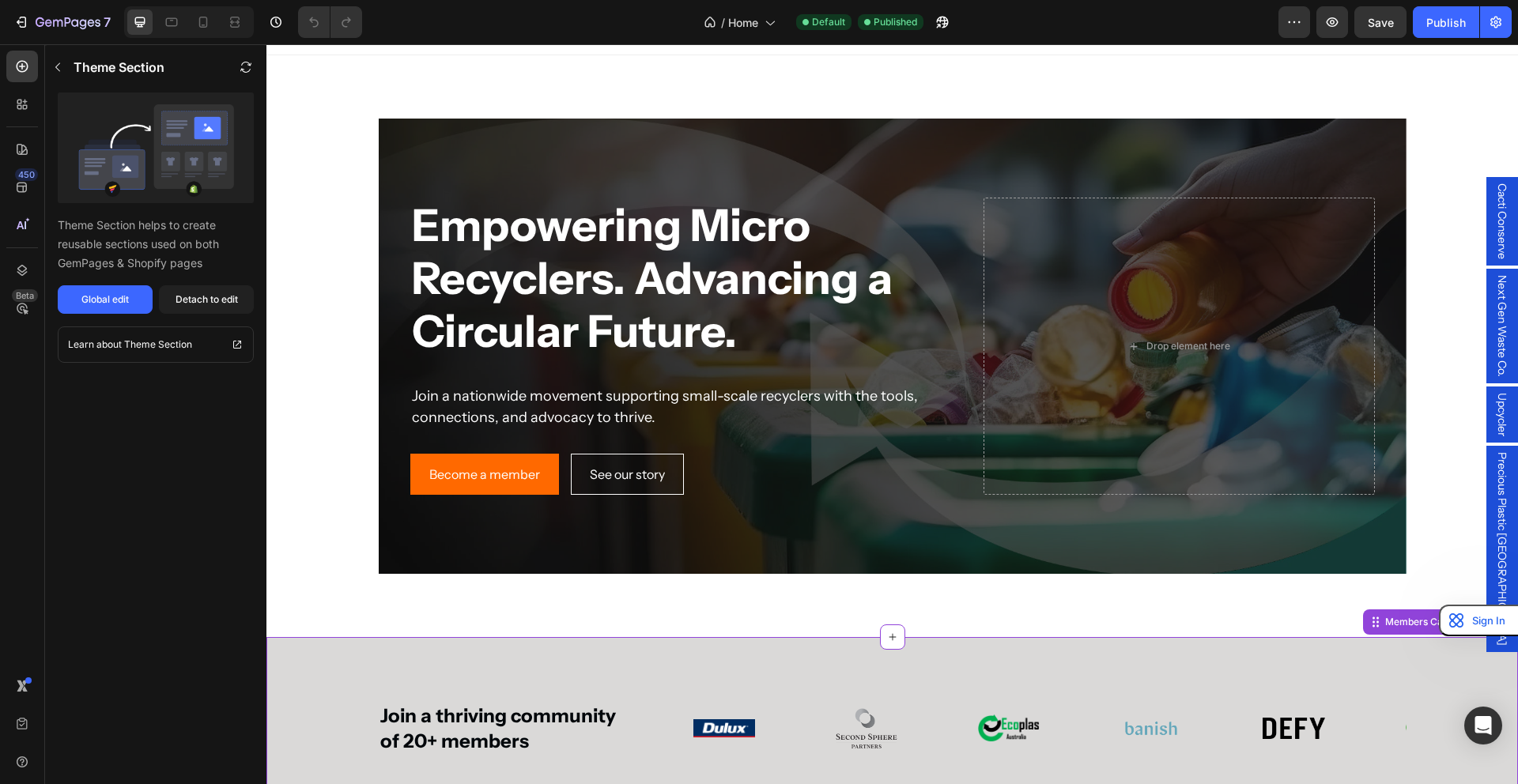
scroll to position [44, 0]
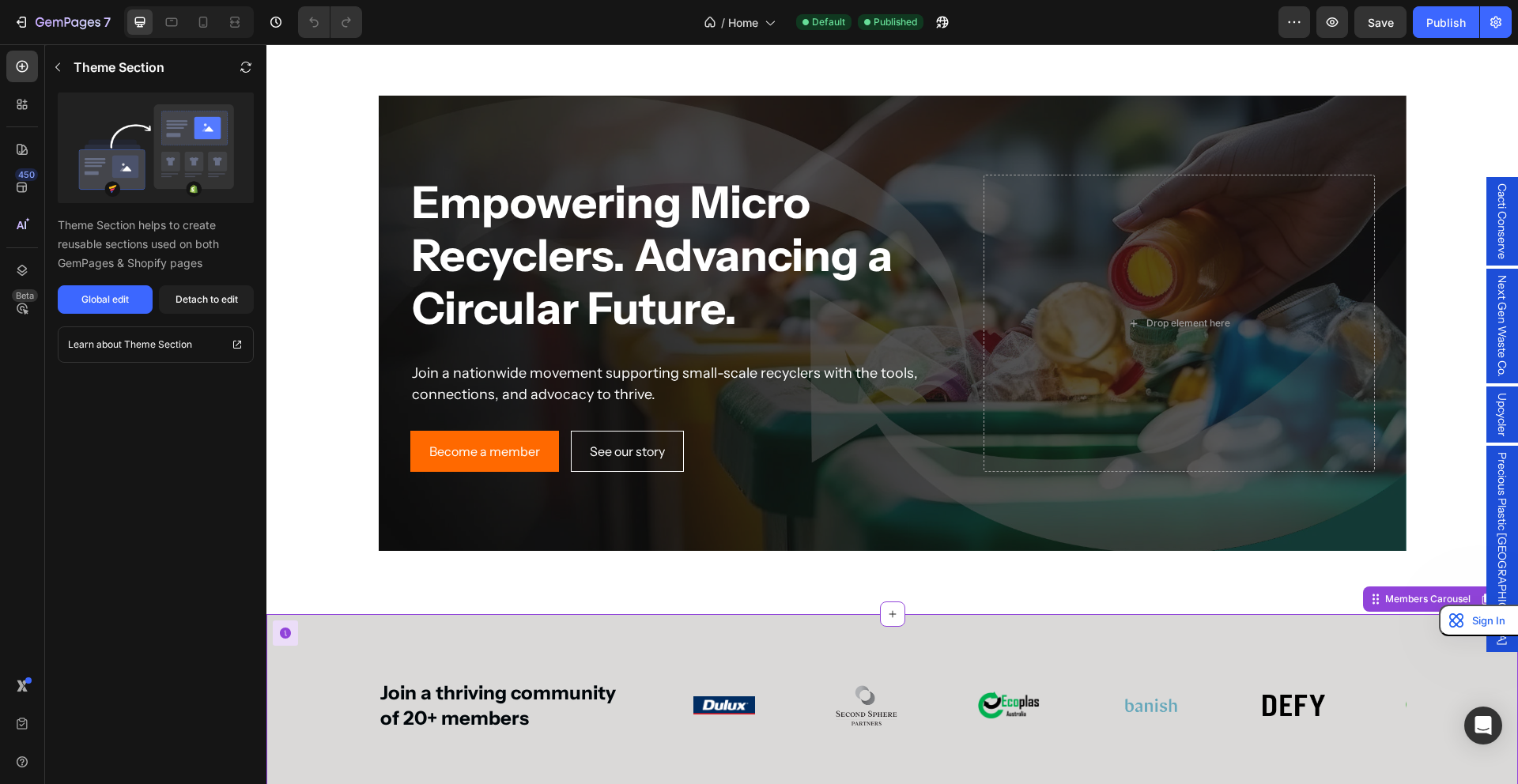
click at [902, 705] on div "Image" at bounding box center [866, 705] width 87 height 87
click at [860, 700] on img at bounding box center [866, 706] width 62 height 41
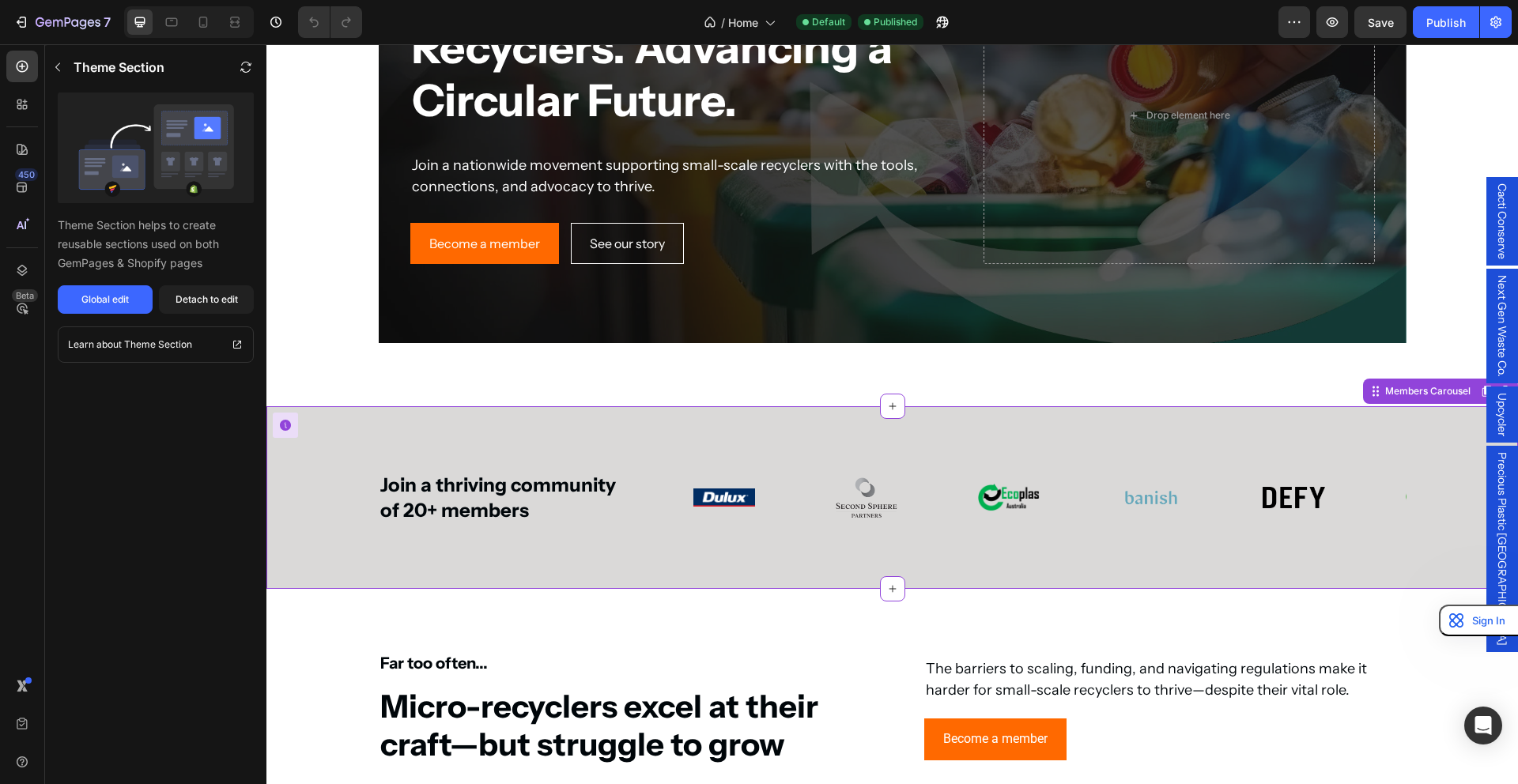
scroll to position [311, 0]
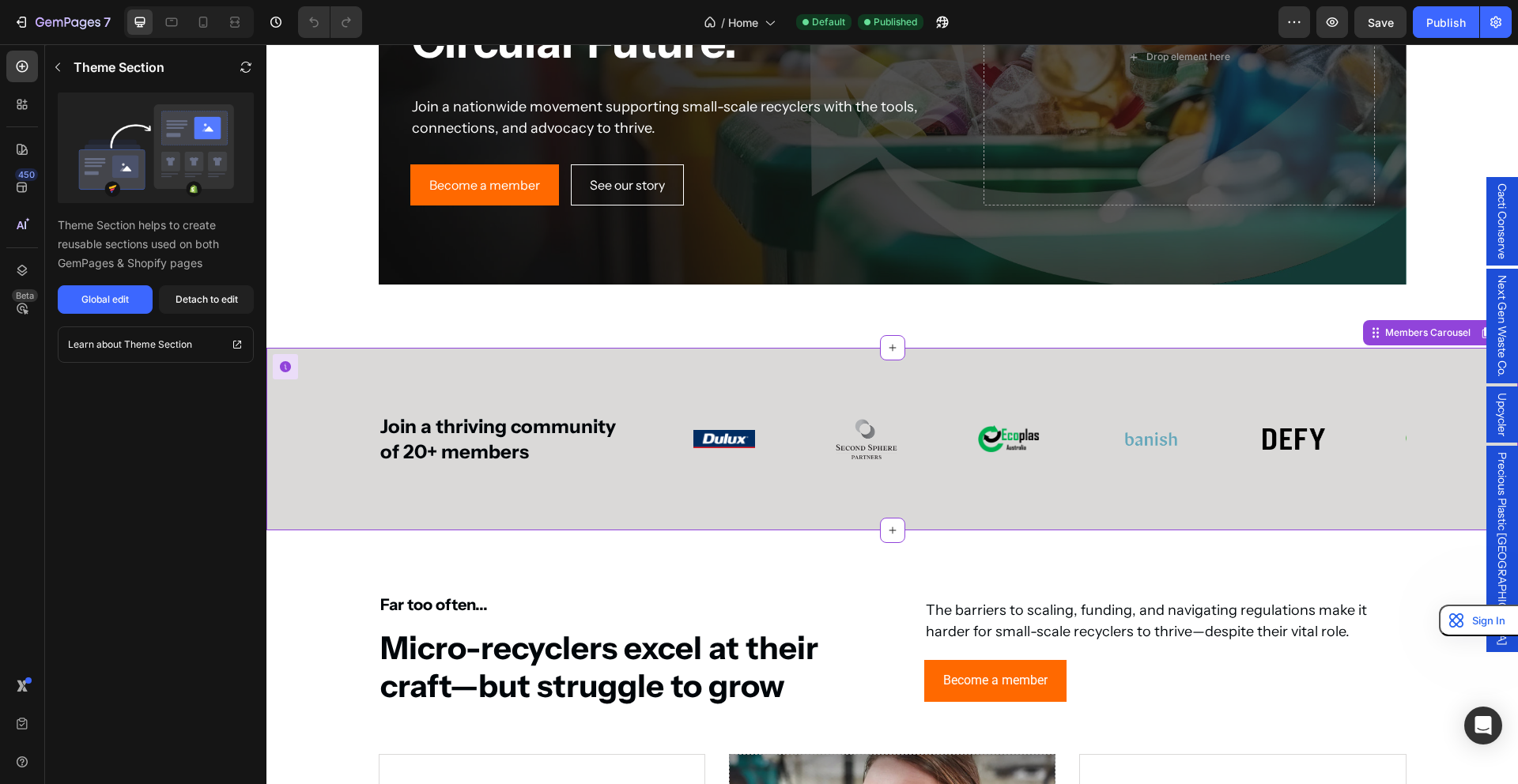
click at [1005, 425] on img at bounding box center [1008, 438] width 62 height 26
click at [1197, 423] on div "Image Image Image Image Image Image Image Image Image Image Image Image Image I…" at bounding box center [1044, 438] width 726 height 87
click at [1384, 329] on div "Members Carousel" at bounding box center [1428, 332] width 92 height 15
click at [142, 337] on p "Theme Section" at bounding box center [158, 345] width 68 height 16
click at [853, 423] on img at bounding box center [866, 440] width 62 height 41
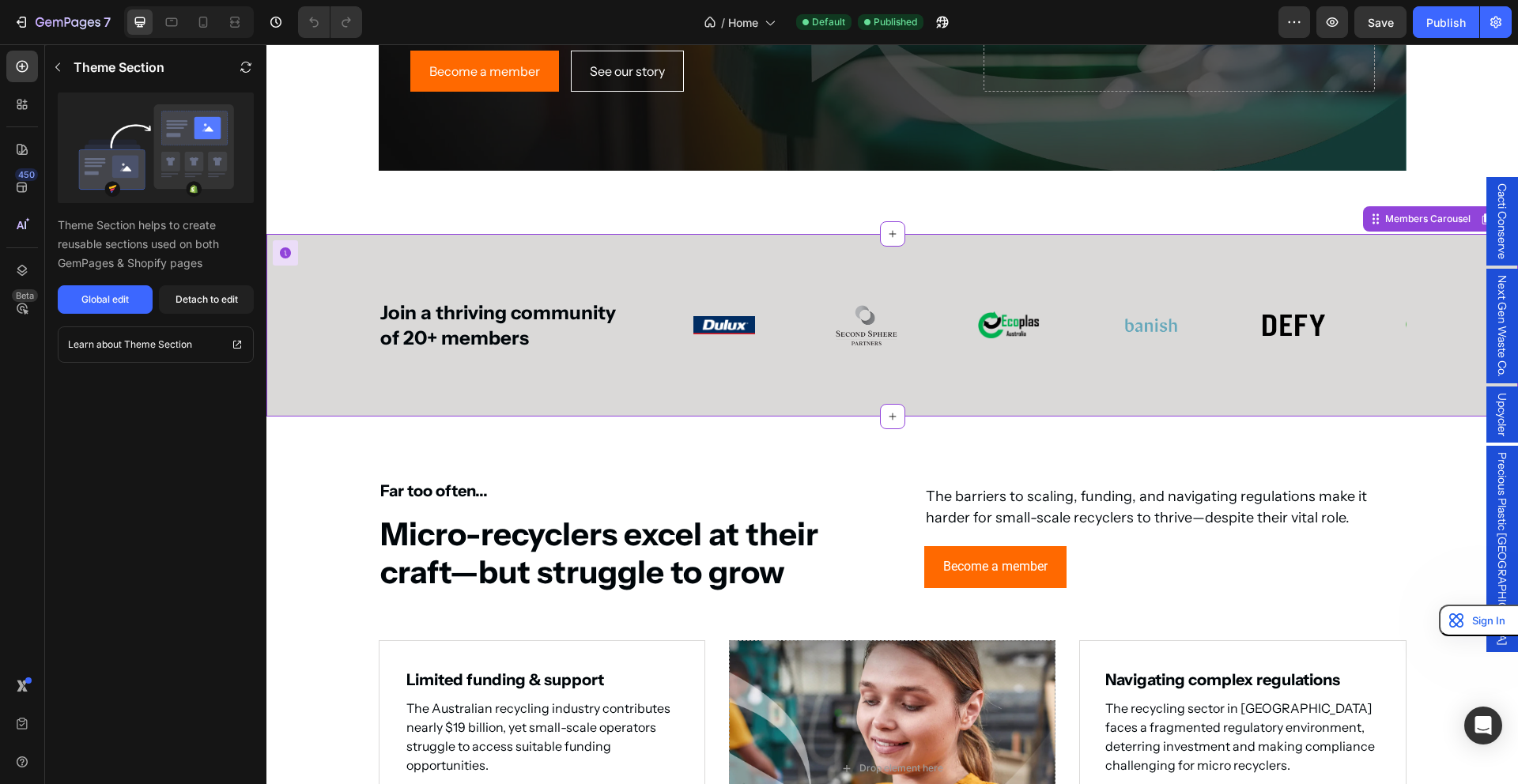
scroll to position [426, 0]
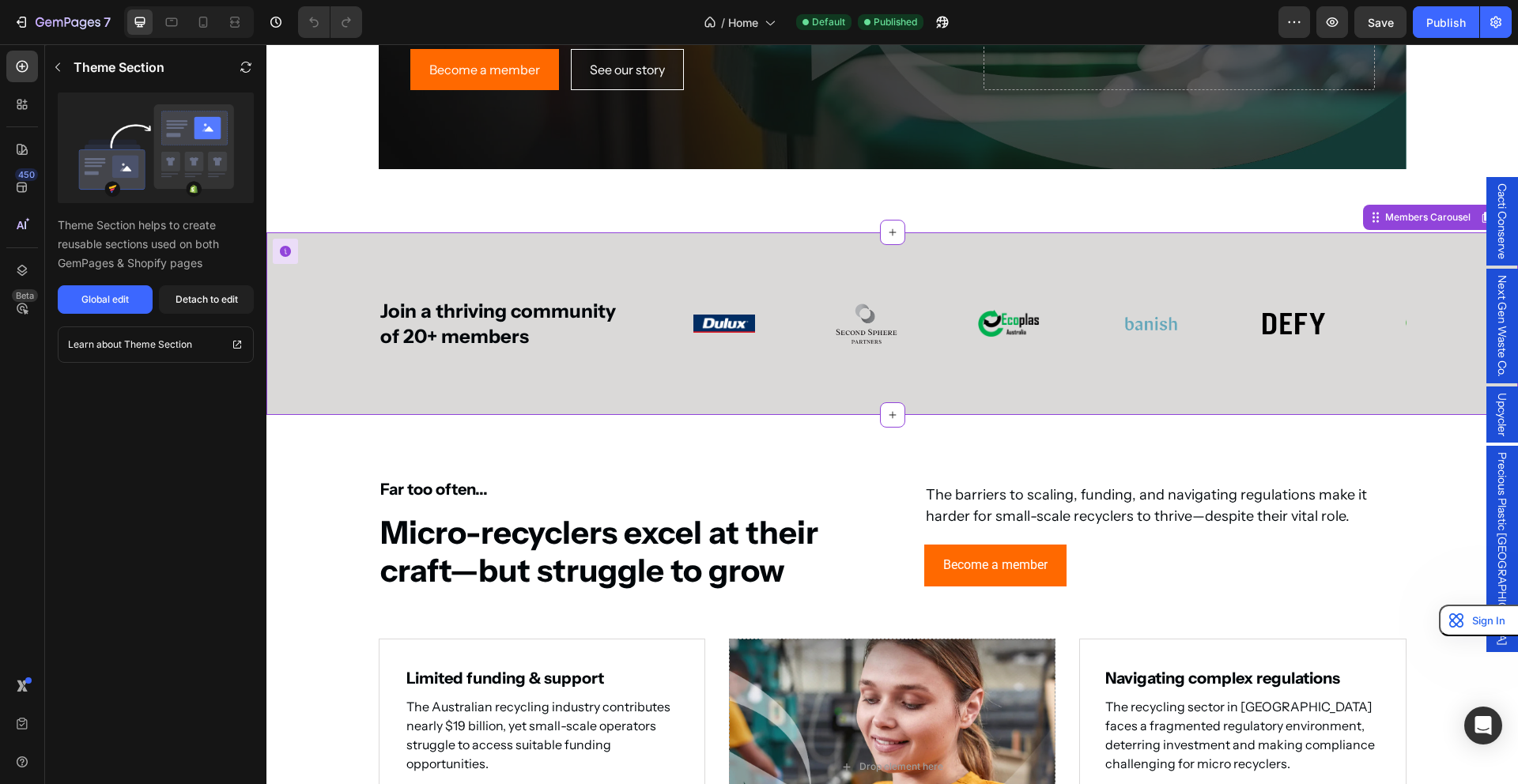
click at [1408, 323] on div "Join a thriving community of 20+ members Heading Image Image Image Image Image …" at bounding box center [892, 323] width 1236 height 87
click at [21, 149] on icon at bounding box center [23, 149] width 16 height 16
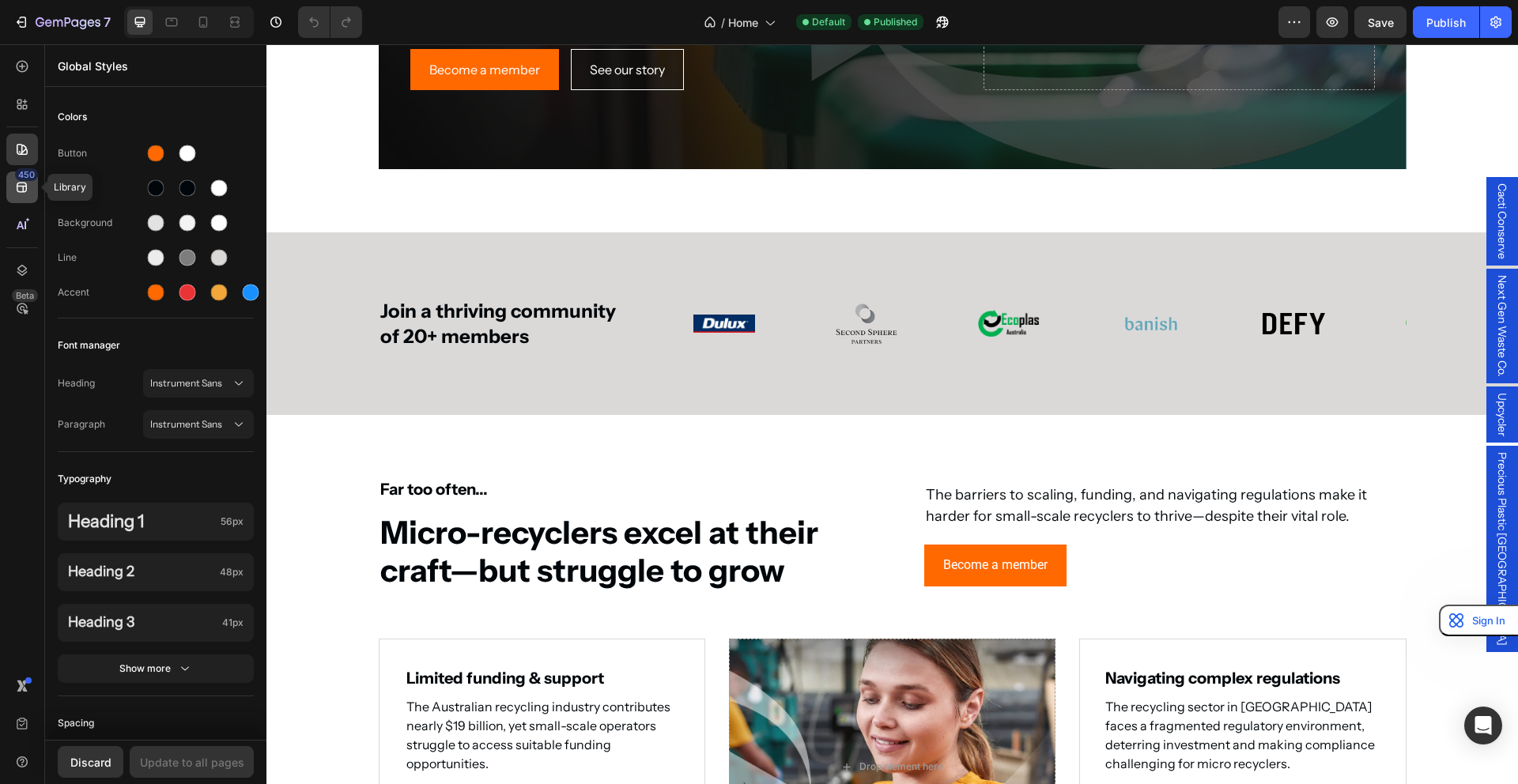
click at [26, 193] on icon at bounding box center [23, 187] width 16 height 16
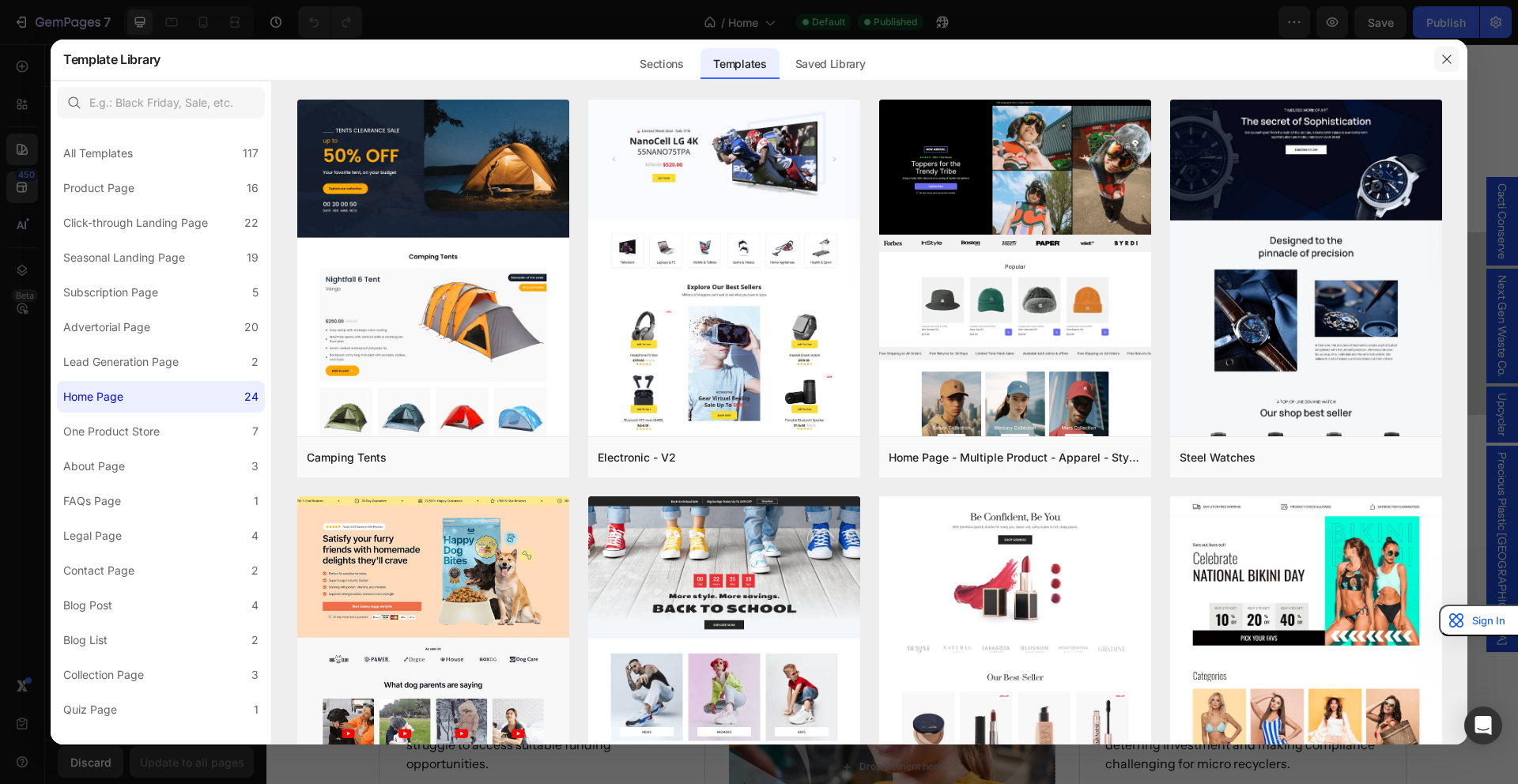
click at [1443, 56] on icon "button" at bounding box center [1446, 59] width 13 height 13
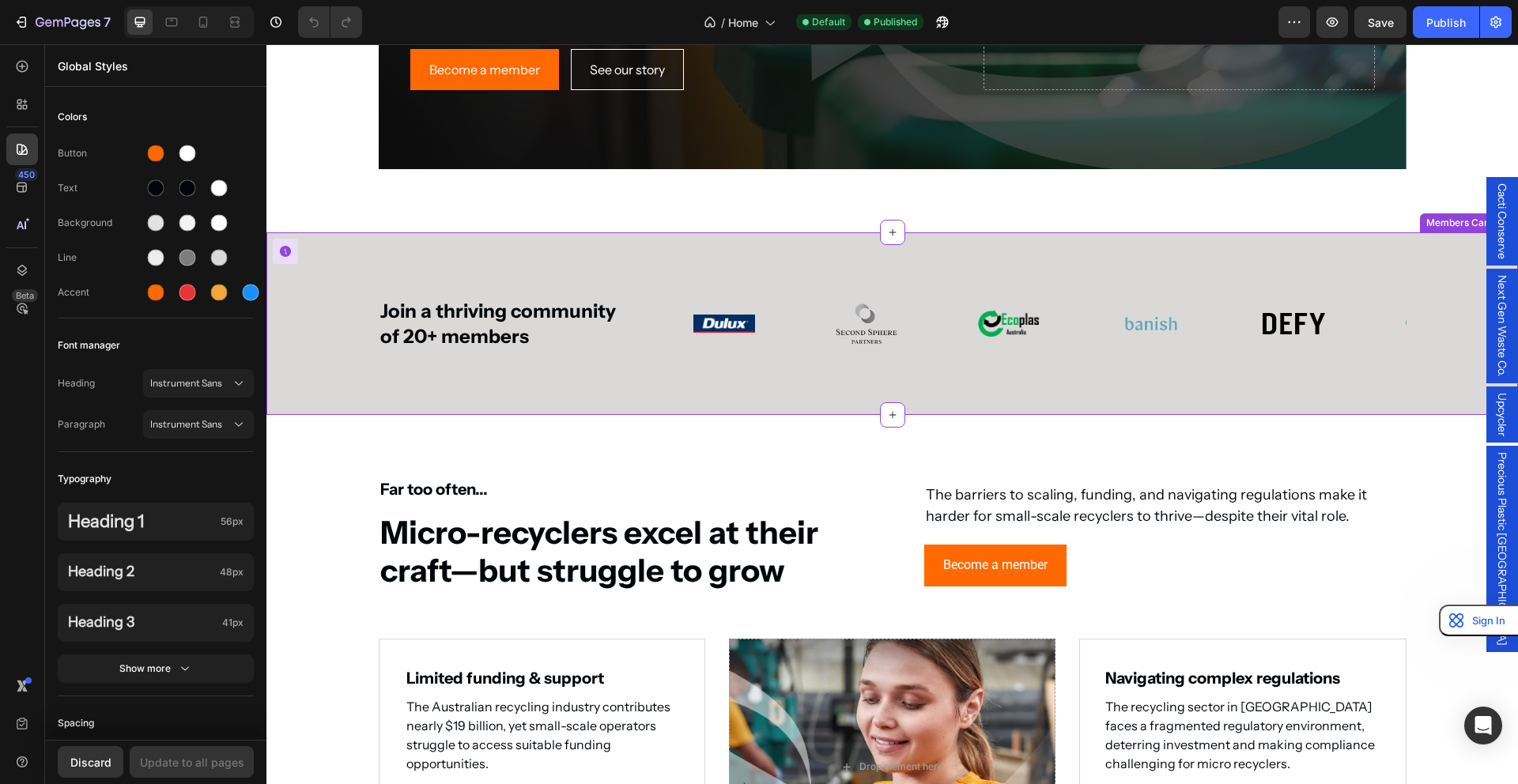
click at [670, 317] on div "Join a thriving community of 20+ members Heading Image Image Image Image Image …" at bounding box center [892, 323] width 1028 height 87
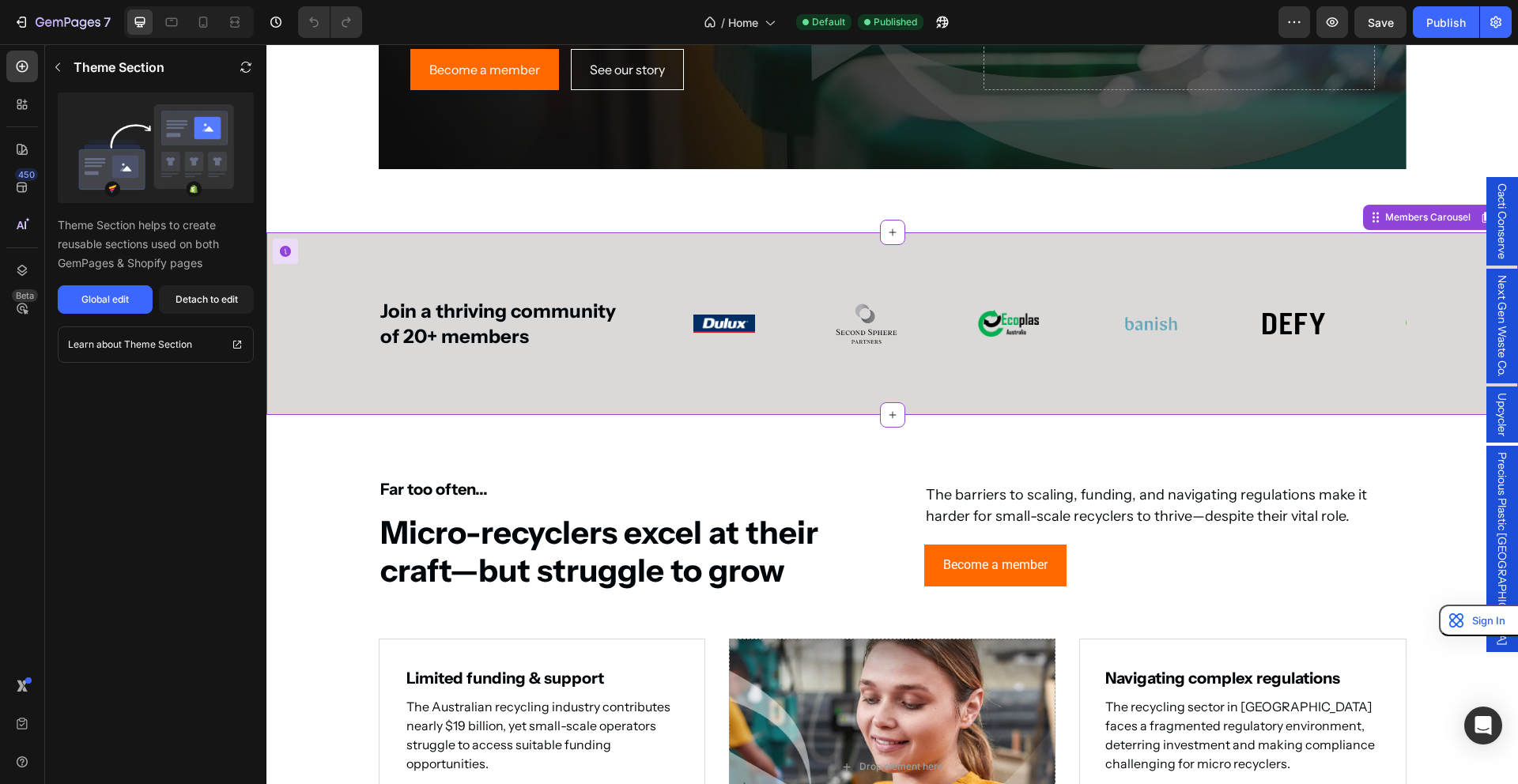
click at [696, 320] on img at bounding box center [723, 323] width 62 height 19
click at [717, 320] on img at bounding box center [723, 323] width 62 height 19
click at [129, 293] on button "Global edit" at bounding box center [105, 299] width 95 height 28
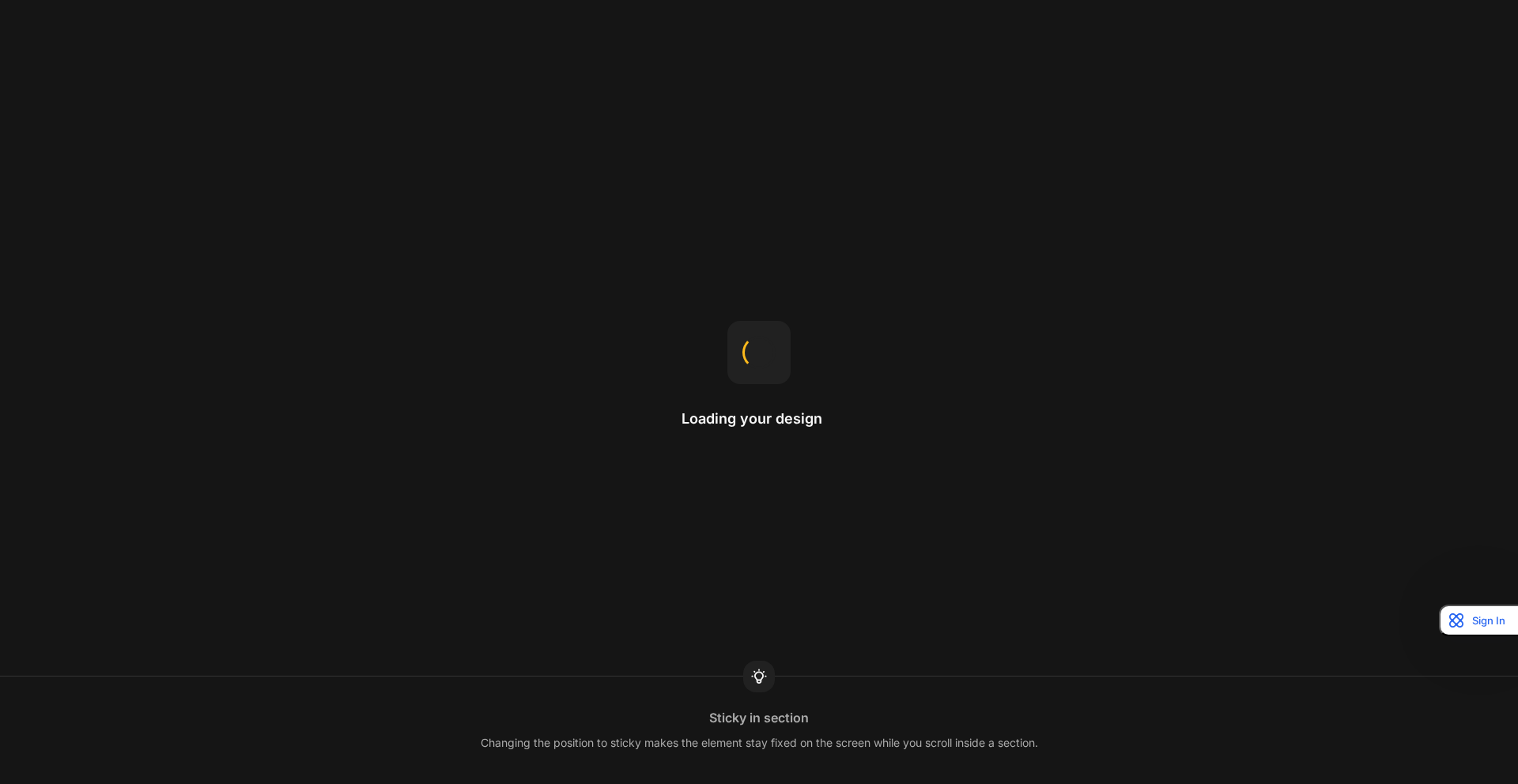
scroll to position [96, 0]
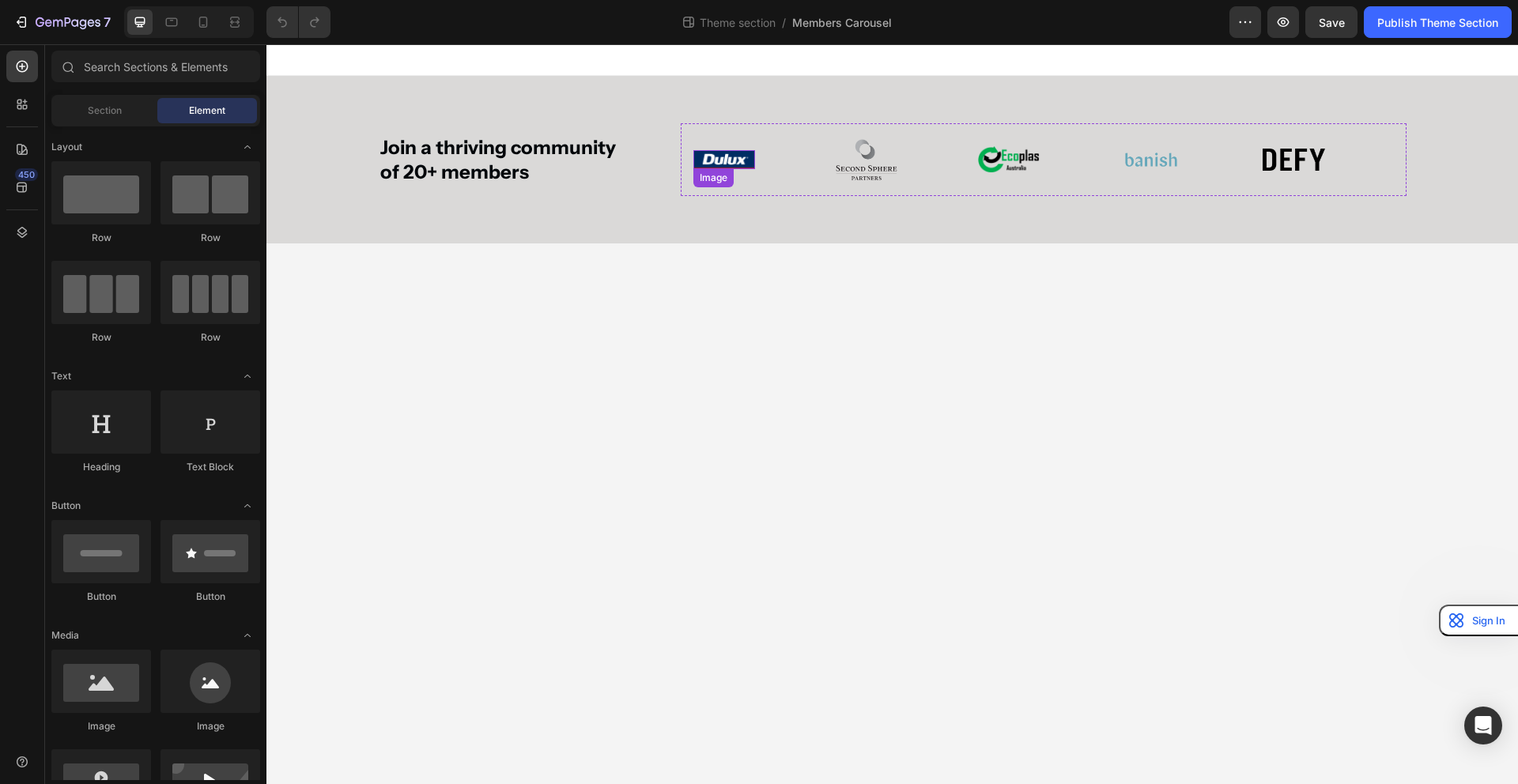
click at [718, 172] on div "Image" at bounding box center [712, 177] width 40 height 19
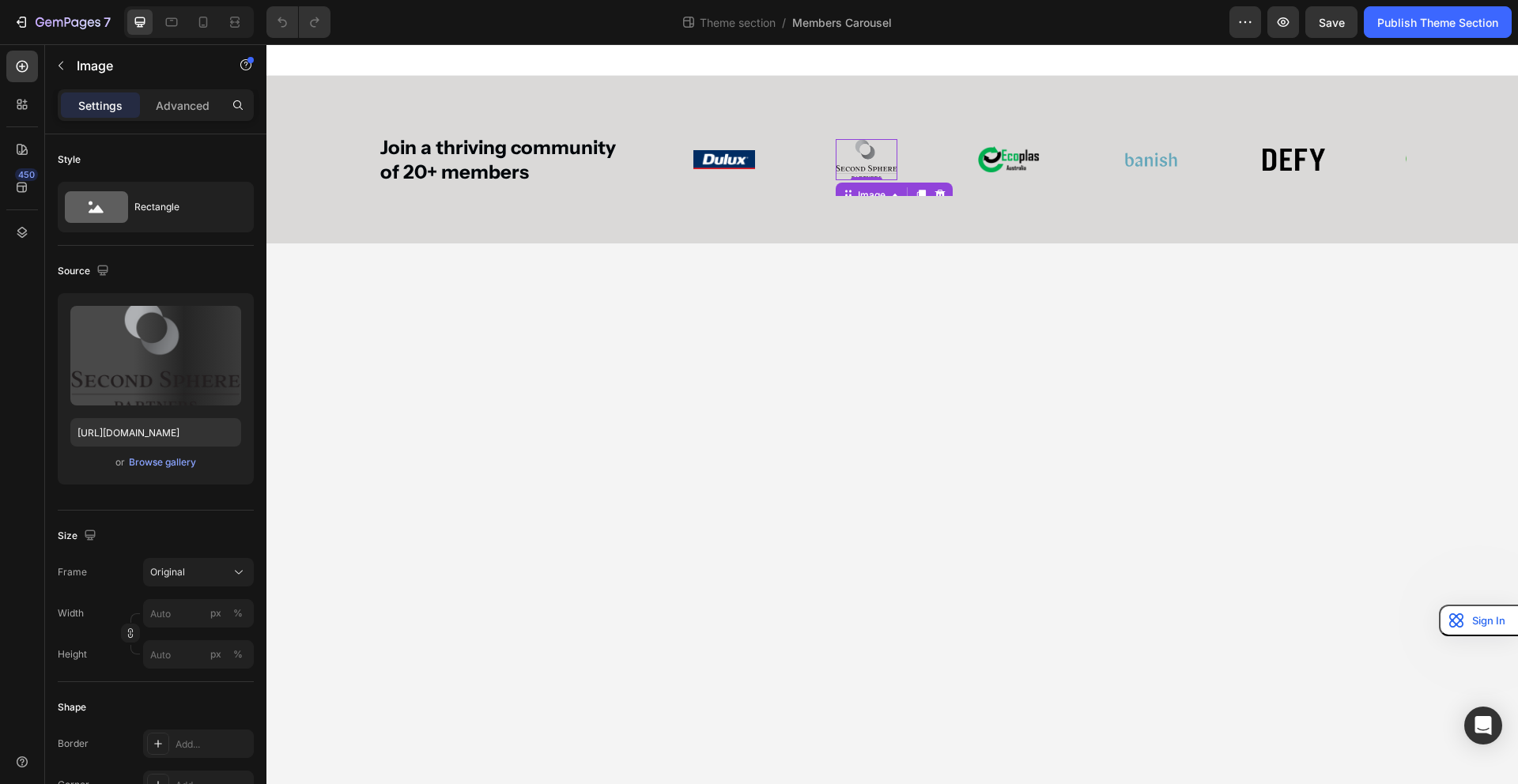
click at [870, 172] on img at bounding box center [866, 160] width 62 height 41
click at [1008, 166] on img at bounding box center [1008, 159] width 62 height 26
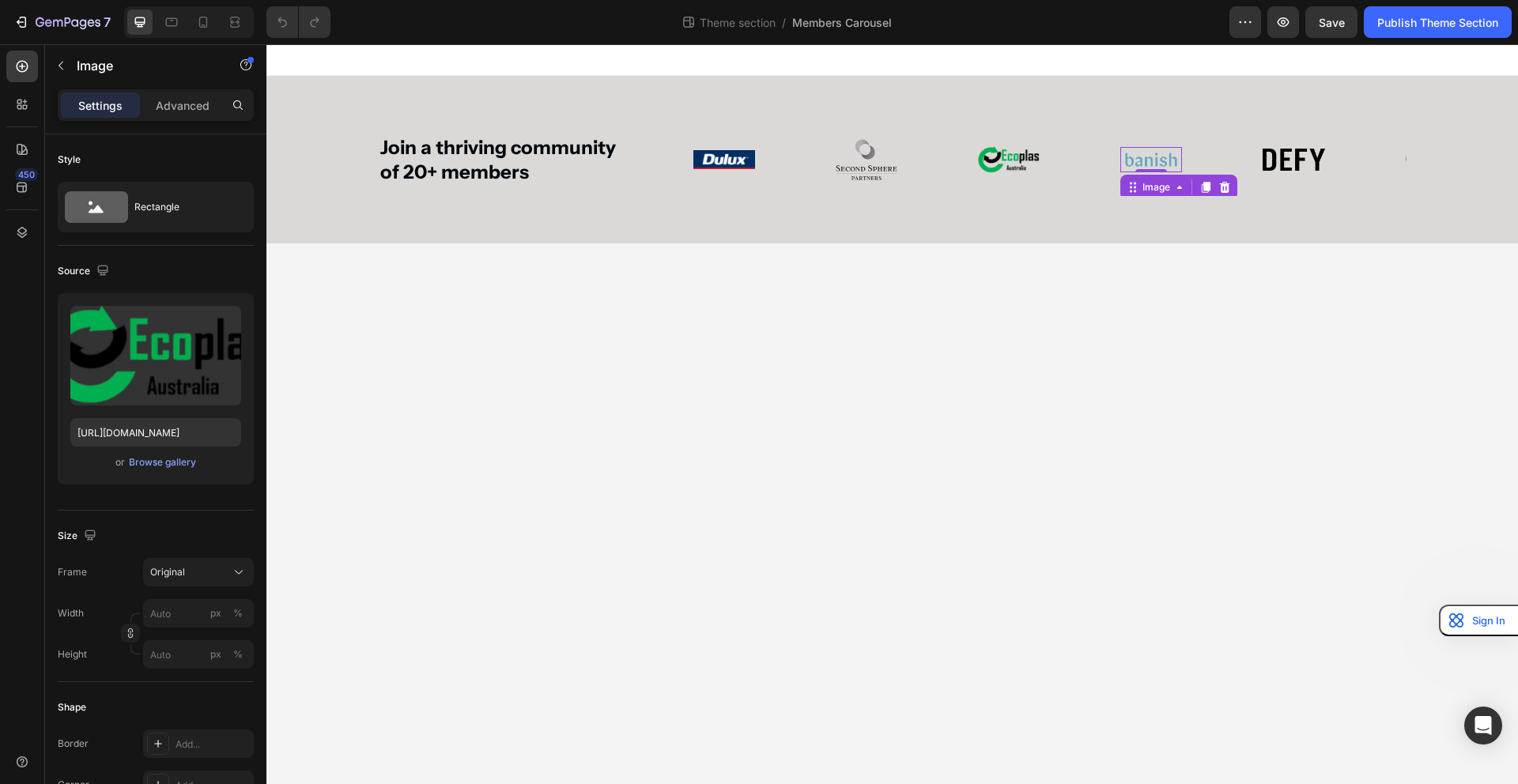
click at [1133, 162] on img at bounding box center [1151, 159] width 62 height 24
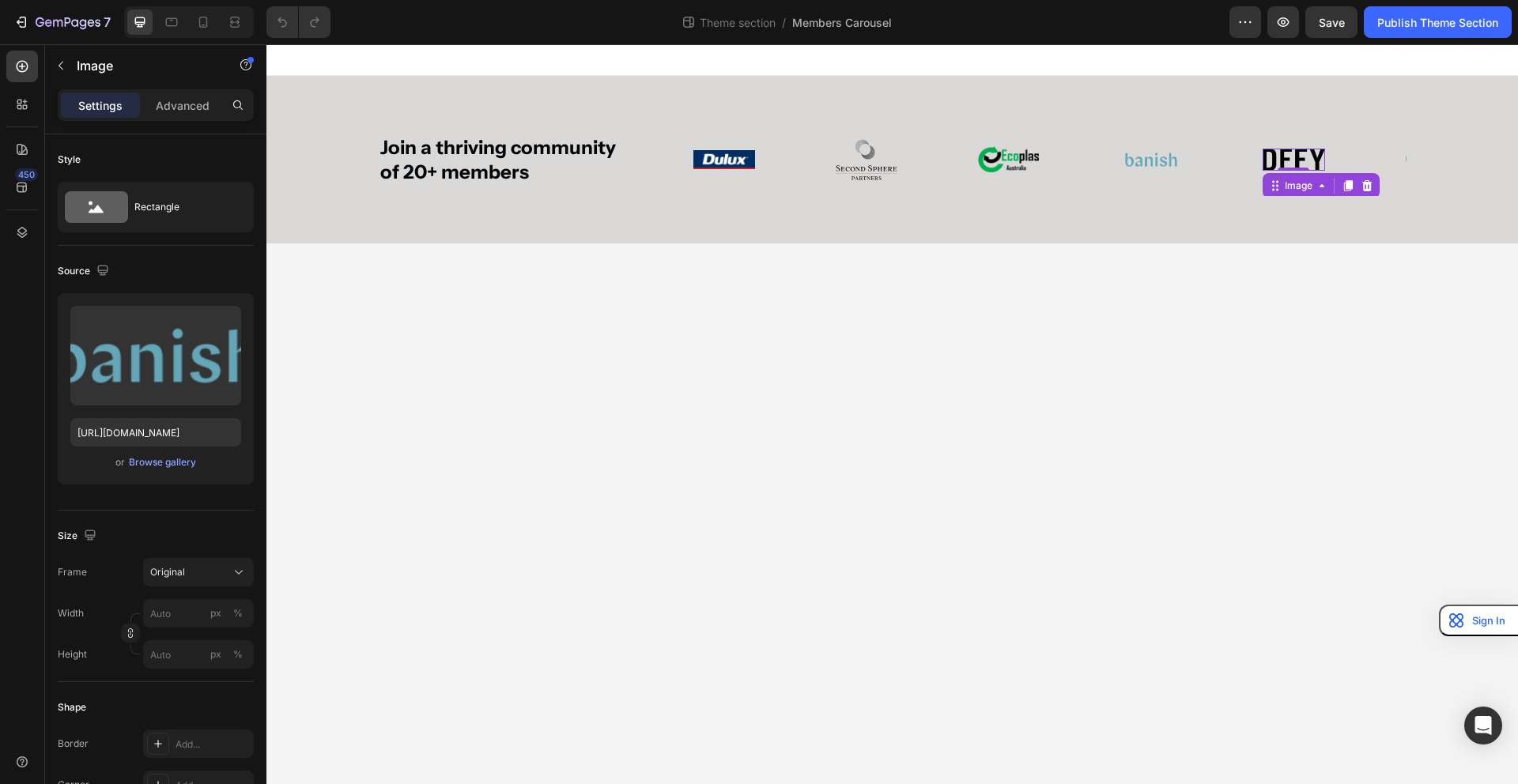
click at [1294, 154] on img at bounding box center [1293, 160] width 62 height 23
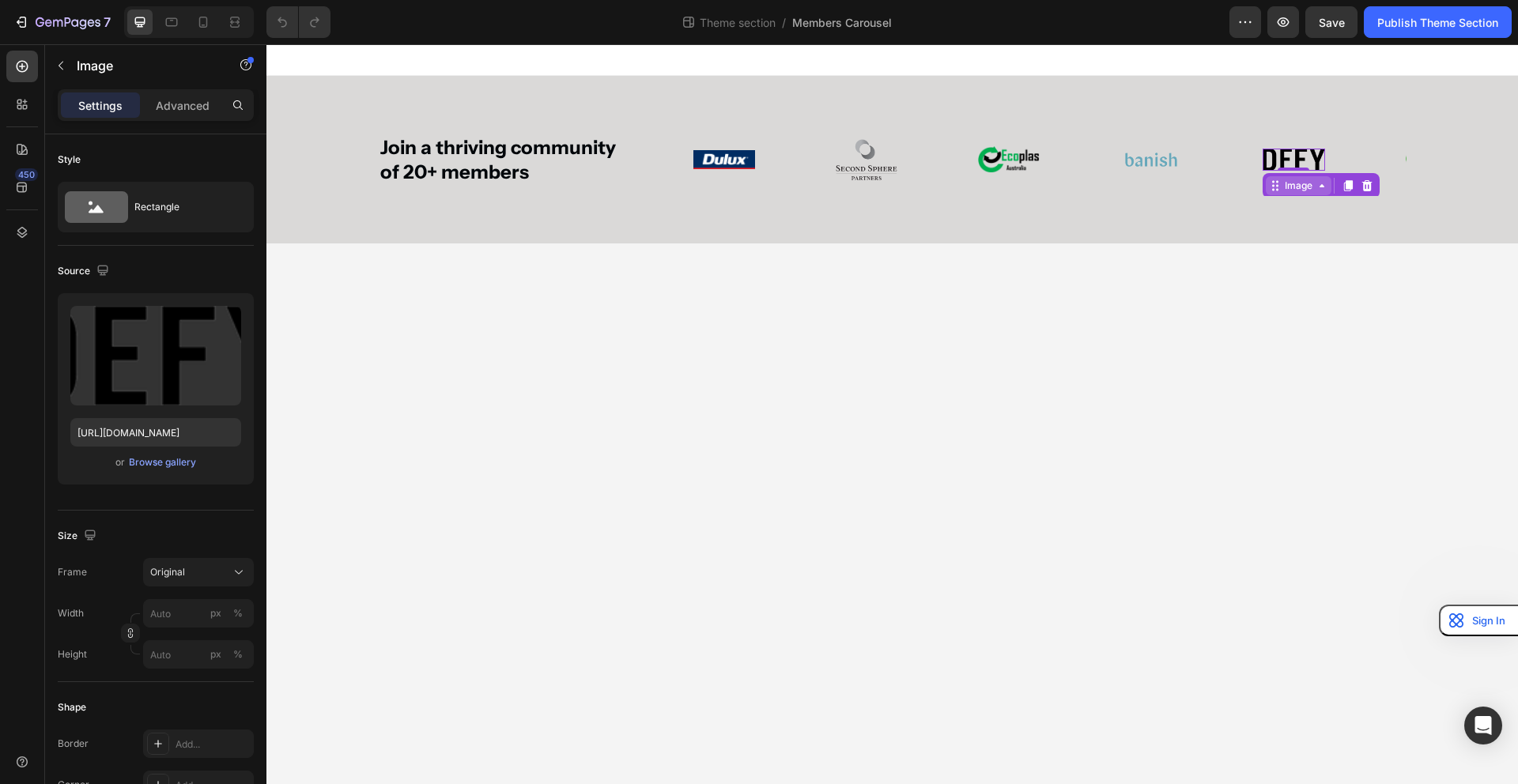
click at [1319, 186] on icon at bounding box center [1321, 185] width 5 height 3
click at [1325, 187] on icon at bounding box center [1321, 185] width 13 height 13
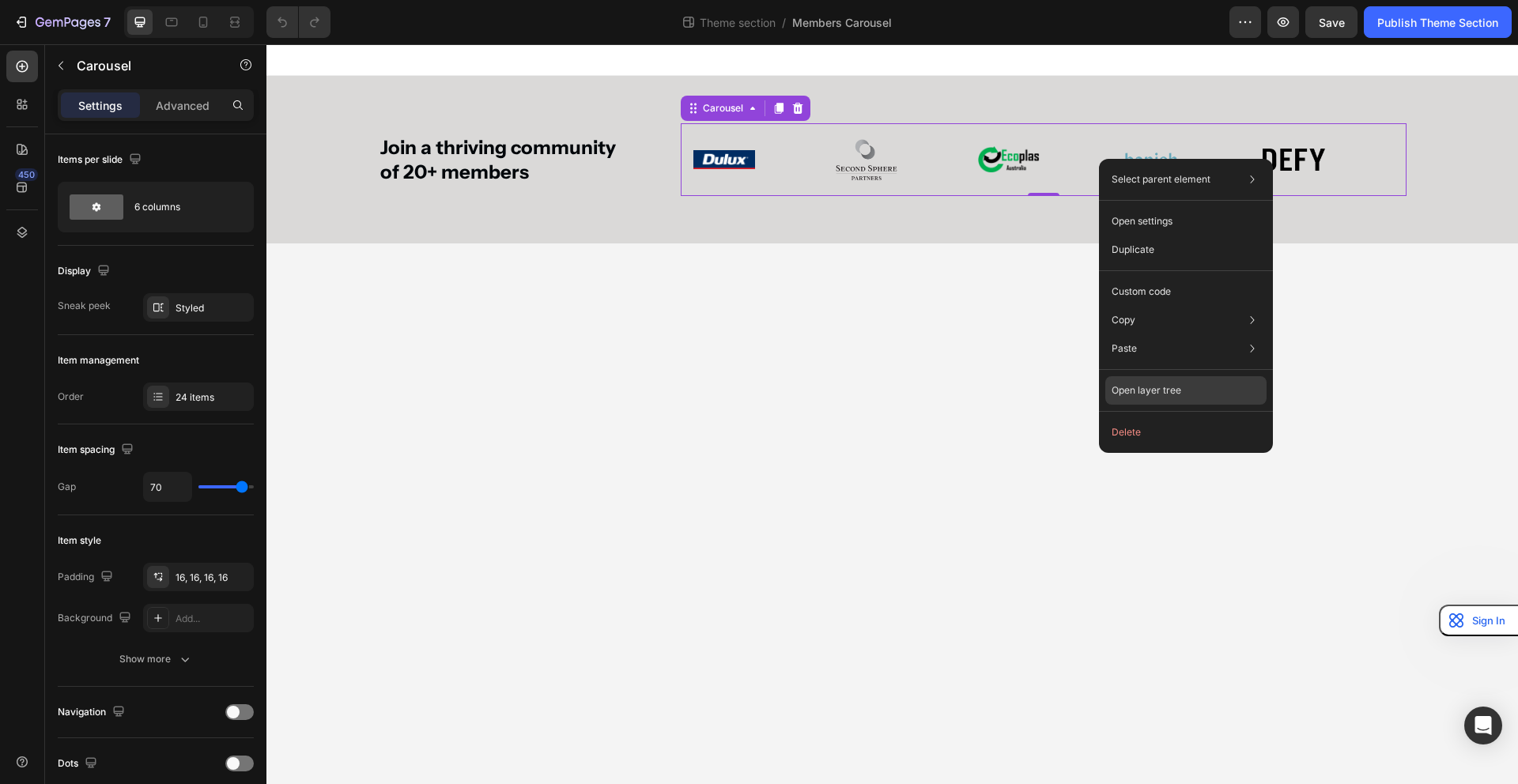
click at [1129, 390] on p "Open layer tree" at bounding box center [1146, 390] width 70 height 15
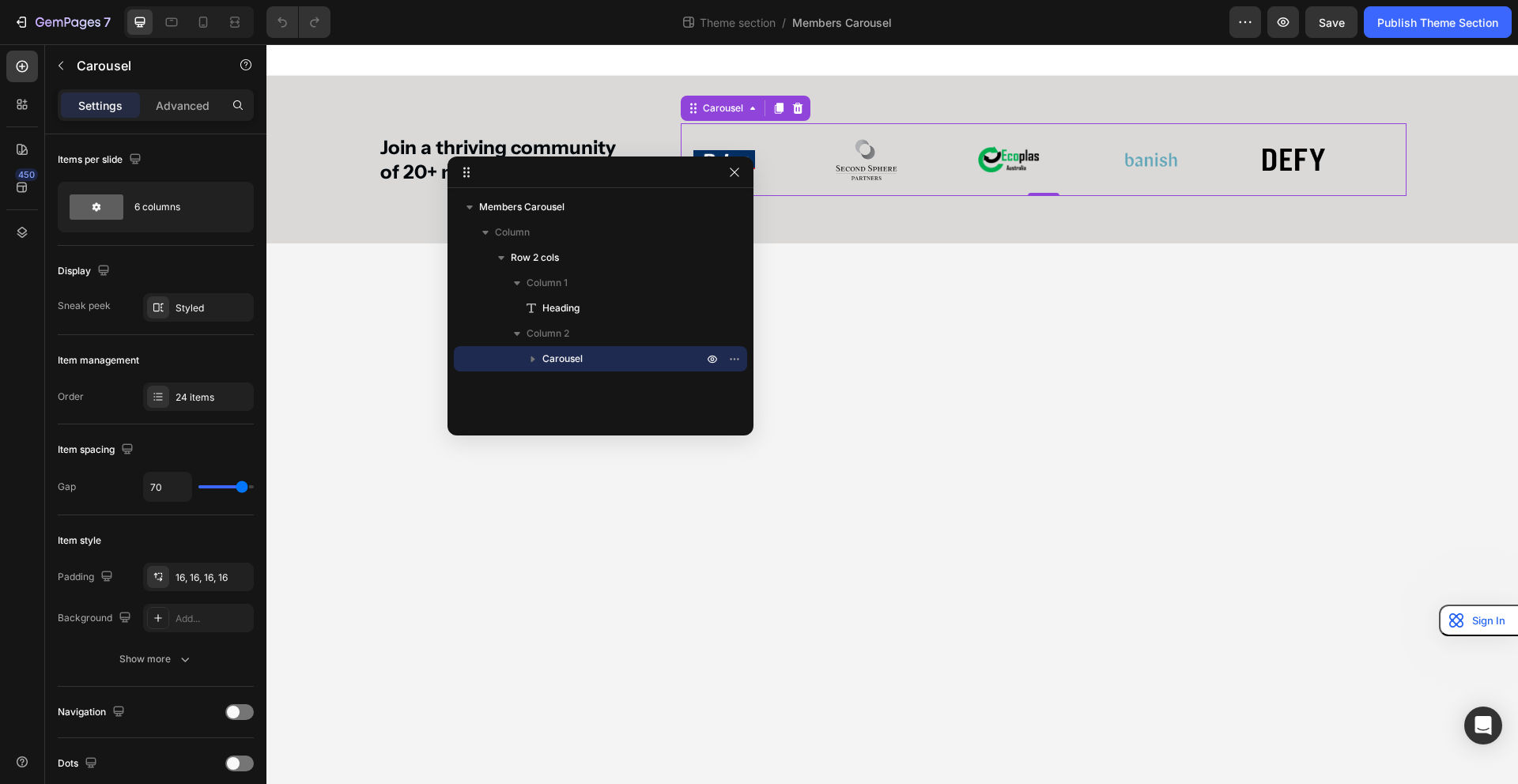
click at [563, 366] on span "Carousel" at bounding box center [562, 359] width 40 height 16
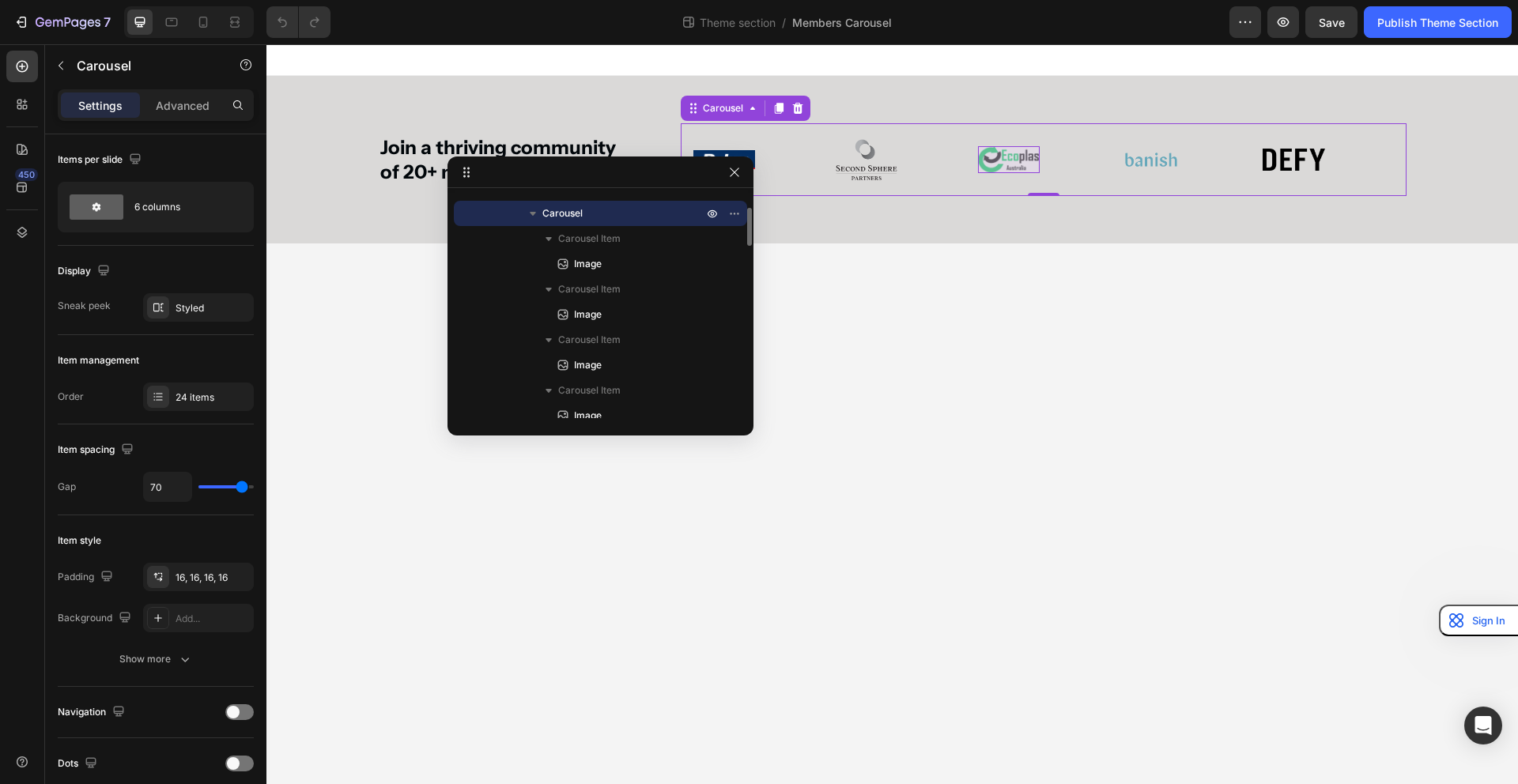
scroll to position [147, 0]
click at [589, 308] on span "Image" at bounding box center [588, 313] width 27 height 16
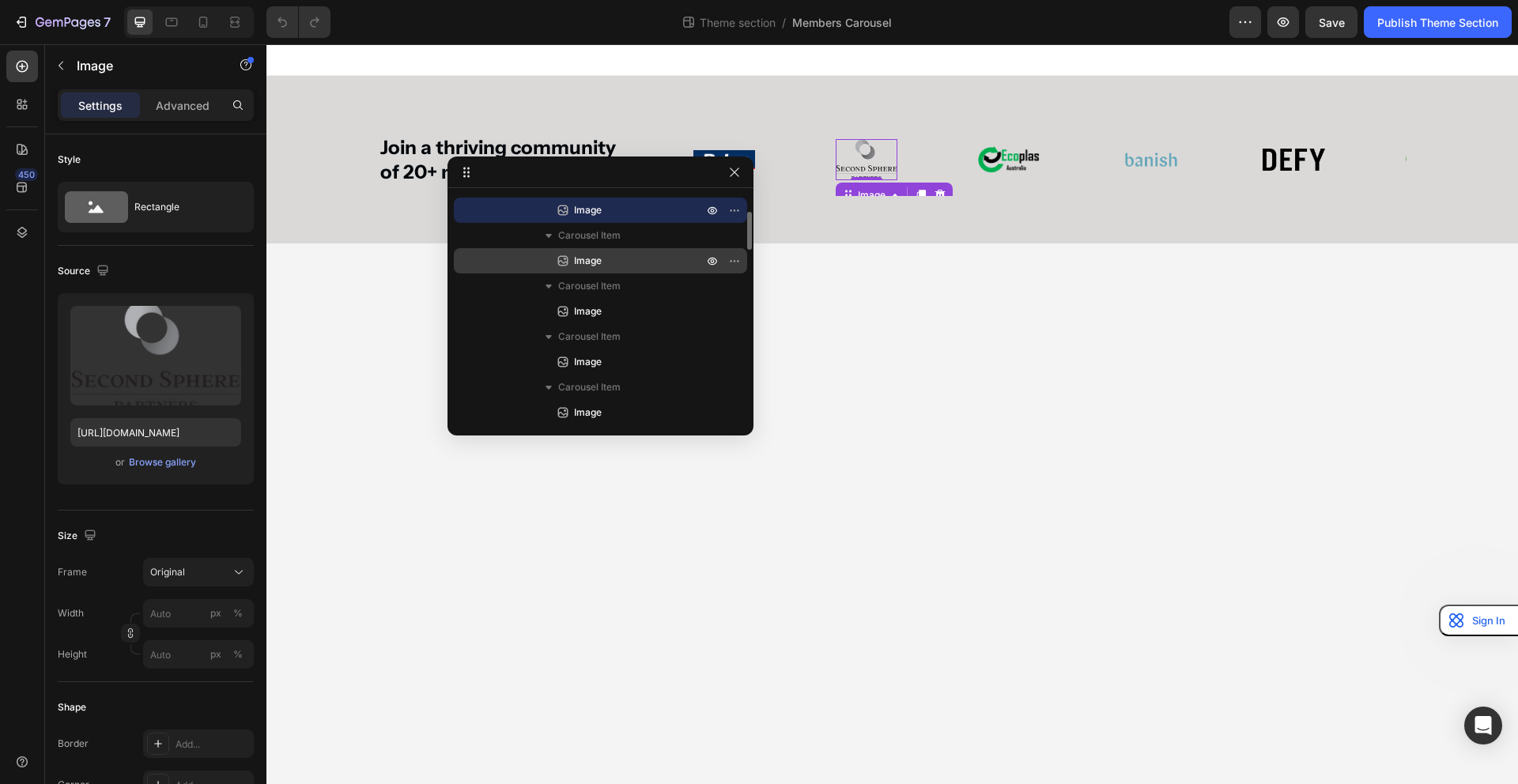
scroll to position [256, 0]
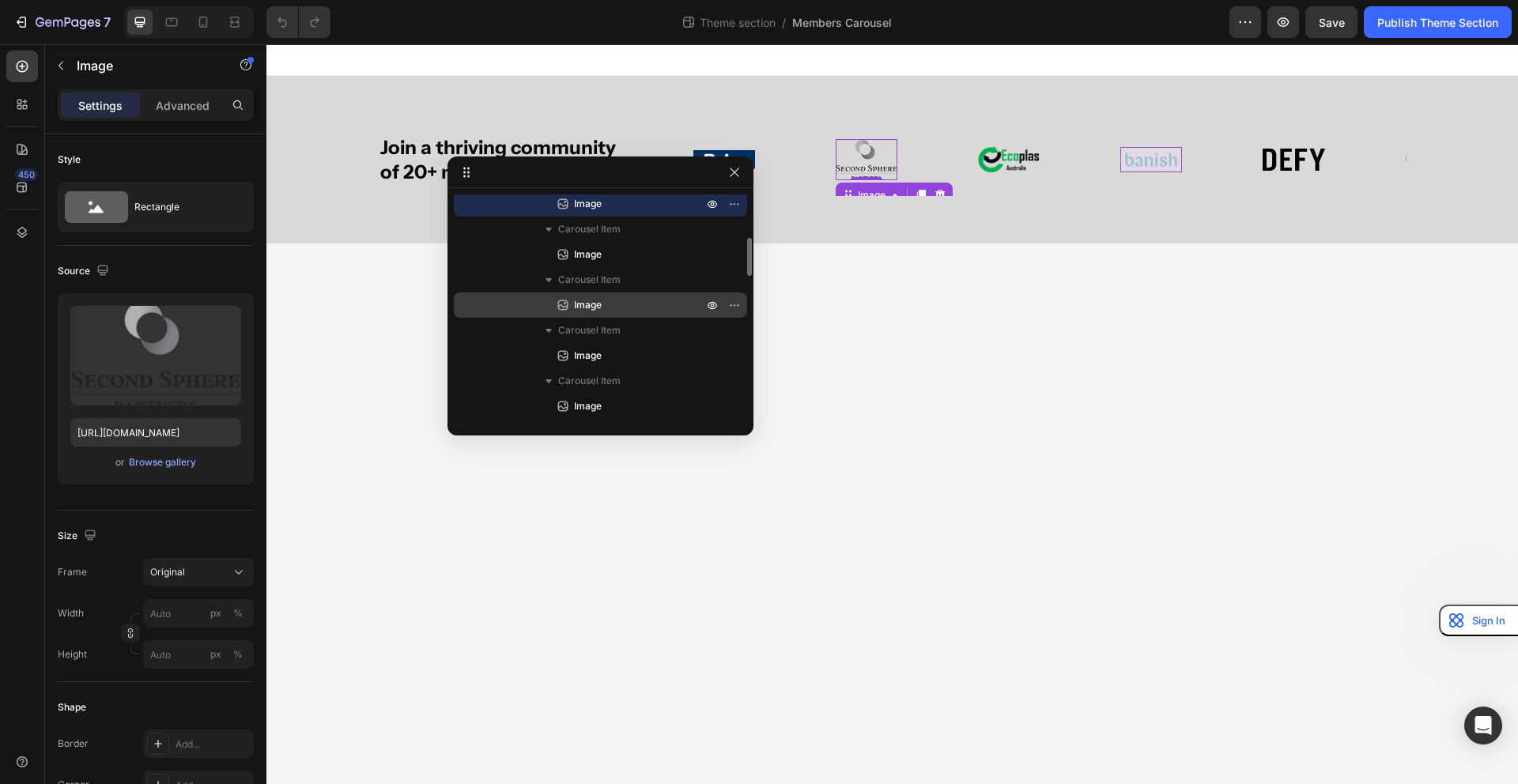
click at [590, 309] on span "Image" at bounding box center [588, 305] width 27 height 16
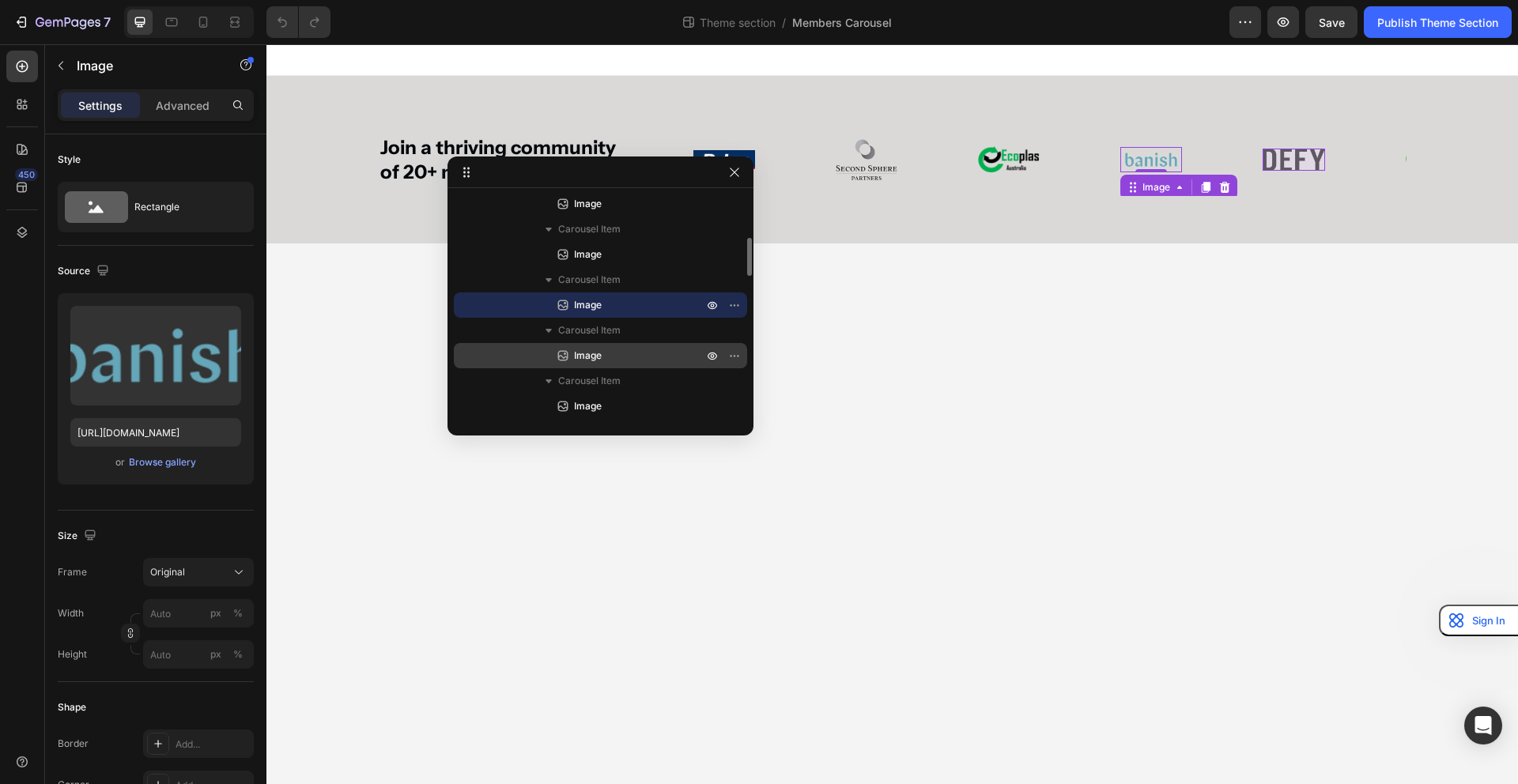
click at [582, 349] on span "Image" at bounding box center [588, 356] width 27 height 16
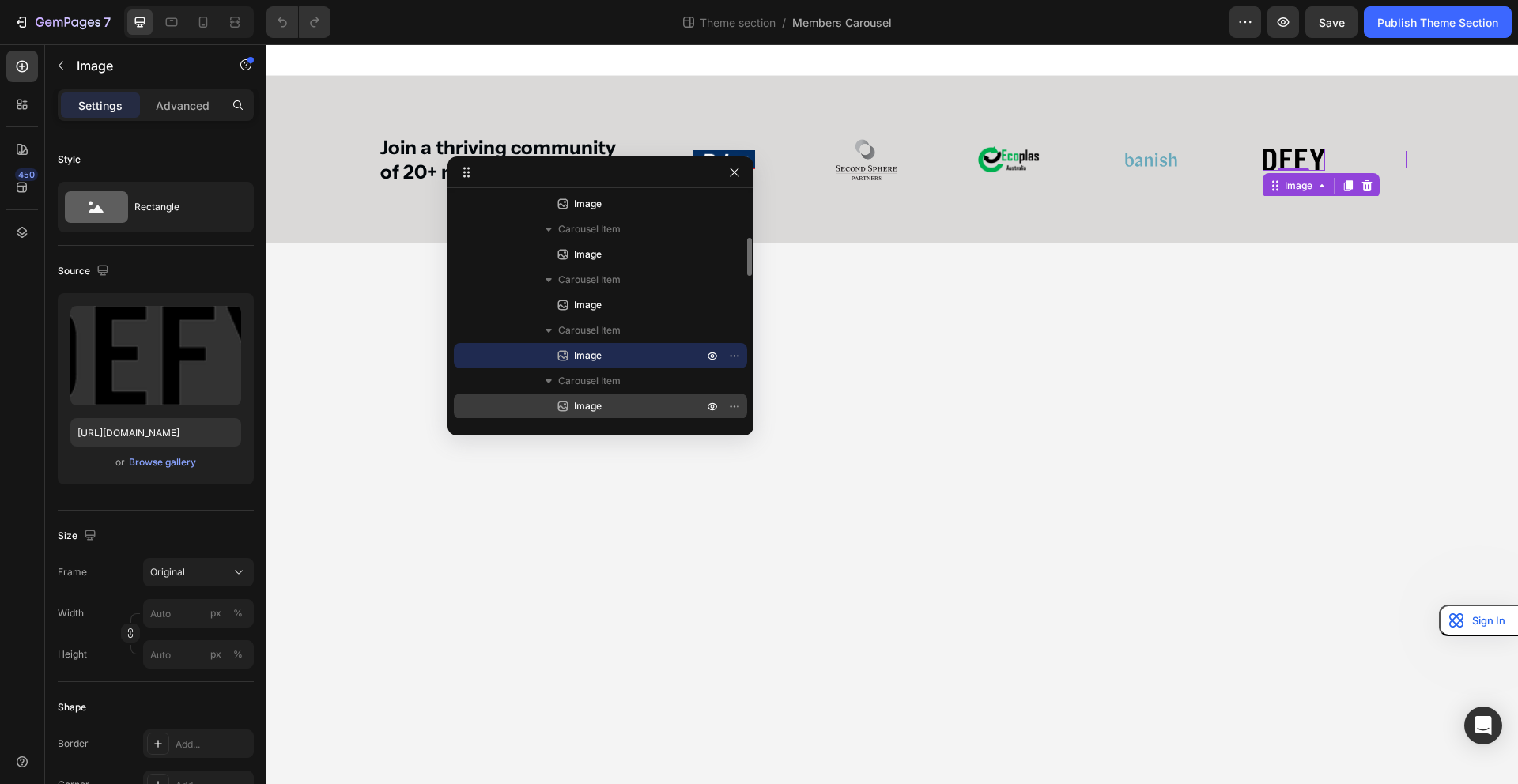
click at [587, 411] on span "Image" at bounding box center [588, 407] width 27 height 16
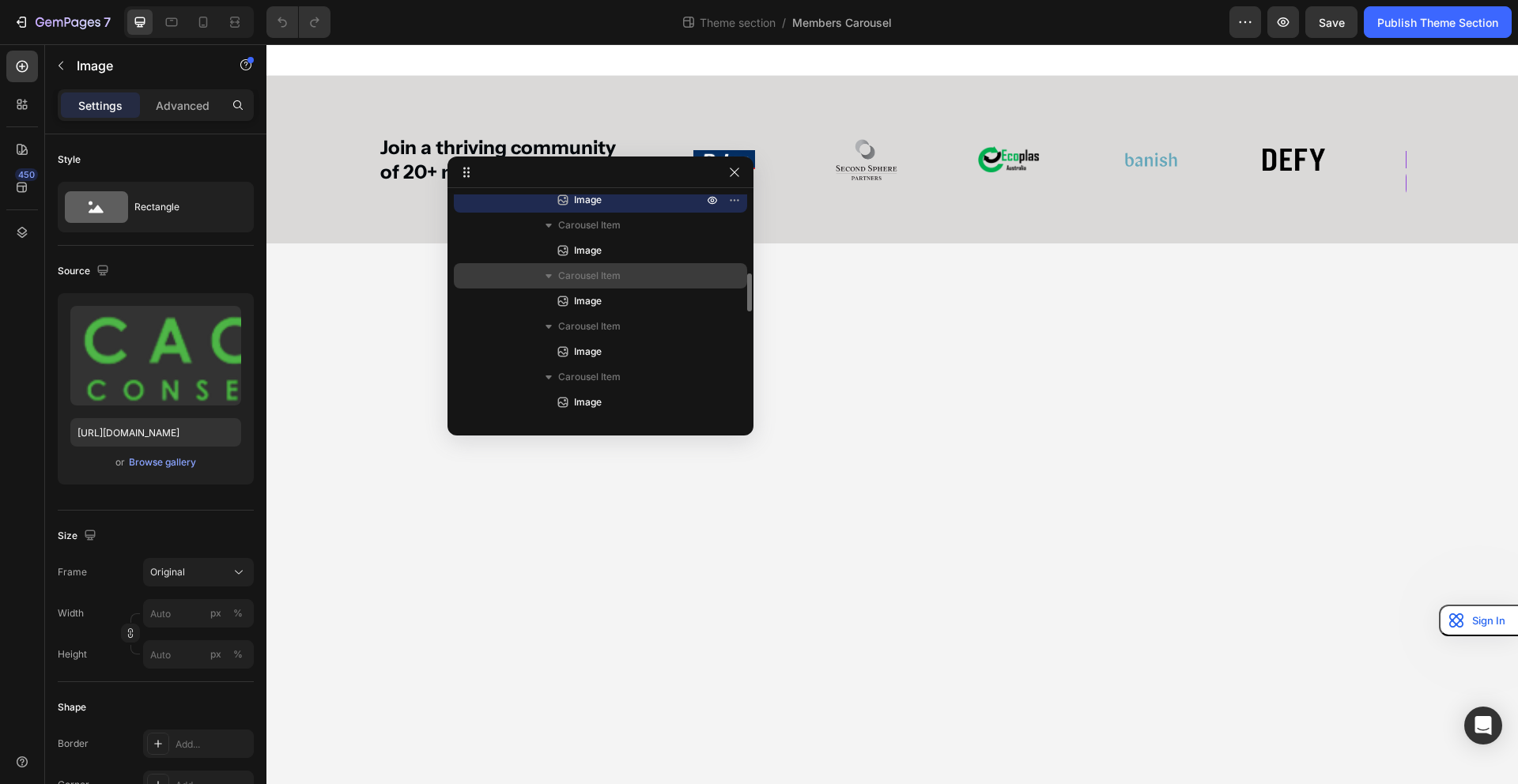
scroll to position [464, 0]
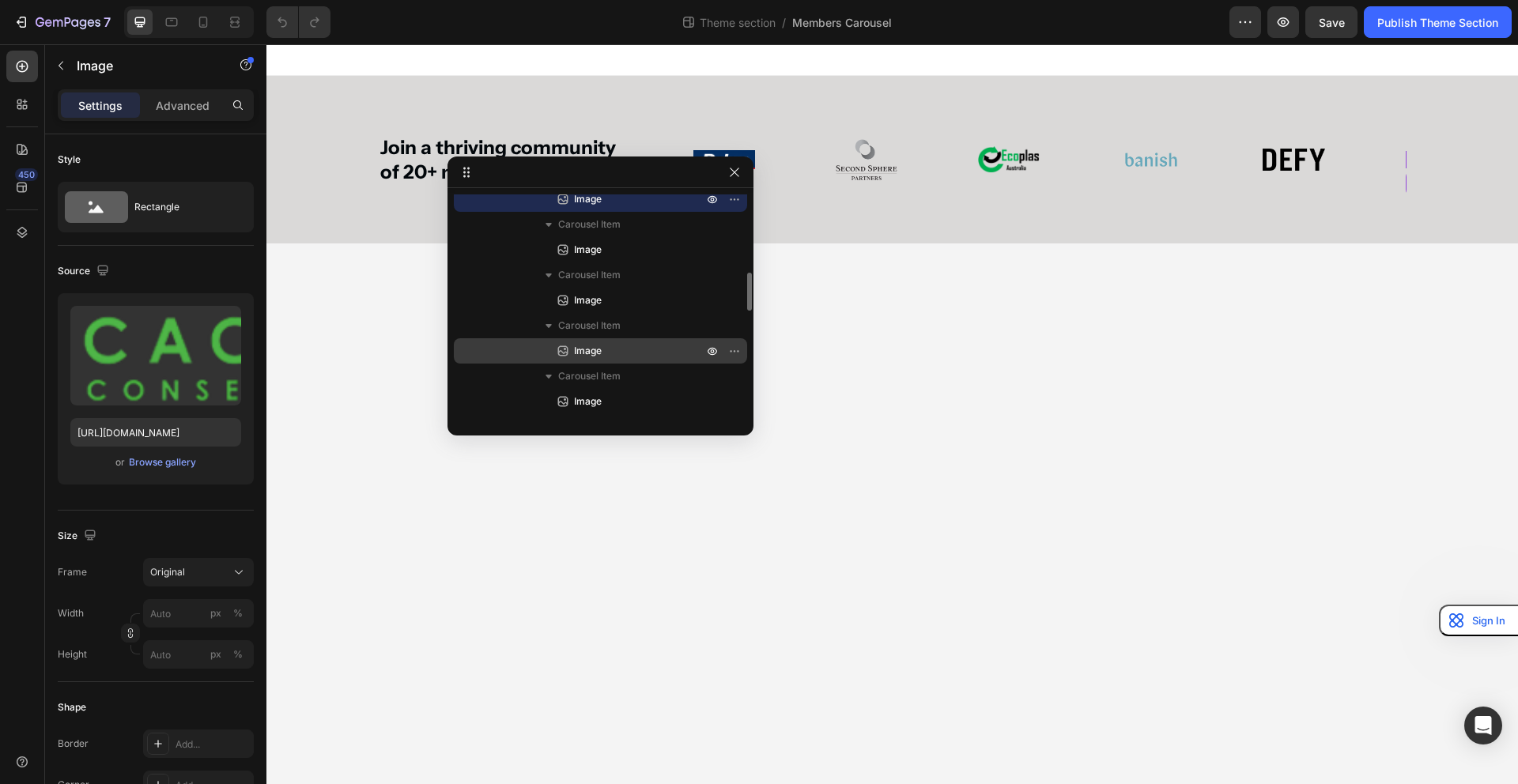
click at [591, 348] on span "Image" at bounding box center [588, 351] width 27 height 16
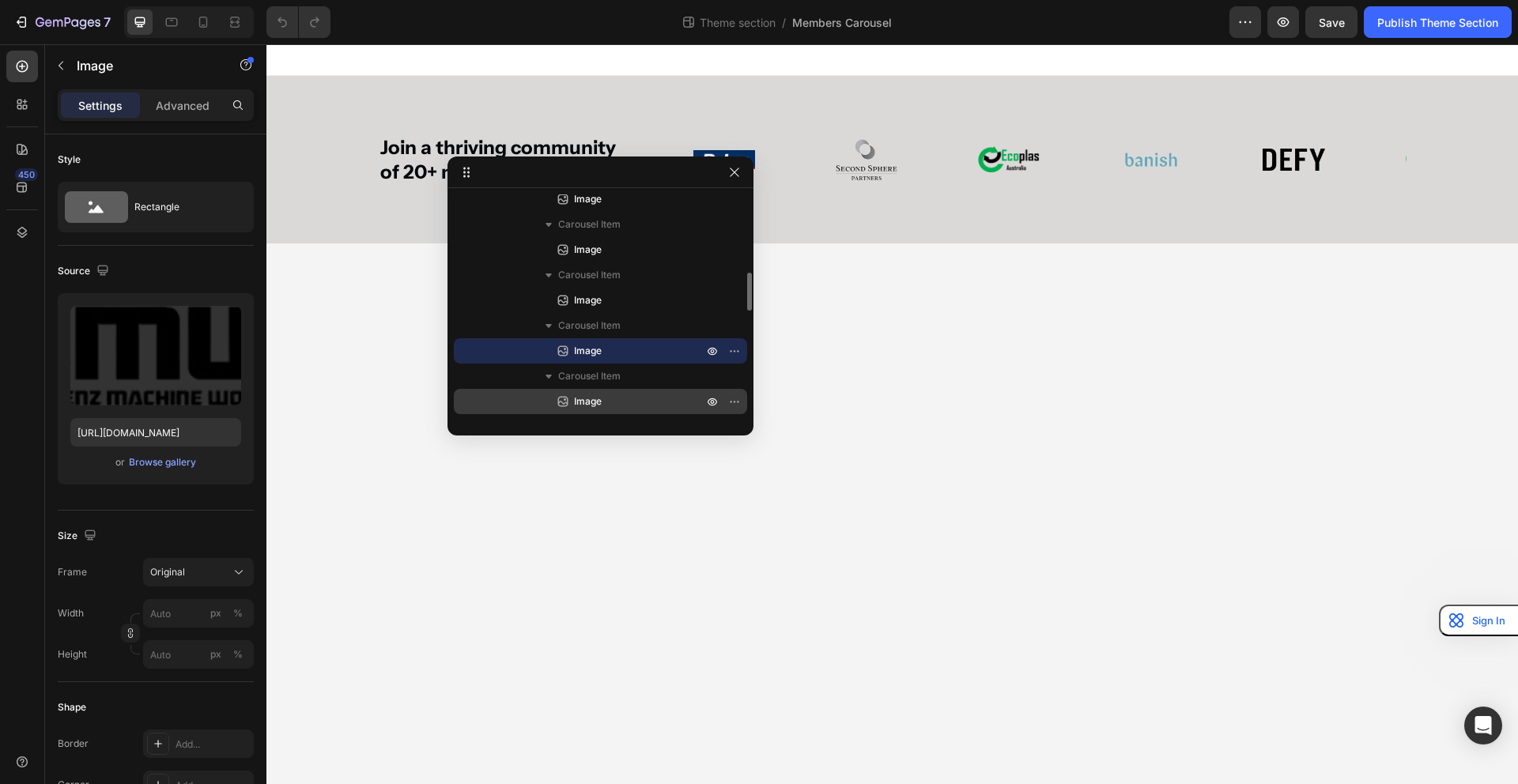
click at [590, 397] on span "Image" at bounding box center [588, 402] width 27 height 16
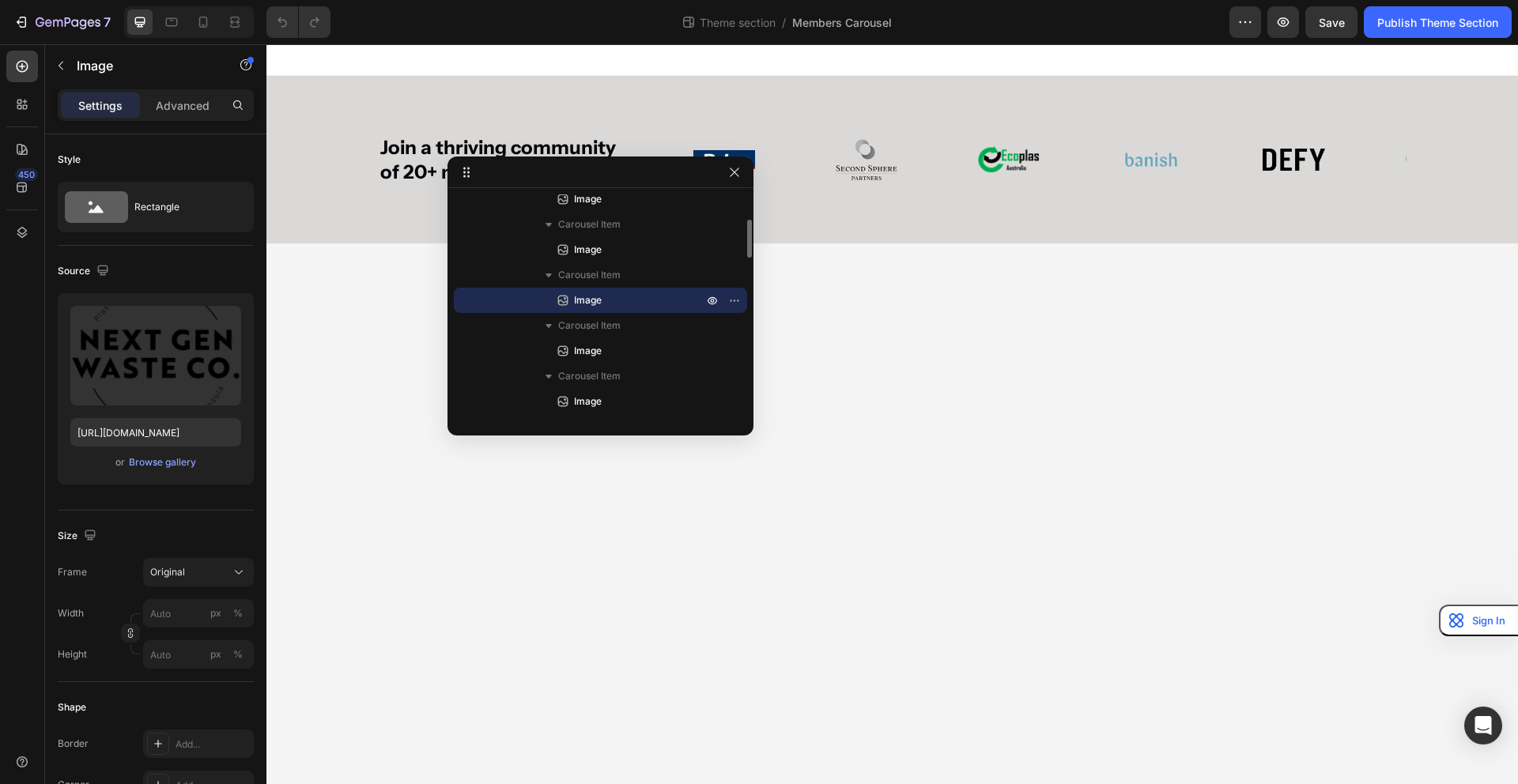
scroll to position [587, 0]
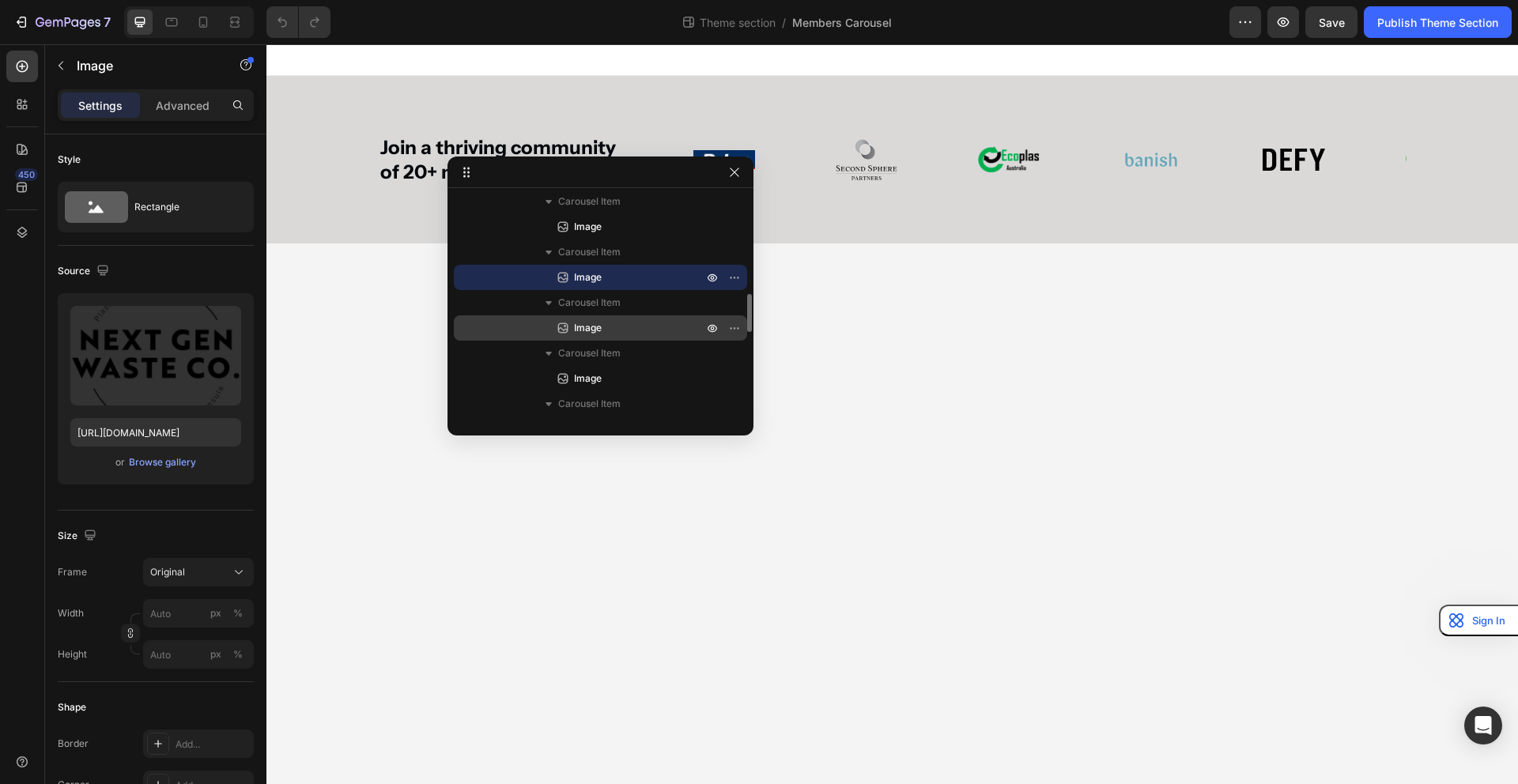
click at [609, 321] on p "Image" at bounding box center [620, 328] width 132 height 16
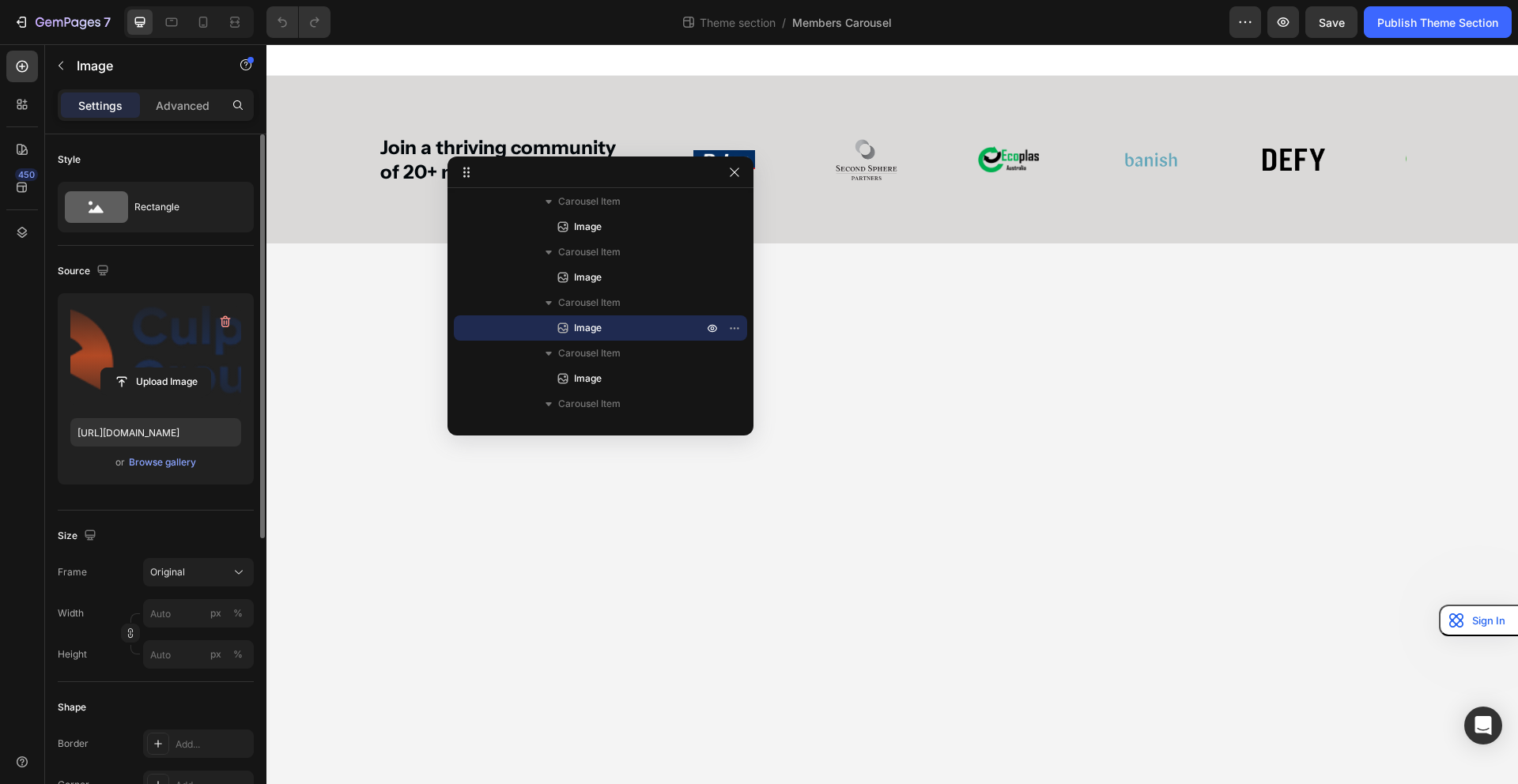
click at [171, 354] on label at bounding box center [156, 356] width 171 height 100
click at [171, 368] on input "file" at bounding box center [155, 381] width 109 height 26
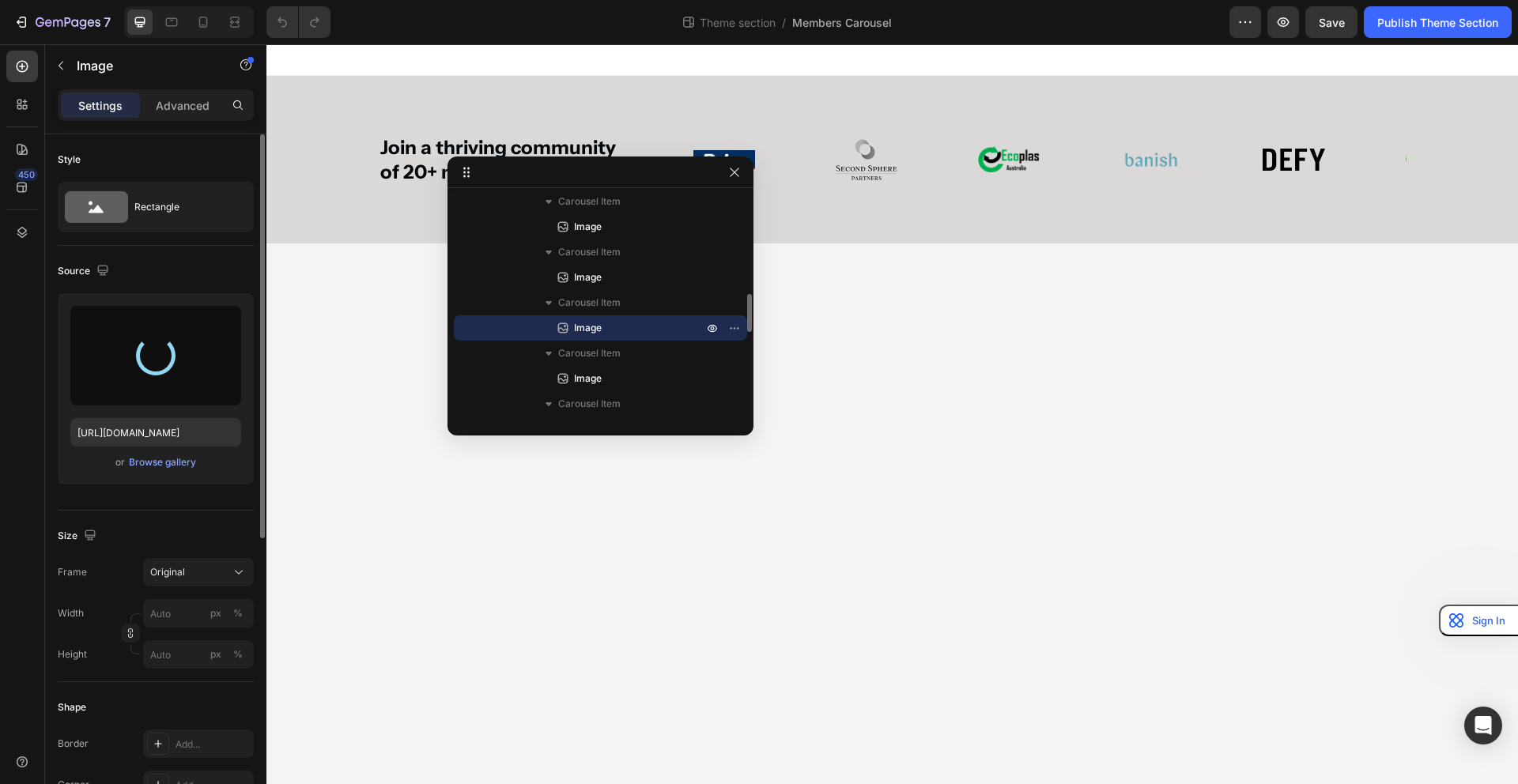
type input "[URL][DOMAIN_NAME]"
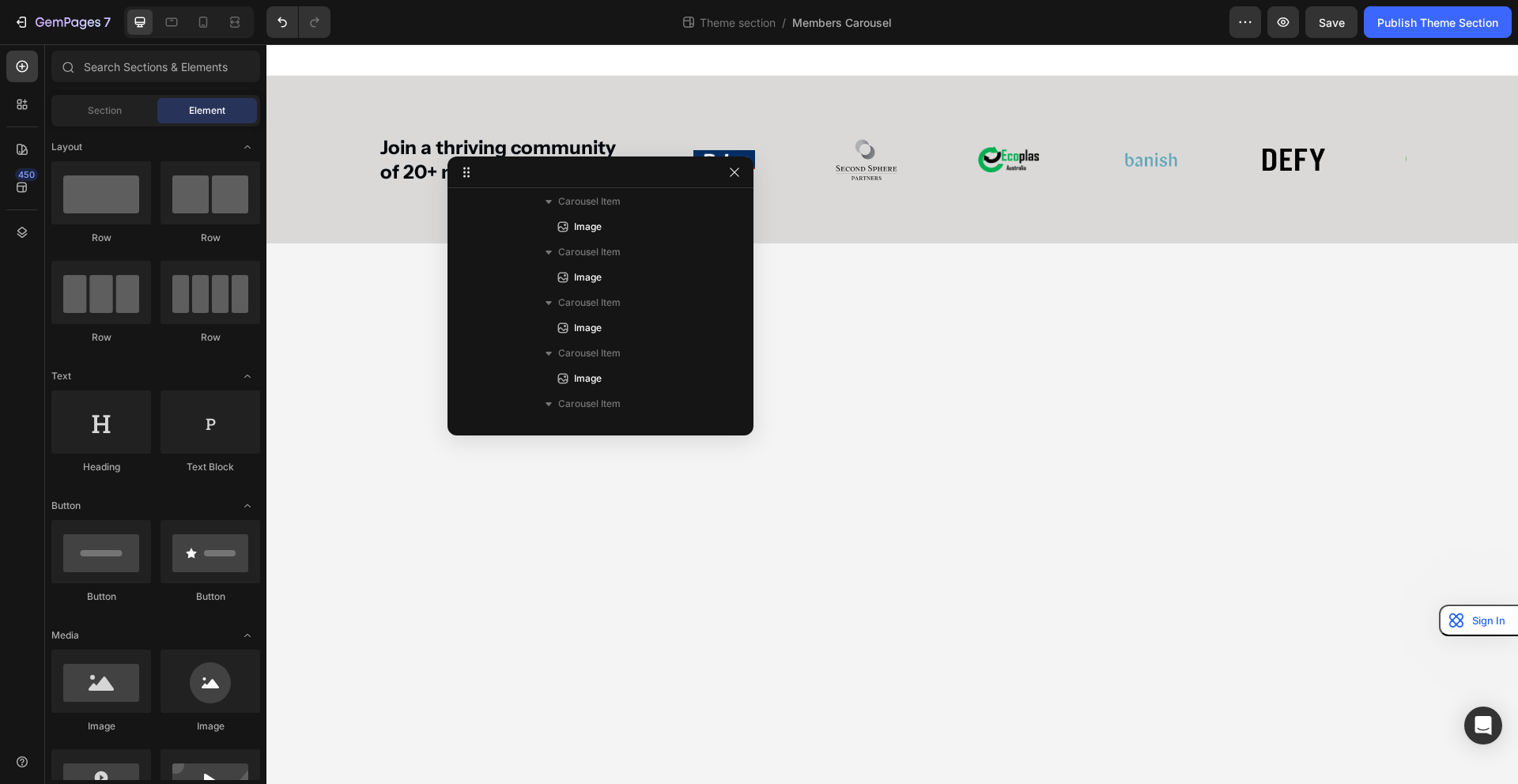
click at [407, 493] on body "Join a thriving community of 20+ members Heading Image Image Image Image Image …" at bounding box center [892, 414] width 1251 height 740
click at [1333, 19] on span "Save" at bounding box center [1332, 23] width 26 height 14
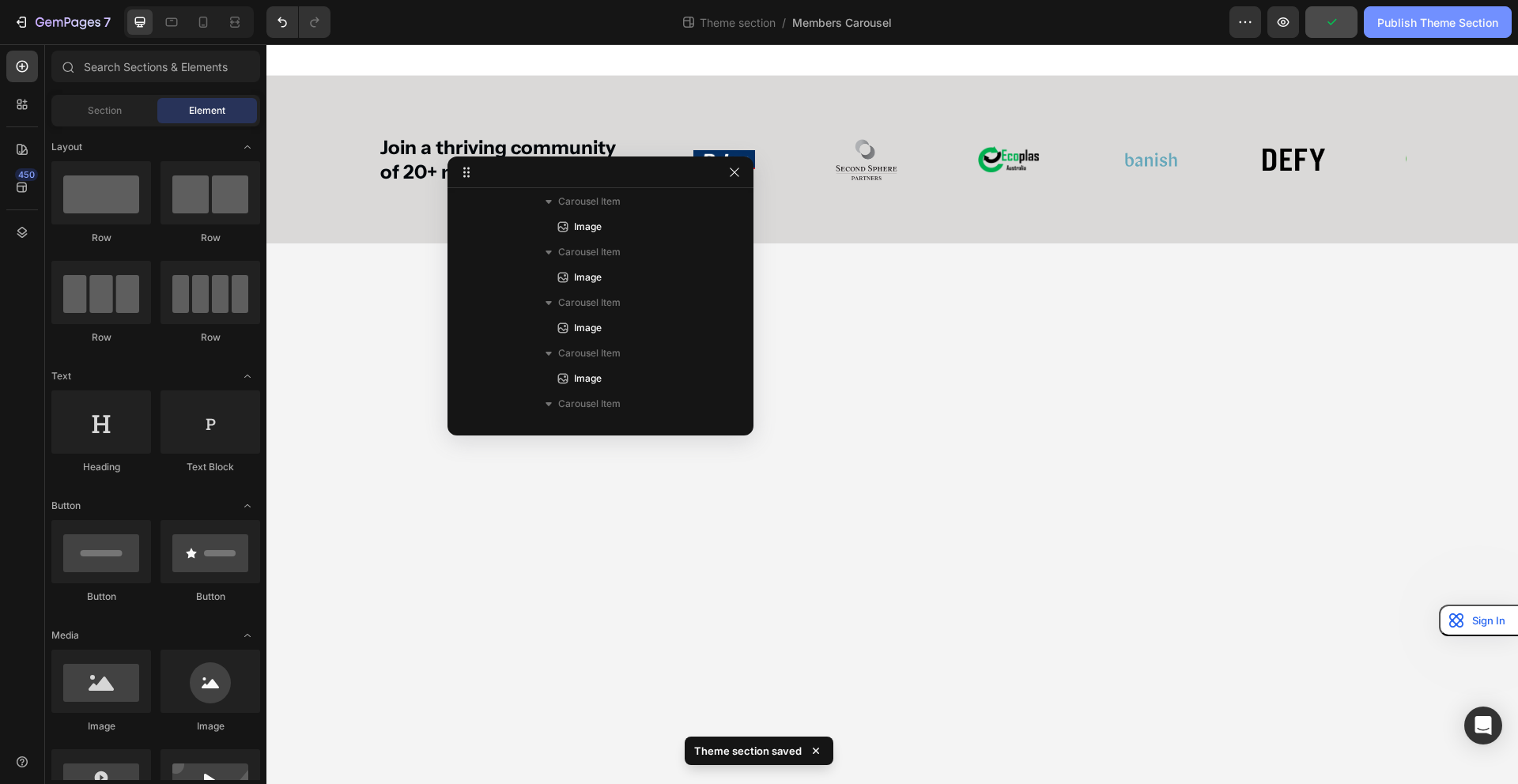
click at [1423, 26] on div "Publish Theme Section" at bounding box center [1437, 23] width 121 height 17
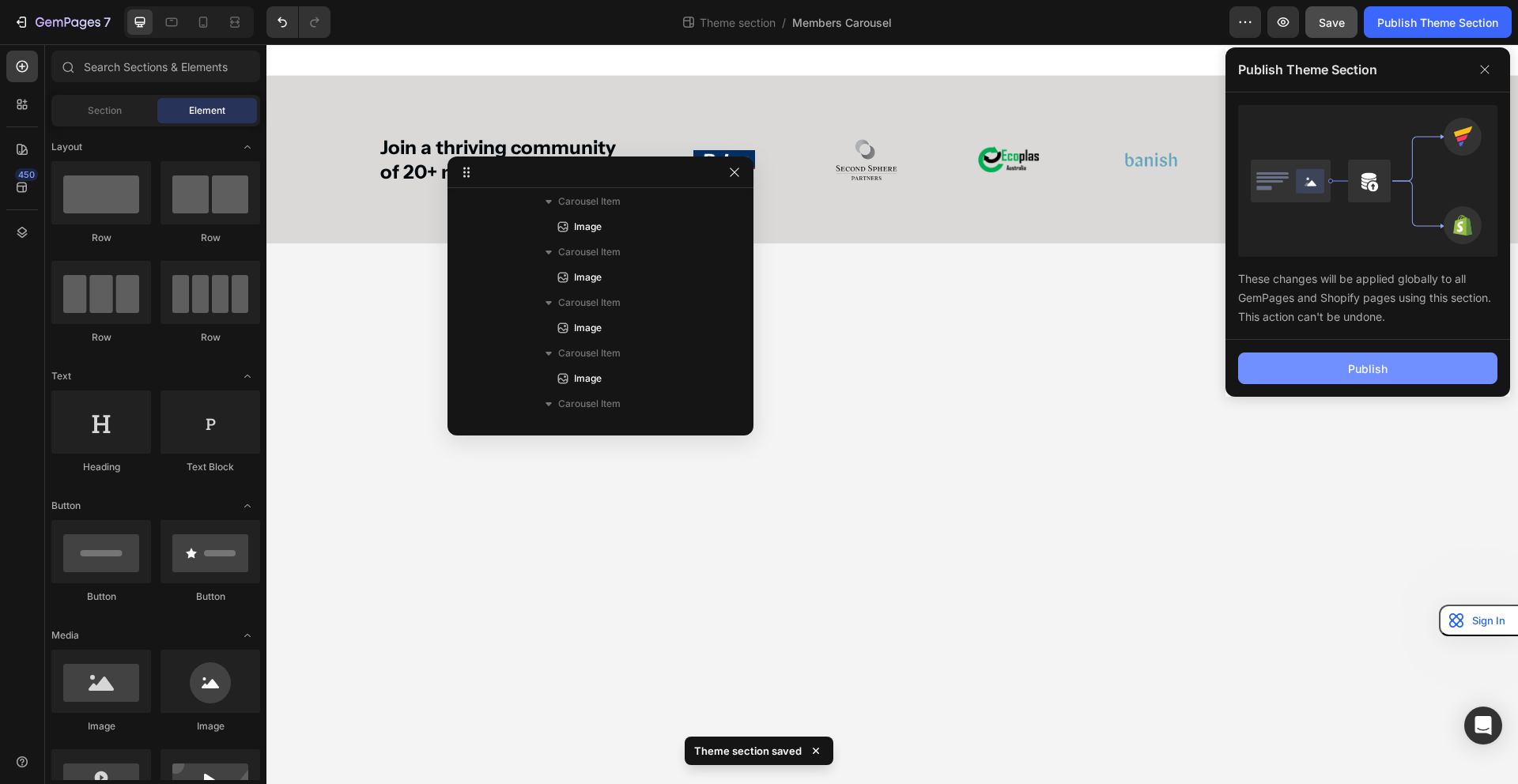
click at [1337, 361] on button "Publish" at bounding box center [1367, 368] width 260 height 31
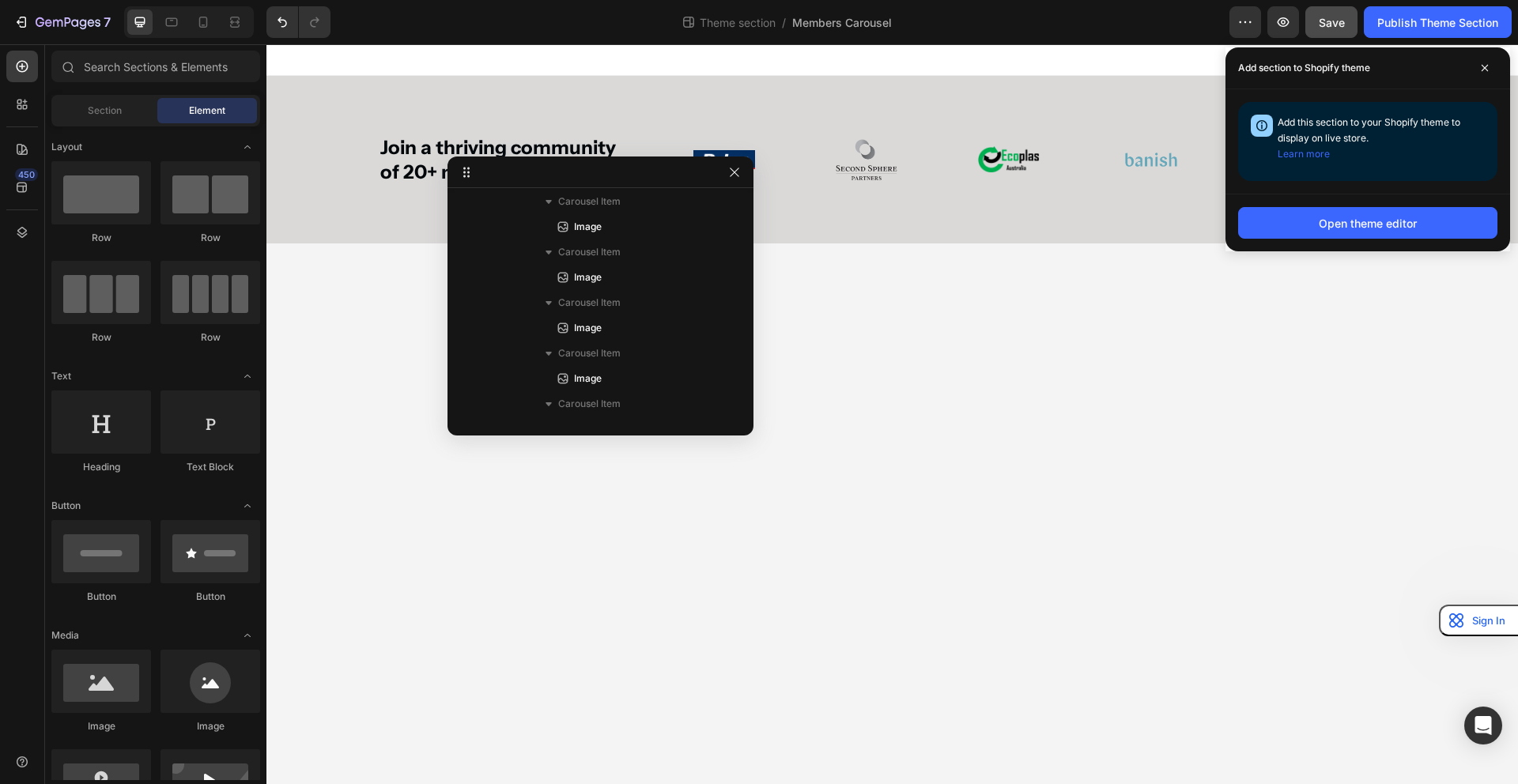
scroll to position [1720, 0]
click at [819, 463] on body "Join a thriving community of 20+ members Heading Image Image Image Image Image …" at bounding box center [892, 414] width 1251 height 740
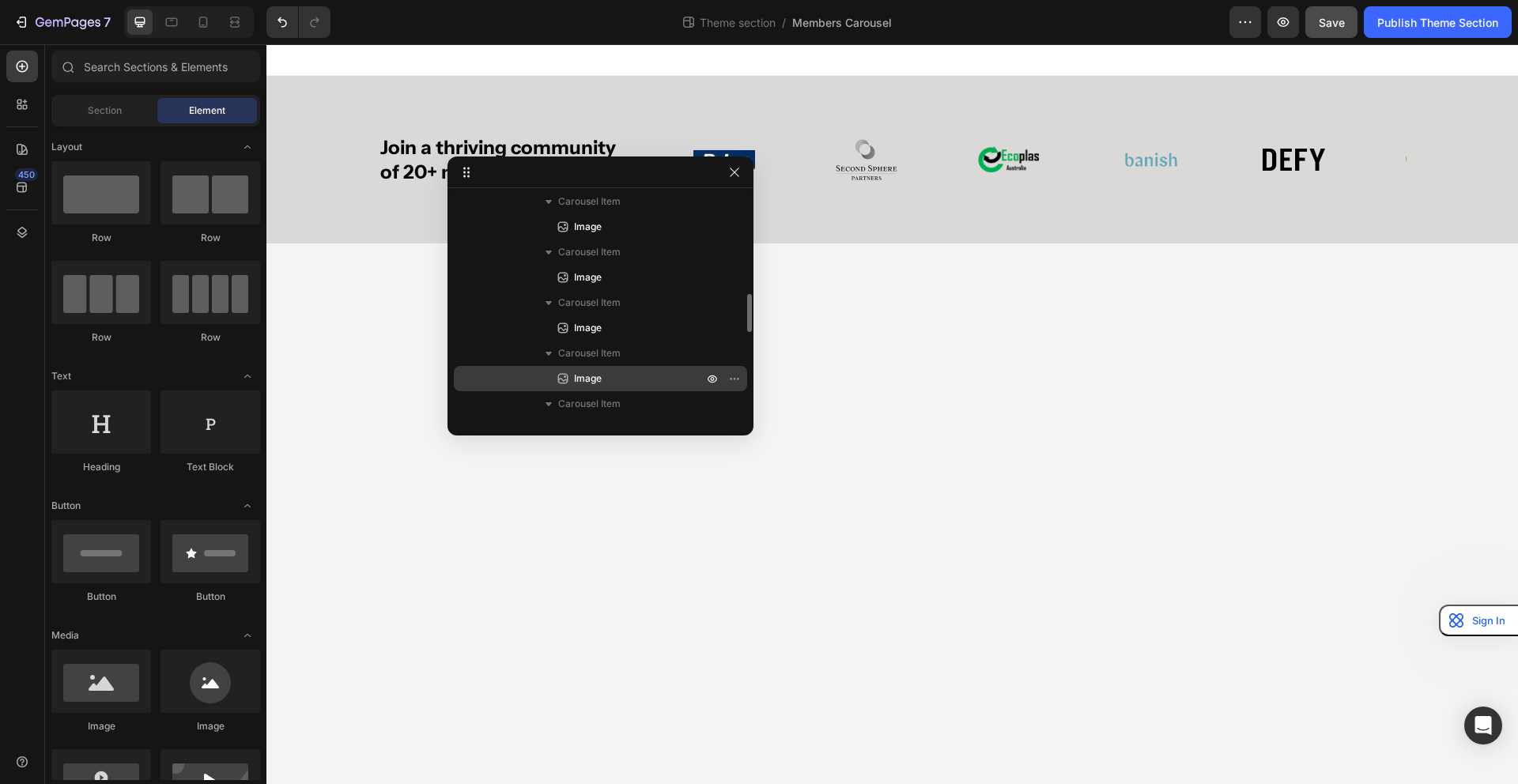
click at [640, 368] on div "Image" at bounding box center [601, 379] width 280 height 25
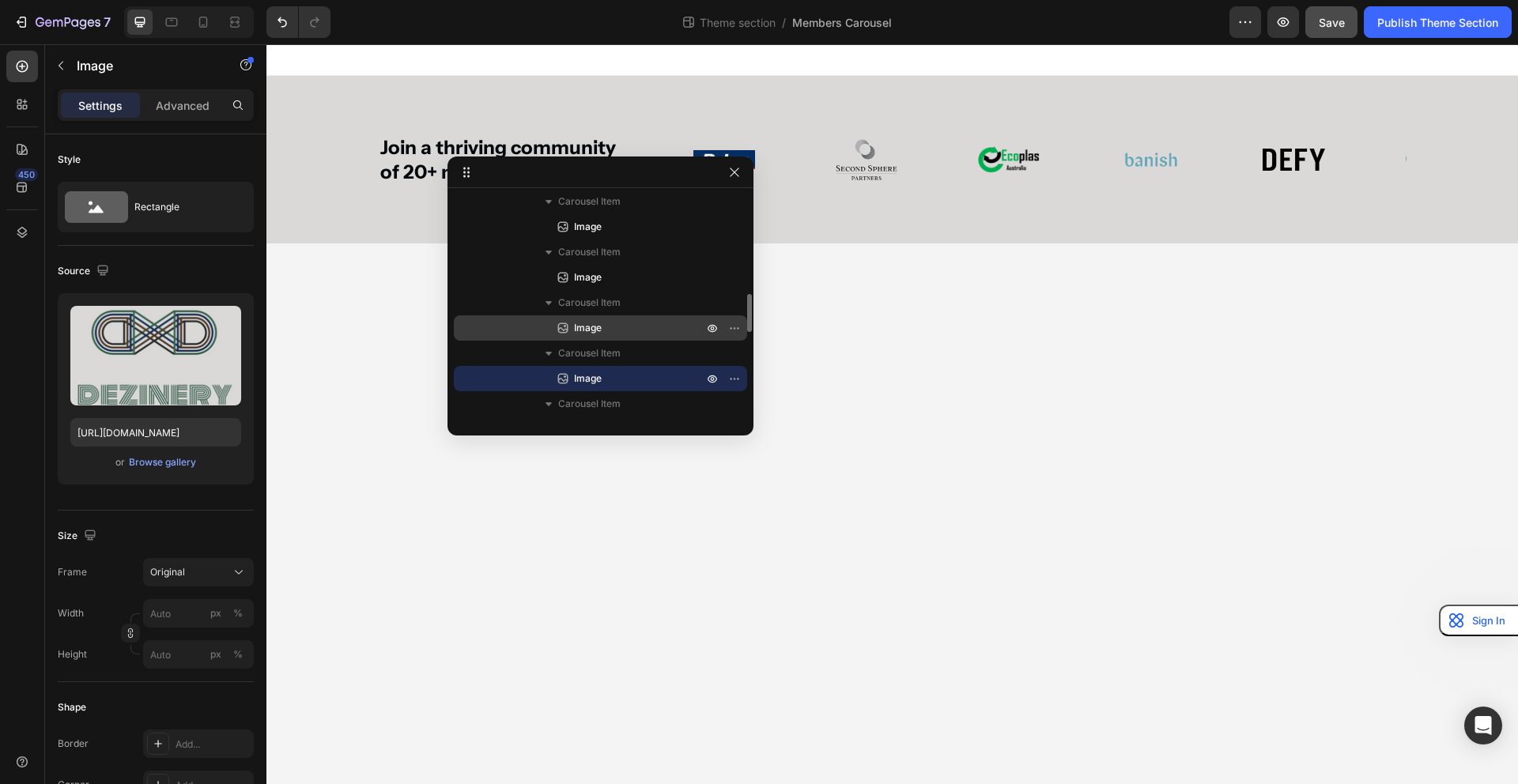
click at [626, 322] on p "Image" at bounding box center [620, 328] width 132 height 16
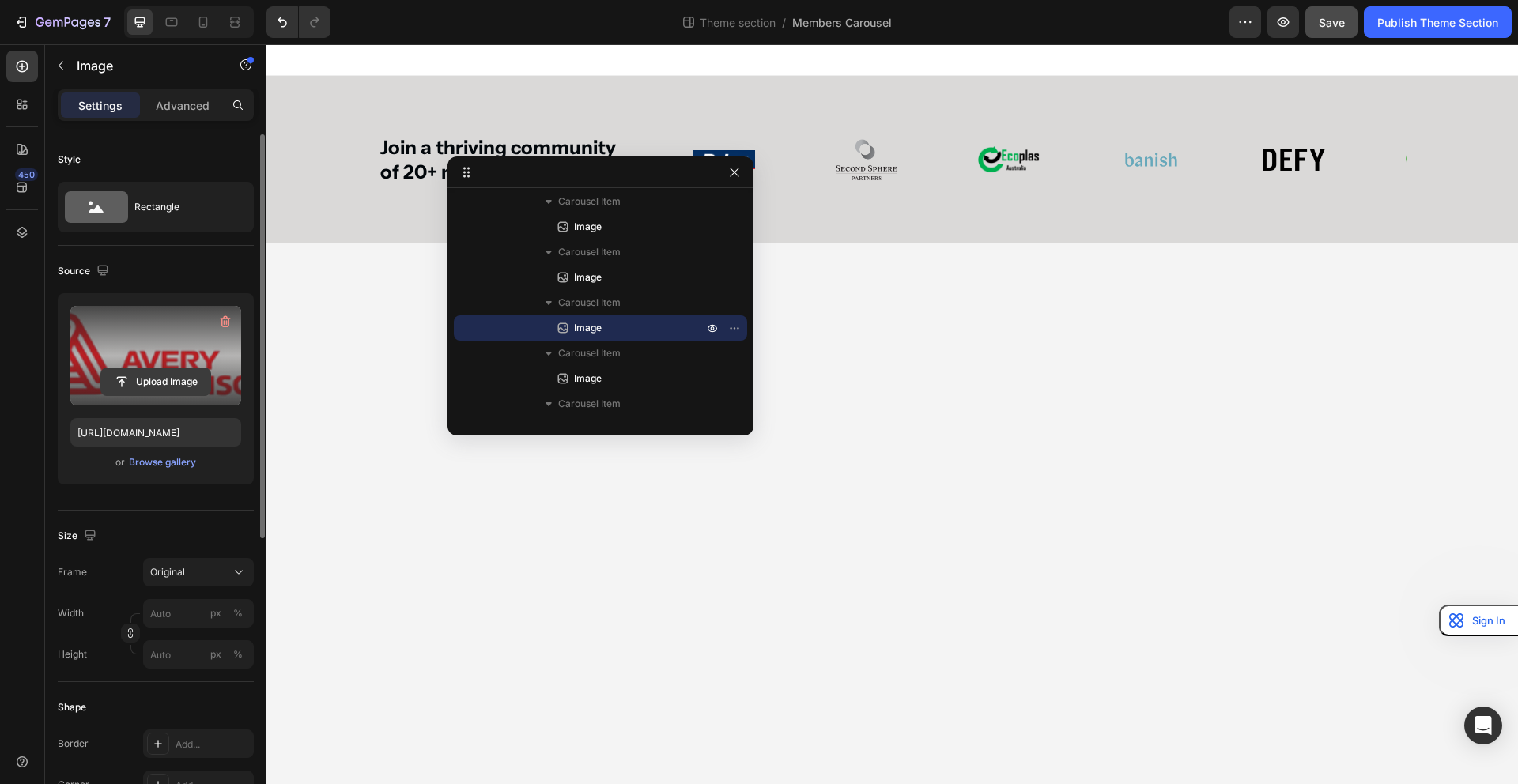
click at [150, 384] on input "file" at bounding box center [155, 381] width 109 height 26
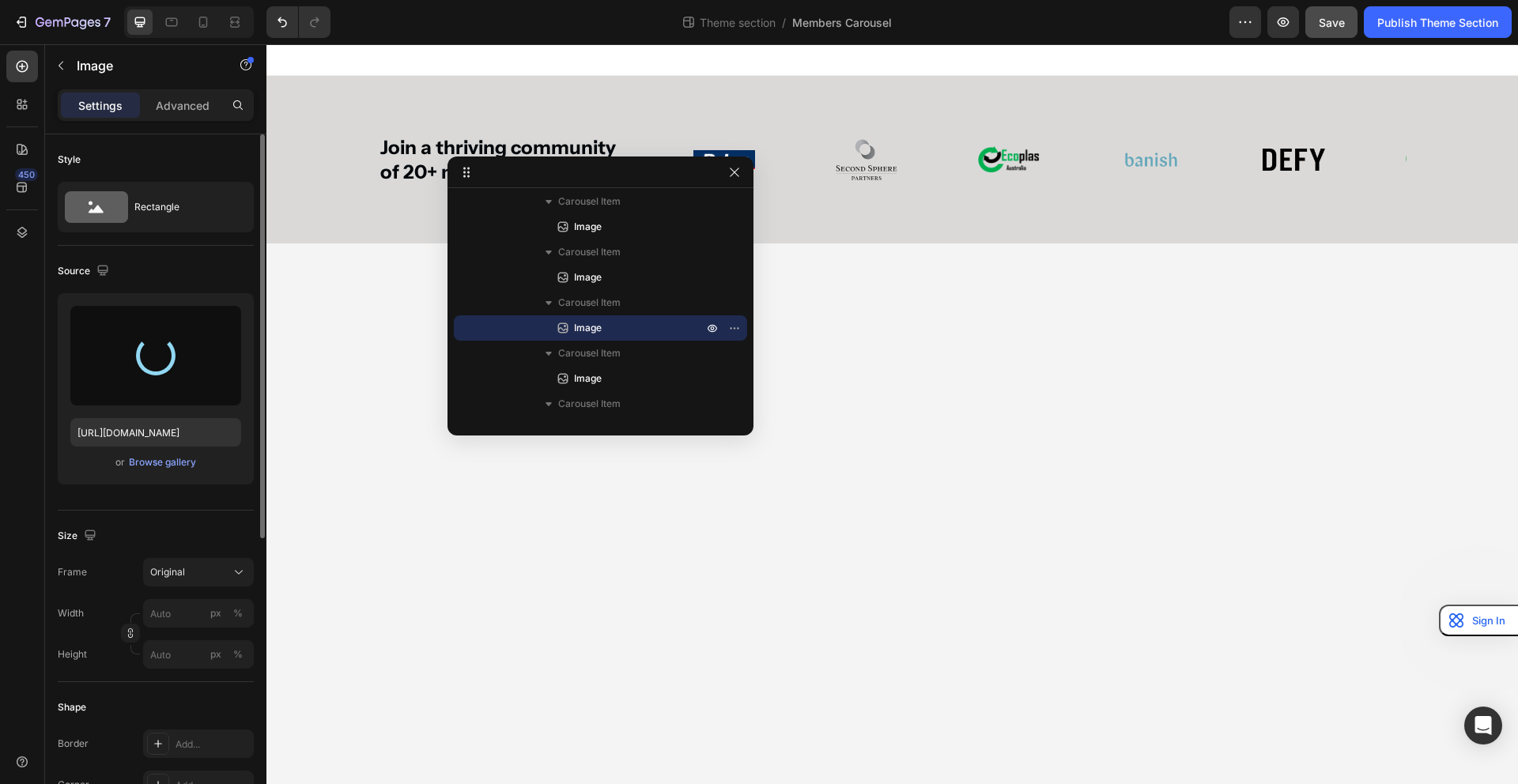
type input "[URL][DOMAIN_NAME]"
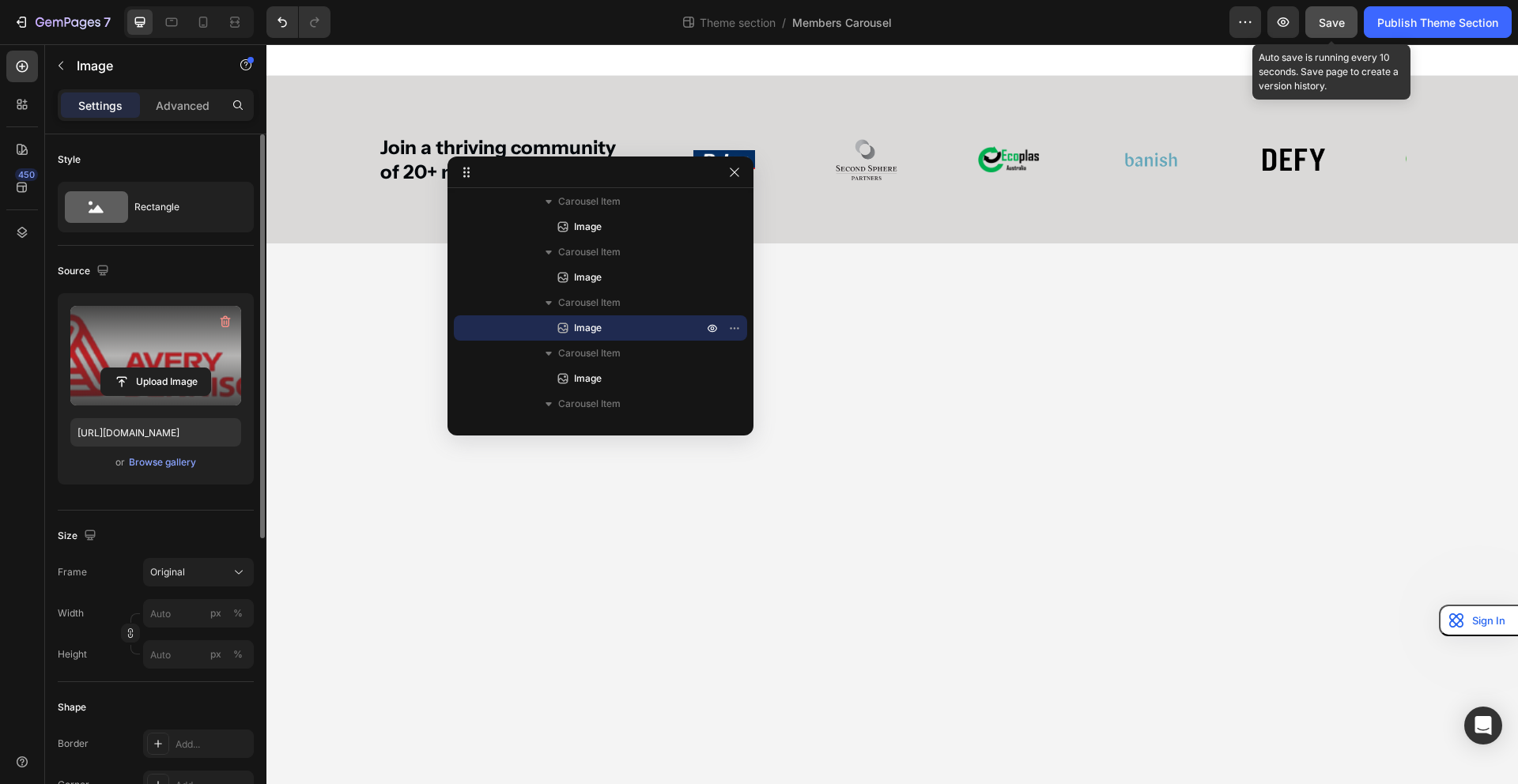
click at [1323, 17] on span "Save" at bounding box center [1332, 23] width 26 height 14
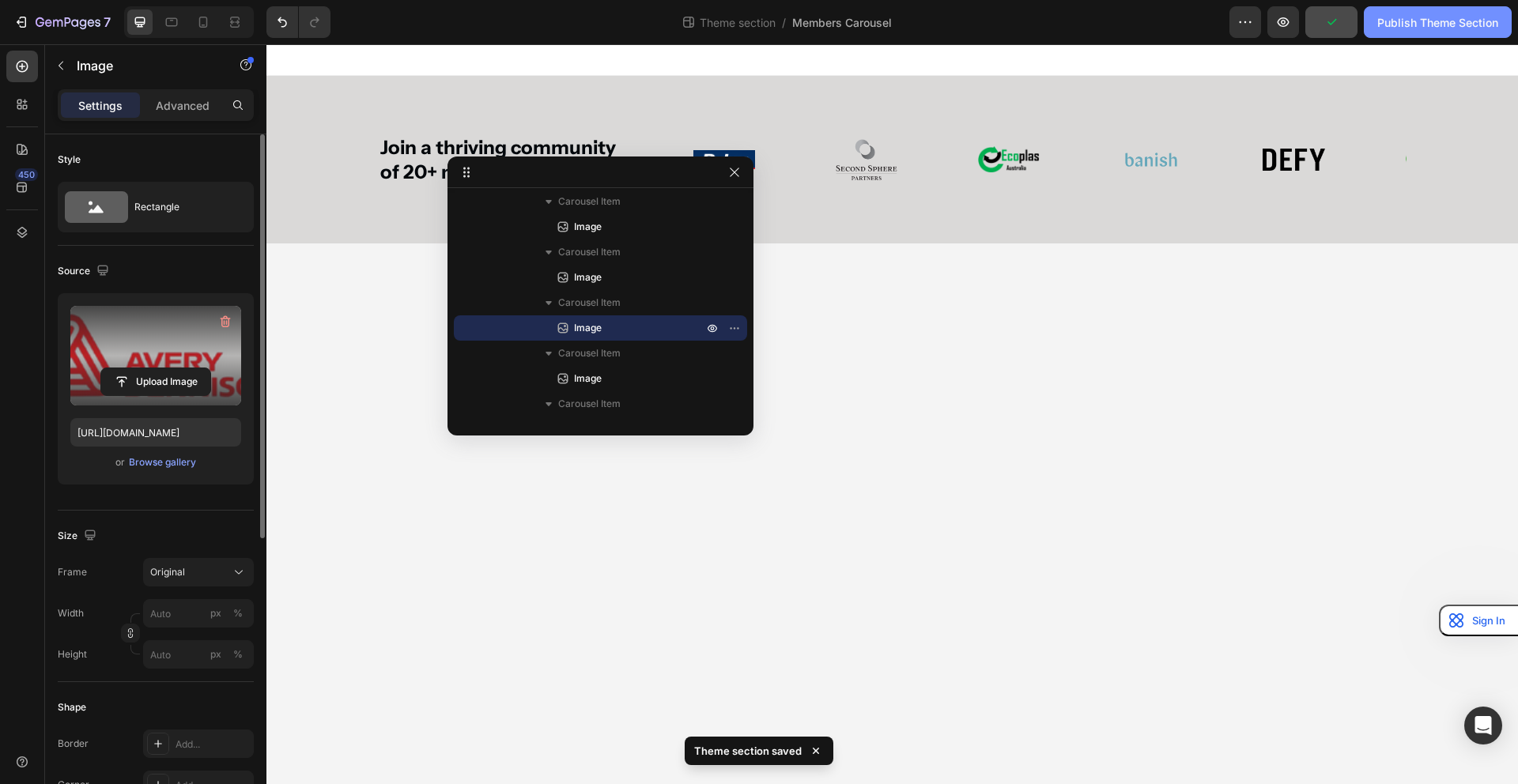
click at [1406, 19] on div "Publish Theme Section" at bounding box center [1437, 23] width 121 height 17
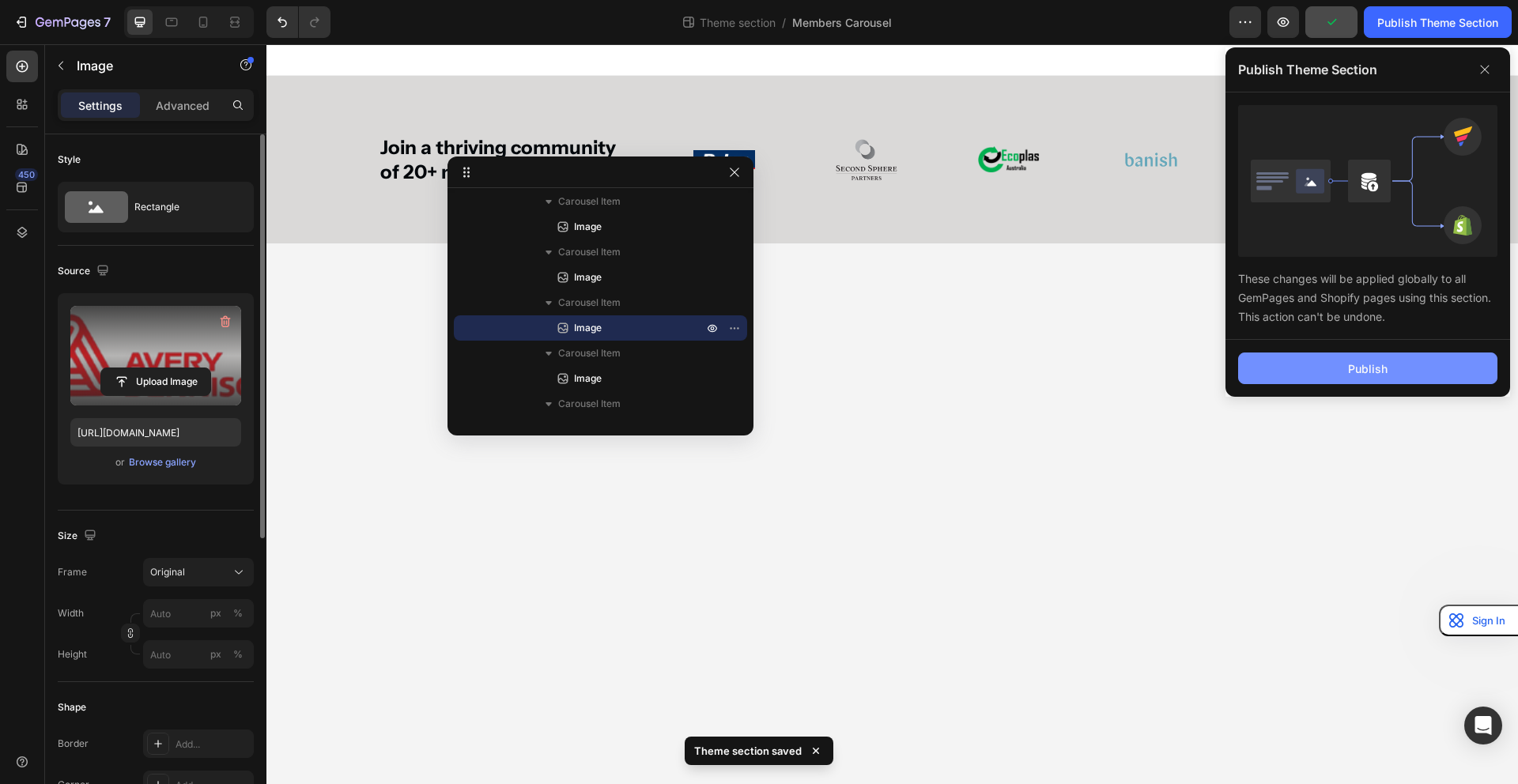
click at [1323, 362] on button "Publish" at bounding box center [1367, 368] width 260 height 31
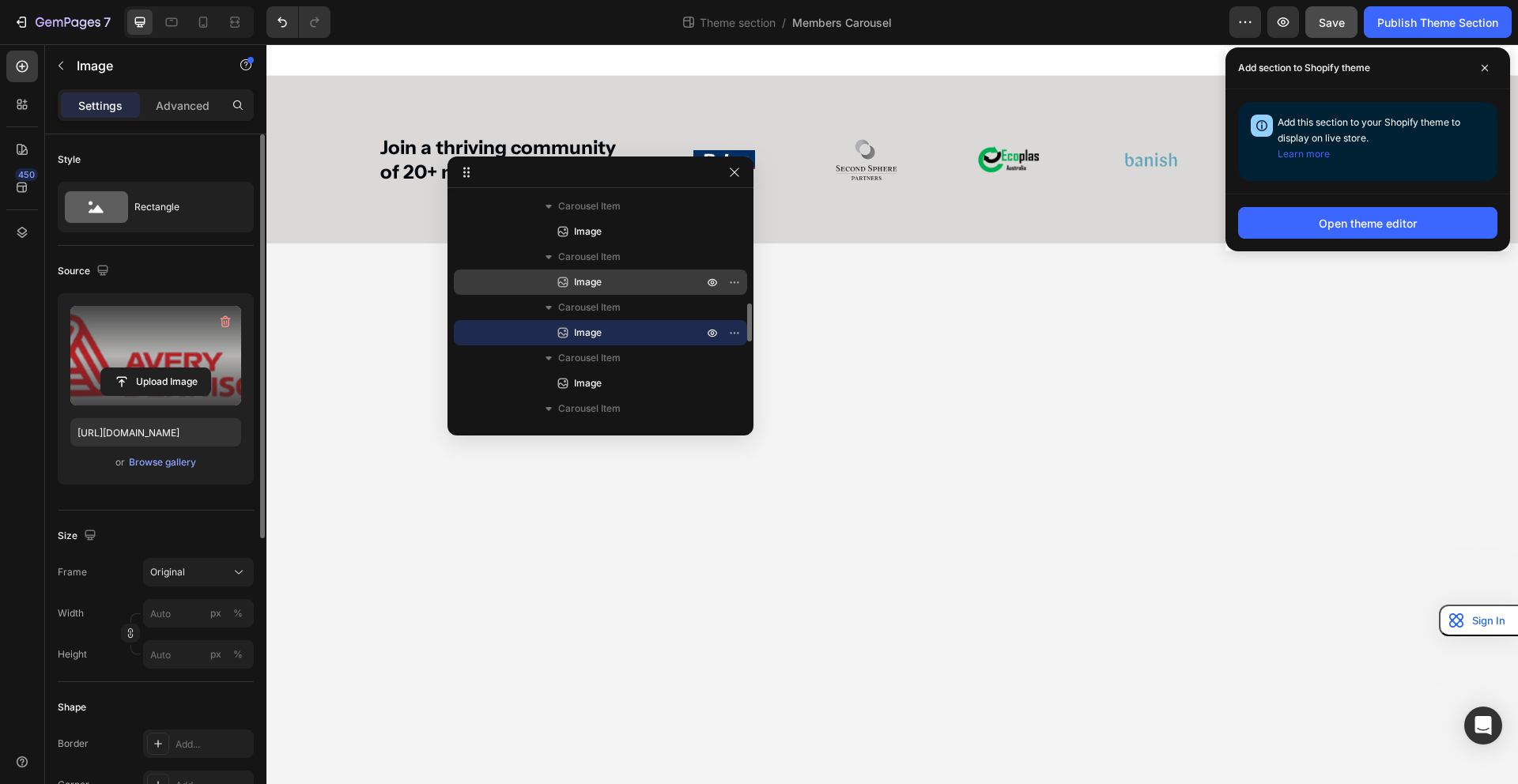
scroll to position [1092, 0]
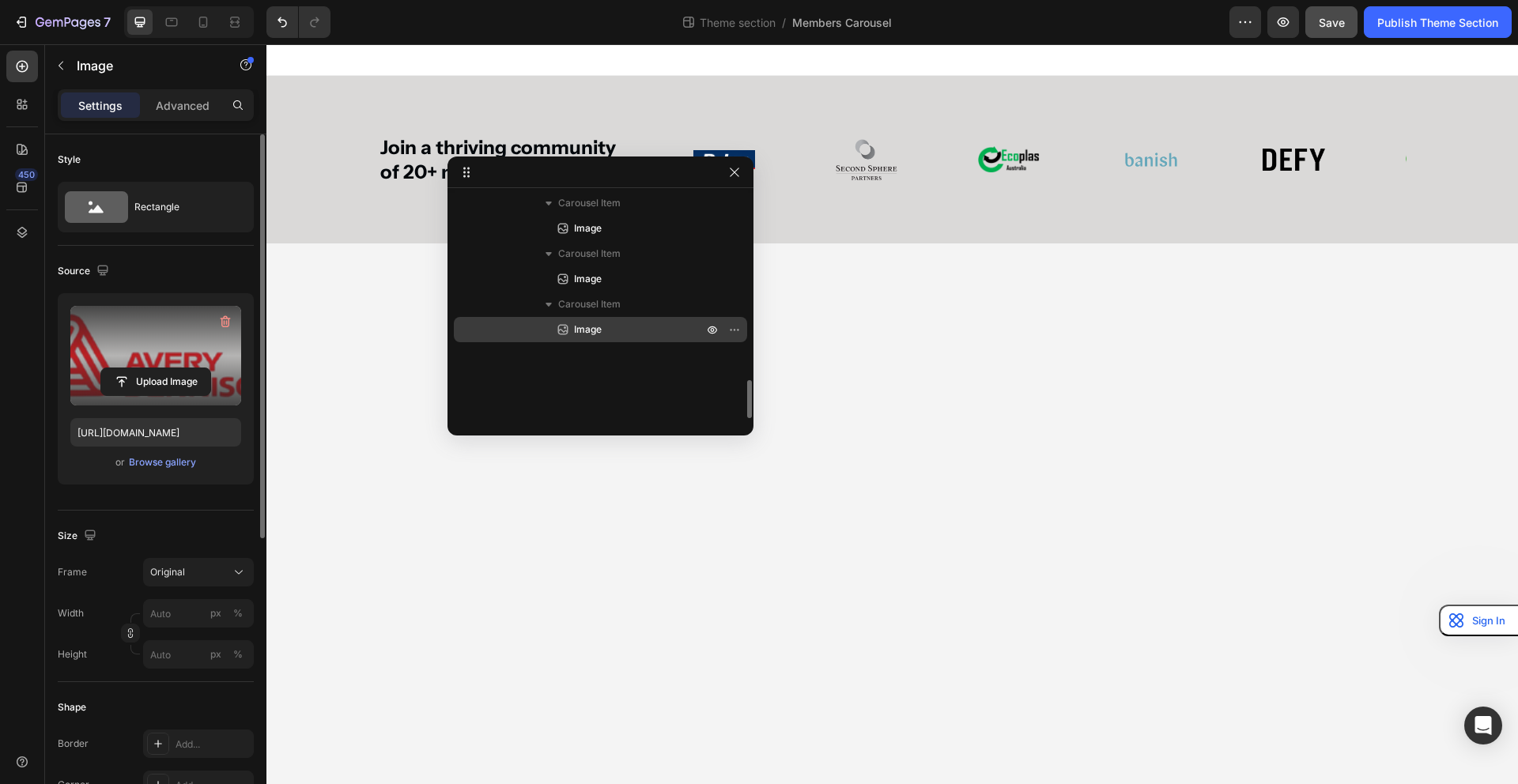
click at [610, 333] on p "Image" at bounding box center [620, 329] width 132 height 16
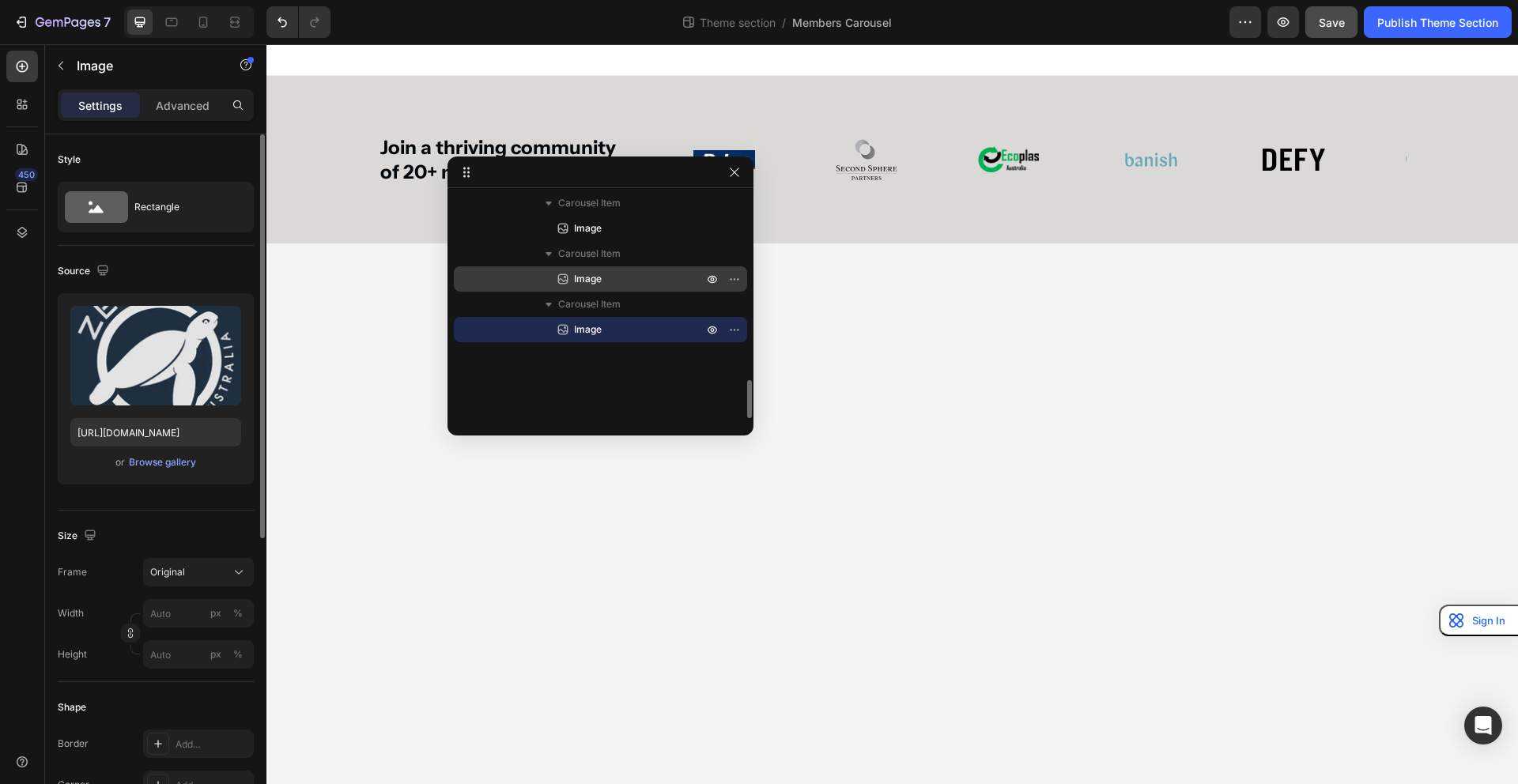
click at [615, 276] on p "Image" at bounding box center [620, 279] width 132 height 16
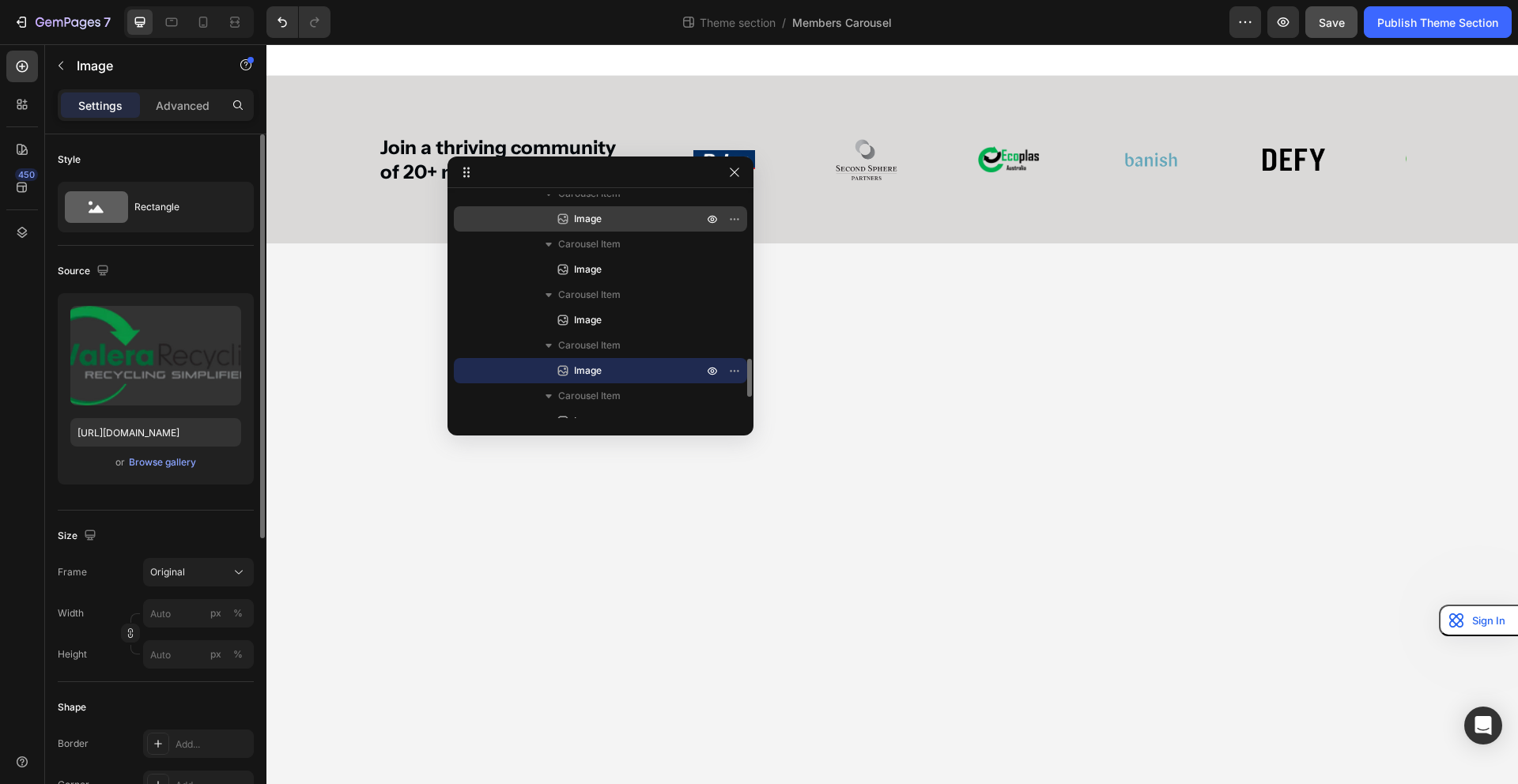
scroll to position [1003, 0]
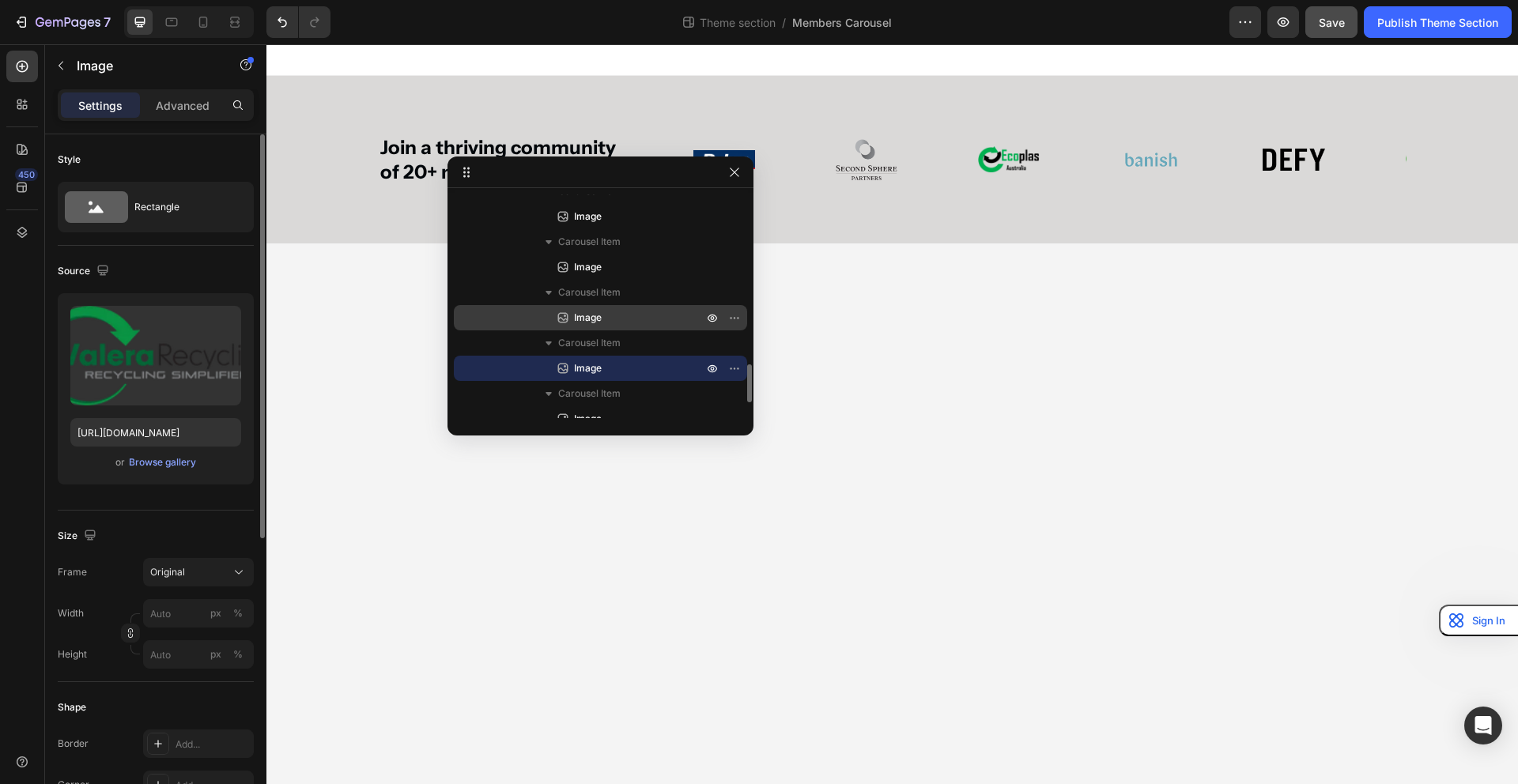
click at [613, 312] on p "Image" at bounding box center [620, 318] width 132 height 16
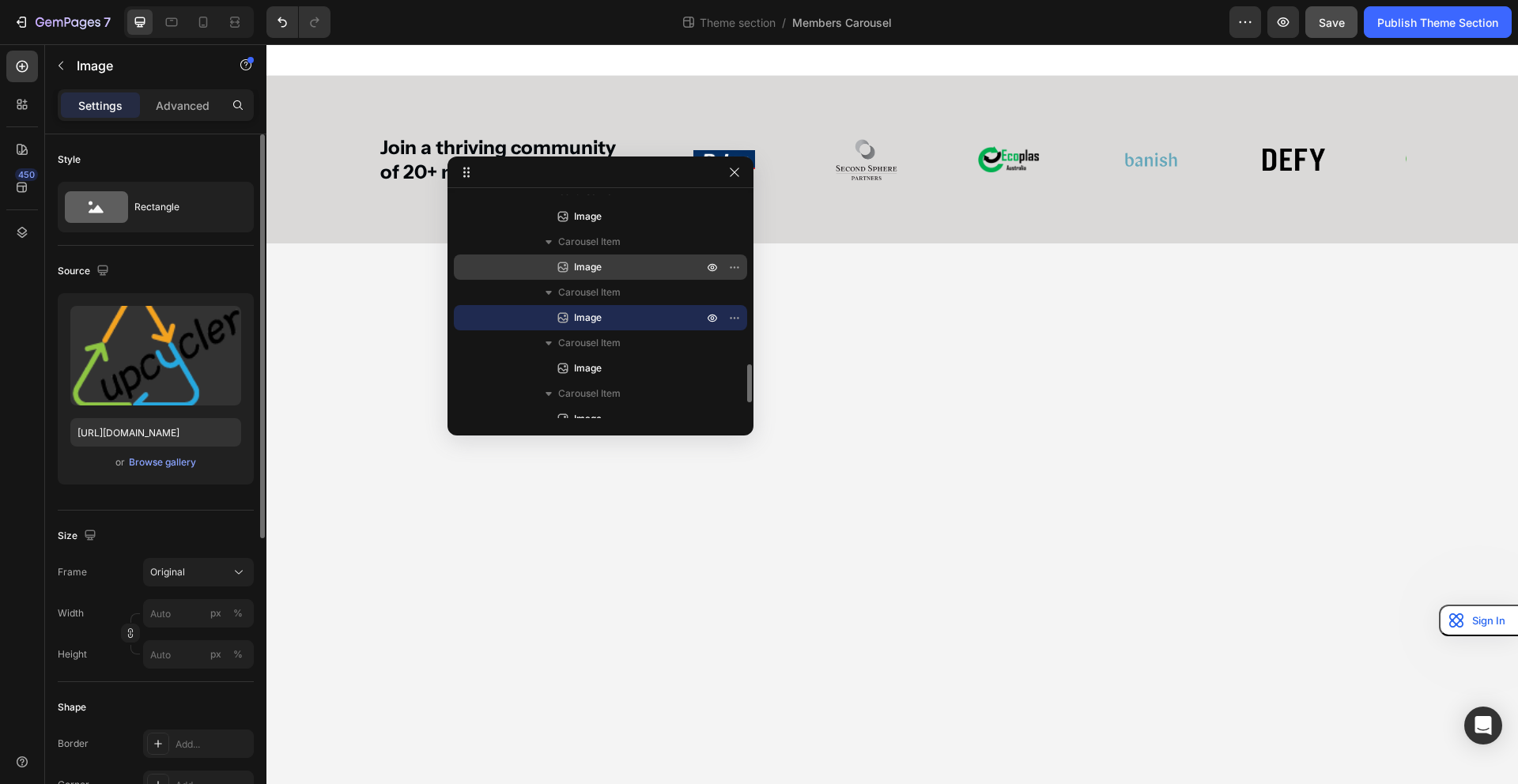
click at [613, 268] on p "Image" at bounding box center [620, 268] width 132 height 16
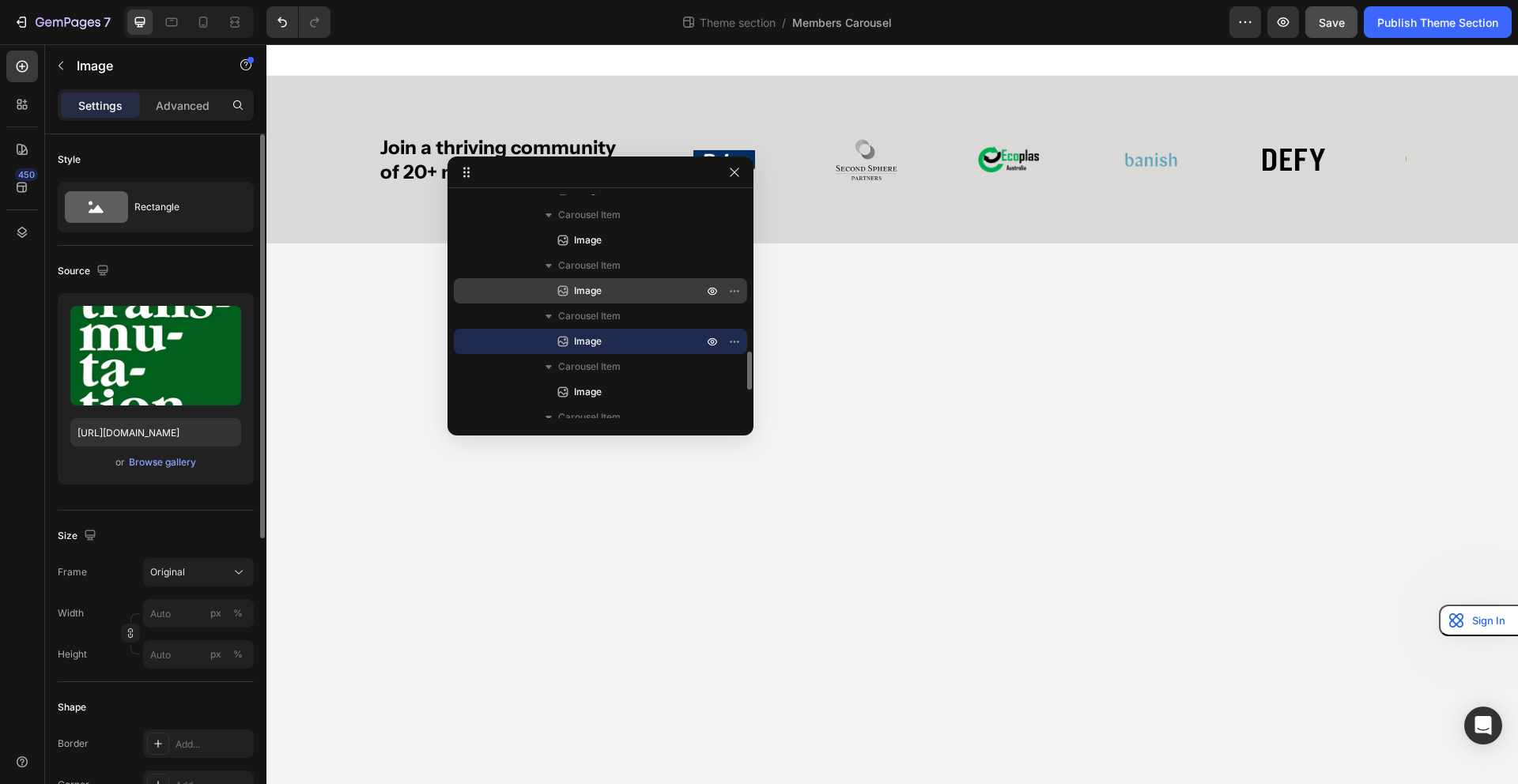
click at [607, 294] on p "Image" at bounding box center [620, 291] width 132 height 16
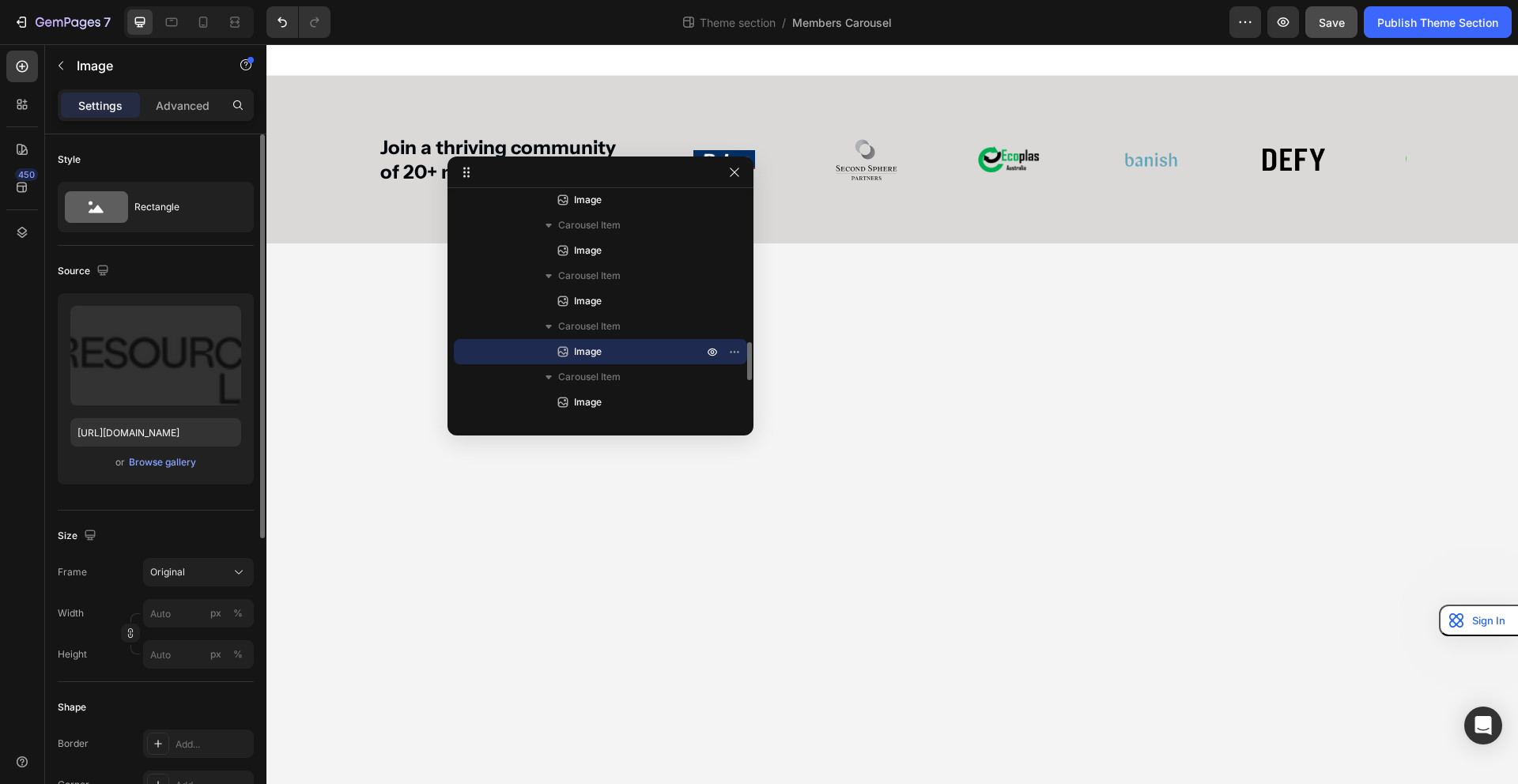
scroll to position [868, 0]
click at [607, 294] on p "Image" at bounding box center [620, 300] width 132 height 16
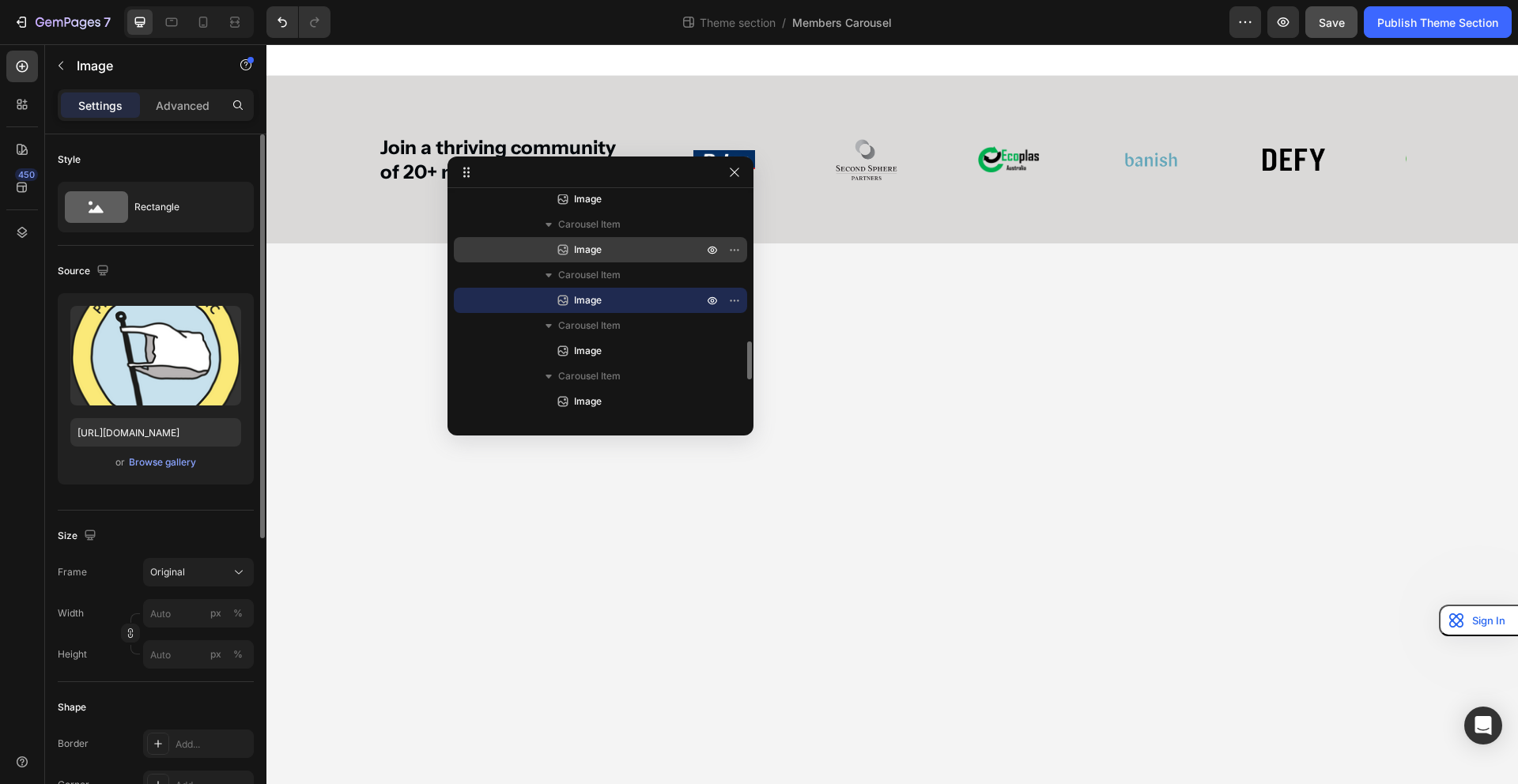
click at [613, 251] on p "Image" at bounding box center [620, 250] width 132 height 16
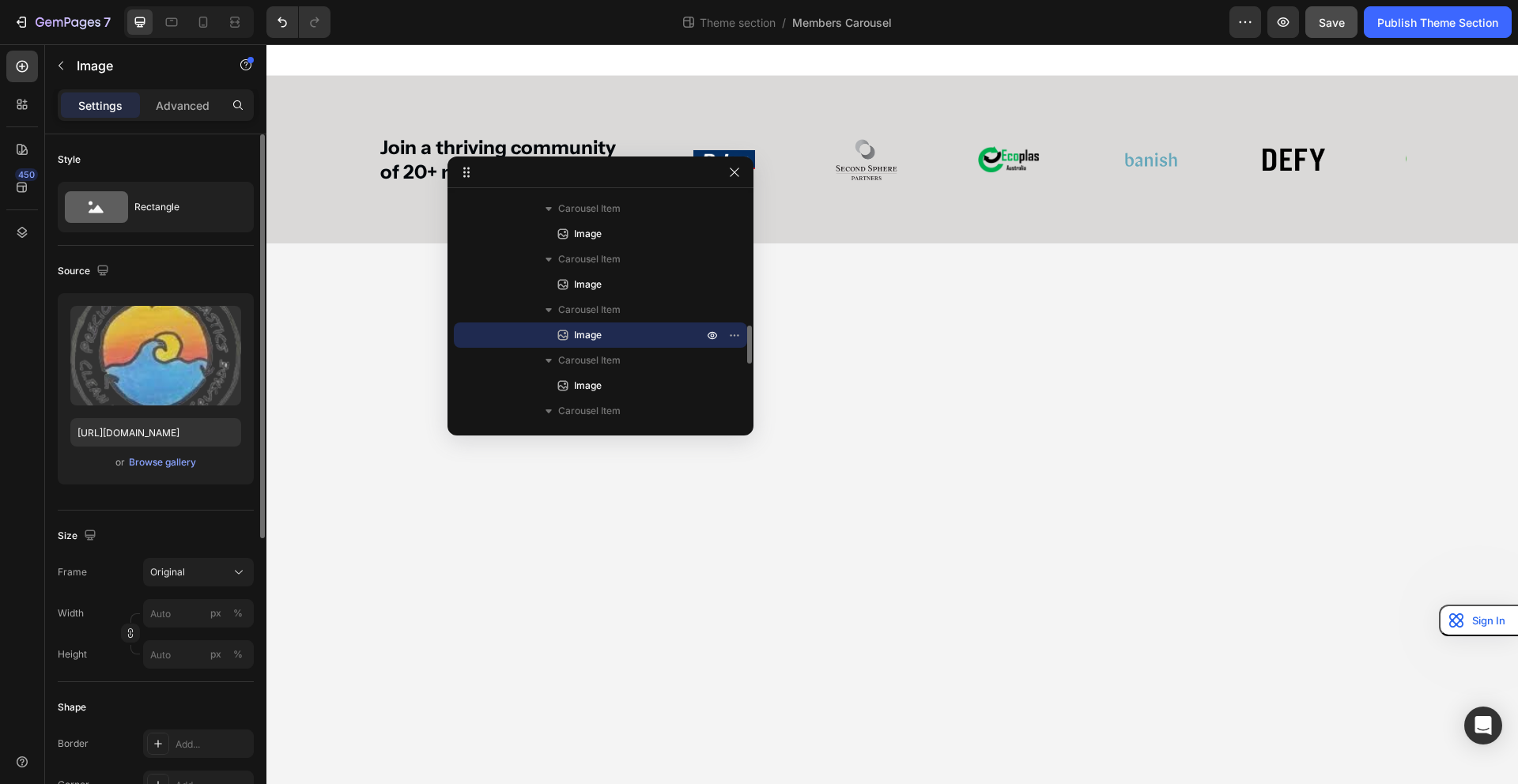
scroll to position [778, 0]
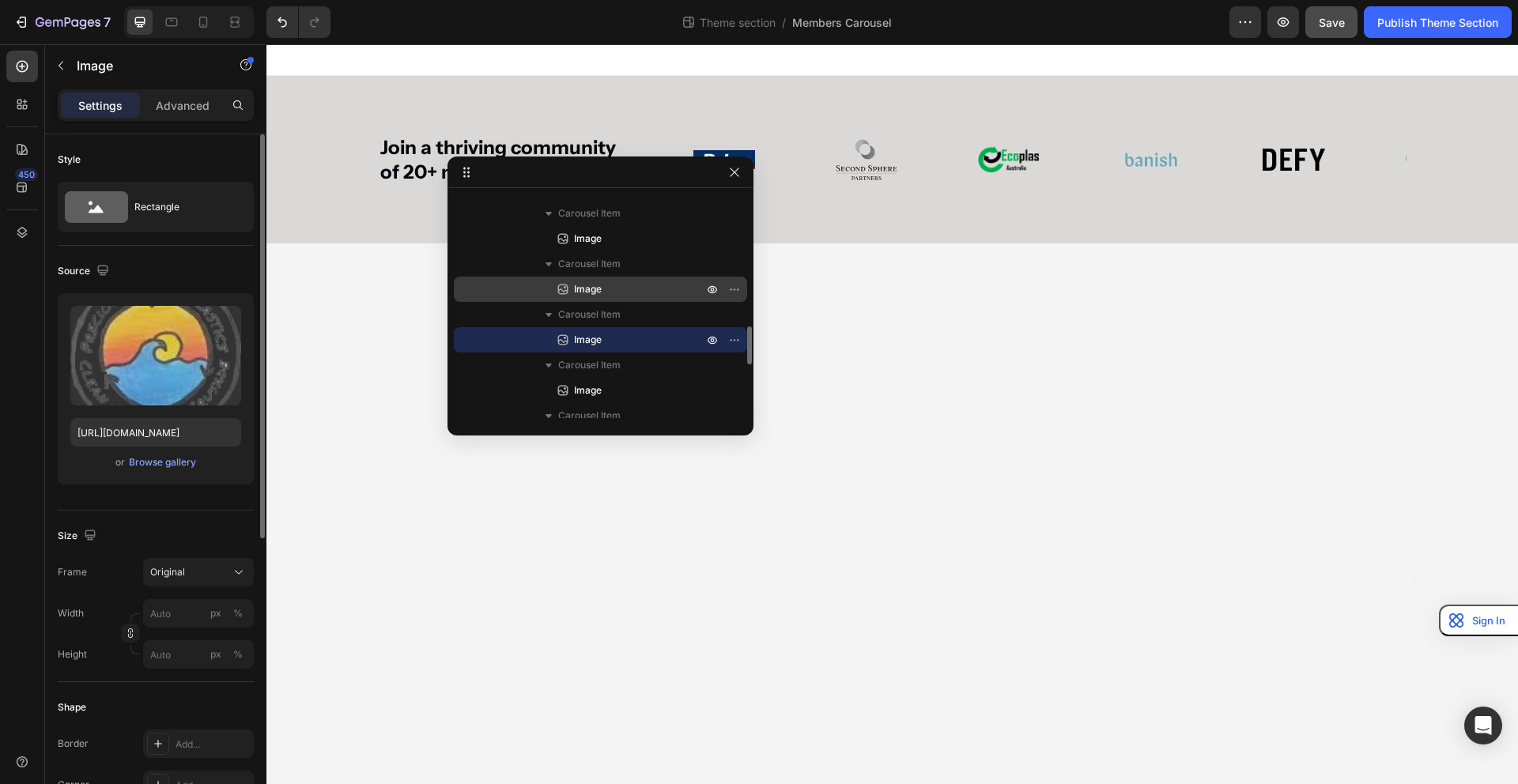
click at [615, 281] on p "Image" at bounding box center [620, 289] width 132 height 16
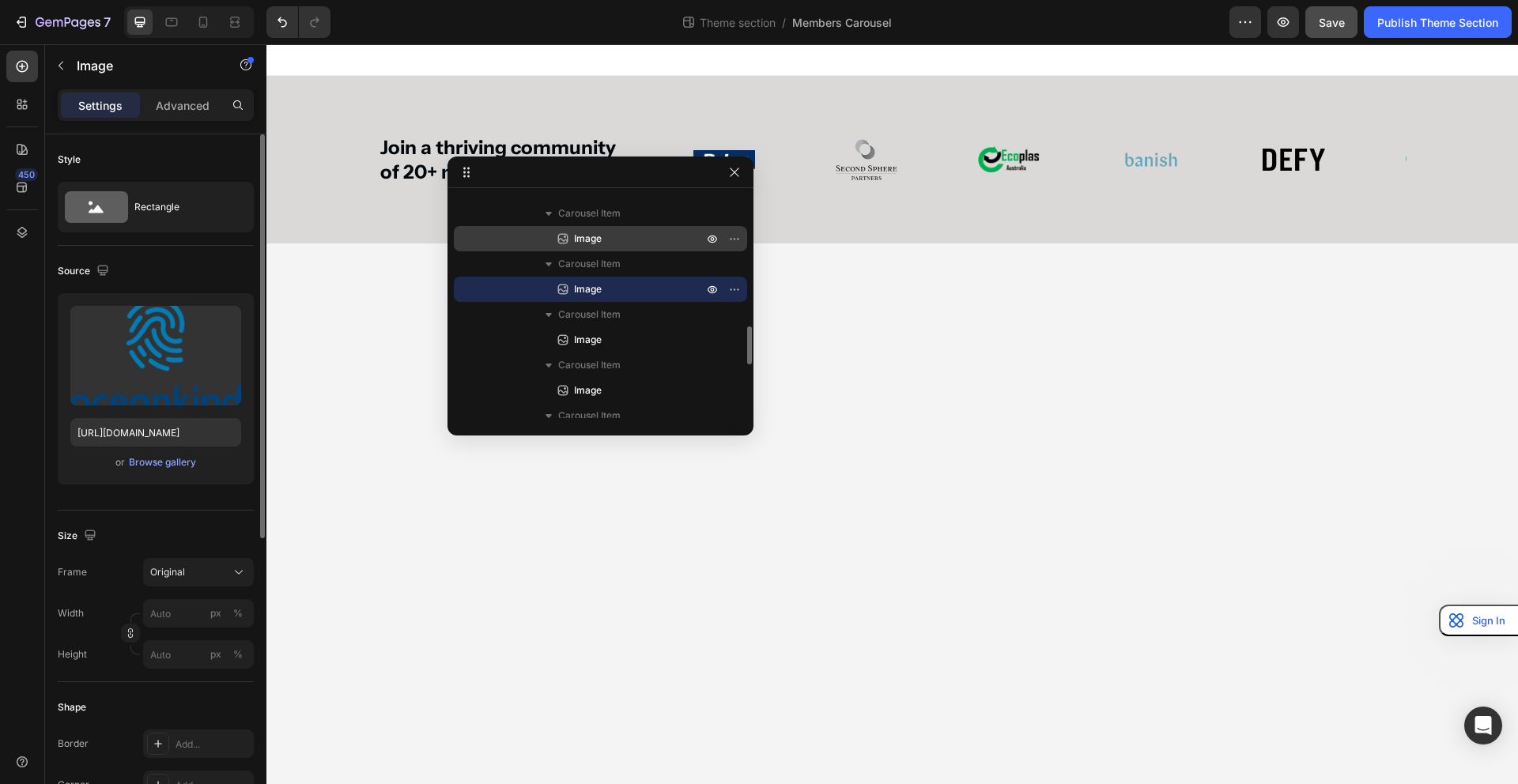
click at [614, 239] on p "Image" at bounding box center [620, 239] width 132 height 16
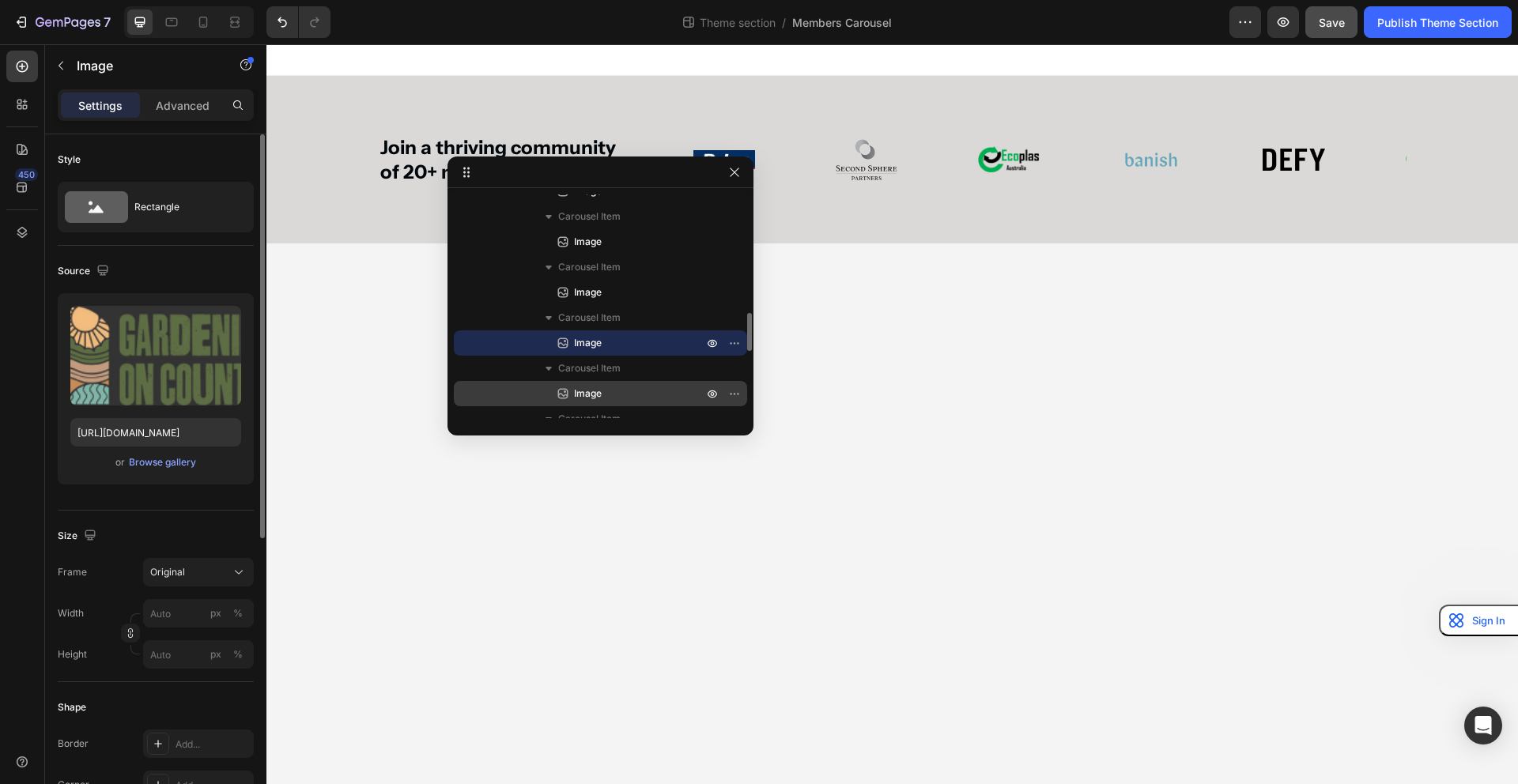
scroll to position [637, 0]
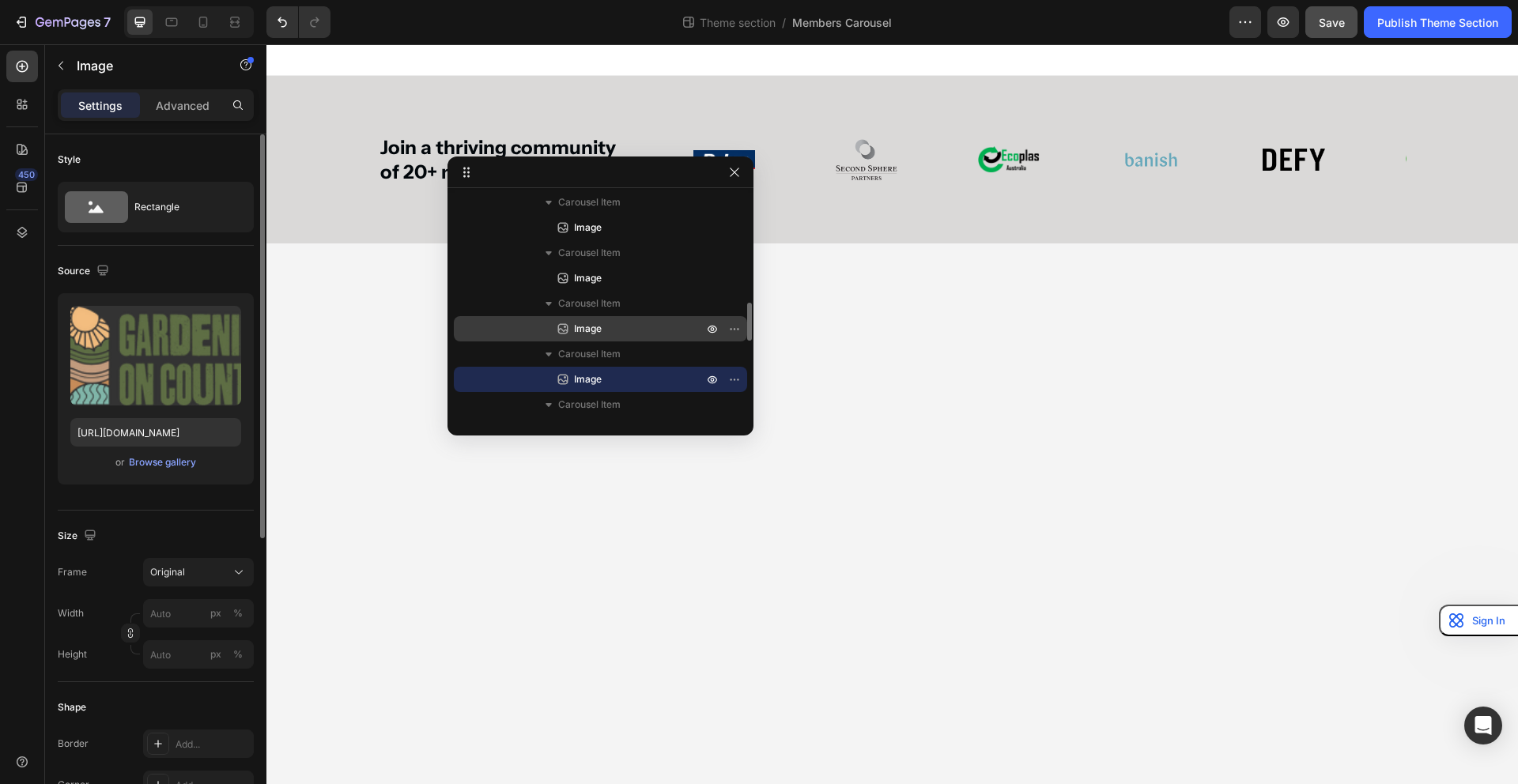
click at [604, 336] on p "Image" at bounding box center [620, 329] width 132 height 16
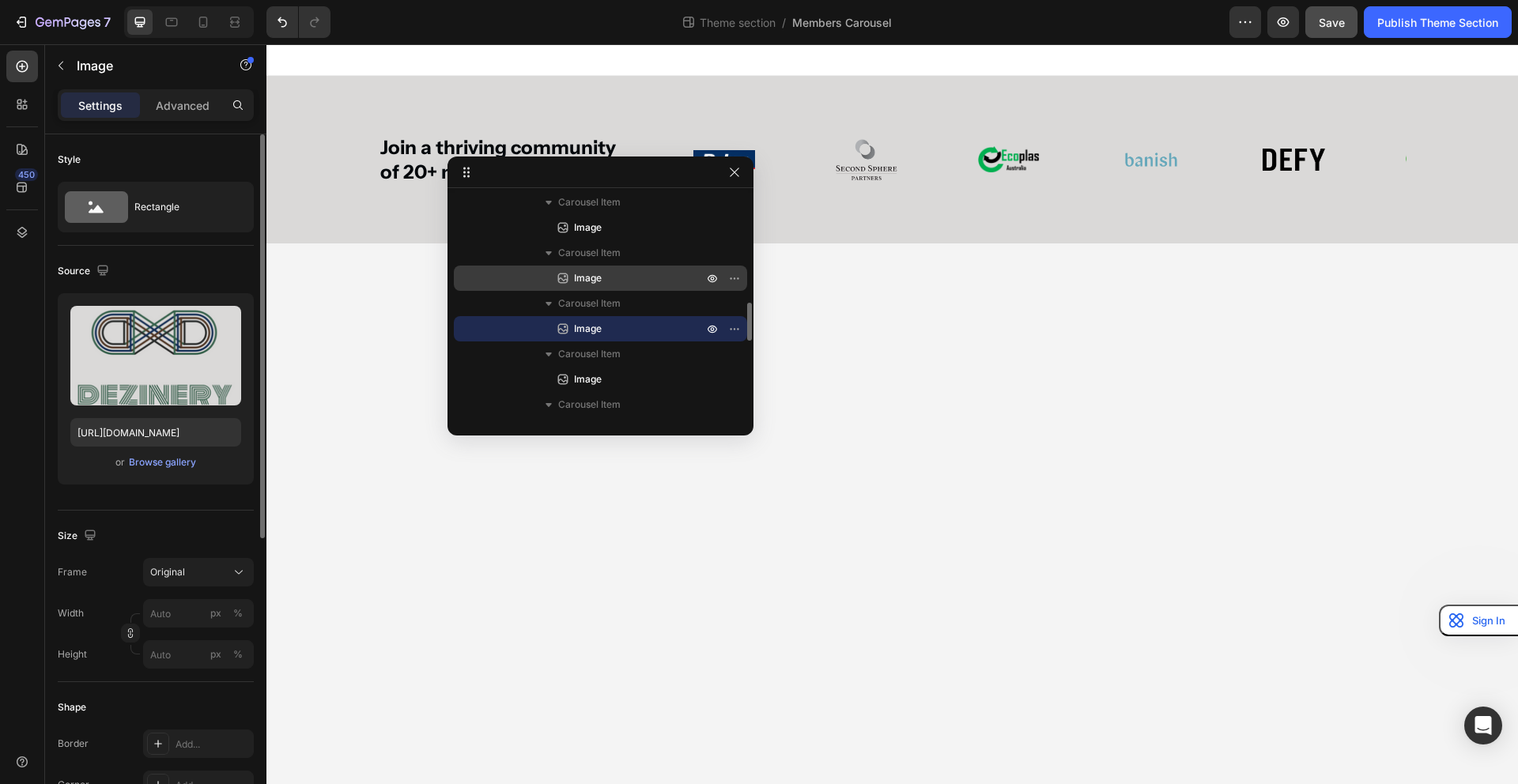
click at [604, 281] on p "Image" at bounding box center [620, 278] width 132 height 16
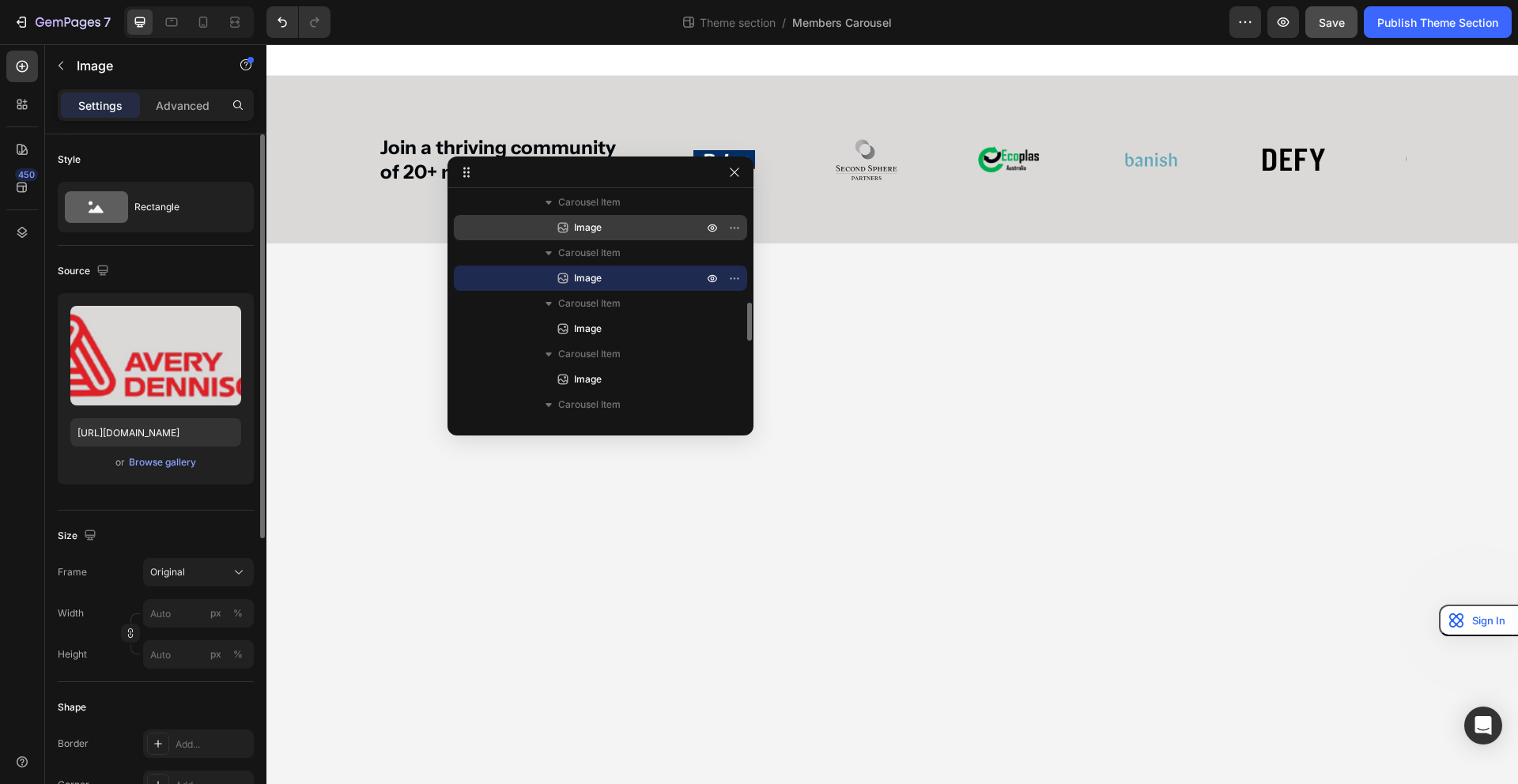
click at [608, 229] on p "Image" at bounding box center [620, 227] width 132 height 16
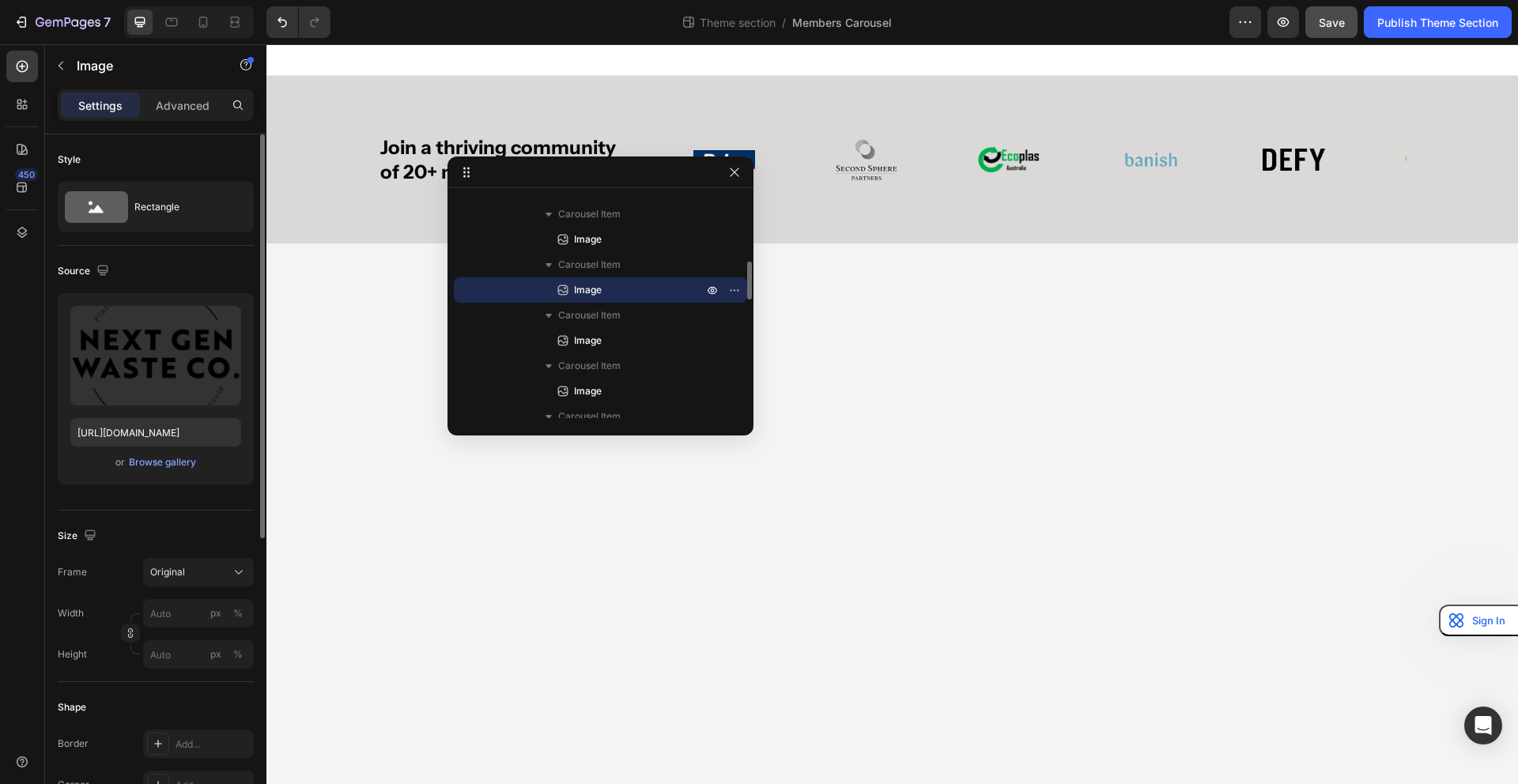
scroll to position [544, 0]
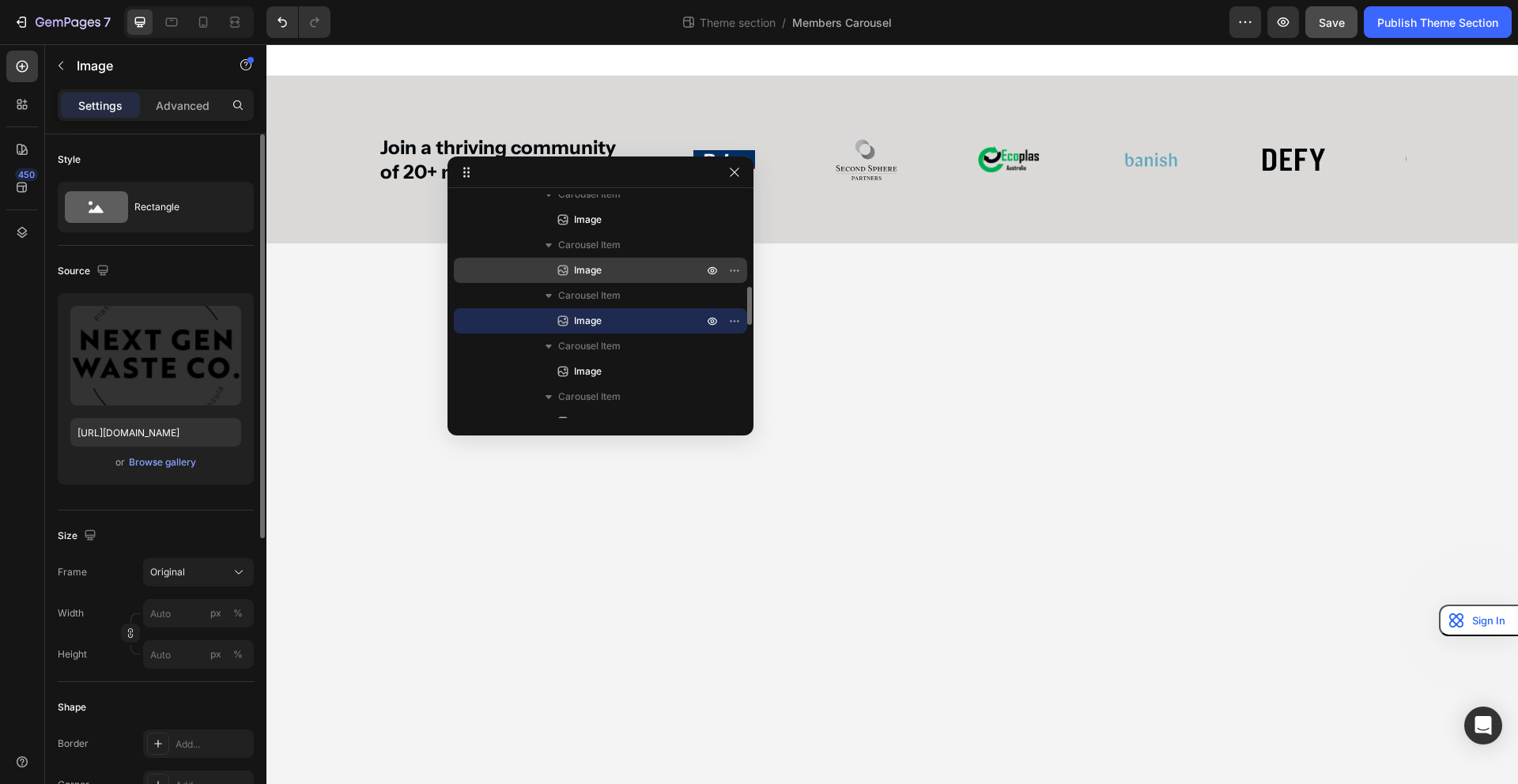
click at [608, 270] on p "Image" at bounding box center [620, 270] width 132 height 16
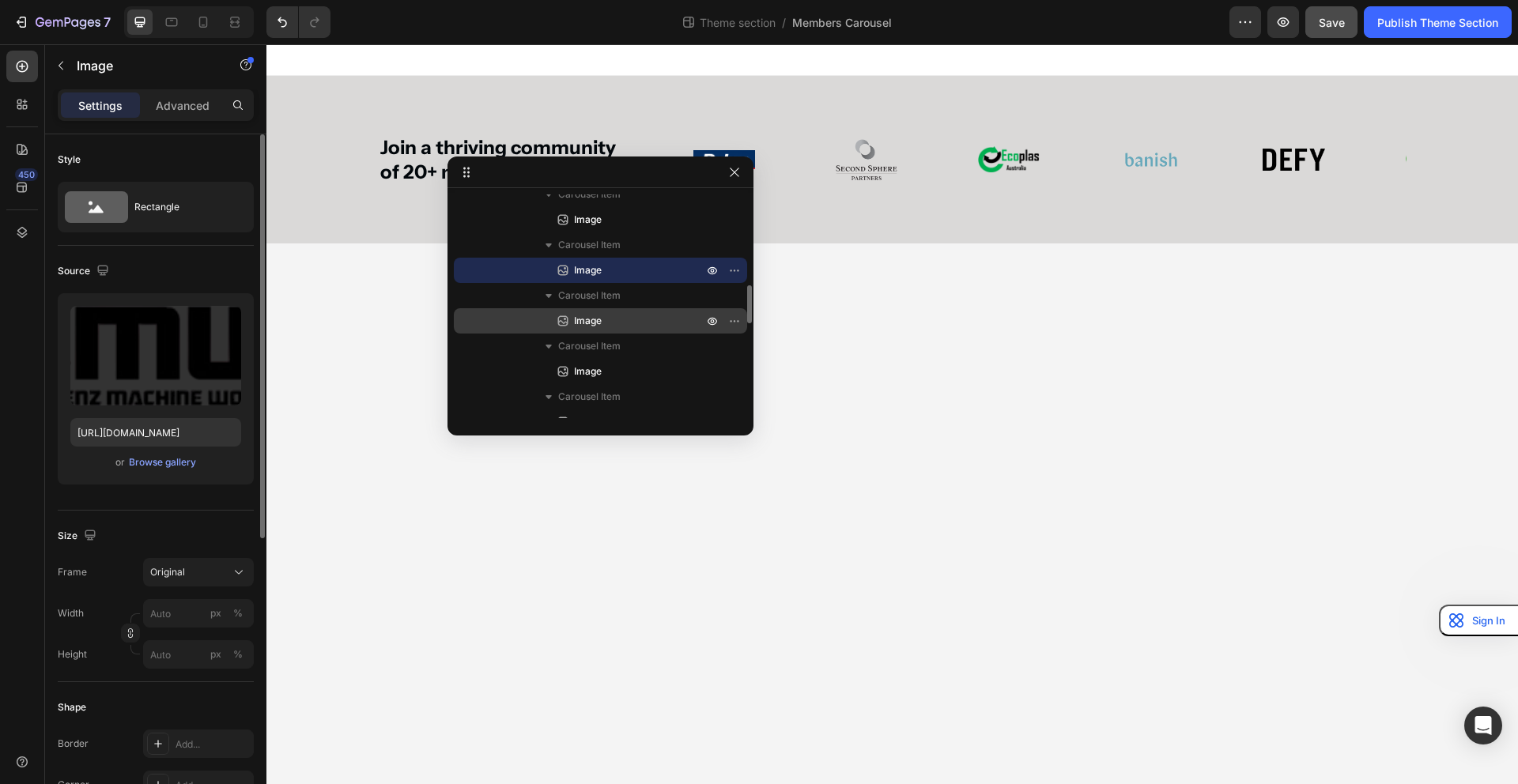
scroll to position [543, 0]
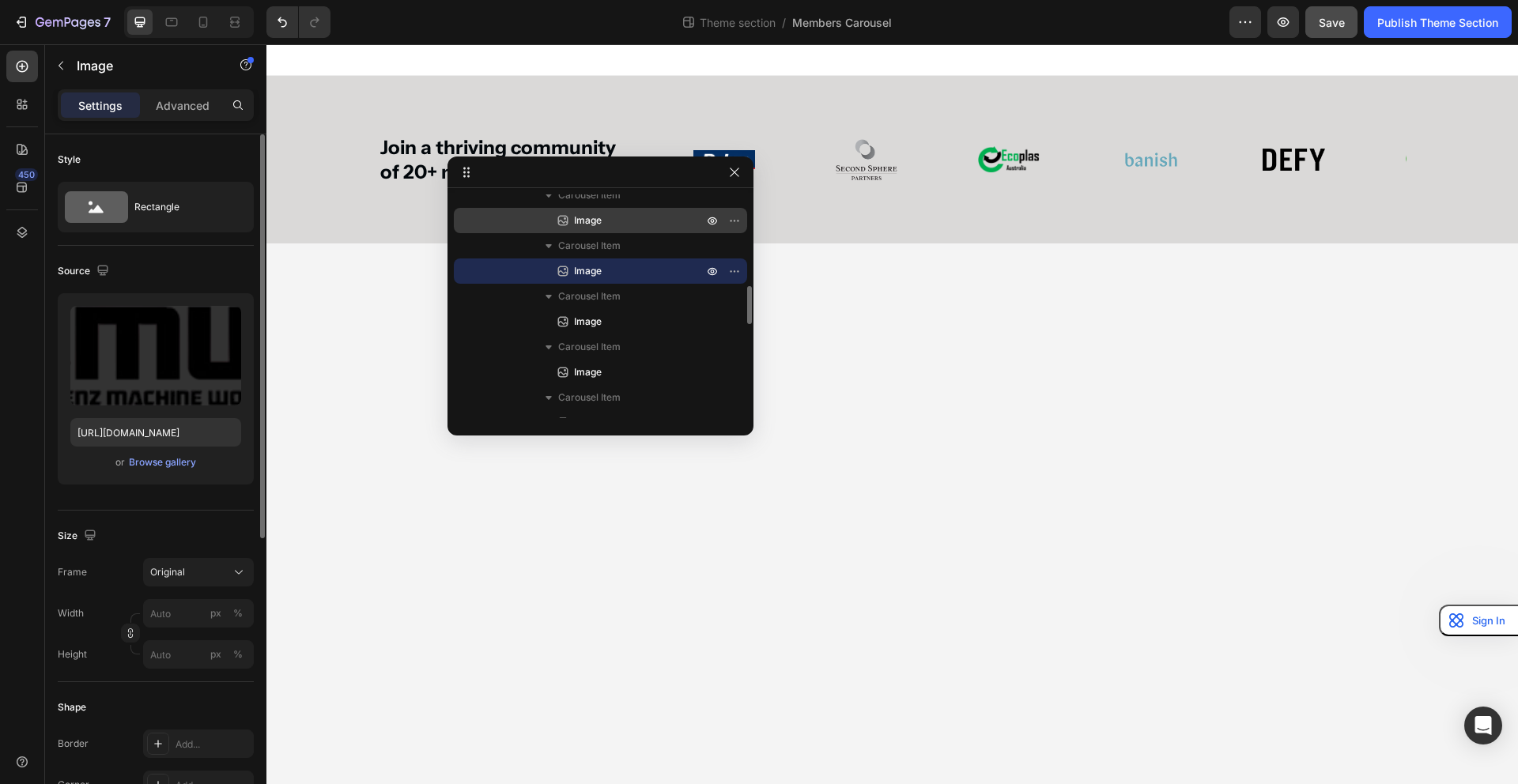
click at [607, 227] on p "Image" at bounding box center [620, 220] width 132 height 16
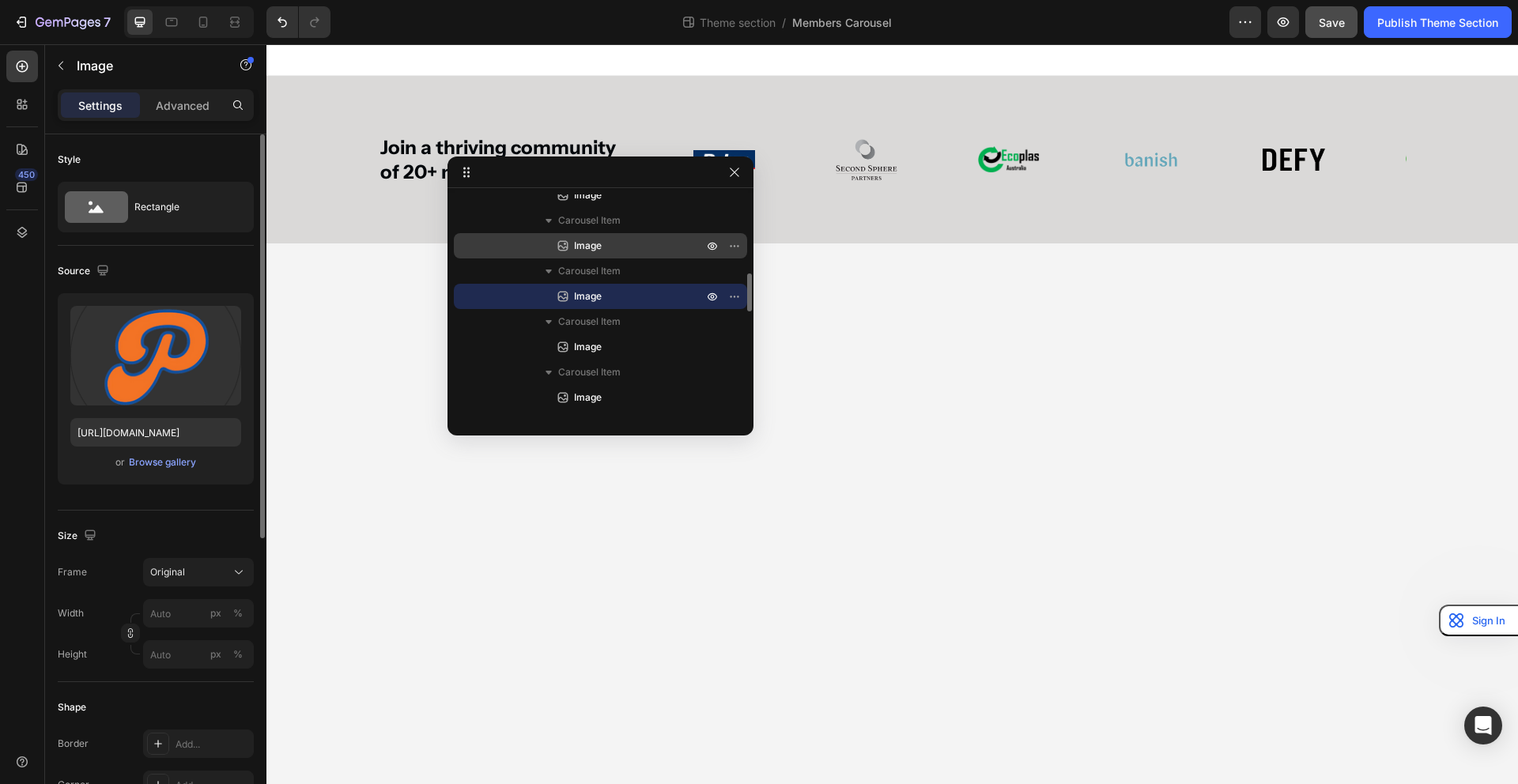
click at [607, 246] on p "Image" at bounding box center [620, 246] width 132 height 16
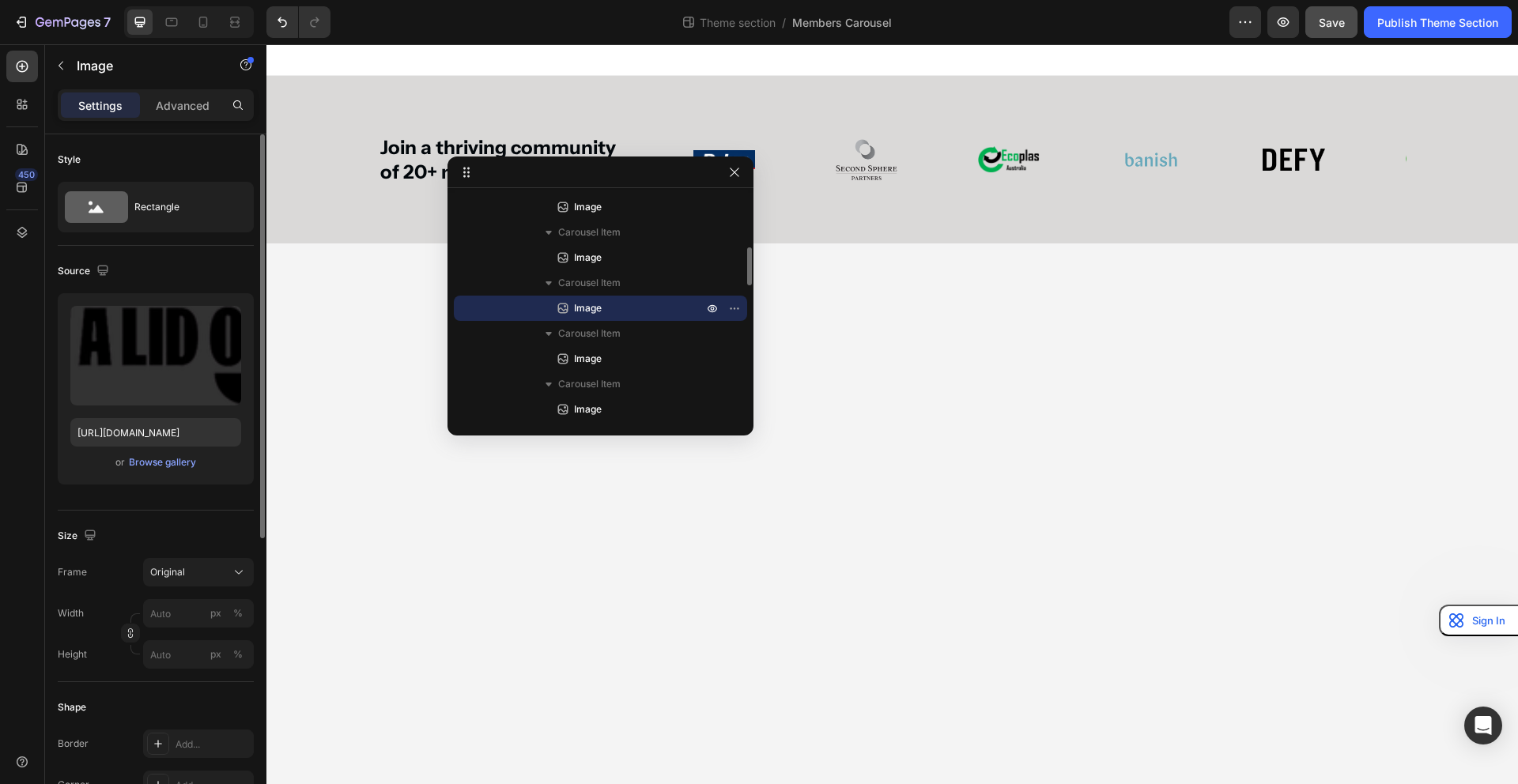
scroll to position [391, 0]
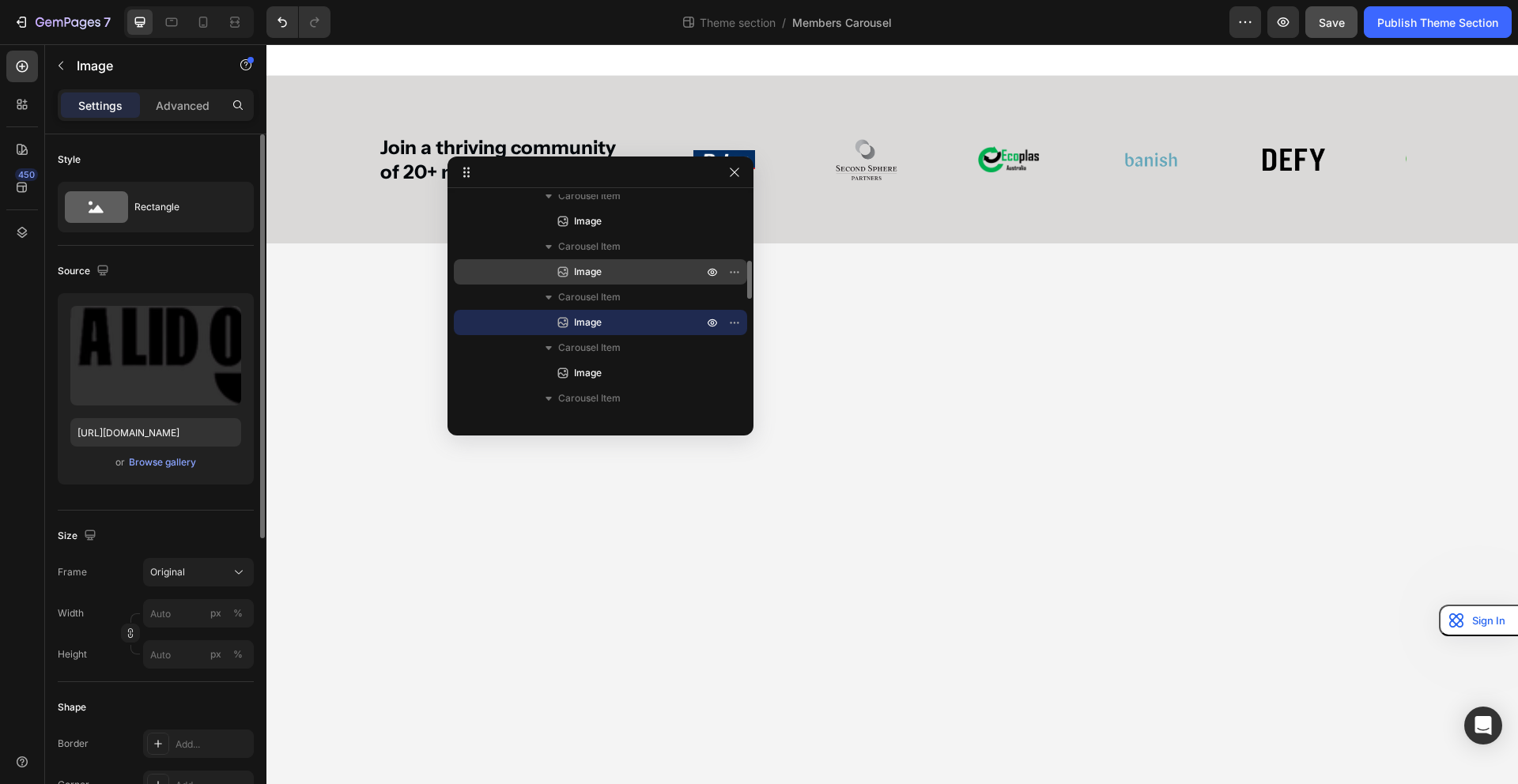
click at [604, 270] on p "Image" at bounding box center [620, 271] width 132 height 16
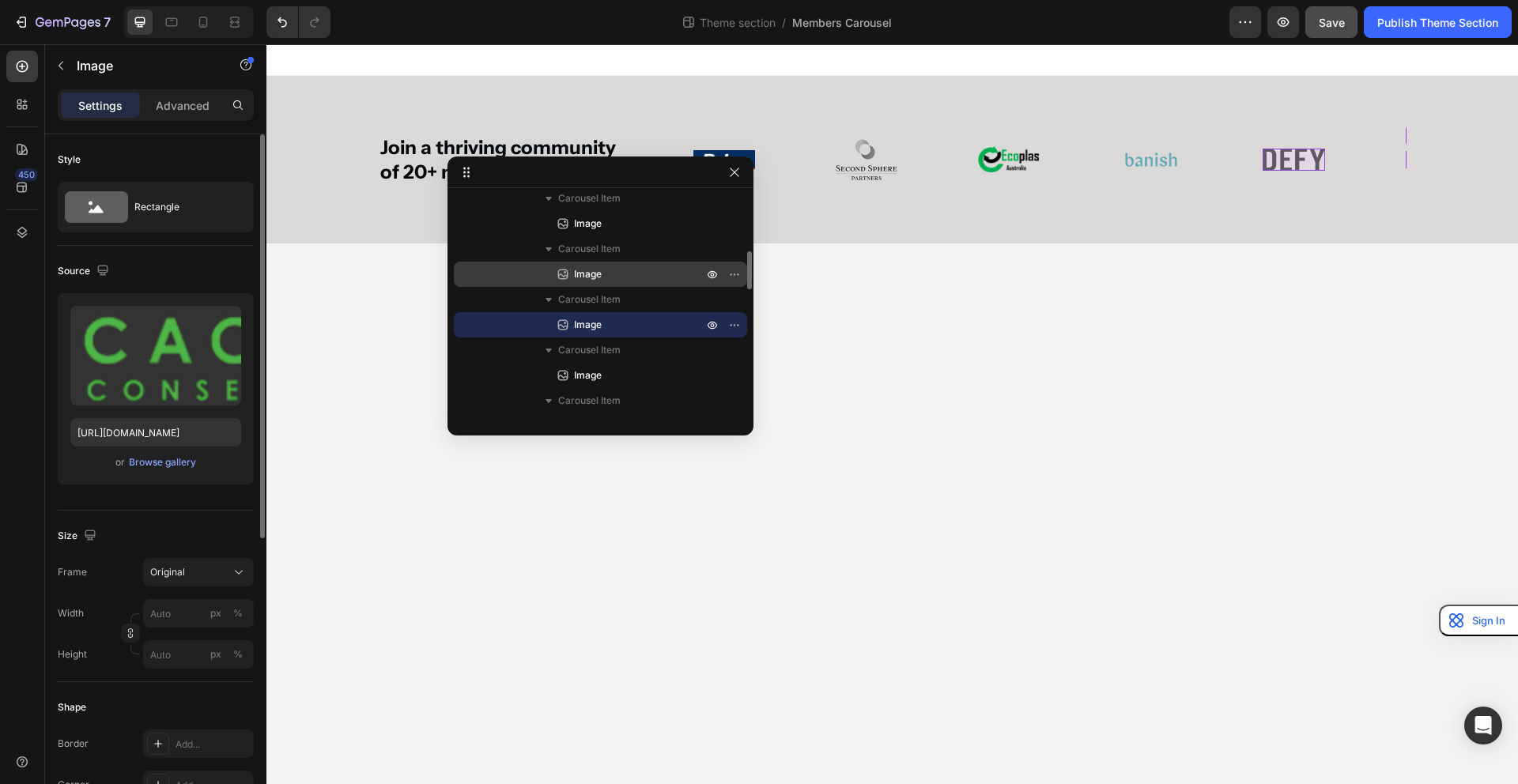
click at [604, 280] on p "Image" at bounding box center [620, 274] width 132 height 16
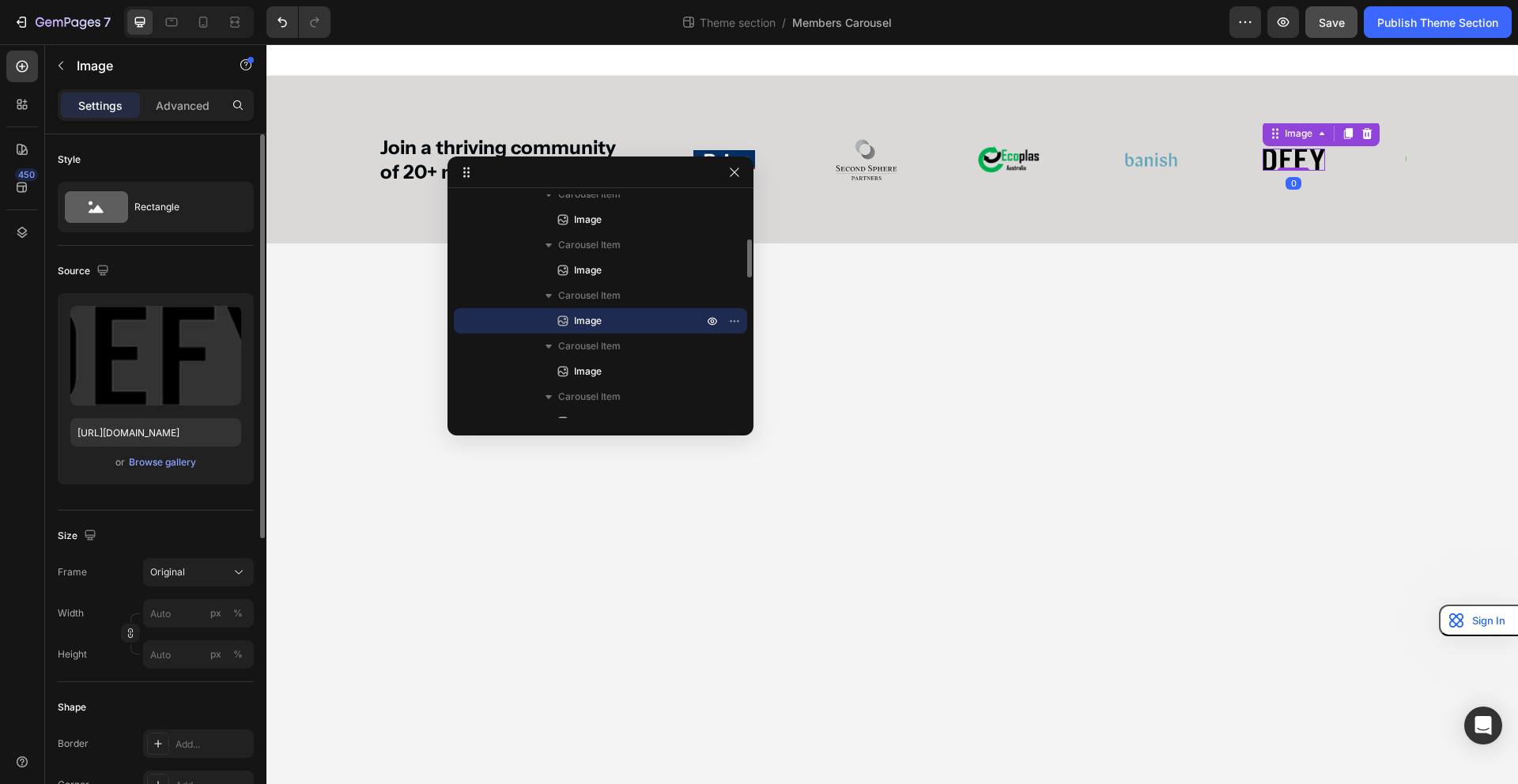
scroll to position [288, 0]
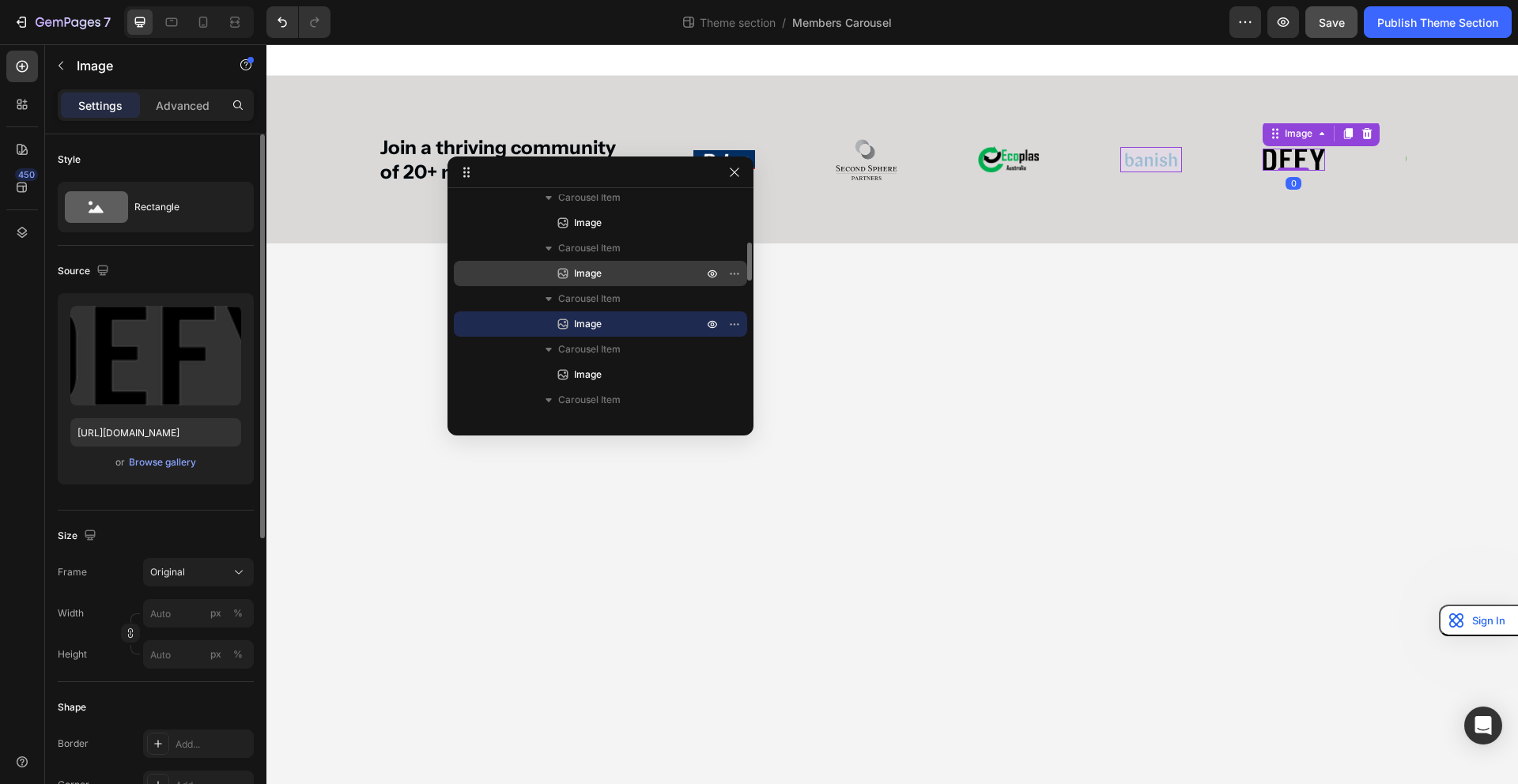
click at [604, 278] on p "Image" at bounding box center [620, 273] width 132 height 16
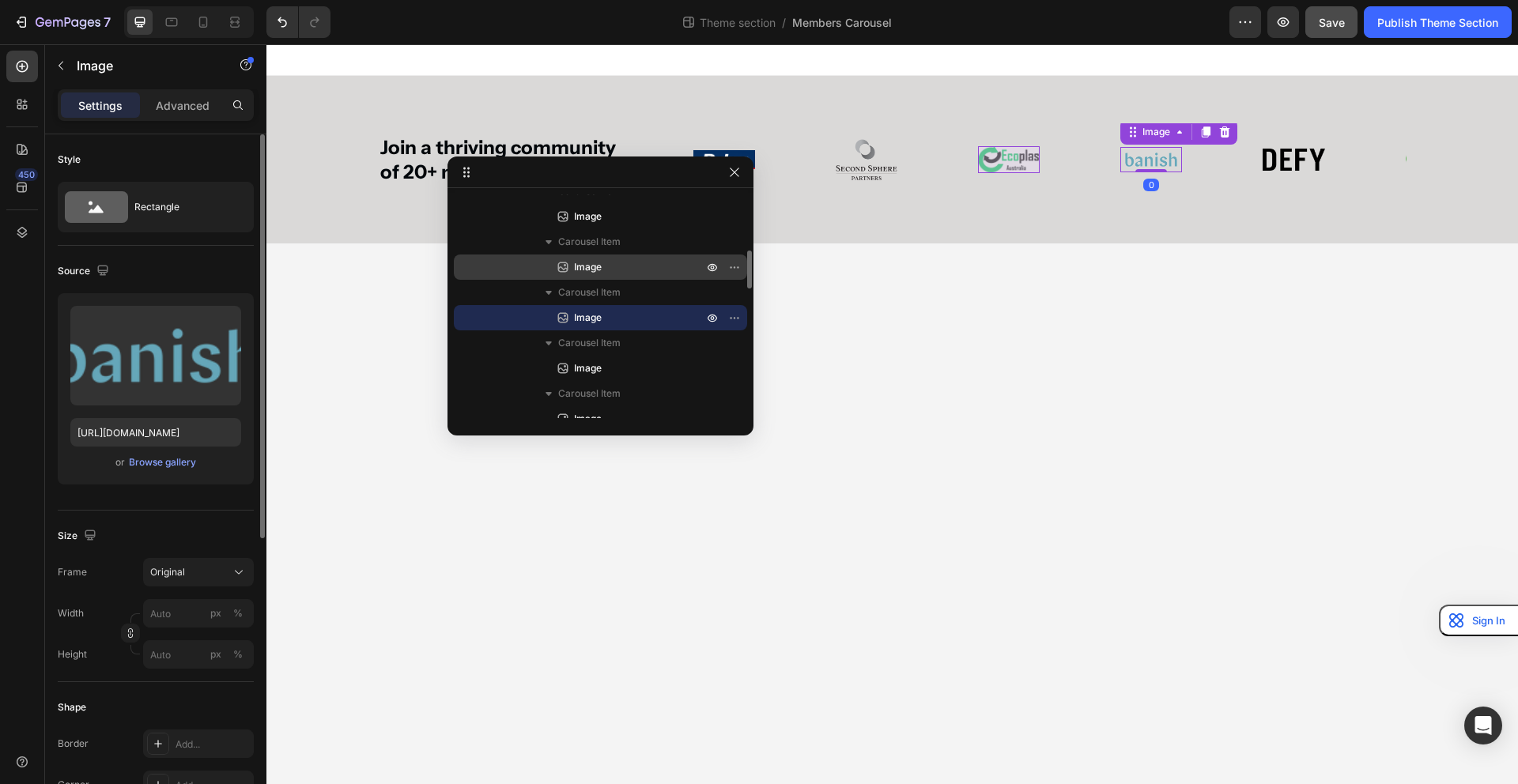
scroll to position [239, 0]
click at [603, 275] on p "Image" at bounding box center [620, 271] width 132 height 16
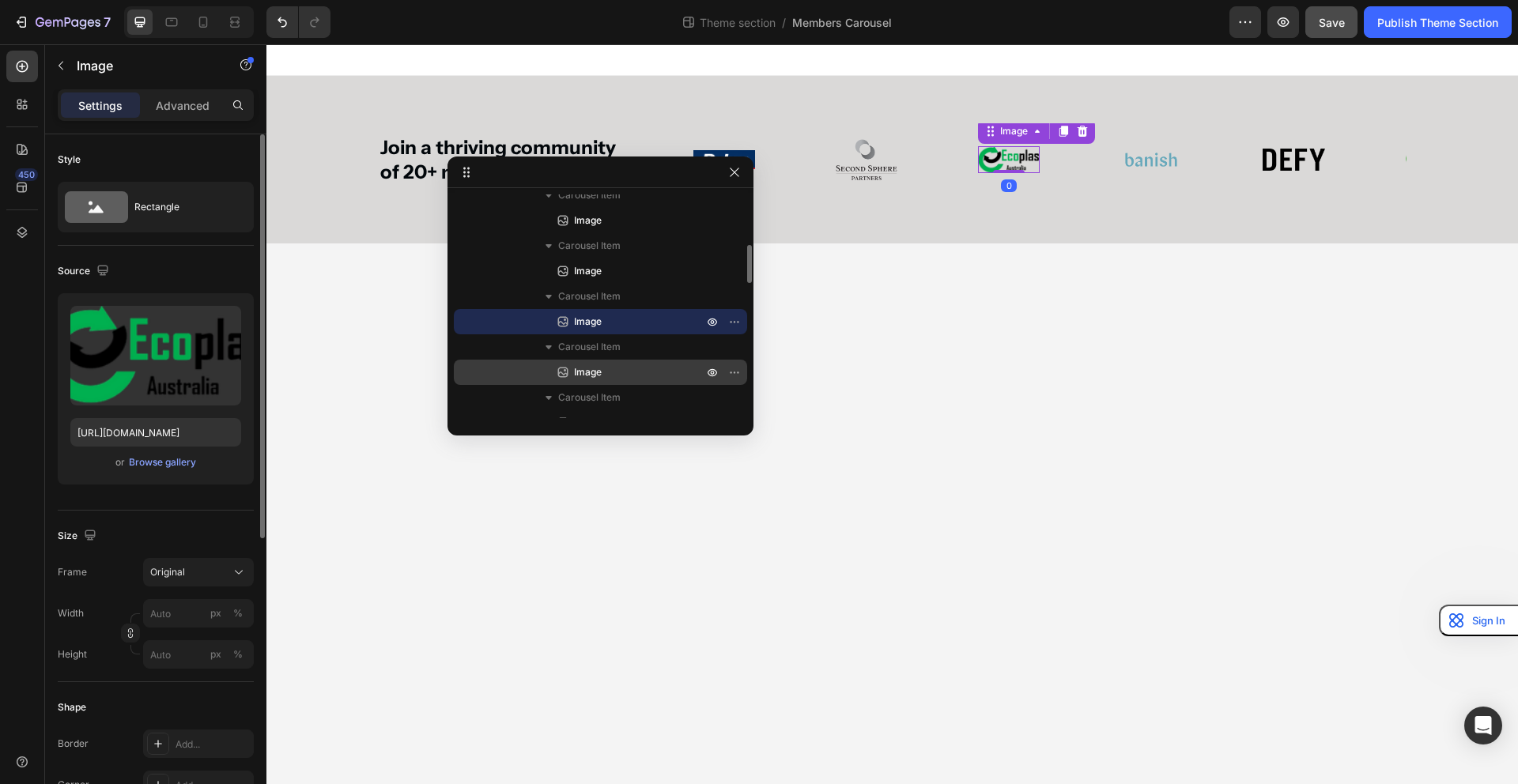
scroll to position [187, 0]
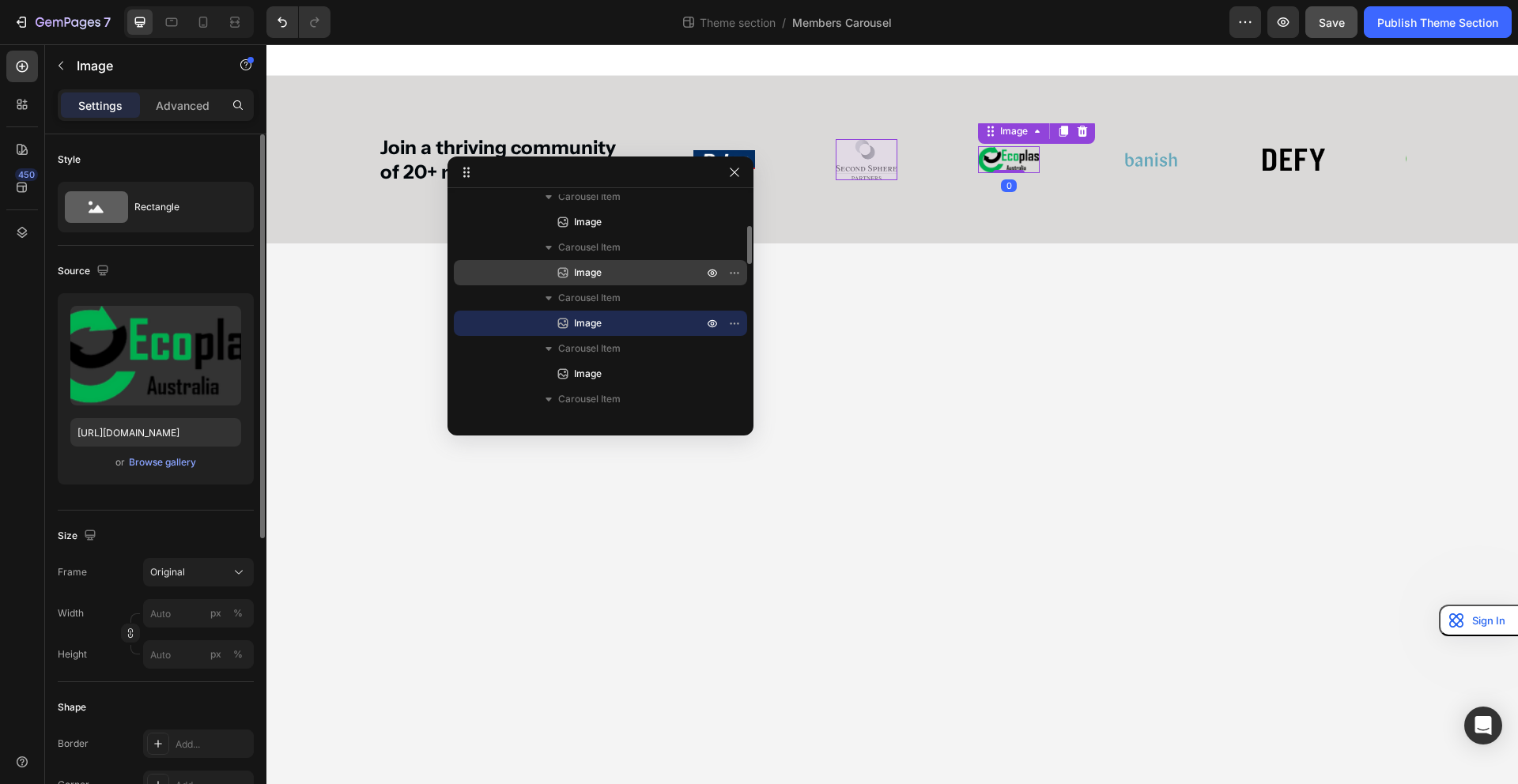
click at [622, 263] on div "Image" at bounding box center [601, 272] width 280 height 25
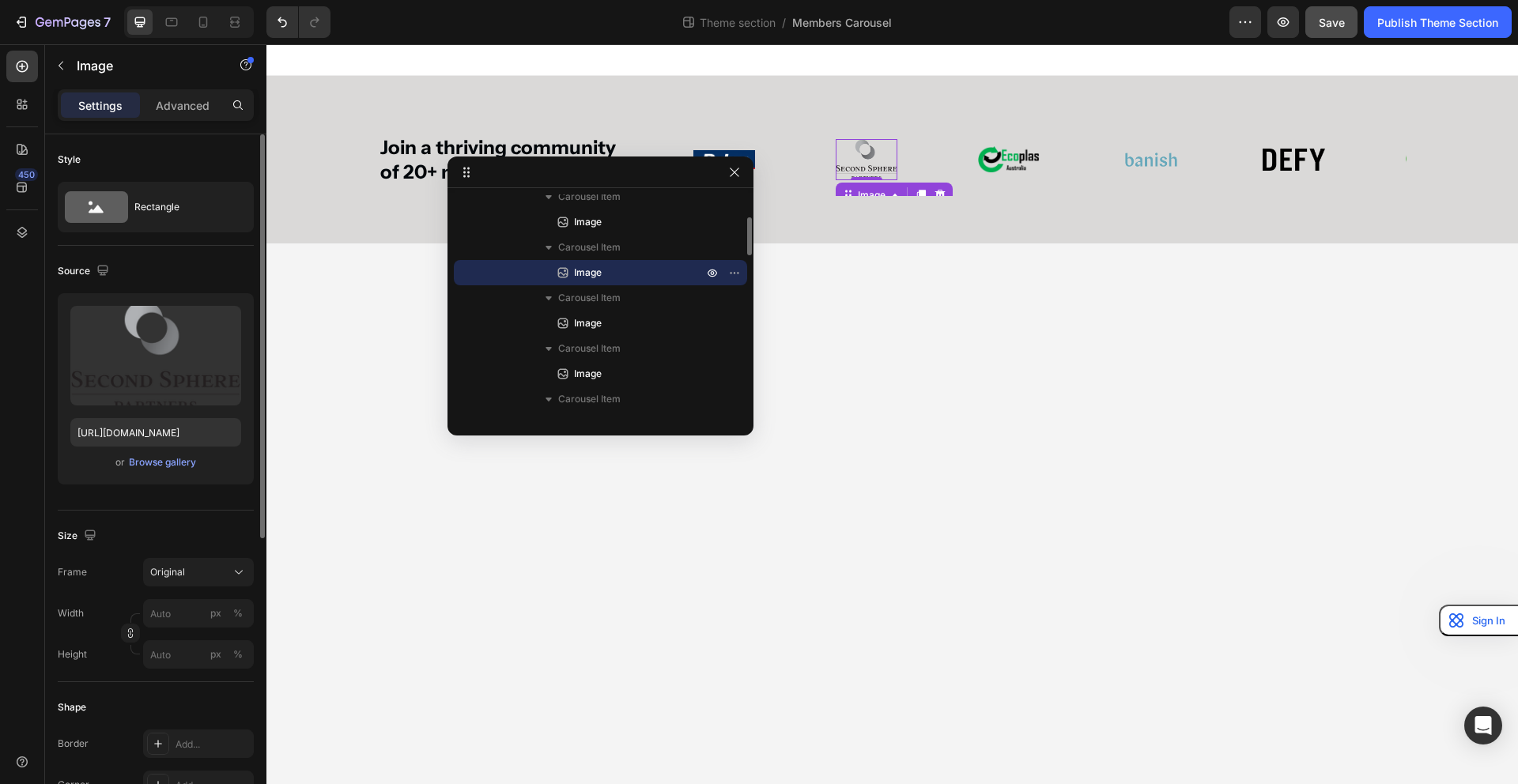
scroll to position [143, 0]
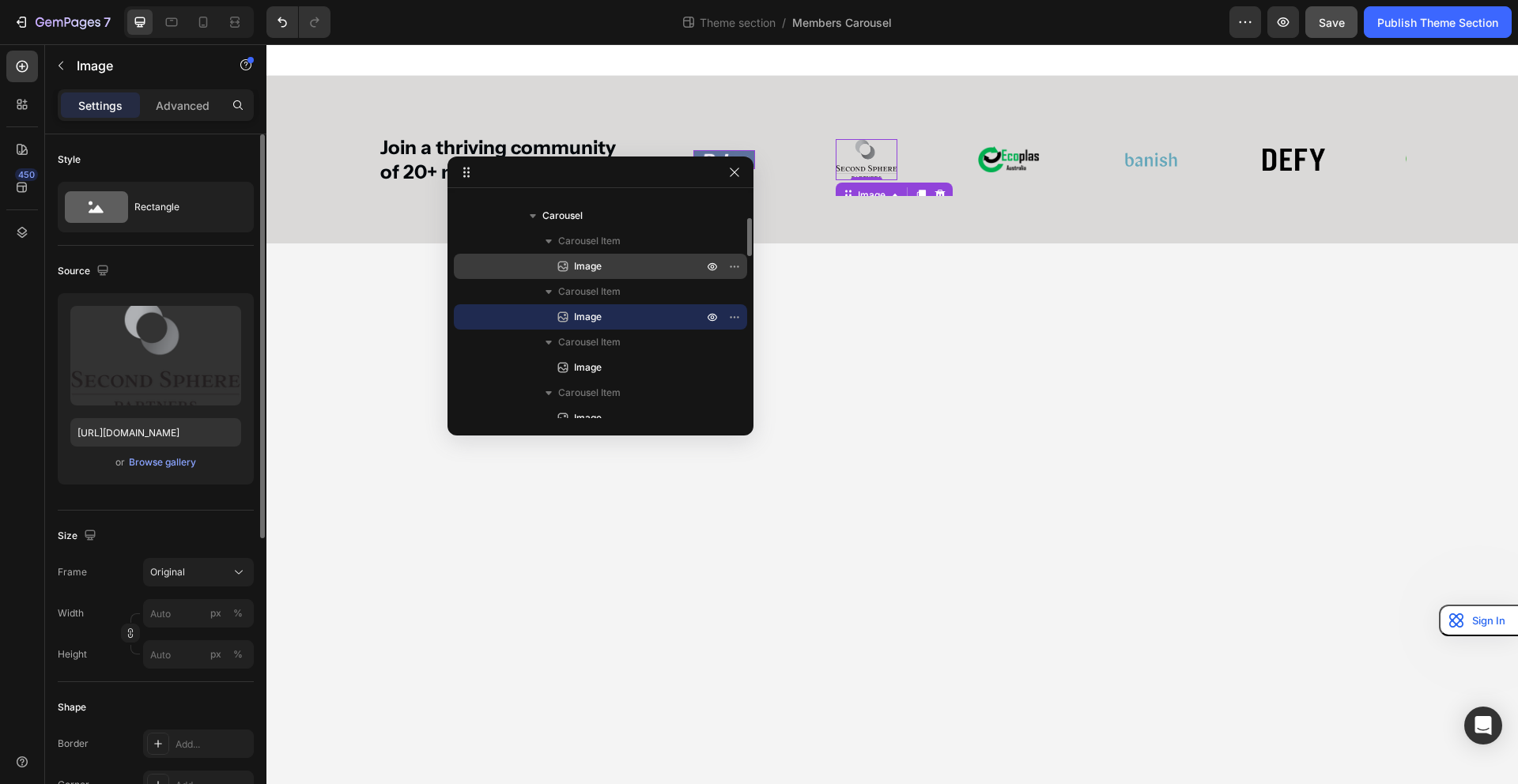
click at [619, 263] on p "Image" at bounding box center [620, 267] width 132 height 16
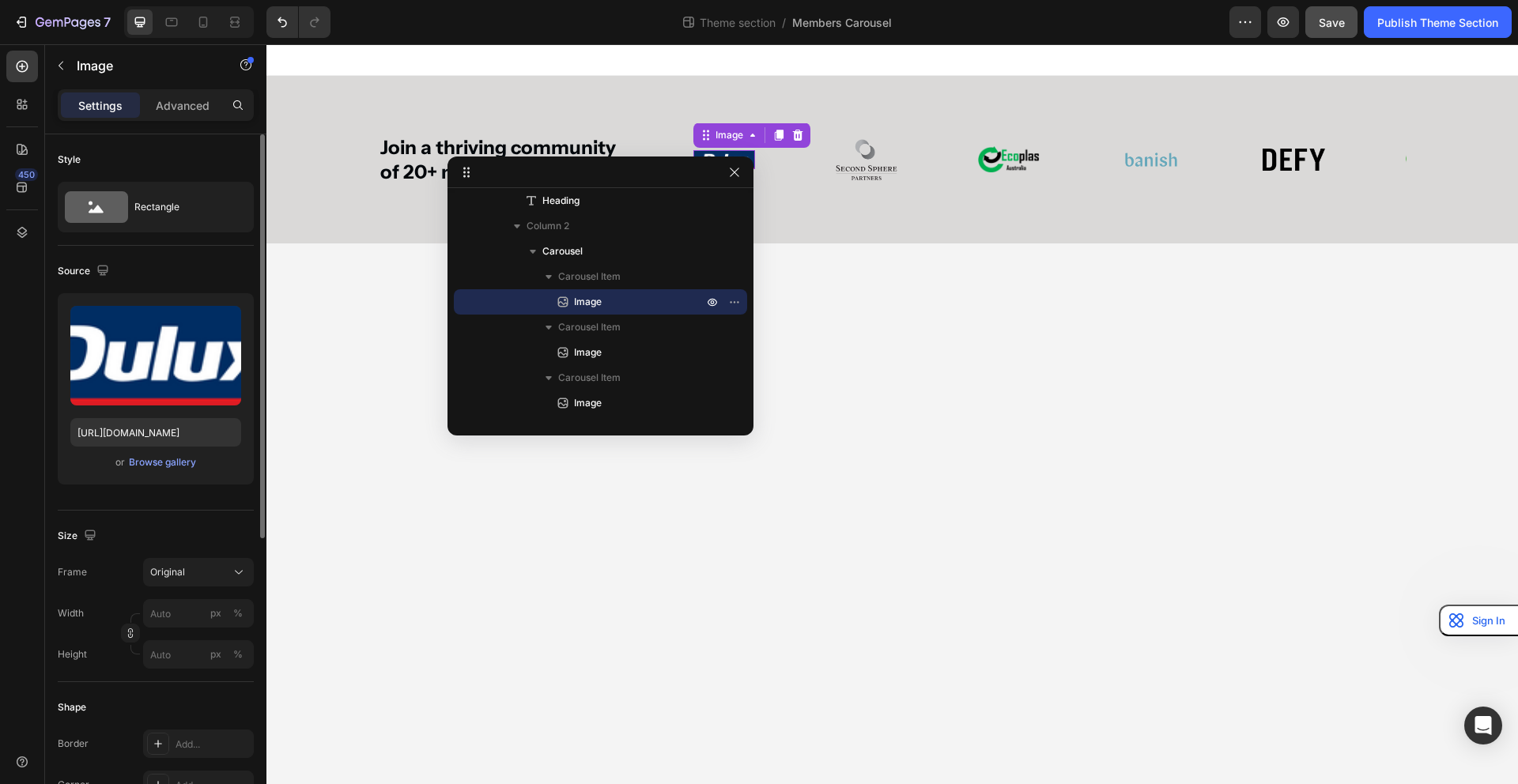
scroll to position [0, 0]
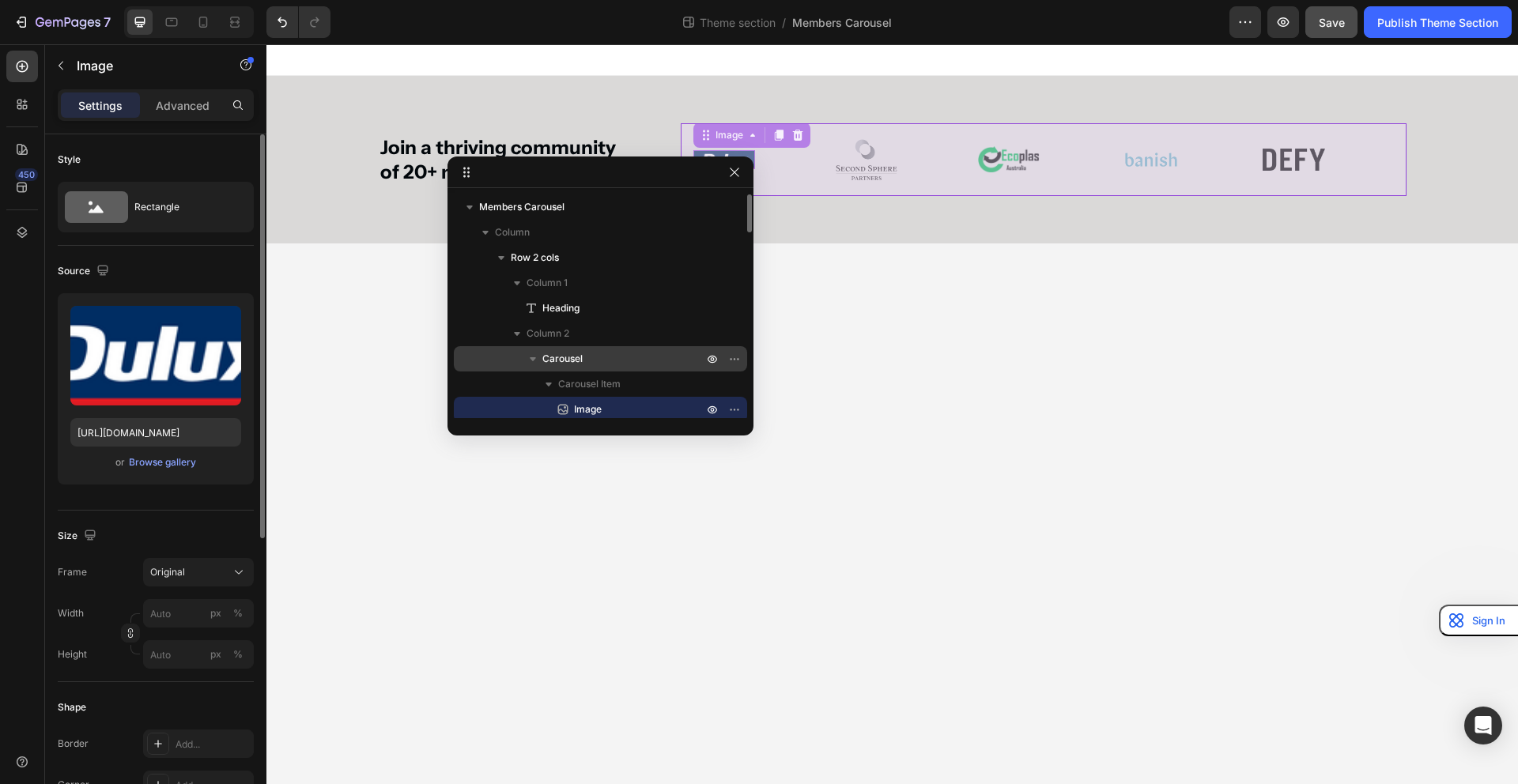
click at [542, 358] on span "Carousel" at bounding box center [562, 359] width 40 height 16
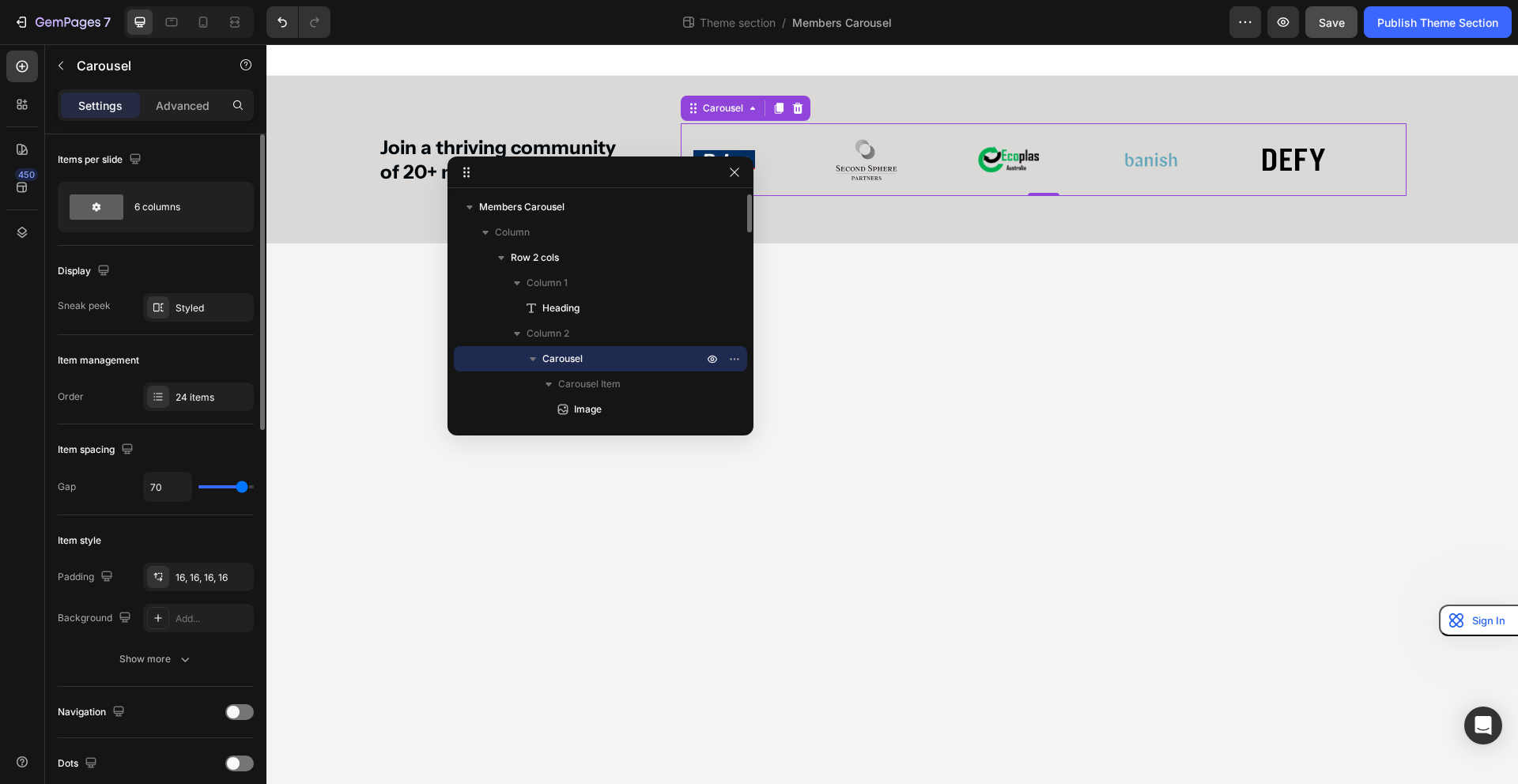
click at [534, 362] on icon "button" at bounding box center [533, 359] width 16 height 16
click at [532, 355] on icon "button" at bounding box center [533, 359] width 16 height 16
click at [534, 354] on icon "button" at bounding box center [533, 359] width 16 height 16
click at [930, 466] on body "Join a thriving community of 20+ members Heading Image Image Image Image Image …" at bounding box center [892, 414] width 1251 height 740
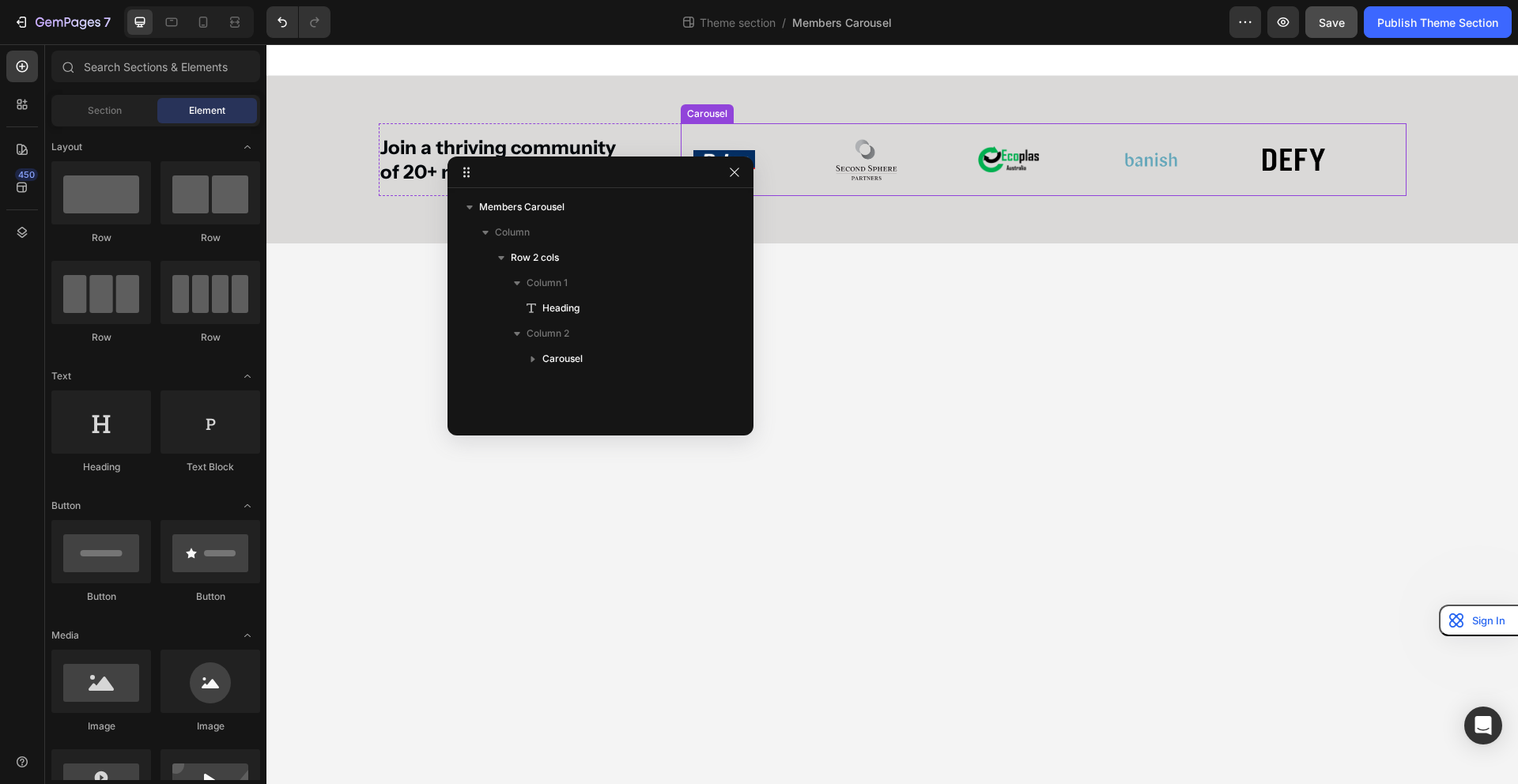
click at [809, 196] on div "Image Image Image Image Image Image Image Image Image Image Image Image Image I…" at bounding box center [1044, 160] width 726 height 73
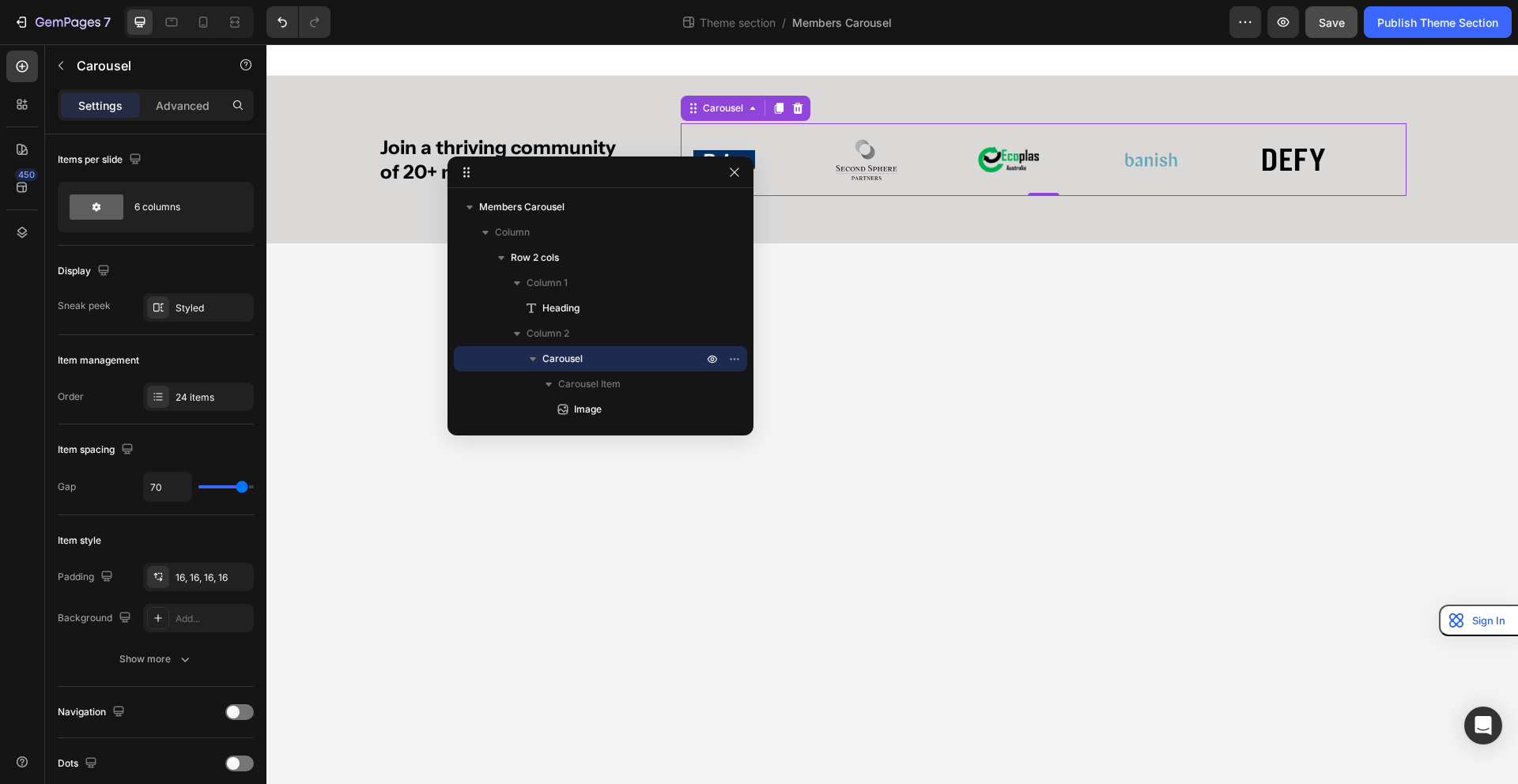
click at [783, 191] on div "Image Image Image Image Image Image Image Image Image Image Image Image Image I…" at bounding box center [1044, 160] width 726 height 73
click at [739, 173] on icon "button" at bounding box center [734, 172] width 13 height 13
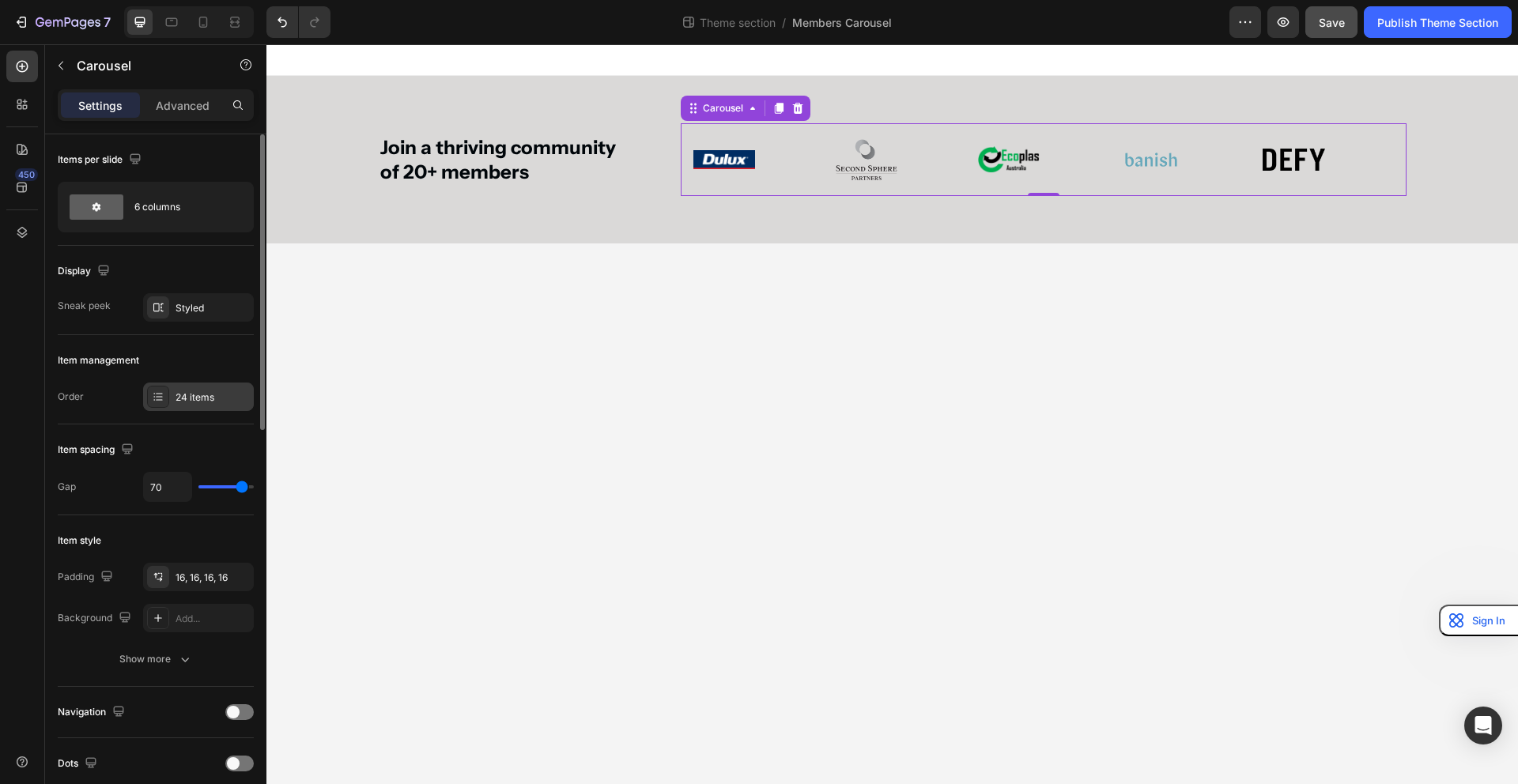
click at [195, 403] on div "24 items" at bounding box center [213, 398] width 74 height 15
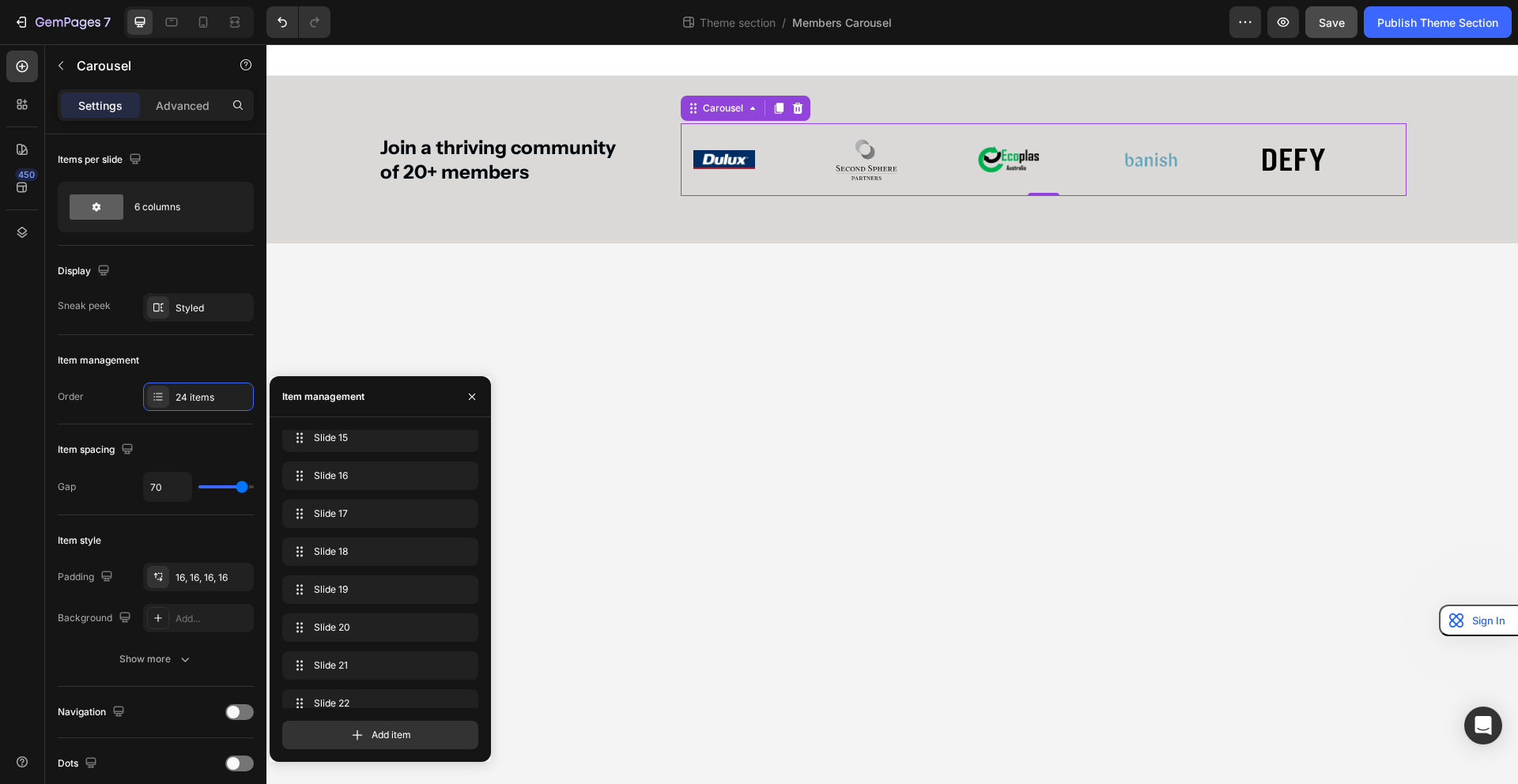
scroll to position [629, 0]
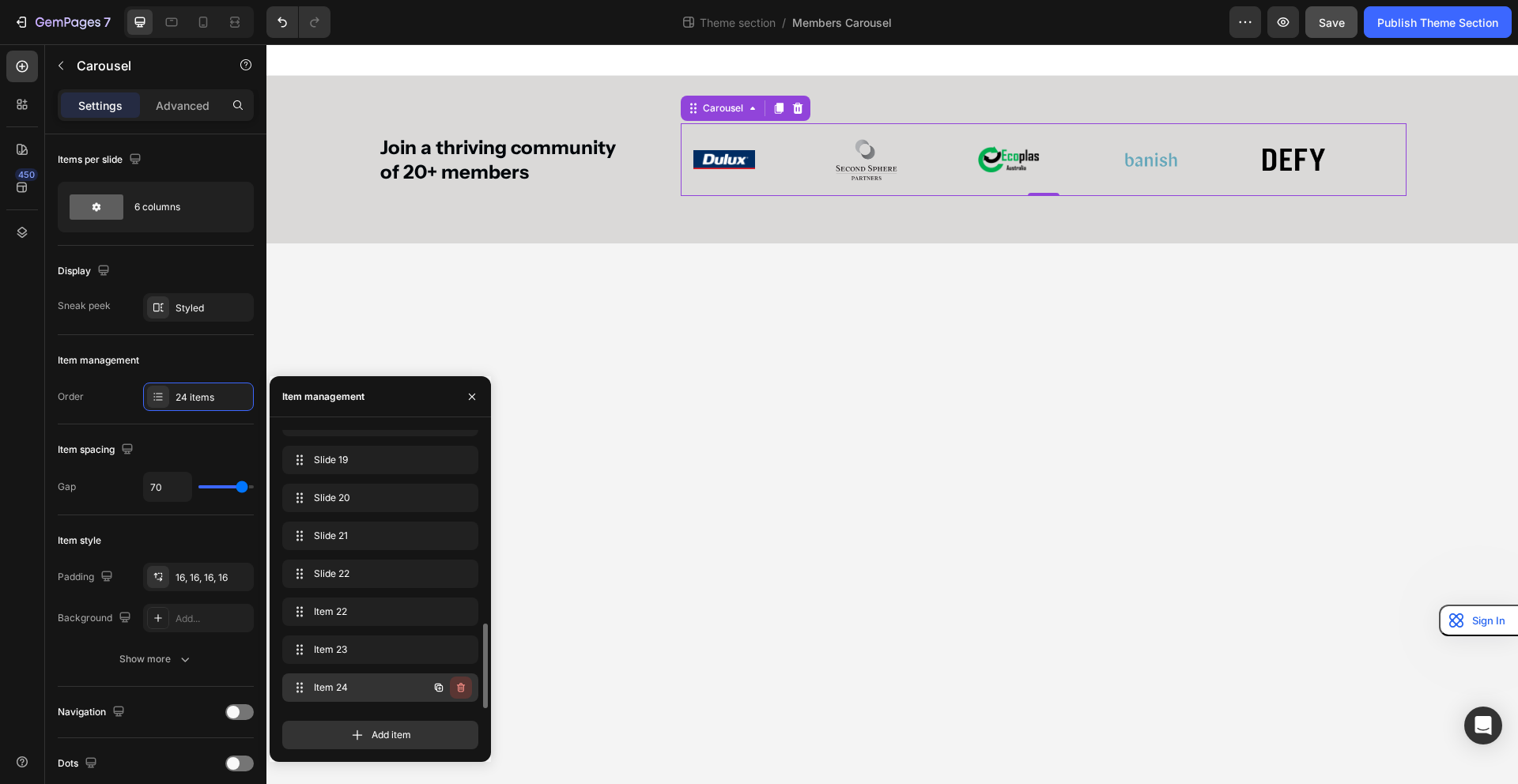
click at [461, 689] on icon "button" at bounding box center [461, 687] width 13 height 13
click at [451, 692] on div "Delete" at bounding box center [450, 688] width 29 height 15
click at [462, 689] on icon "button" at bounding box center [462, 689] width 1 height 4
click at [455, 689] on div "Delete" at bounding box center [450, 688] width 29 height 15
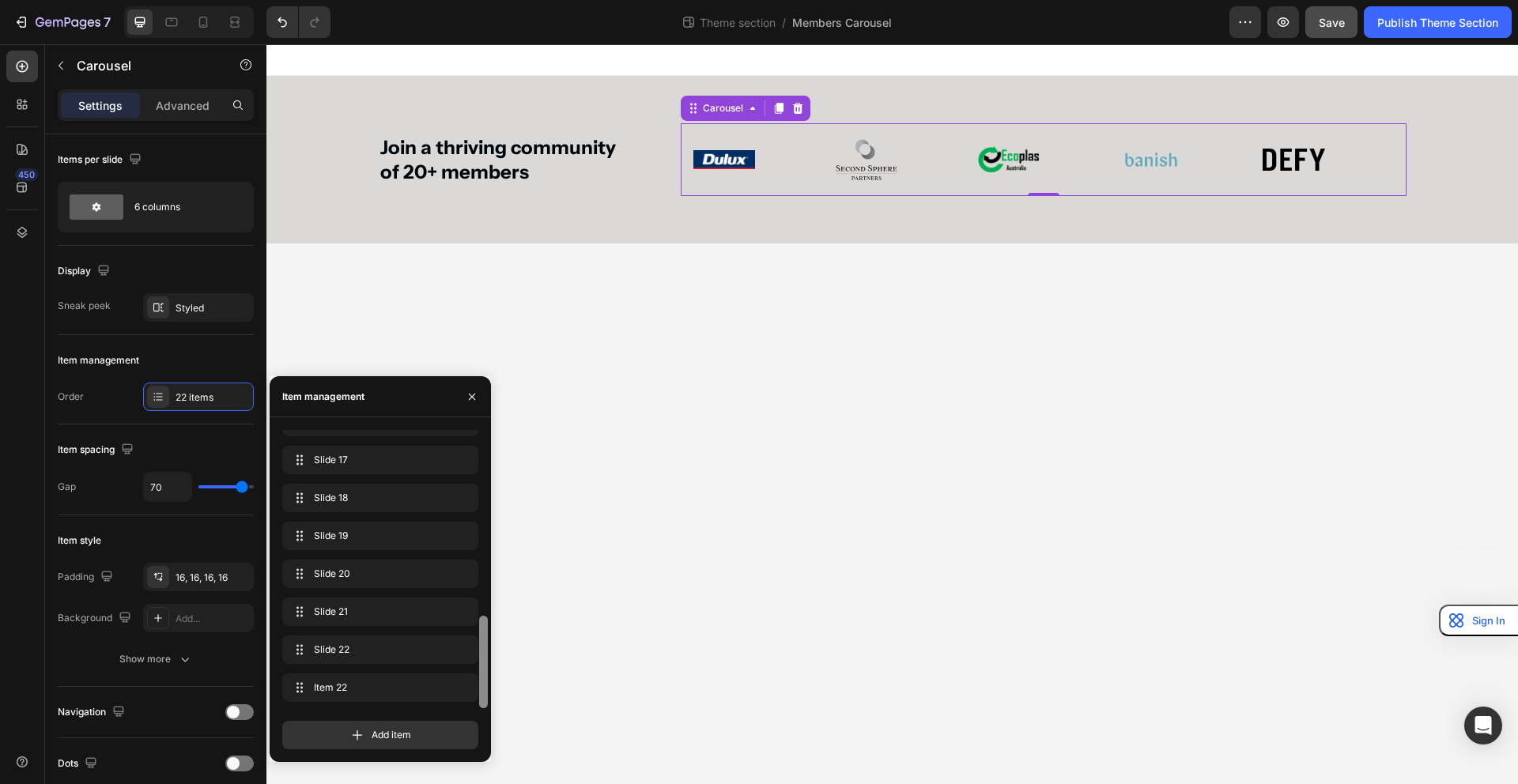
scroll to position [554, 0]
click at [814, 588] on body "Join a thriving community of 20+ members Heading Image Image Image Image Image …" at bounding box center [892, 414] width 1251 height 740
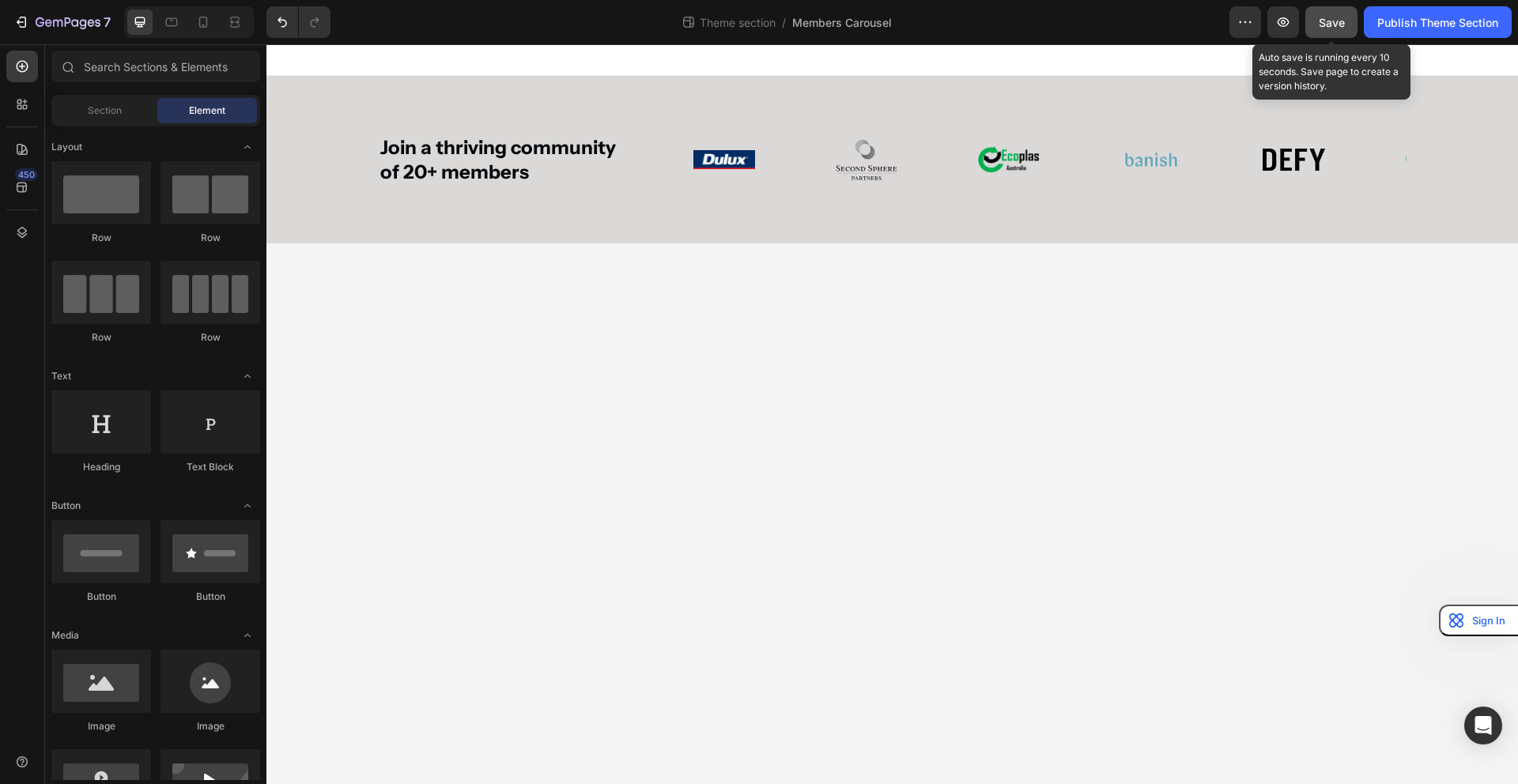
click at [1331, 21] on span "Save" at bounding box center [1332, 23] width 26 height 14
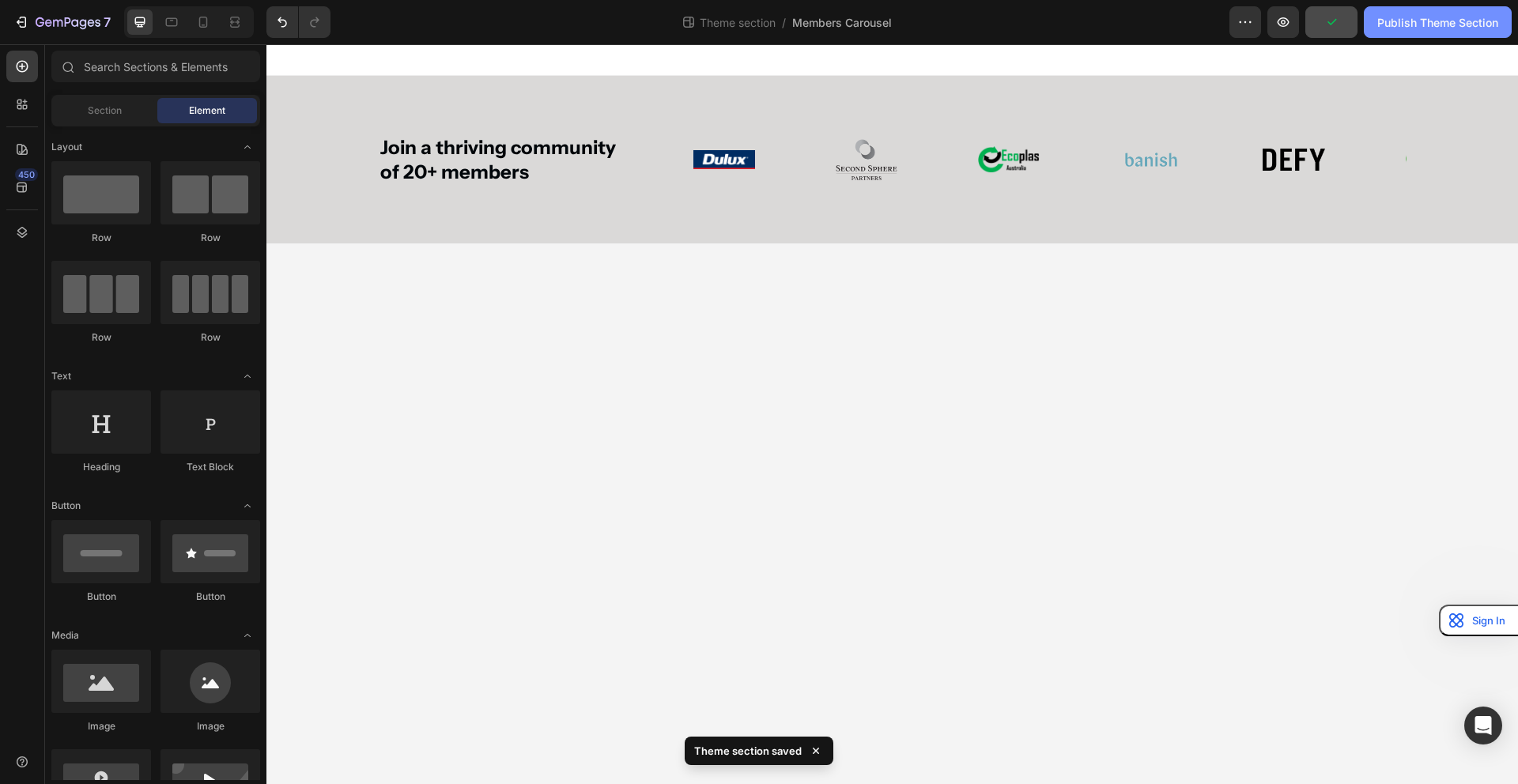
click at [1388, 22] on div "Publish Theme Section" at bounding box center [1437, 23] width 121 height 17
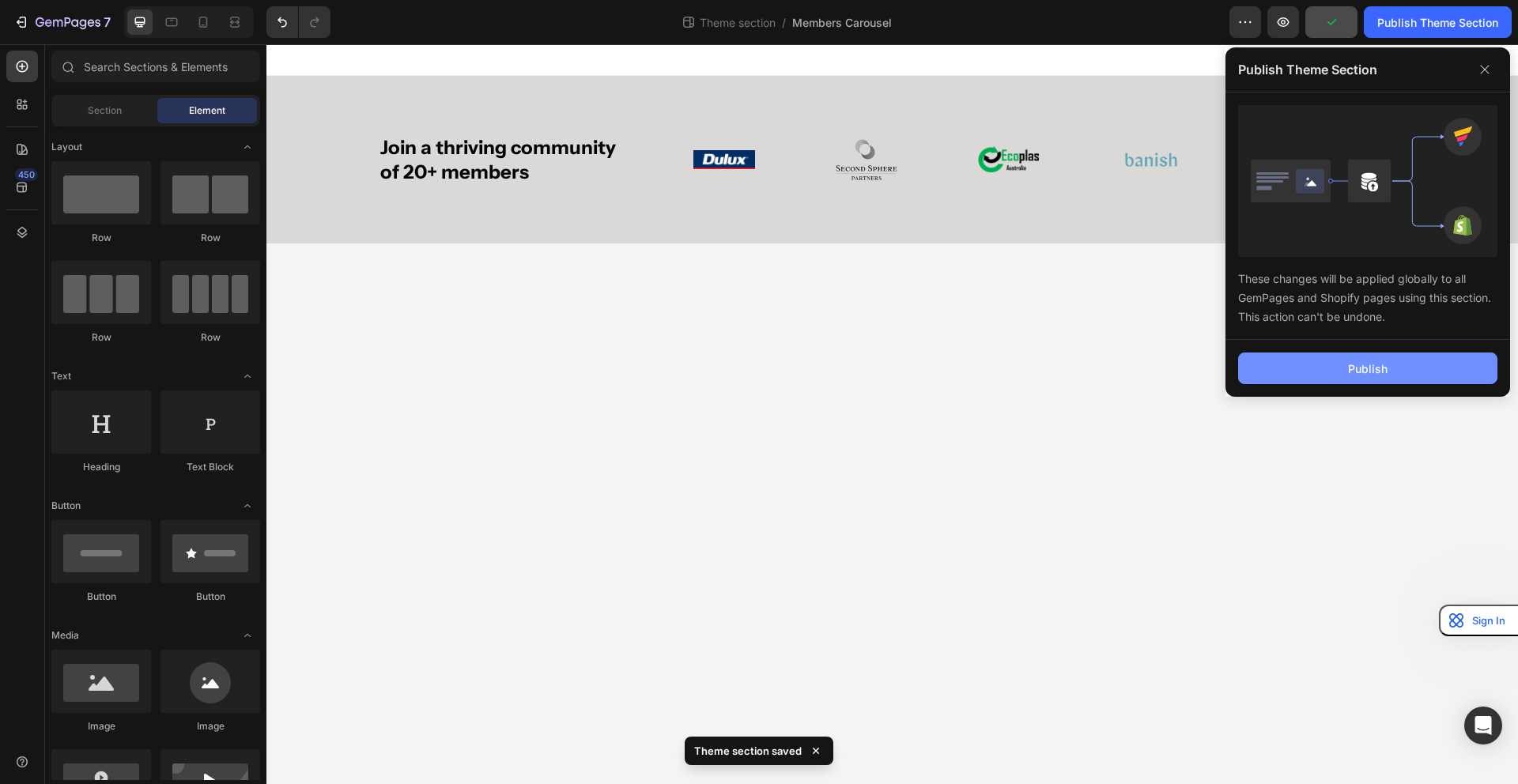
click at [1323, 377] on button "Publish" at bounding box center [1367, 368] width 260 height 31
